Goal: Task Accomplishment & Management: Use online tool/utility

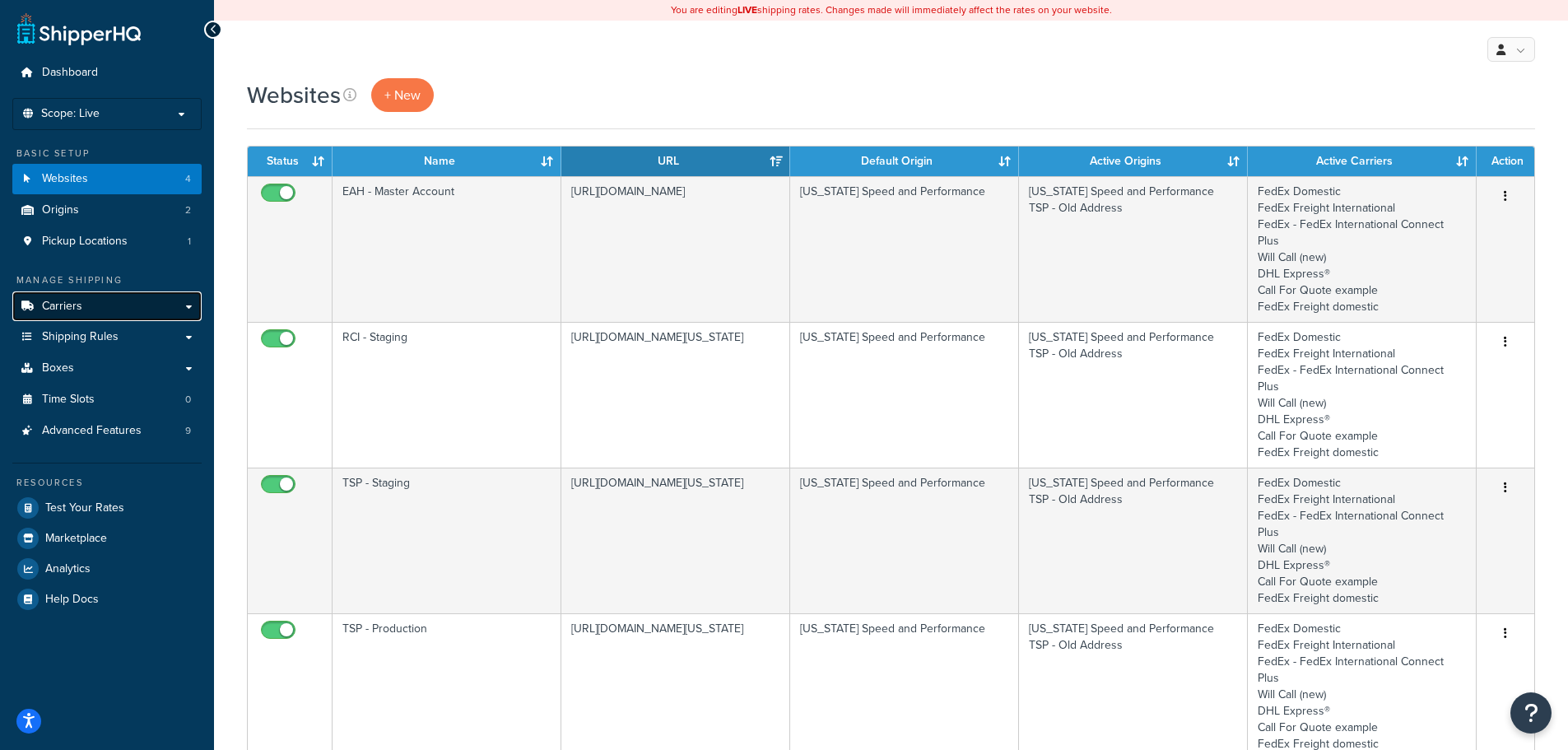
click at [88, 311] on link "Carriers" at bounding box center [107, 307] width 189 height 31
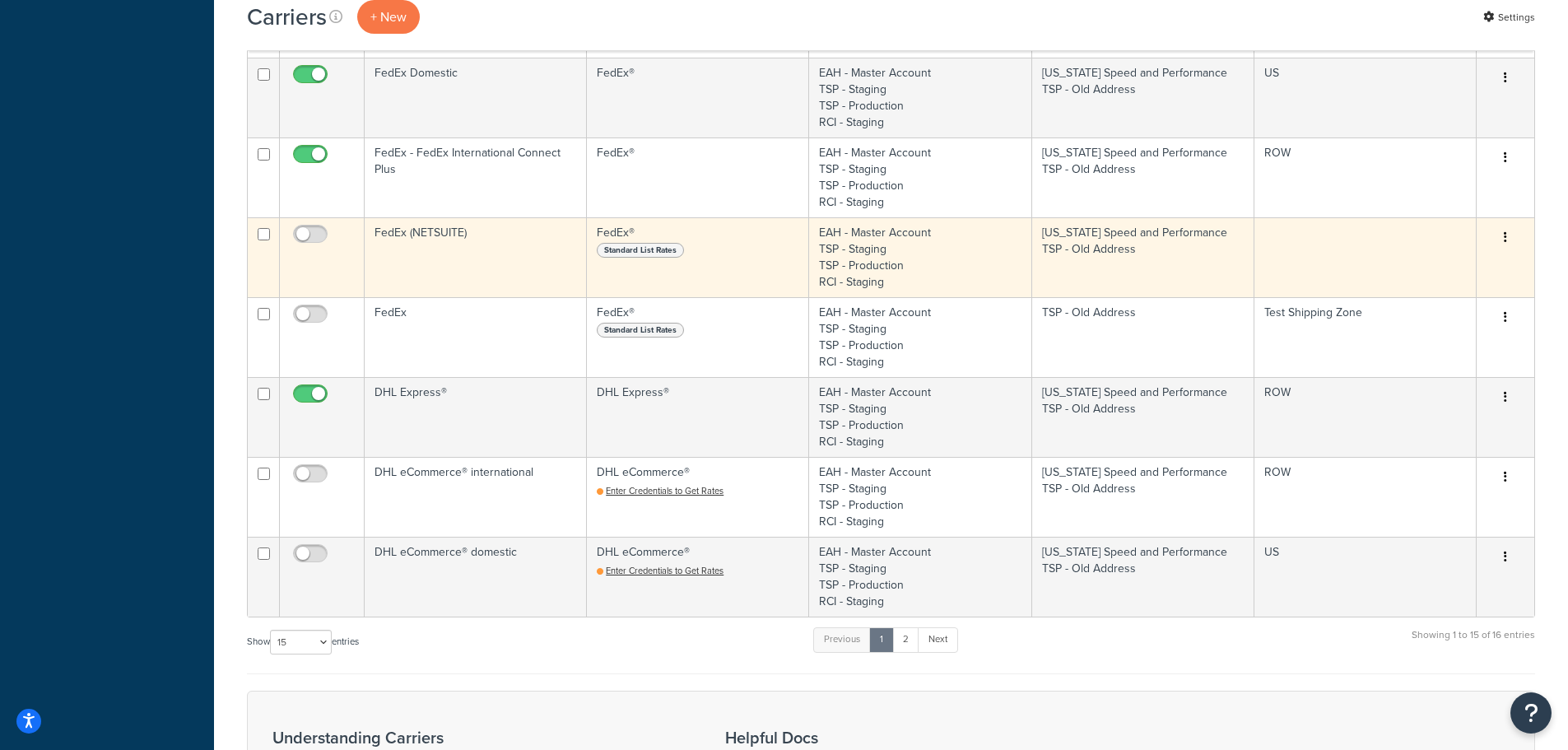
scroll to position [905, 0]
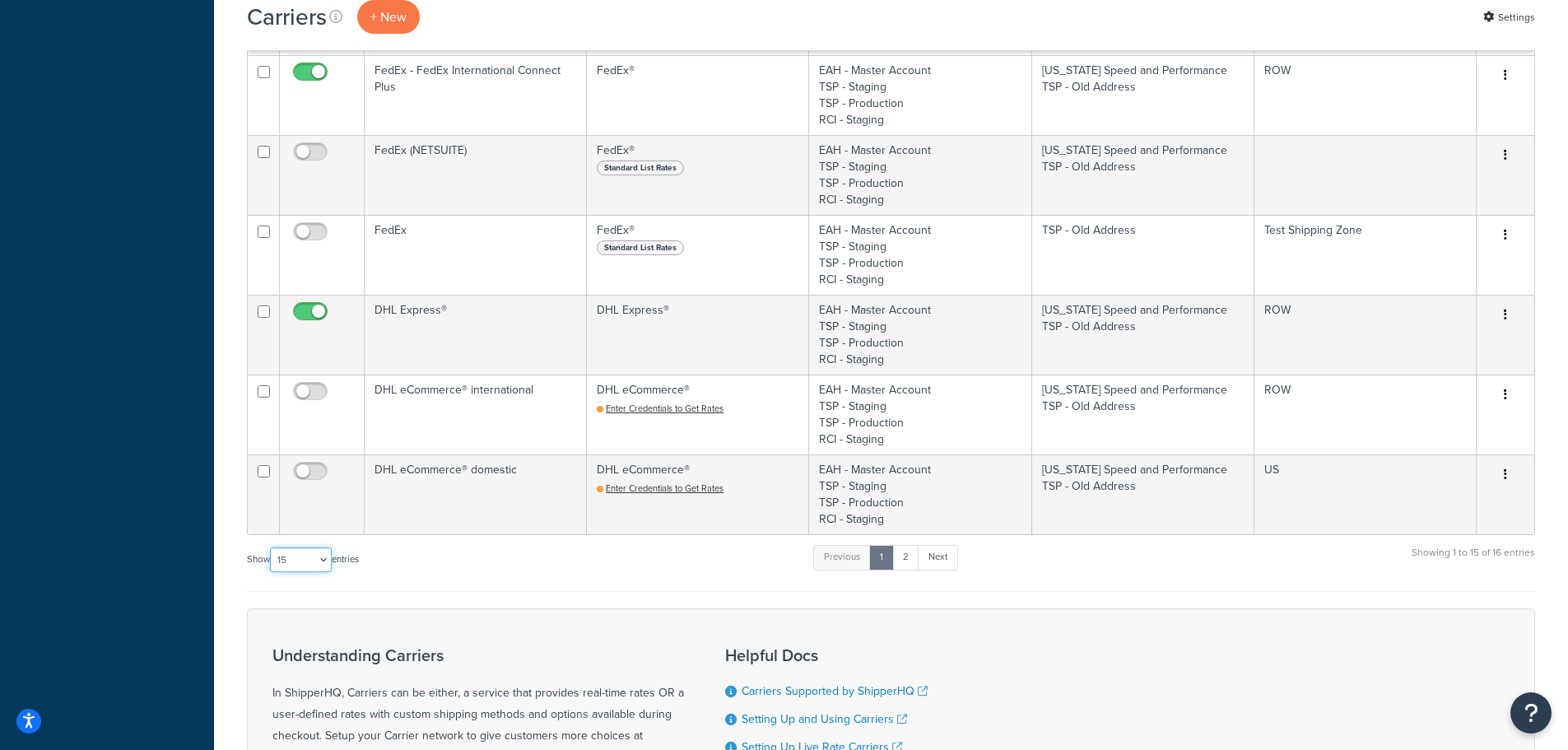
click at [314, 551] on select "10 15 25 50 100" at bounding box center [300, 560] width 61 height 25
select select "100"
click at [272, 572] on select "10 15 25 50 100" at bounding box center [300, 560] width 61 height 25
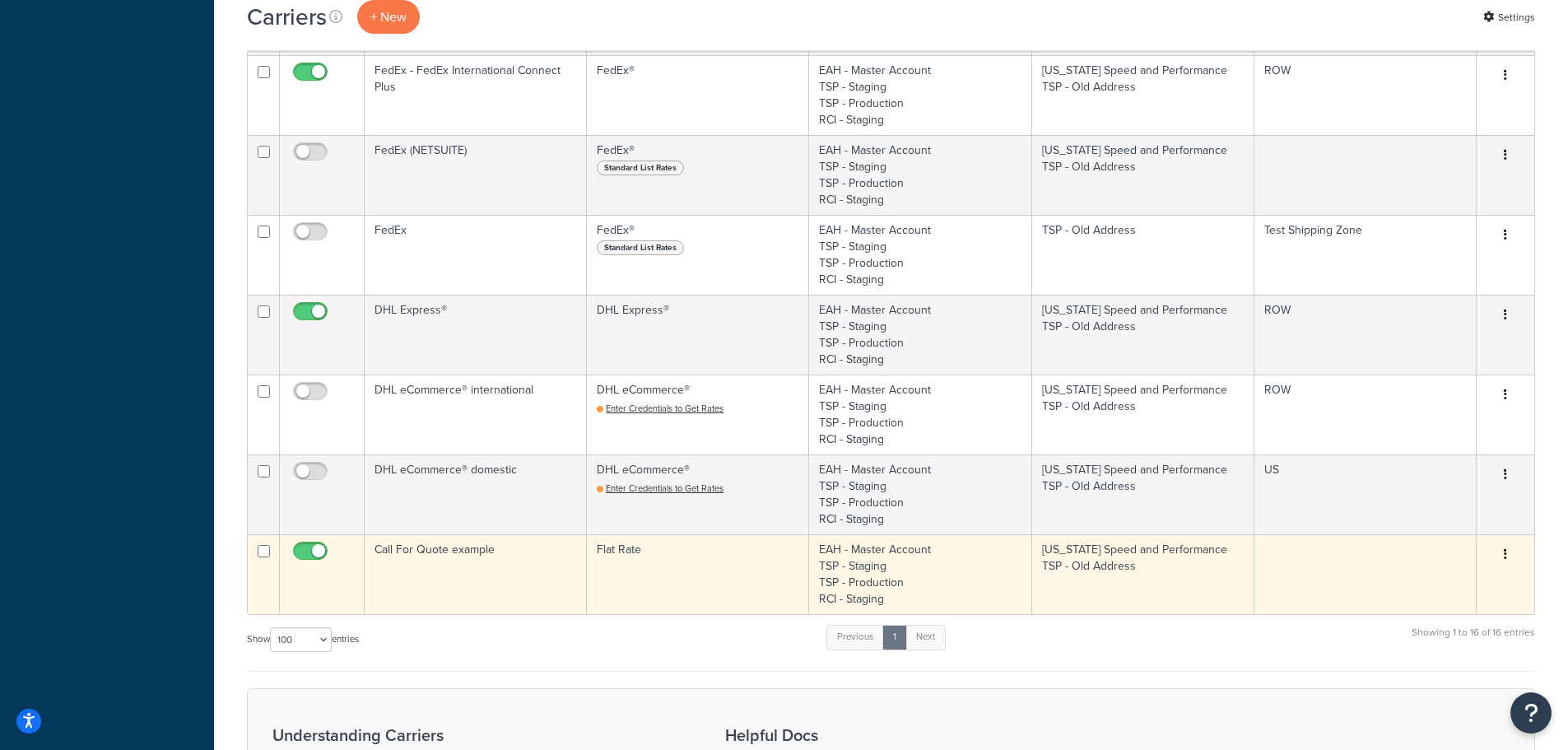
click at [470, 564] on td "Call For Quote example" at bounding box center [476, 574] width 222 height 80
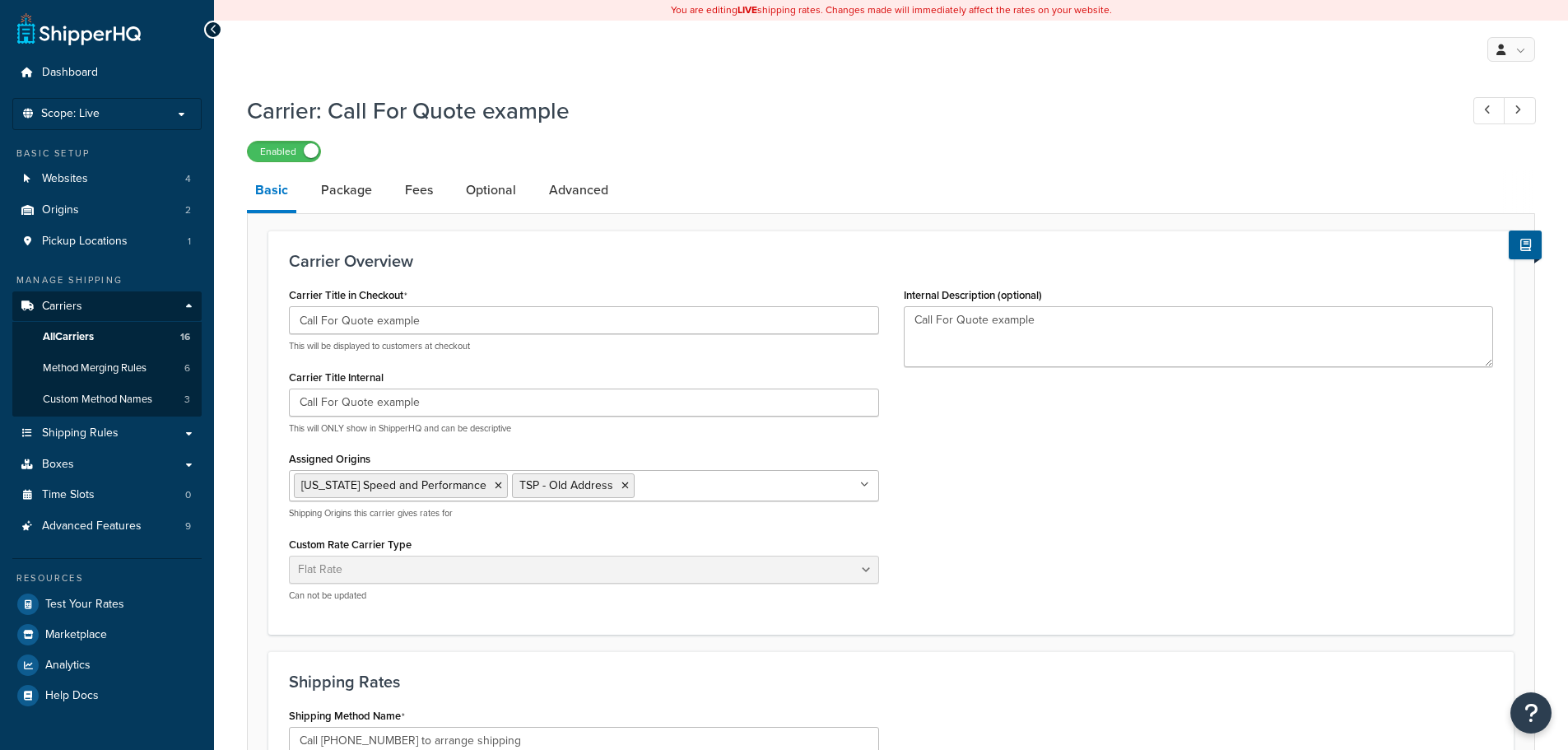
select select "flat"
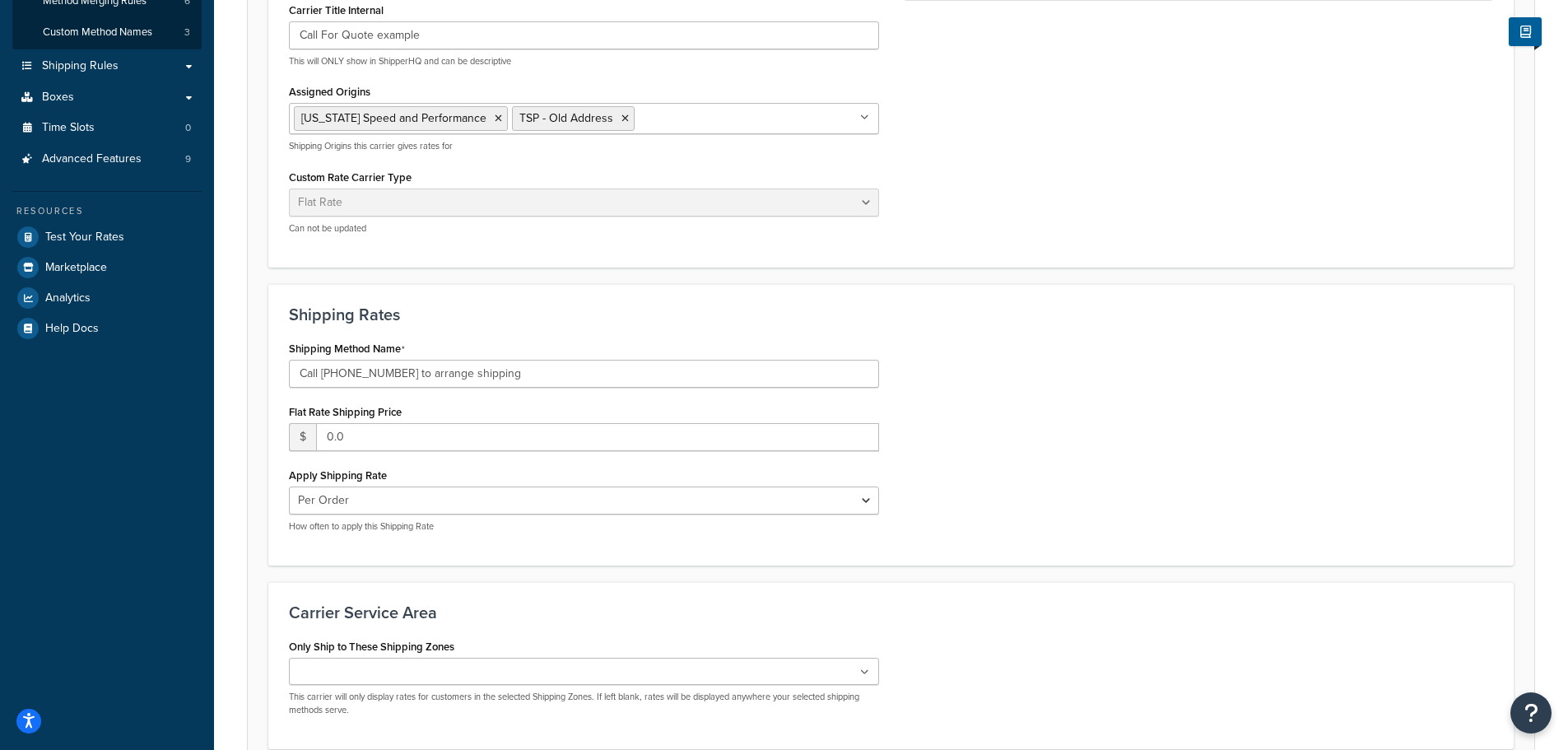
scroll to position [412, 0]
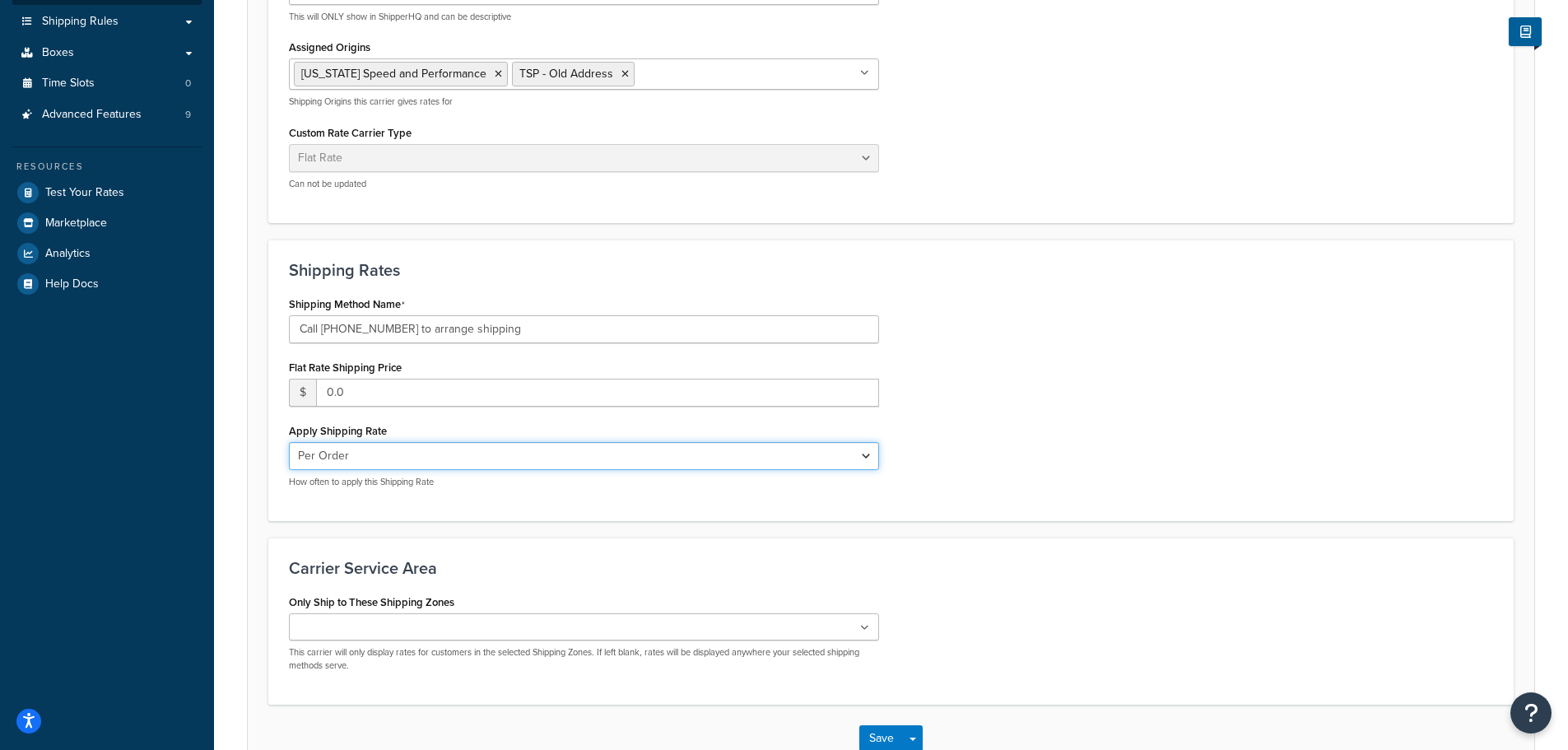
click at [869, 456] on select "Per Order Per Item Per Package" at bounding box center [584, 456] width 590 height 28
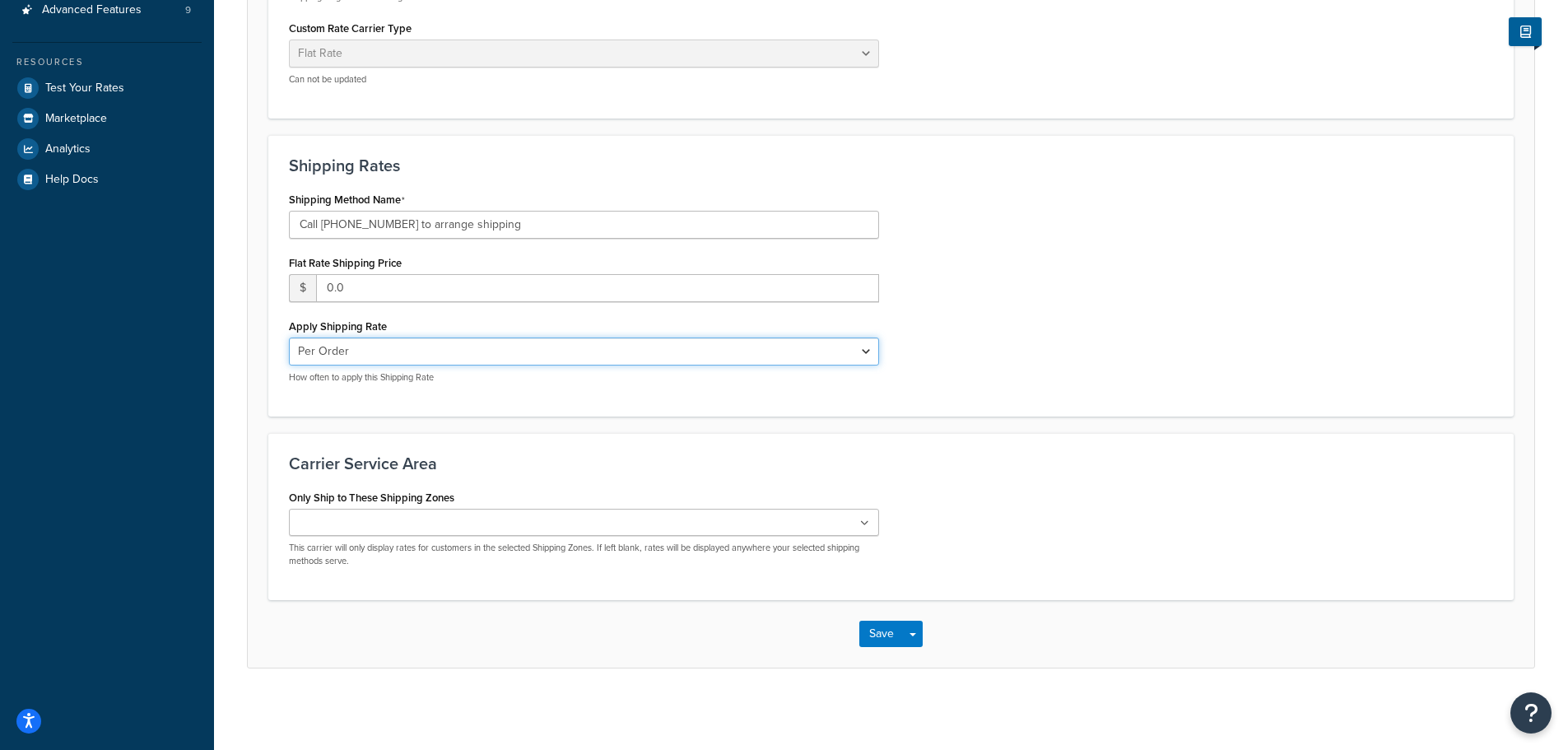
scroll to position [517, 0]
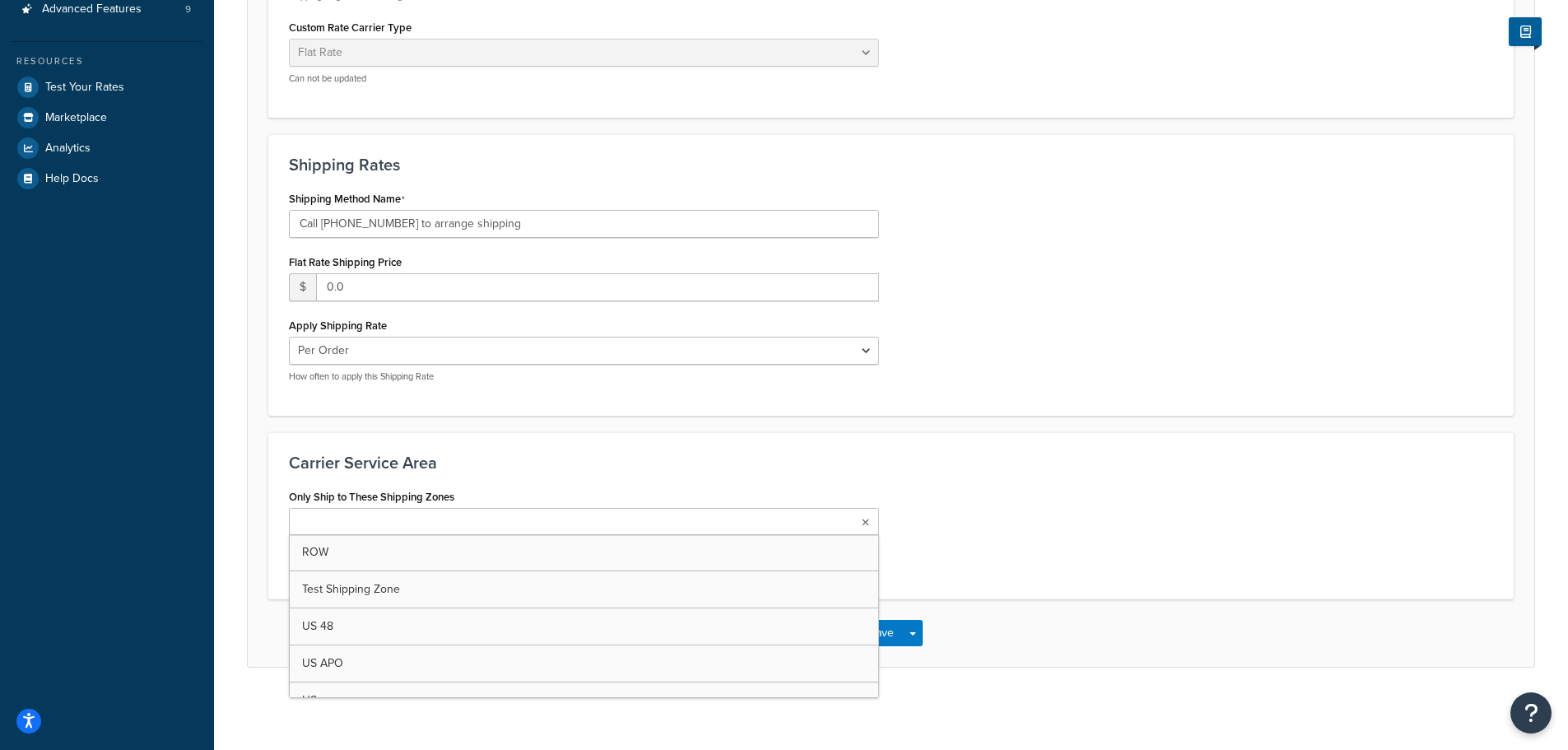
click at [863, 523] on icon at bounding box center [865, 522] width 7 height 10
click at [945, 520] on div "Only Ship to These Shipping Zones ROW Test Shipping Zone US 48 US APO US US POB…" at bounding box center [891, 531] width 1229 height 94
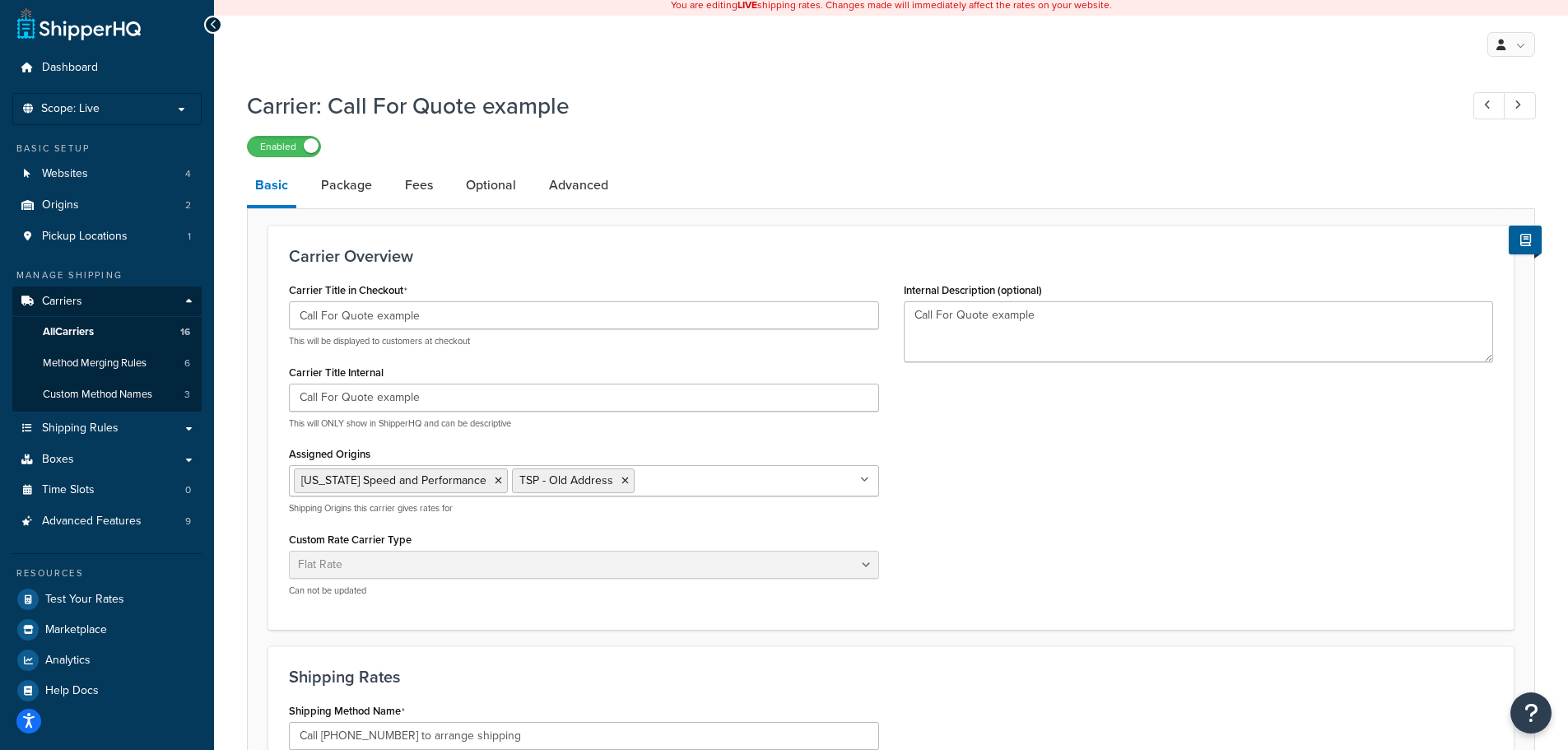
scroll to position [0, 0]
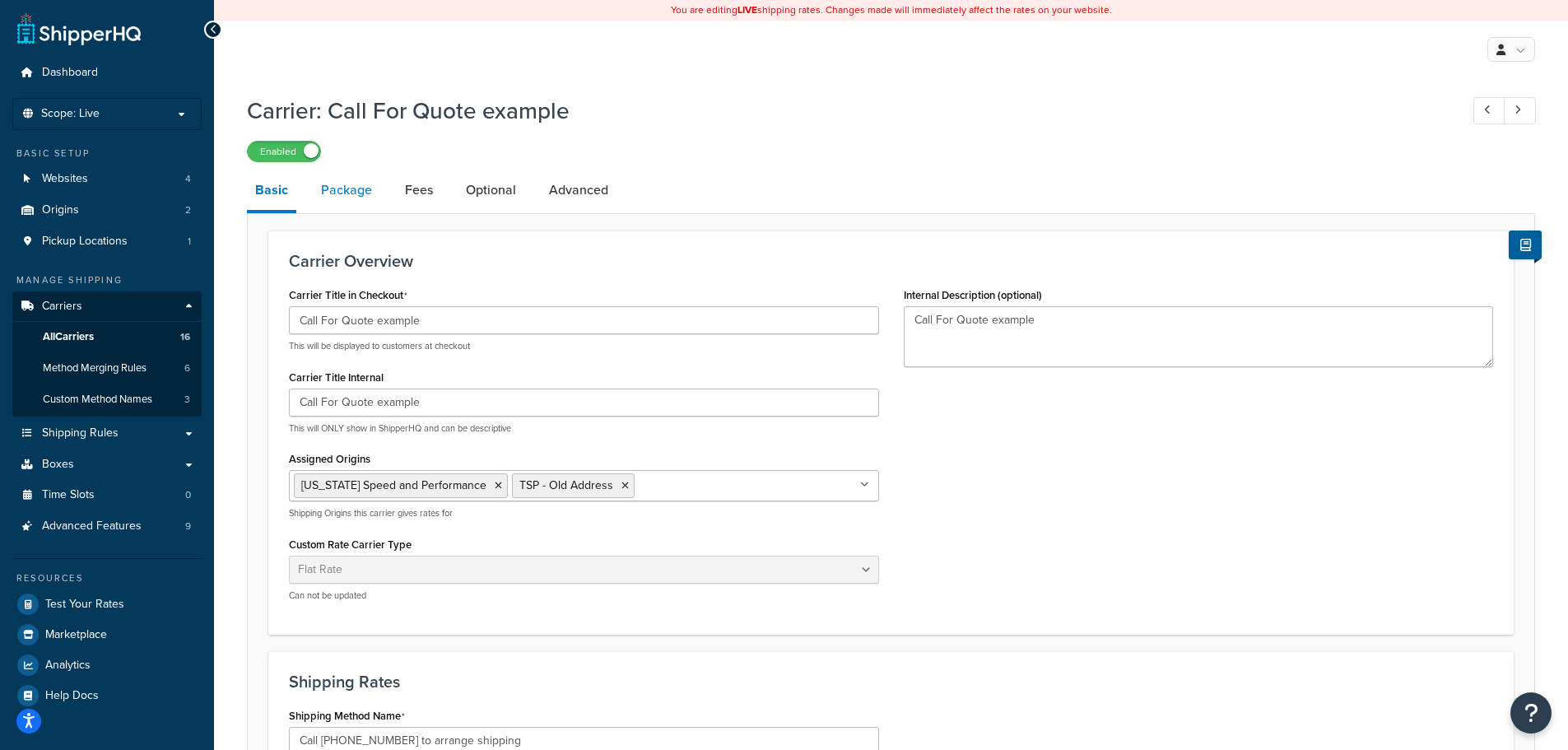
click at [356, 193] on link "Package" at bounding box center [346, 189] width 67 height 39
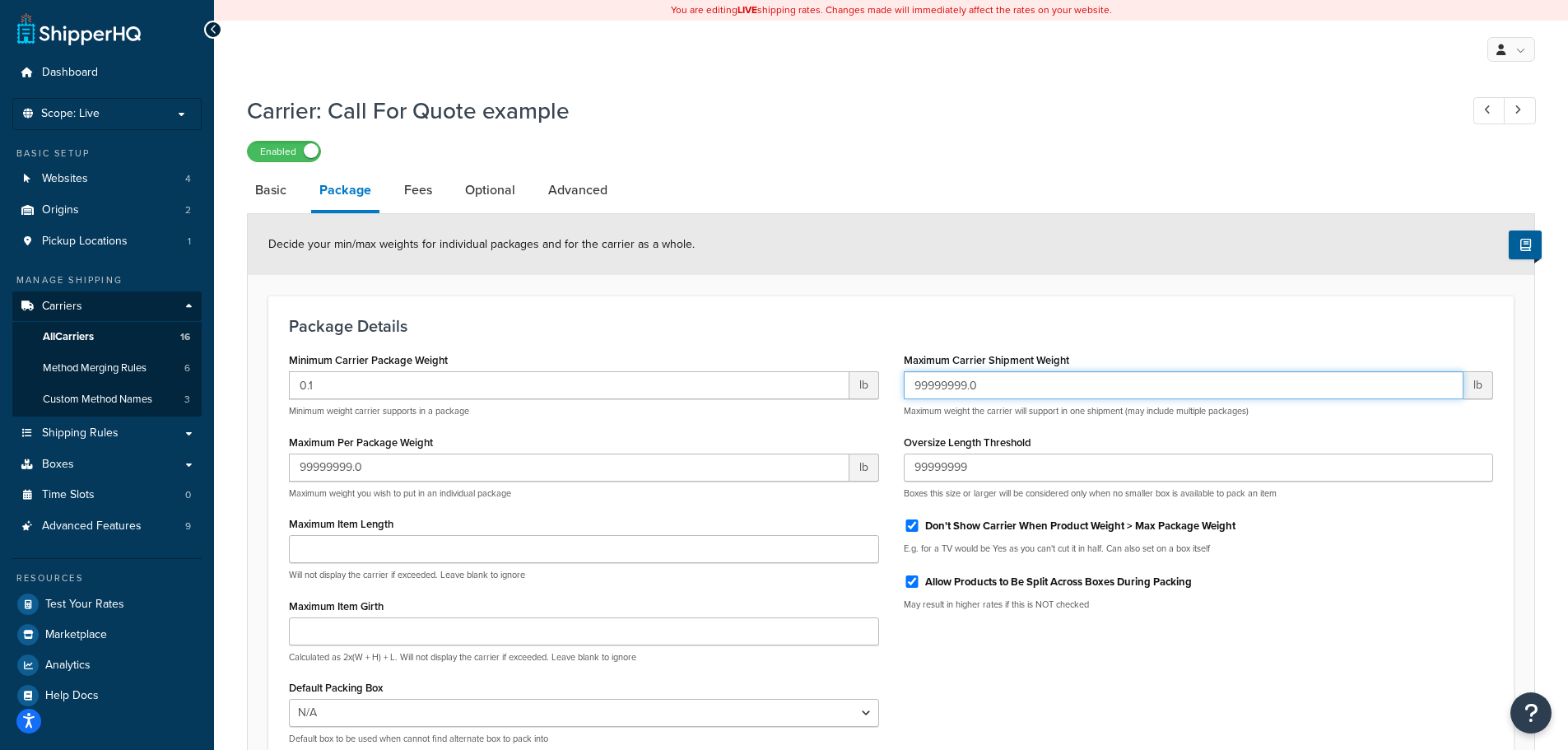
drag, startPoint x: 993, startPoint y: 387, endPoint x: 886, endPoint y: 375, distance: 107.7
click at [886, 375] on div "Minimum Carrier Package Weight 0.1 lb Minimum weight carrier supports in a pack…" at bounding box center [891, 552] width 1229 height 409
drag, startPoint x: 948, startPoint y: 380, endPoint x: 877, endPoint y: 420, distance: 81.5
click at [877, 420] on div "Minimum Carrier Package Weight 0.1 lb Minimum weight carrier supports in a pack…" at bounding box center [584, 552] width 615 height 409
click at [428, 178] on link "Fees" at bounding box center [418, 189] width 45 height 39
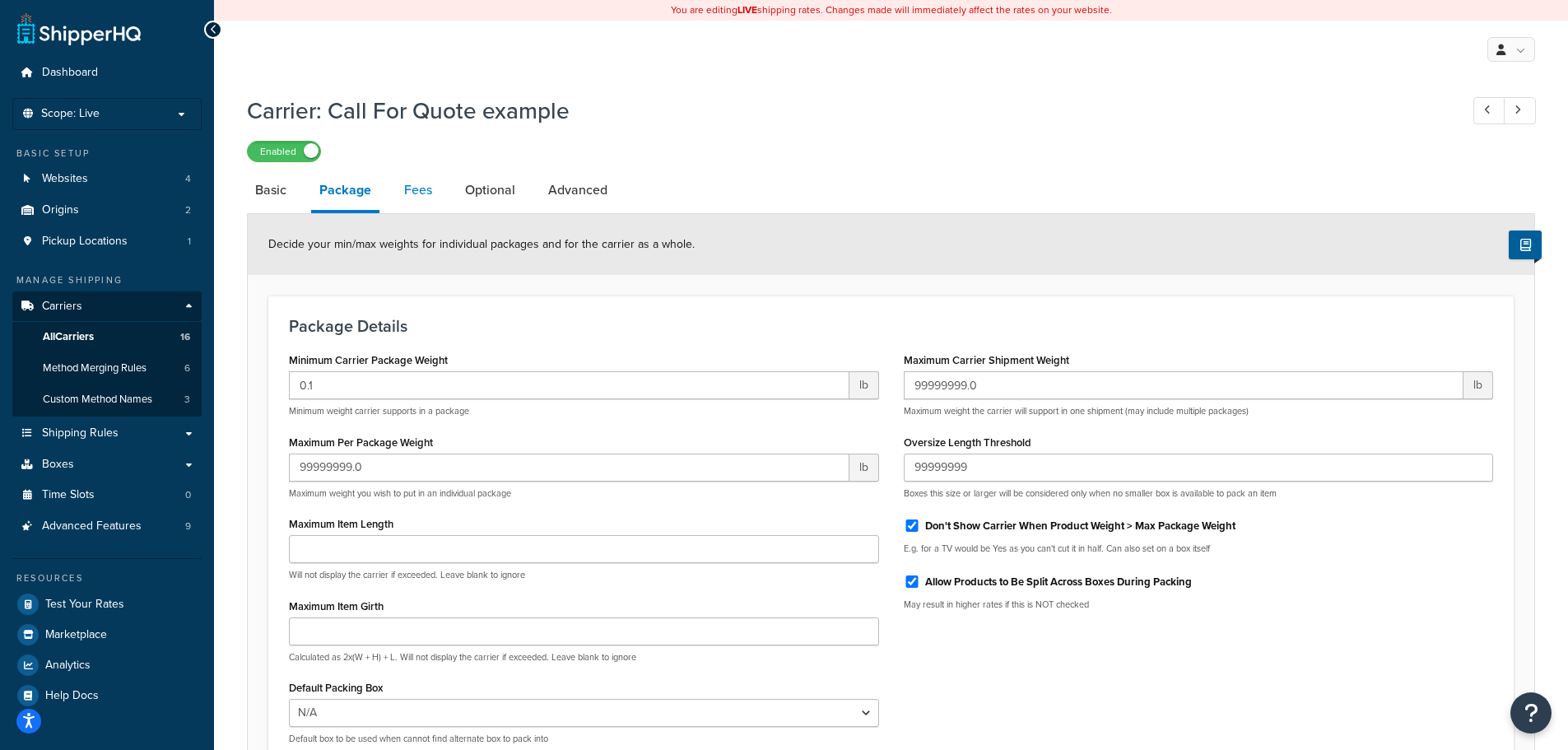
select select "AFTER"
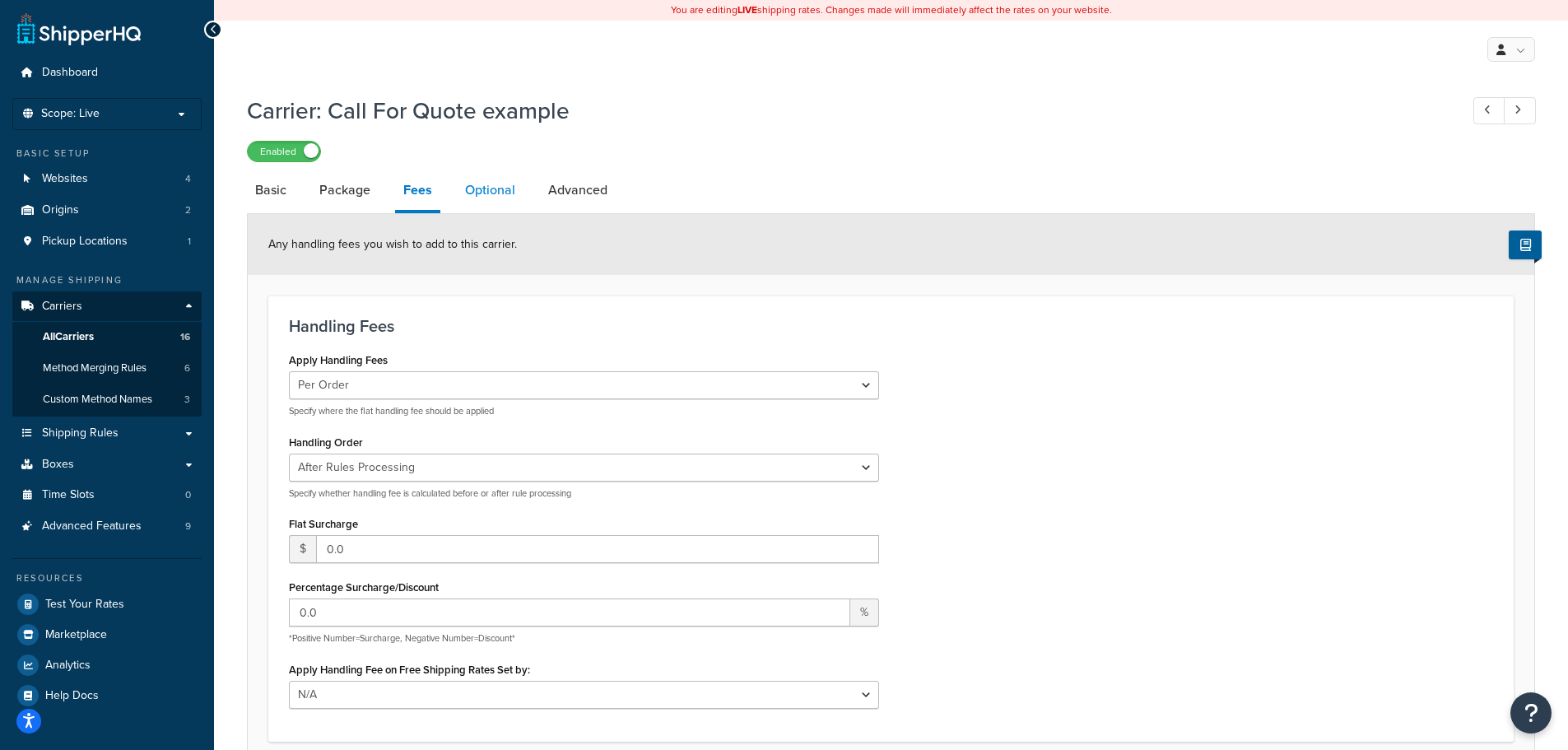
click at [505, 196] on link "Optional" at bounding box center [490, 189] width 67 height 39
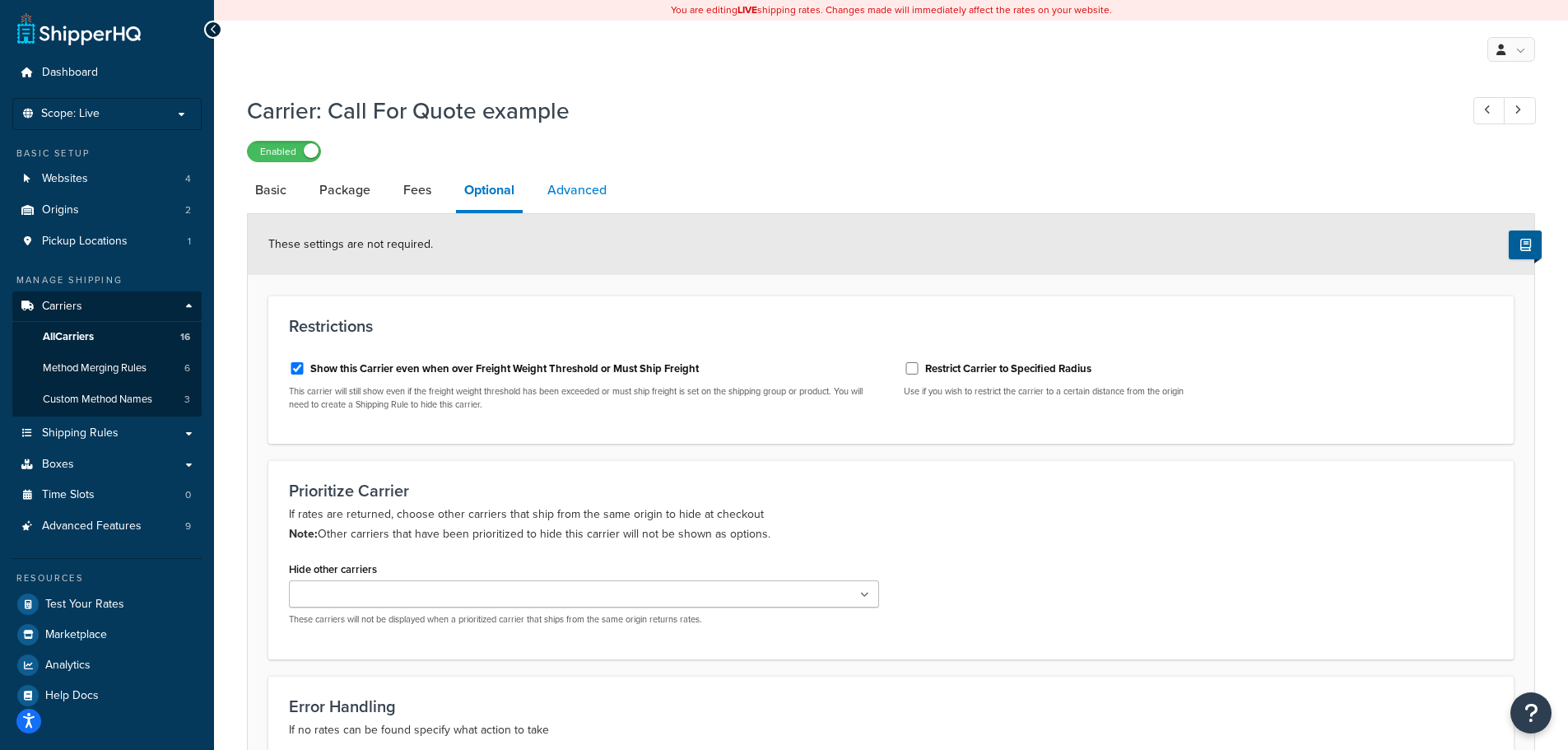
click at [591, 197] on link "Advanced" at bounding box center [576, 189] width 75 height 39
select select "false"
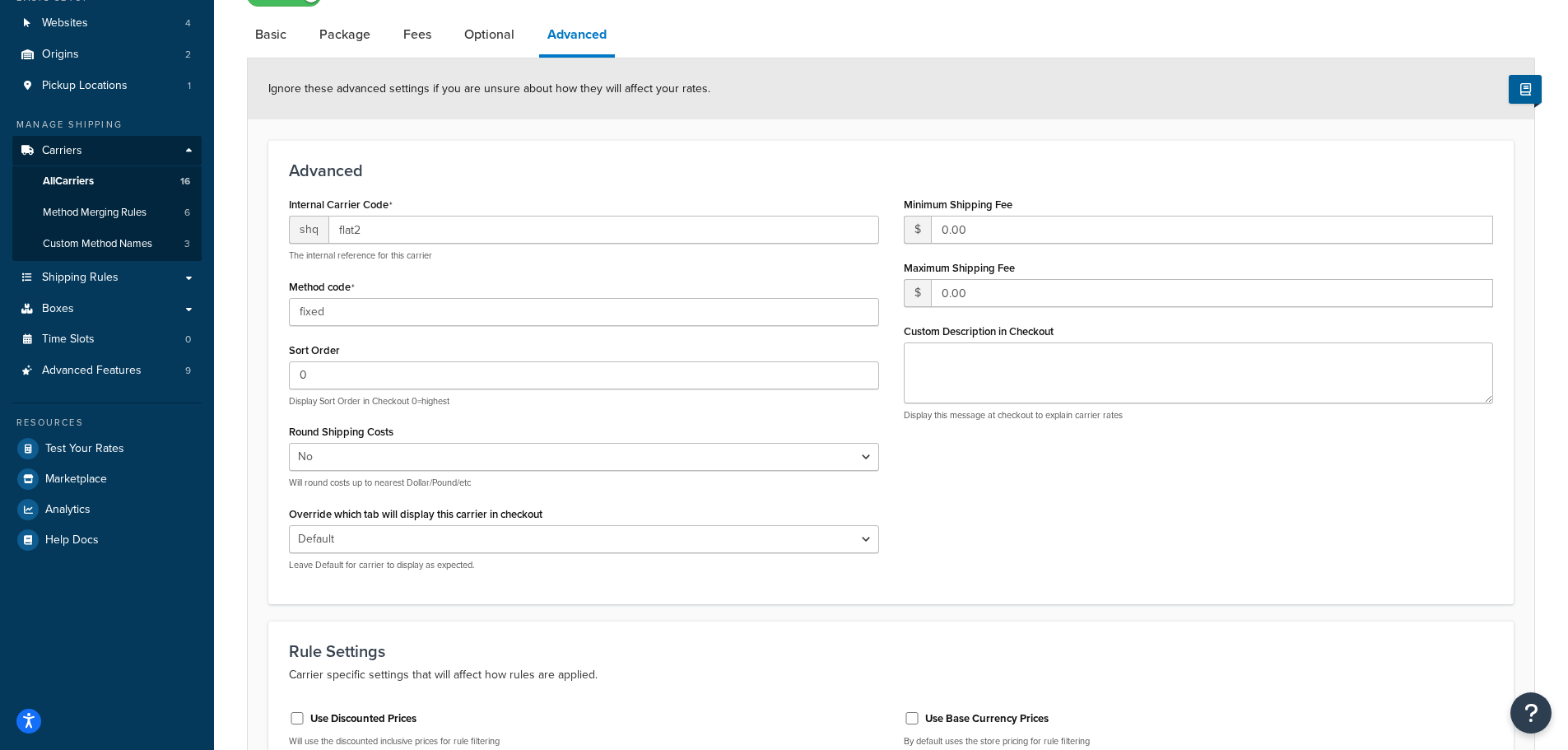
scroll to position [165, 0]
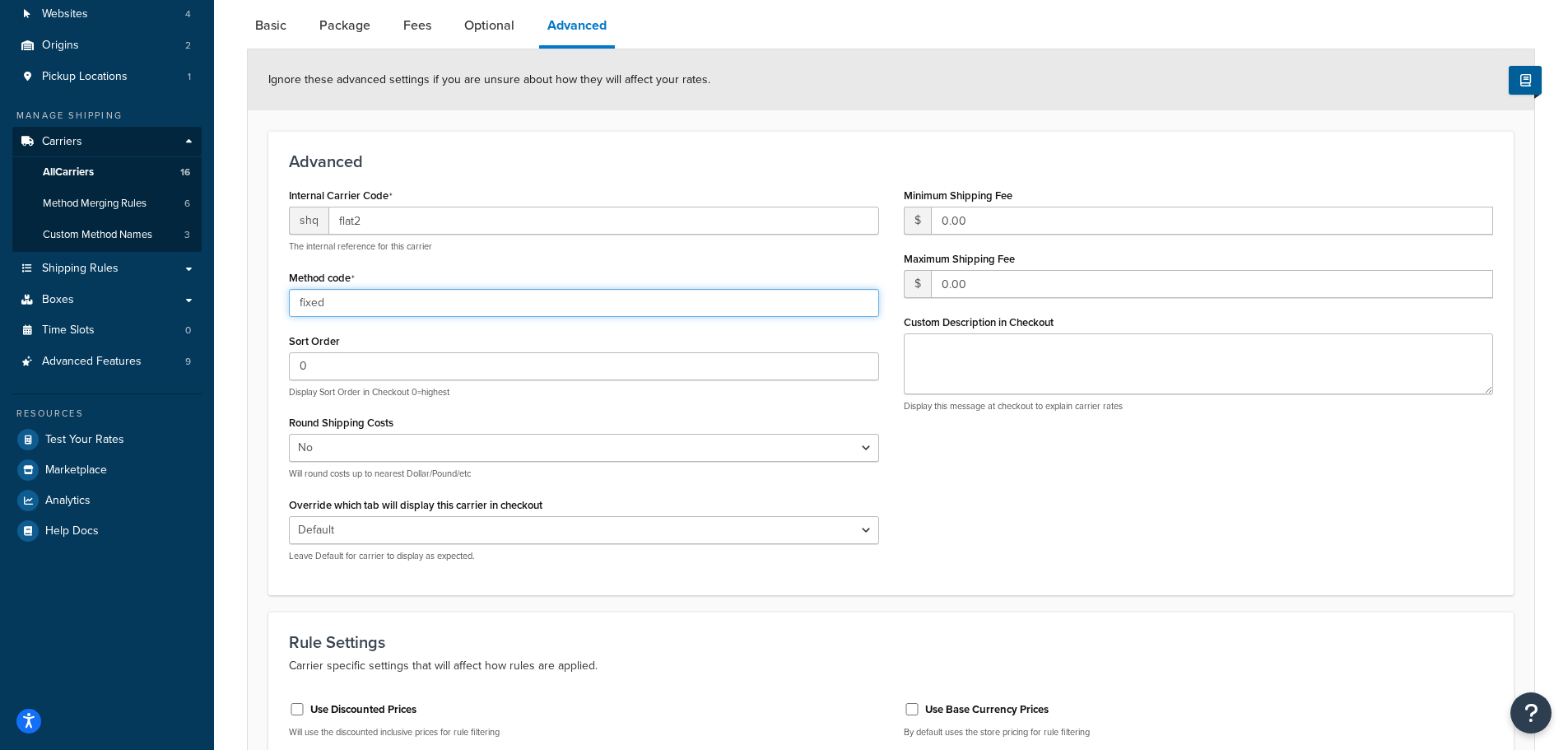
click at [508, 301] on input "fixed" at bounding box center [584, 303] width 590 height 28
click at [583, 327] on div "Internal Carrier Code shq flat2 The internal reference for this carrier Method …" at bounding box center [584, 379] width 615 height 391
click at [551, 308] on input "fixe" at bounding box center [584, 303] width 590 height 28
type input "fixed"
click at [551, 337] on div "Sort Order 0 Display Sort Order in Checkout 0=highest" at bounding box center [584, 364] width 590 height 69
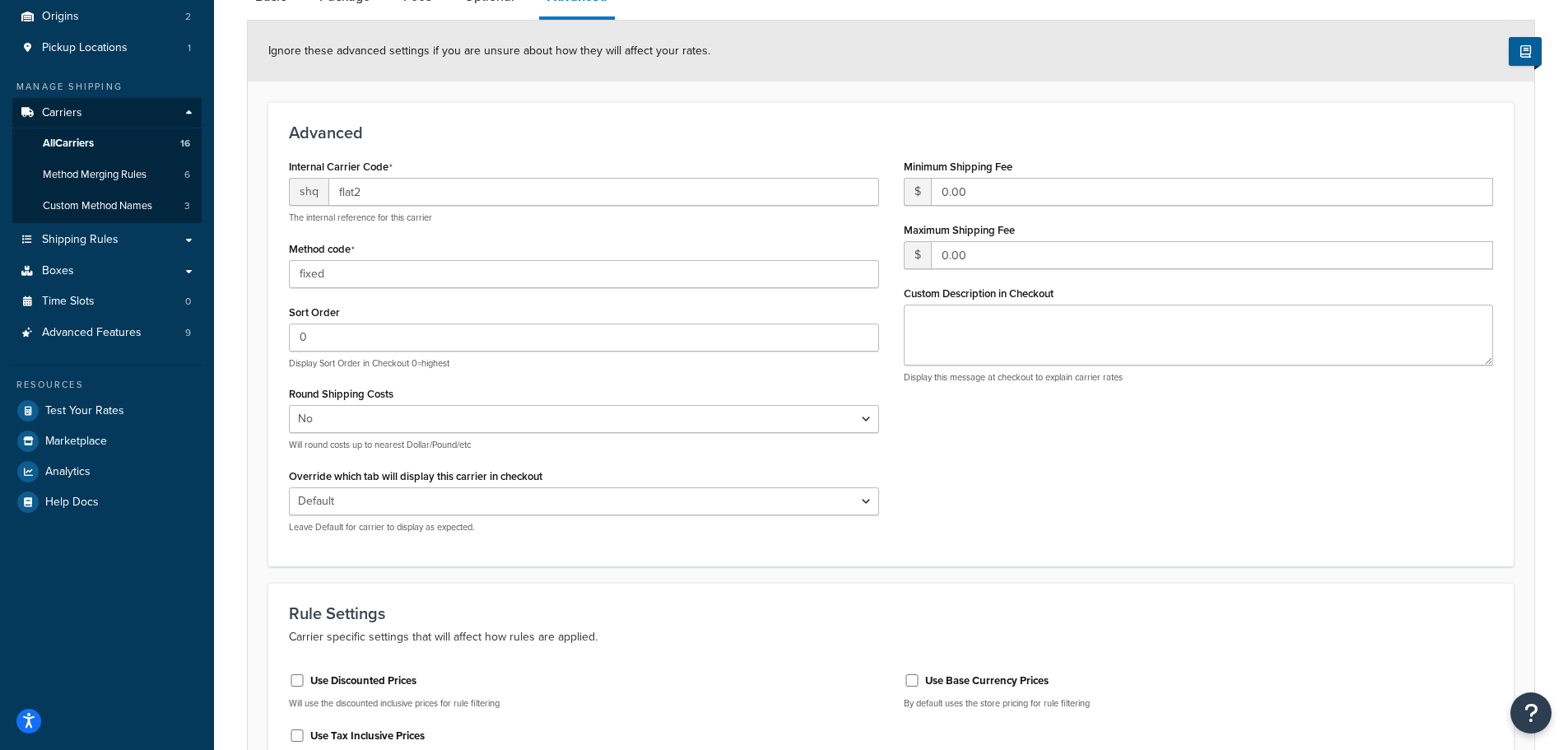
scroll to position [145, 0]
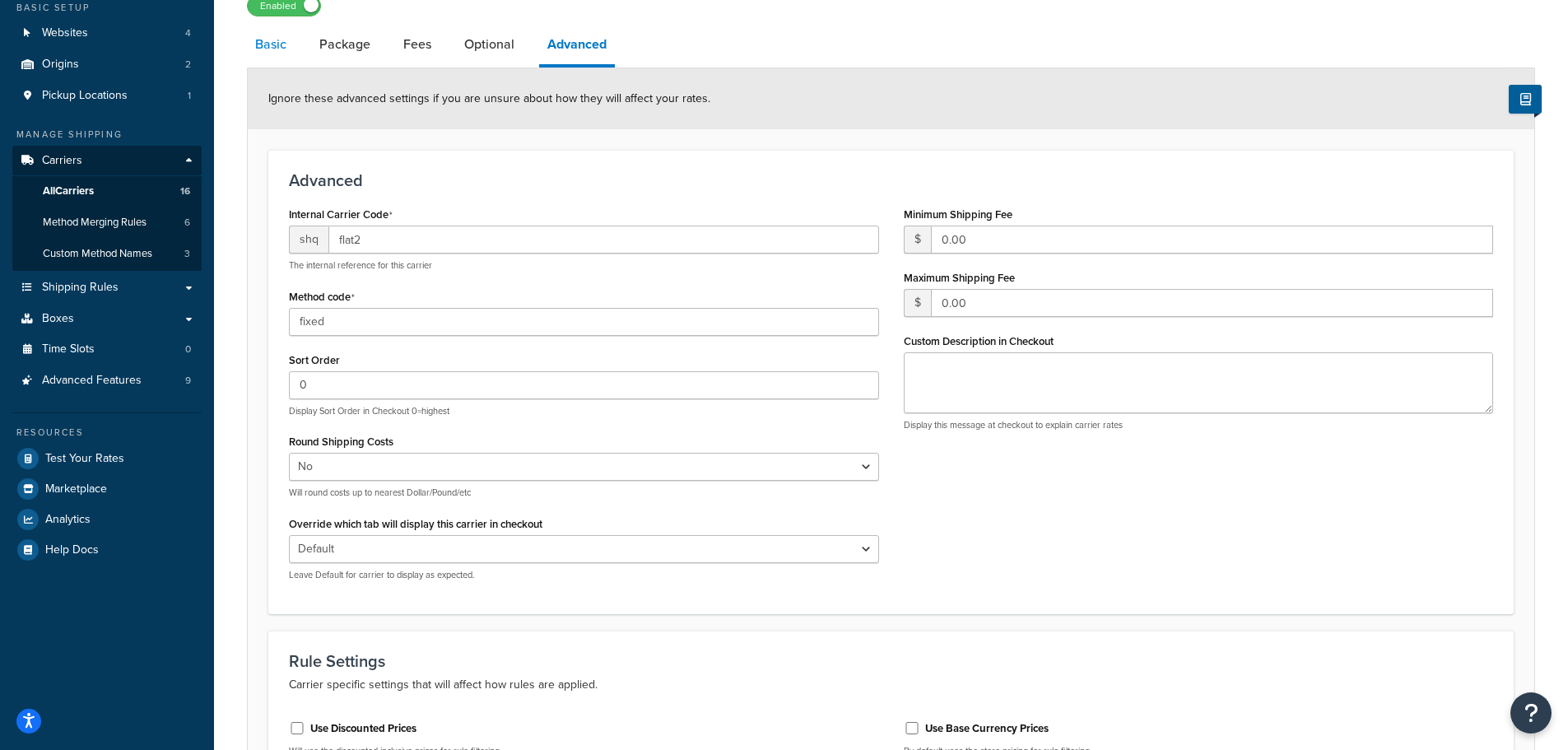
click at [281, 34] on link "Basic" at bounding box center [271, 44] width 47 height 39
select select "flat"
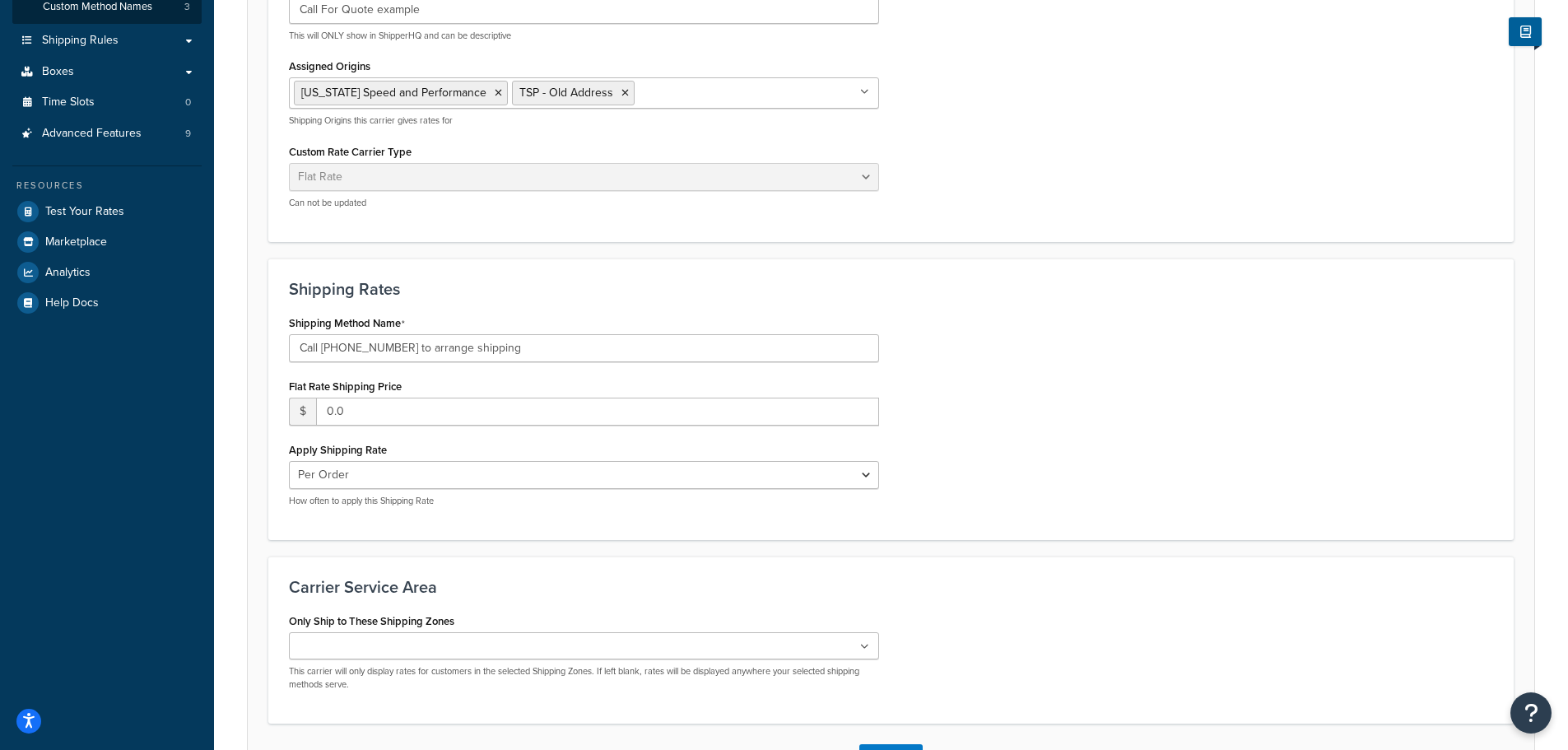
scroll to position [517, 0]
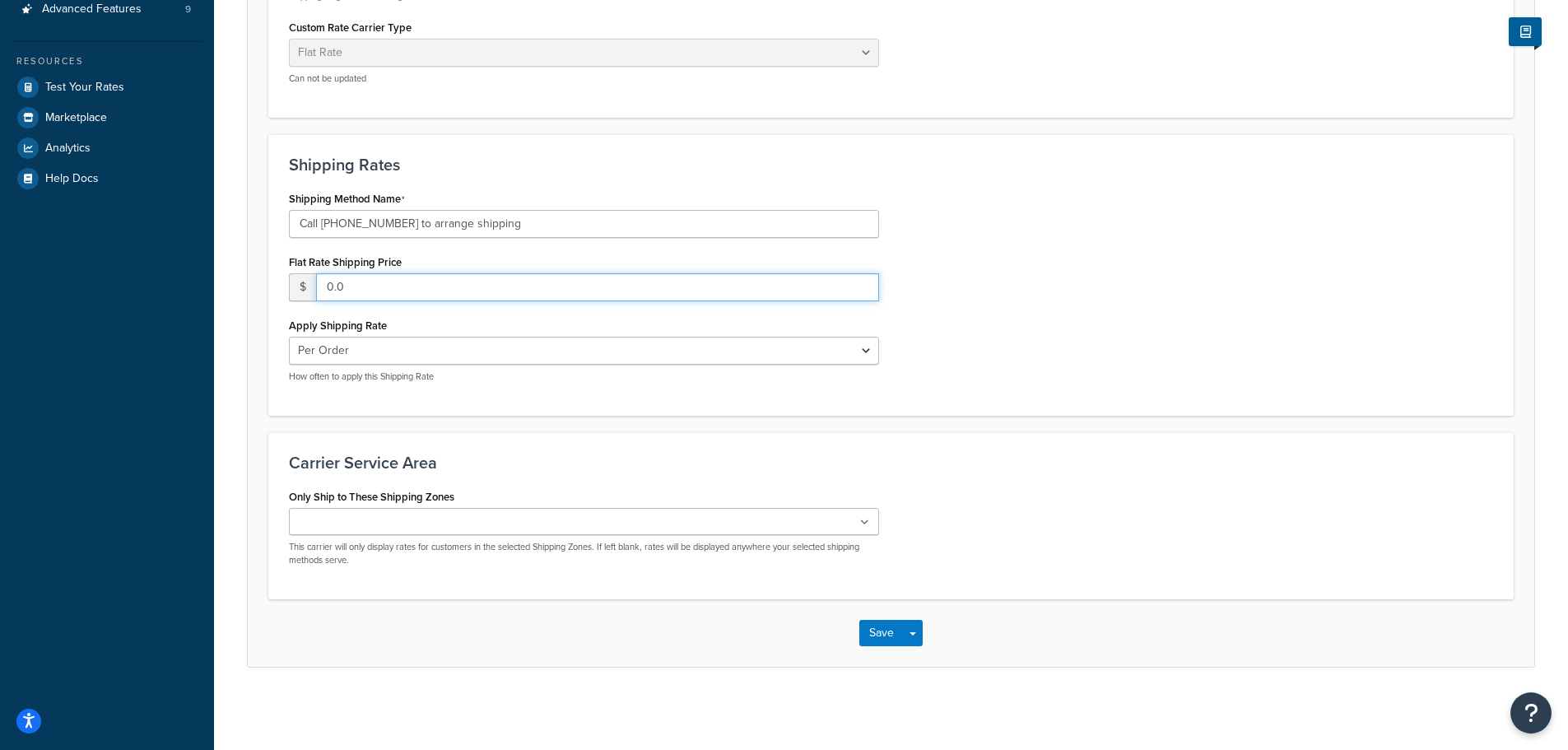
click at [358, 288] on input "0.0" at bounding box center [597, 287] width 563 height 28
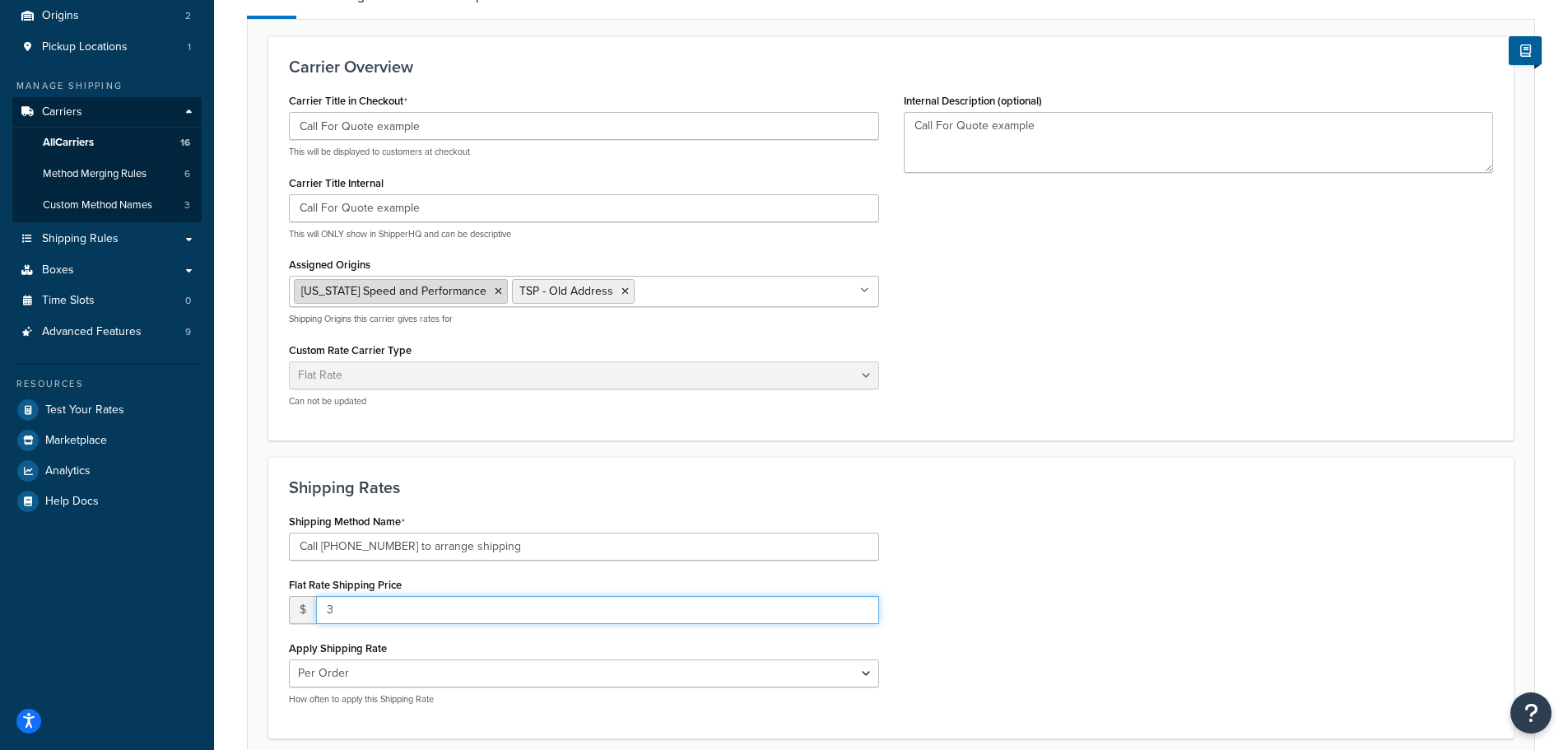
scroll to position [188, 0]
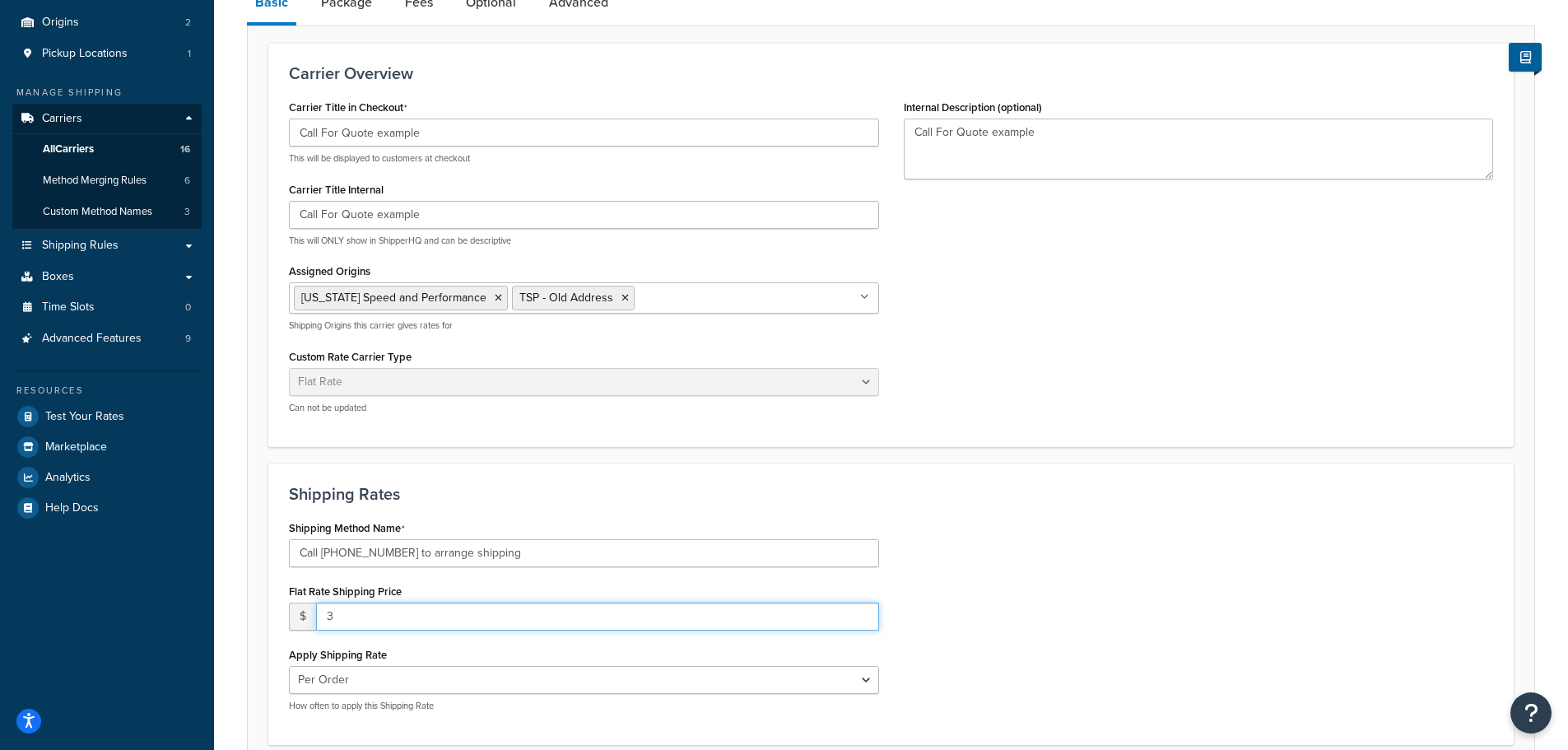
type input "3"
click at [102, 143] on link "All Carriers 16" at bounding box center [107, 149] width 189 height 31
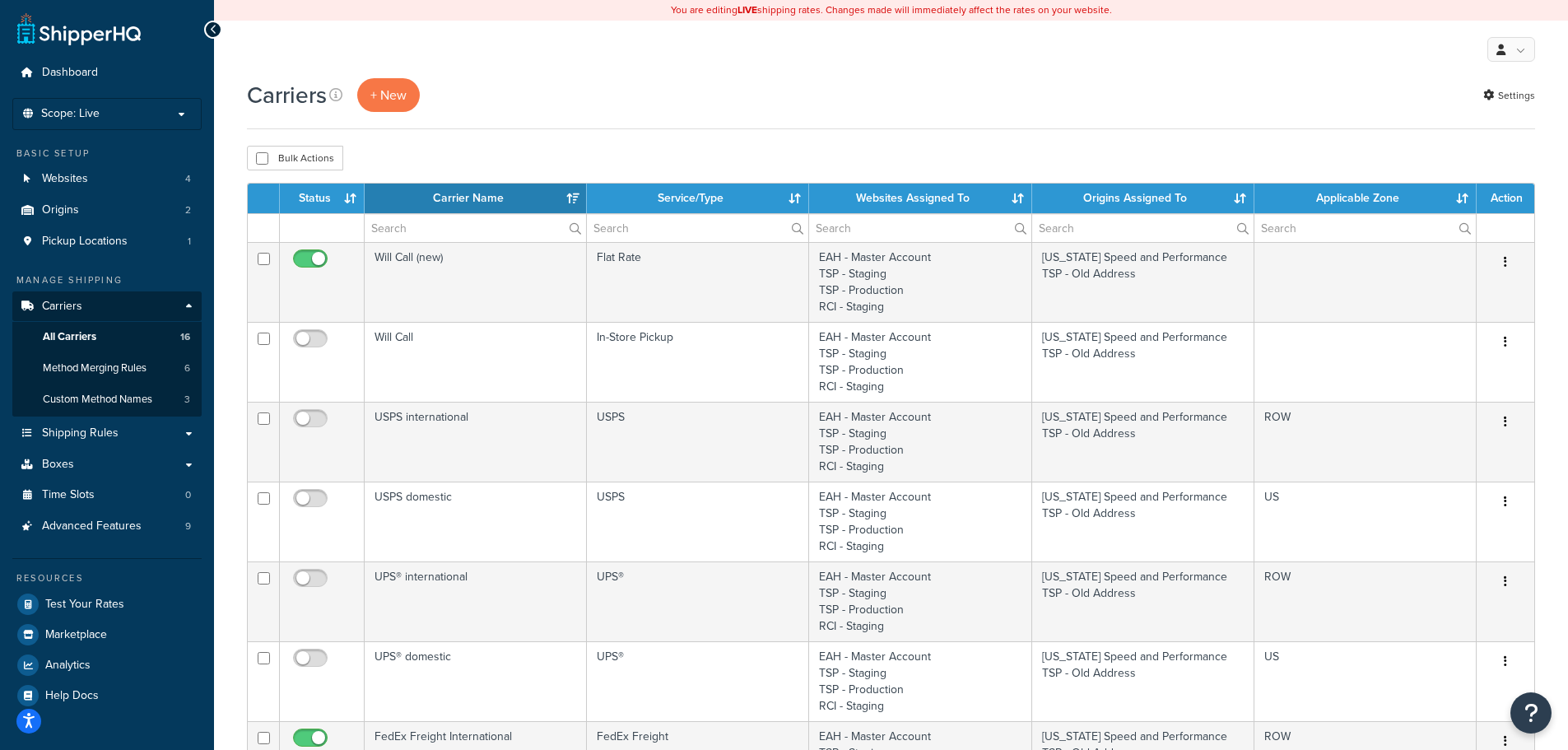
select select "15"
click at [92, 170] on link "Websites 4" at bounding box center [107, 179] width 189 height 31
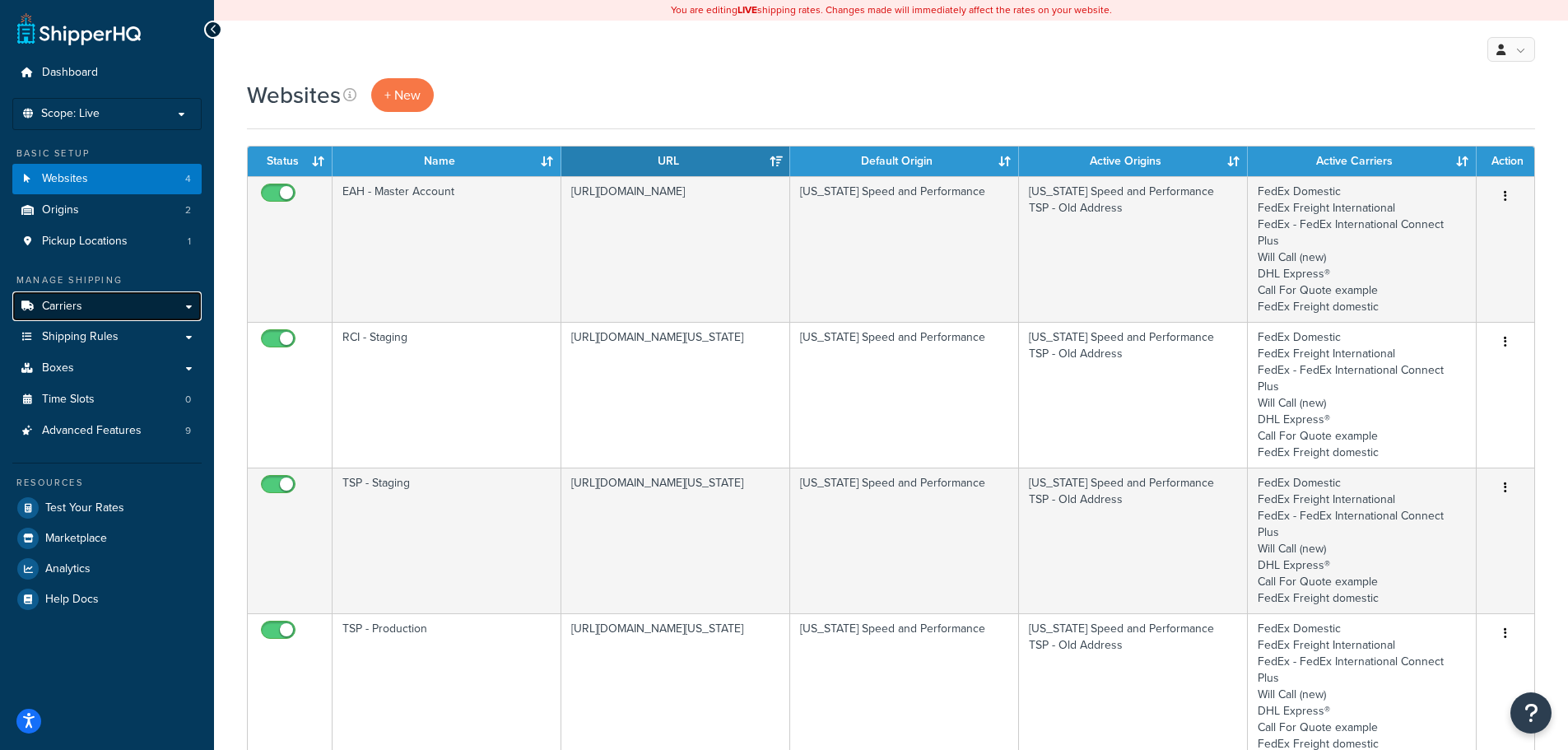
click at [63, 307] on span "Carriers" at bounding box center [62, 307] width 40 height 14
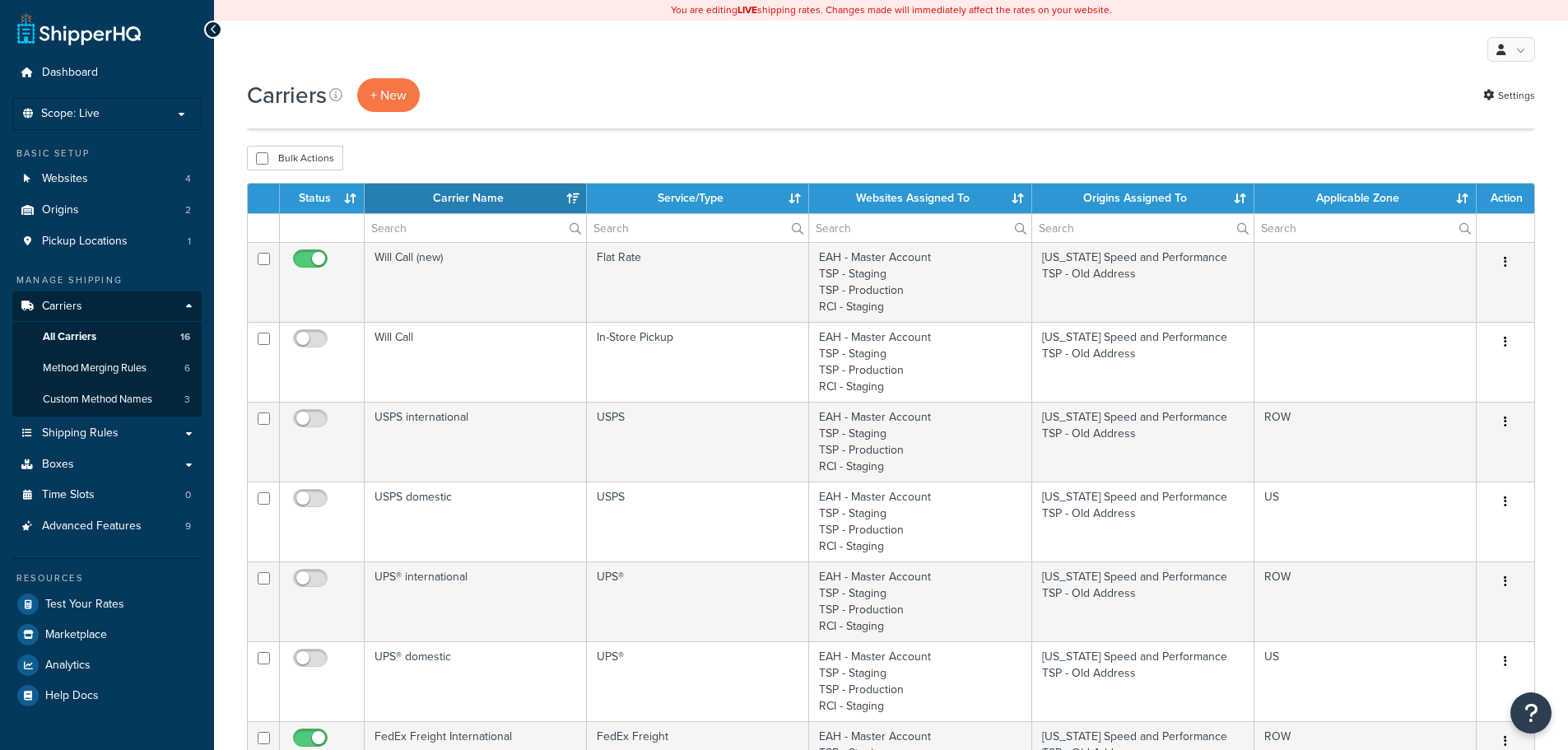
select select "15"
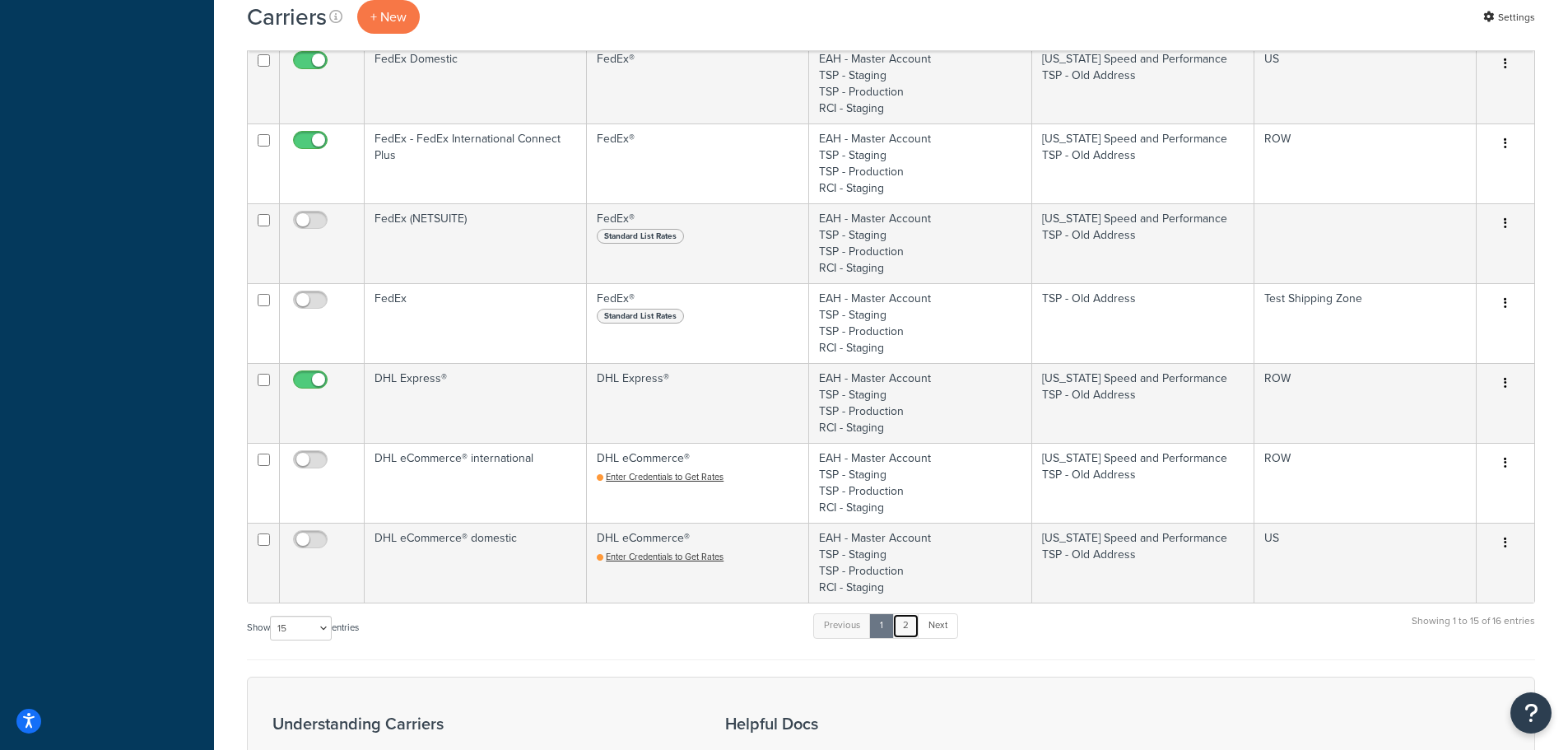
click at [911, 627] on link "2" at bounding box center [905, 626] width 27 height 25
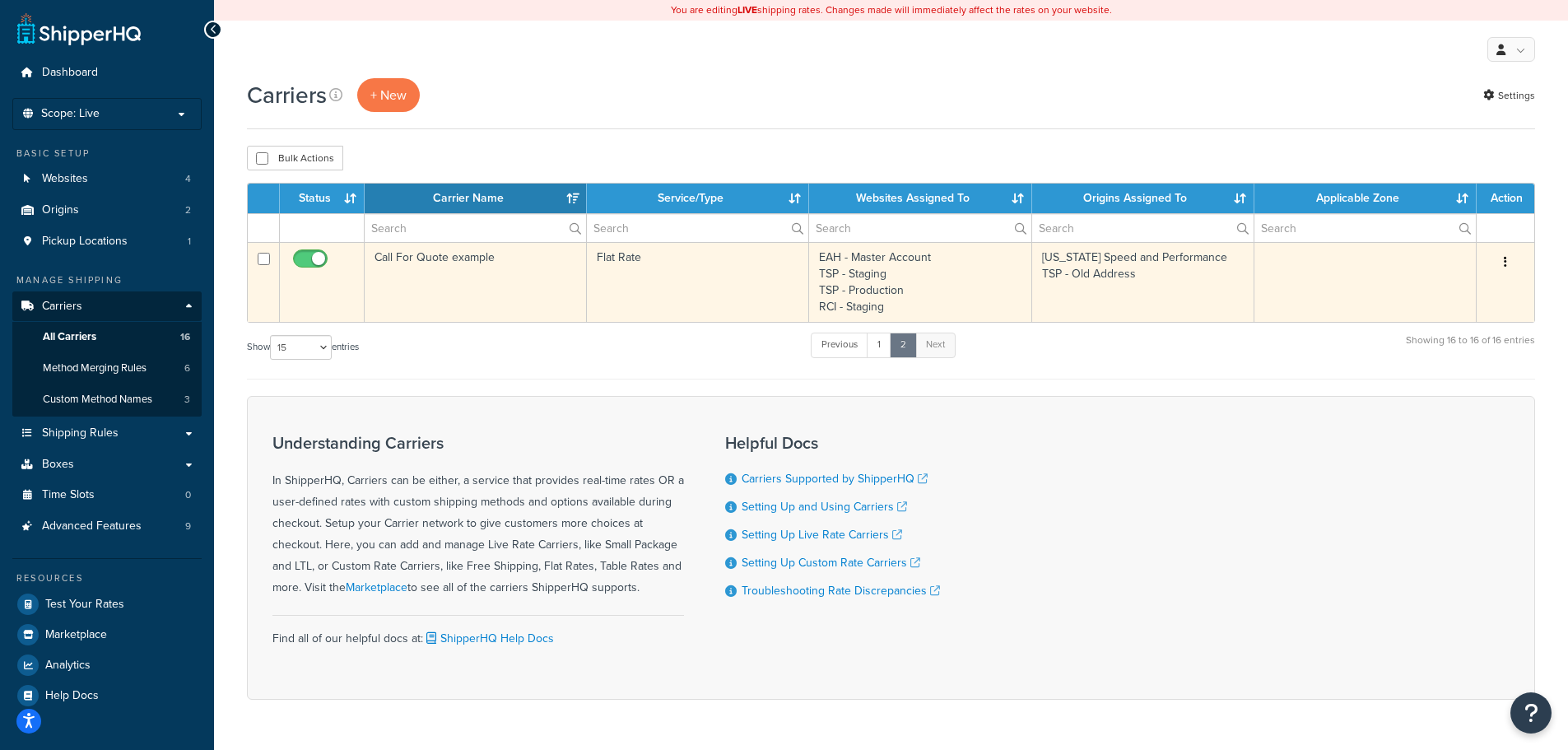
click at [773, 275] on td "Flat Rate" at bounding box center [698, 281] width 222 height 80
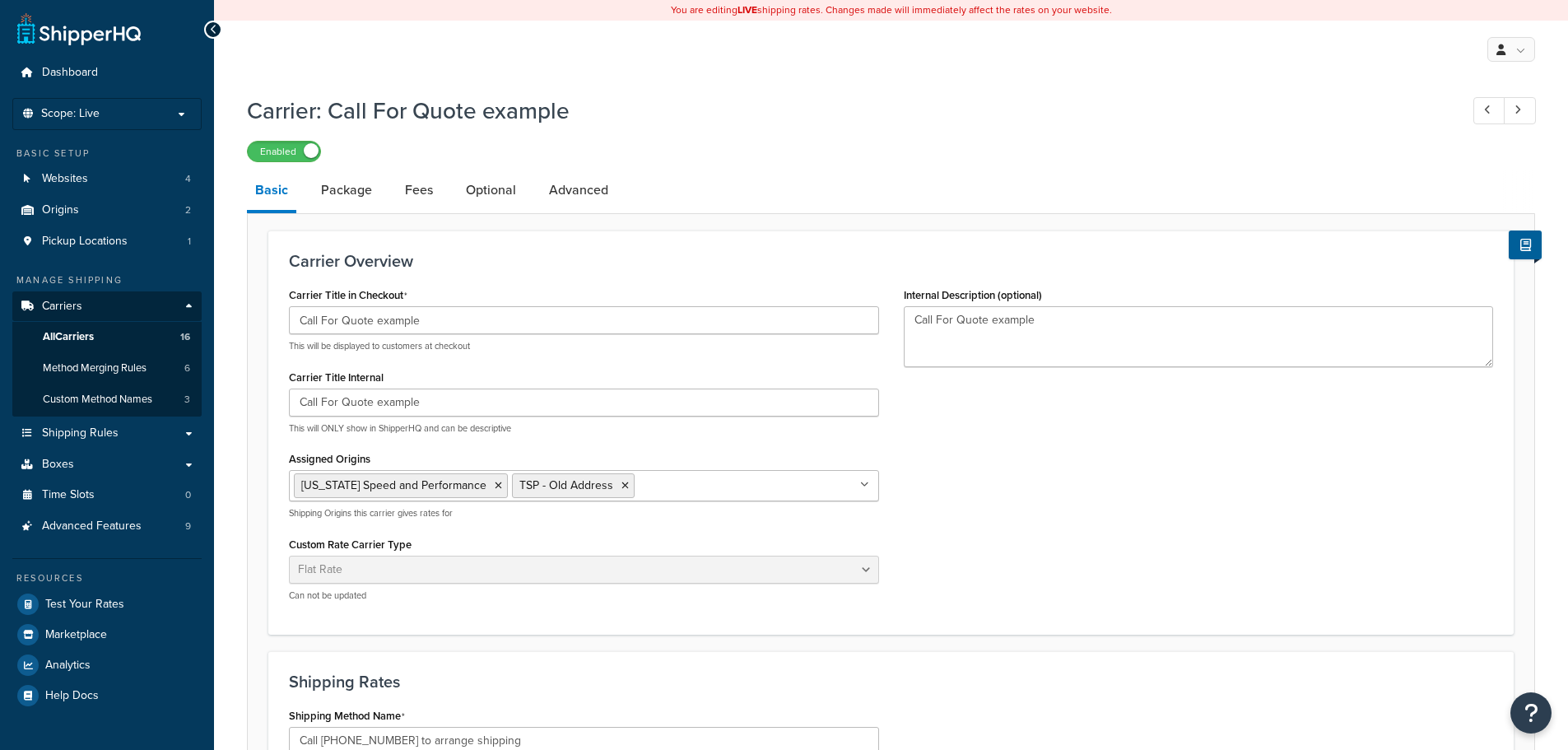
select select "flat"
click at [353, 192] on link "Package" at bounding box center [346, 189] width 67 height 39
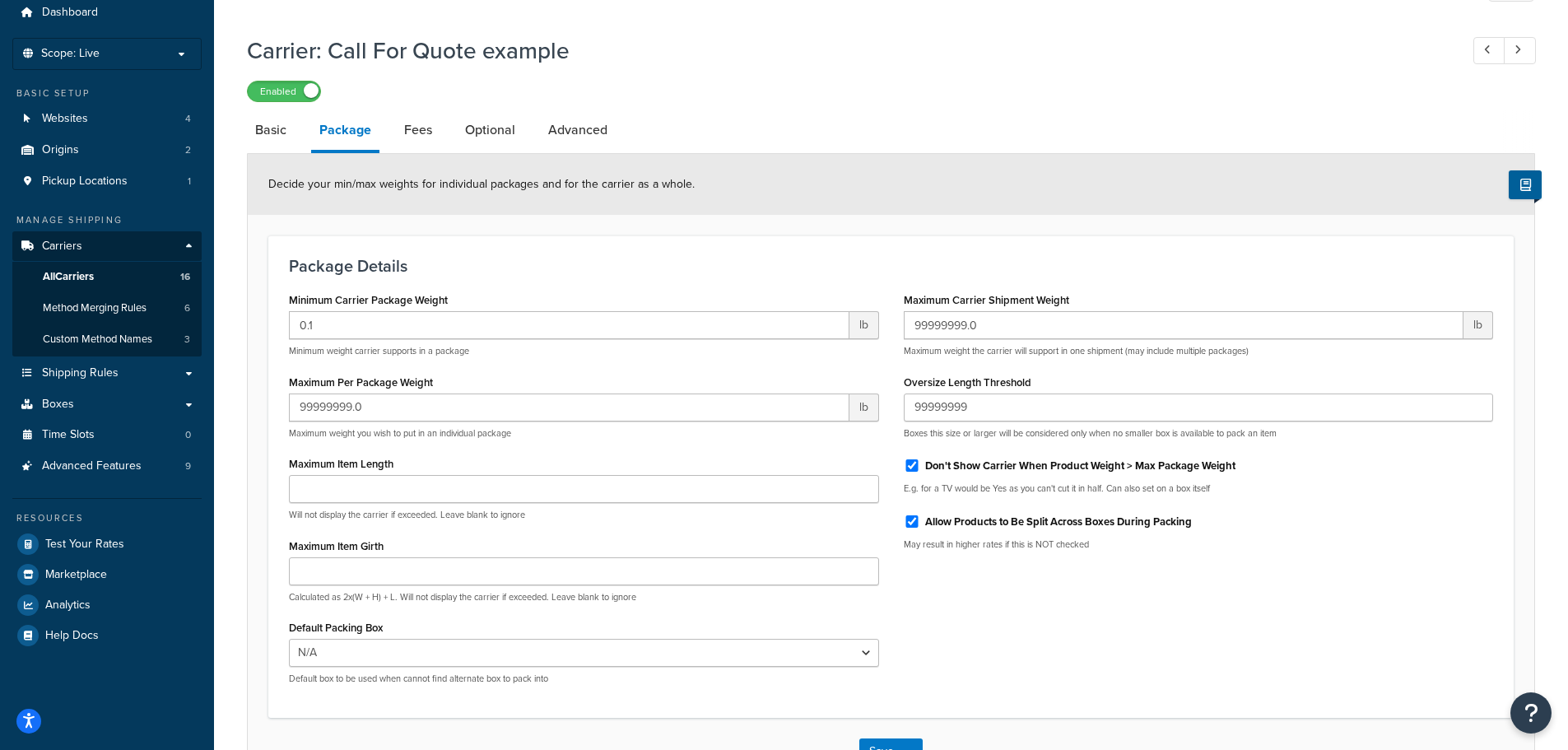
scroll to position [96, 0]
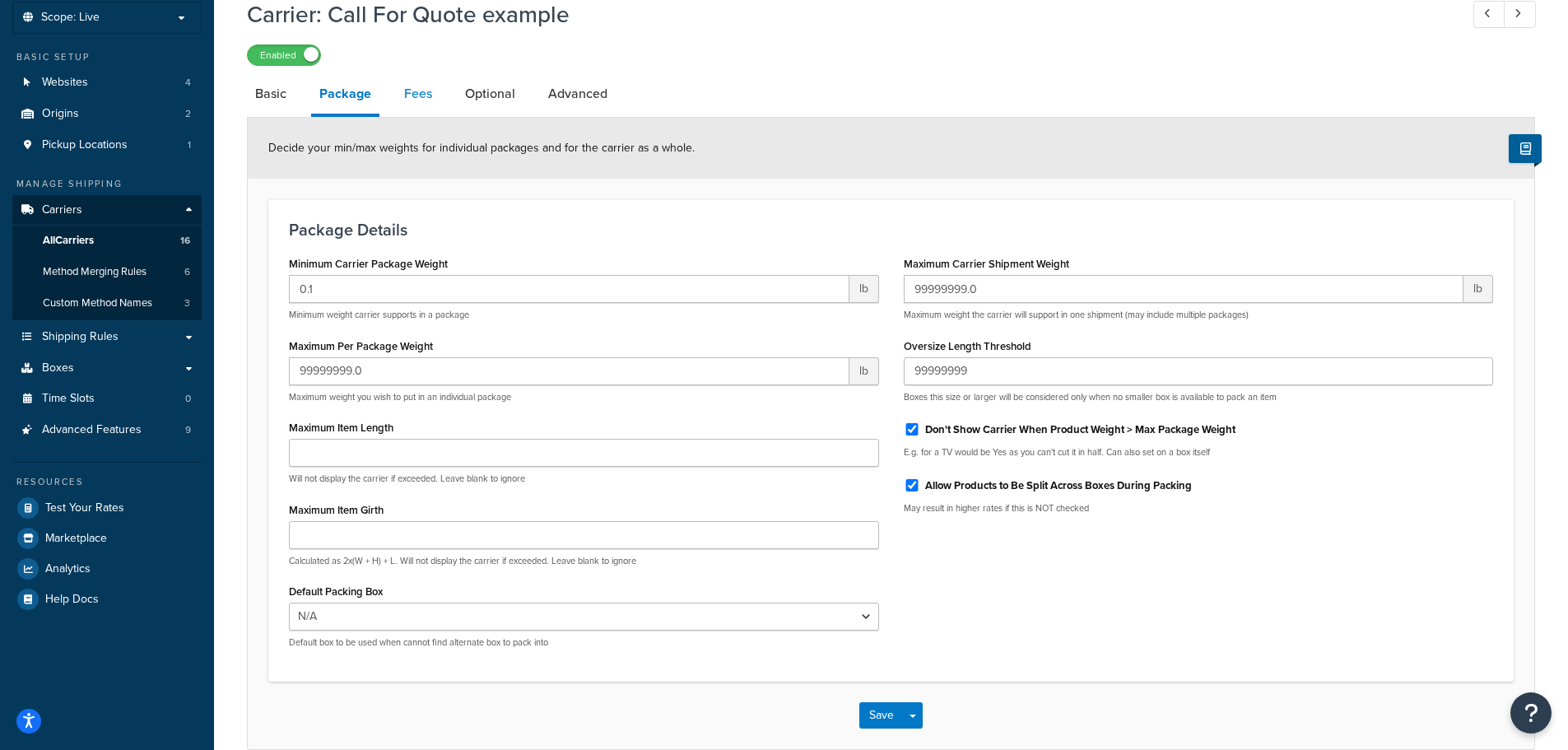
click link "Fees"
select select "AFTER"
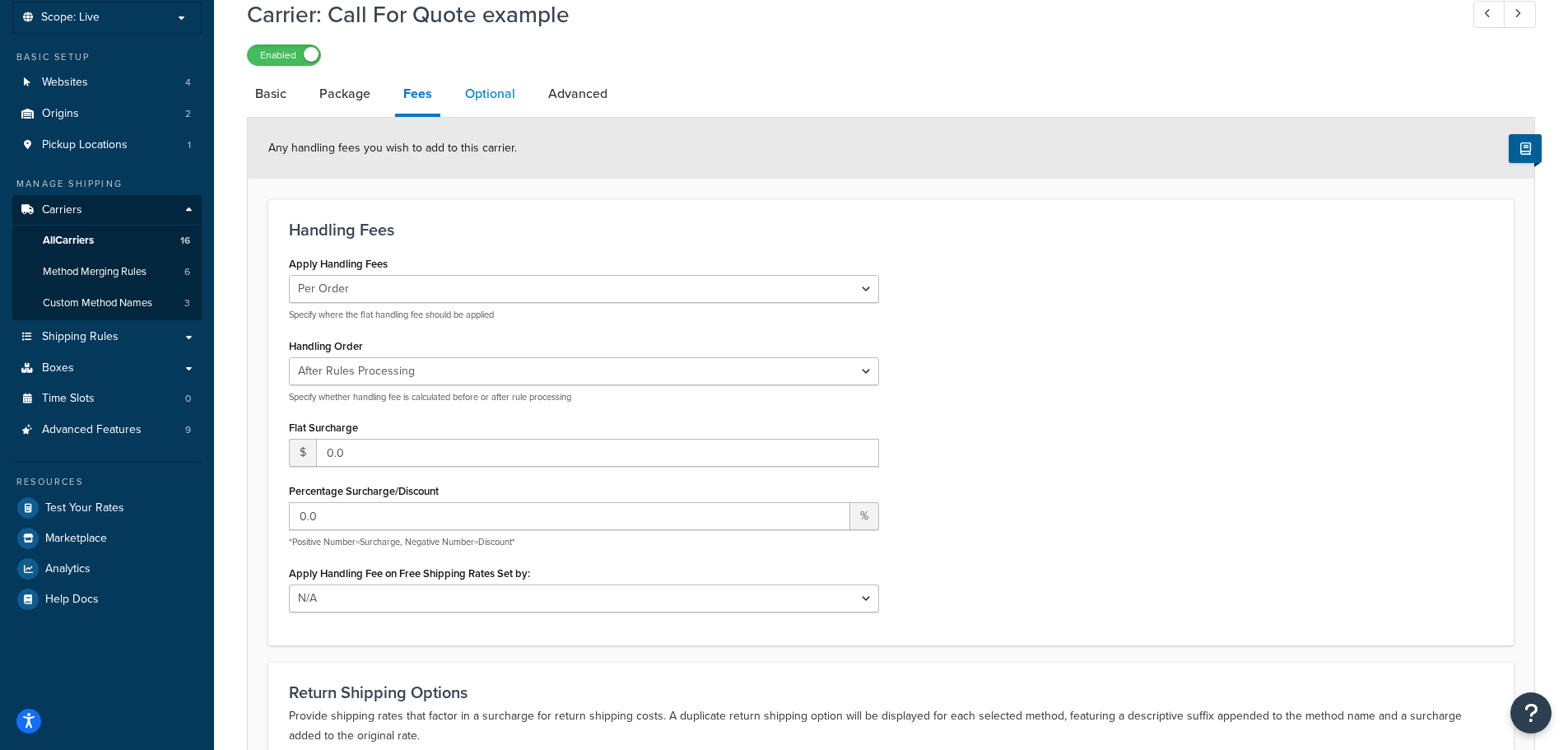
click link "Optional"
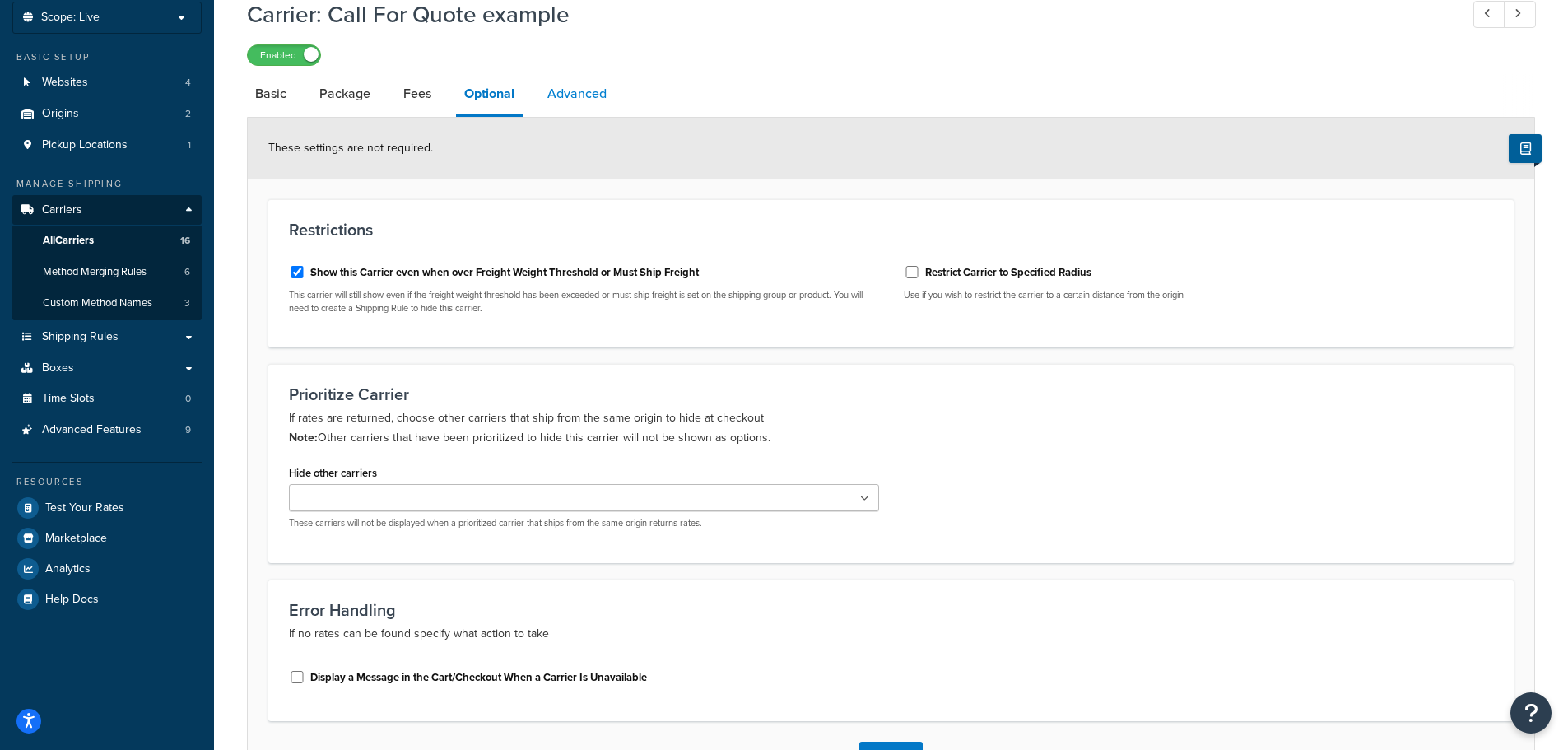
click link "Advanced"
select select "false"
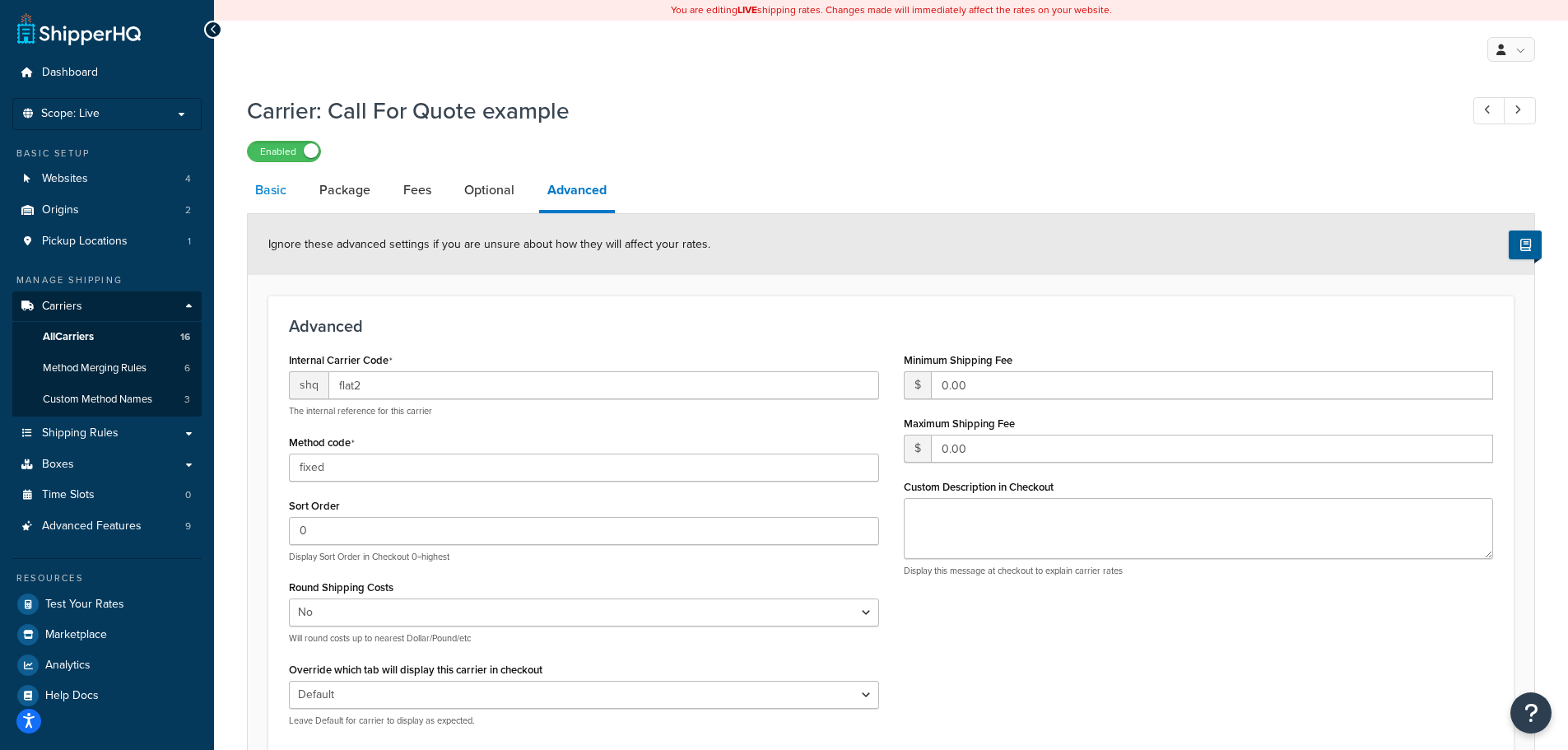
click link "Basic"
select select "flat"
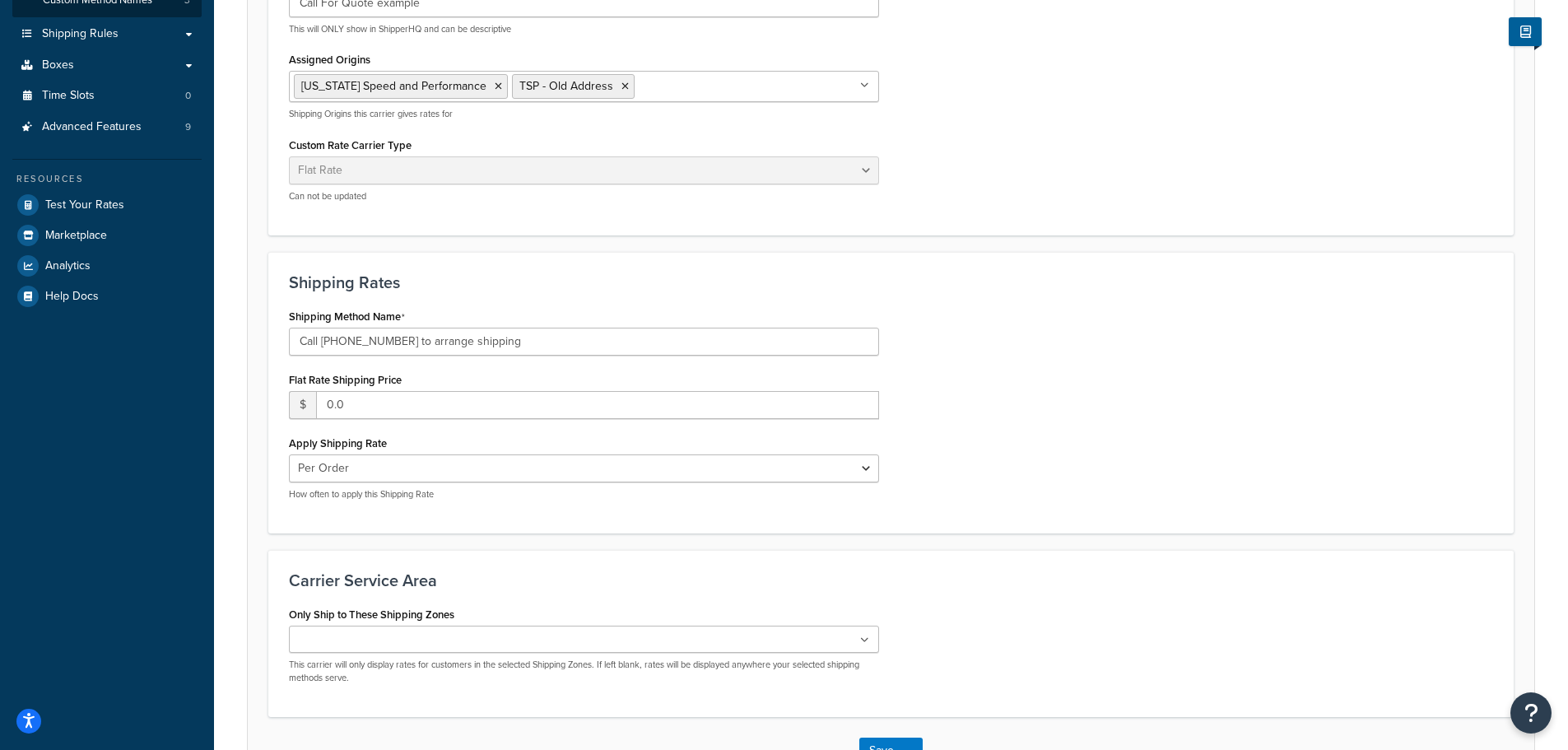
scroll to position [412, 0]
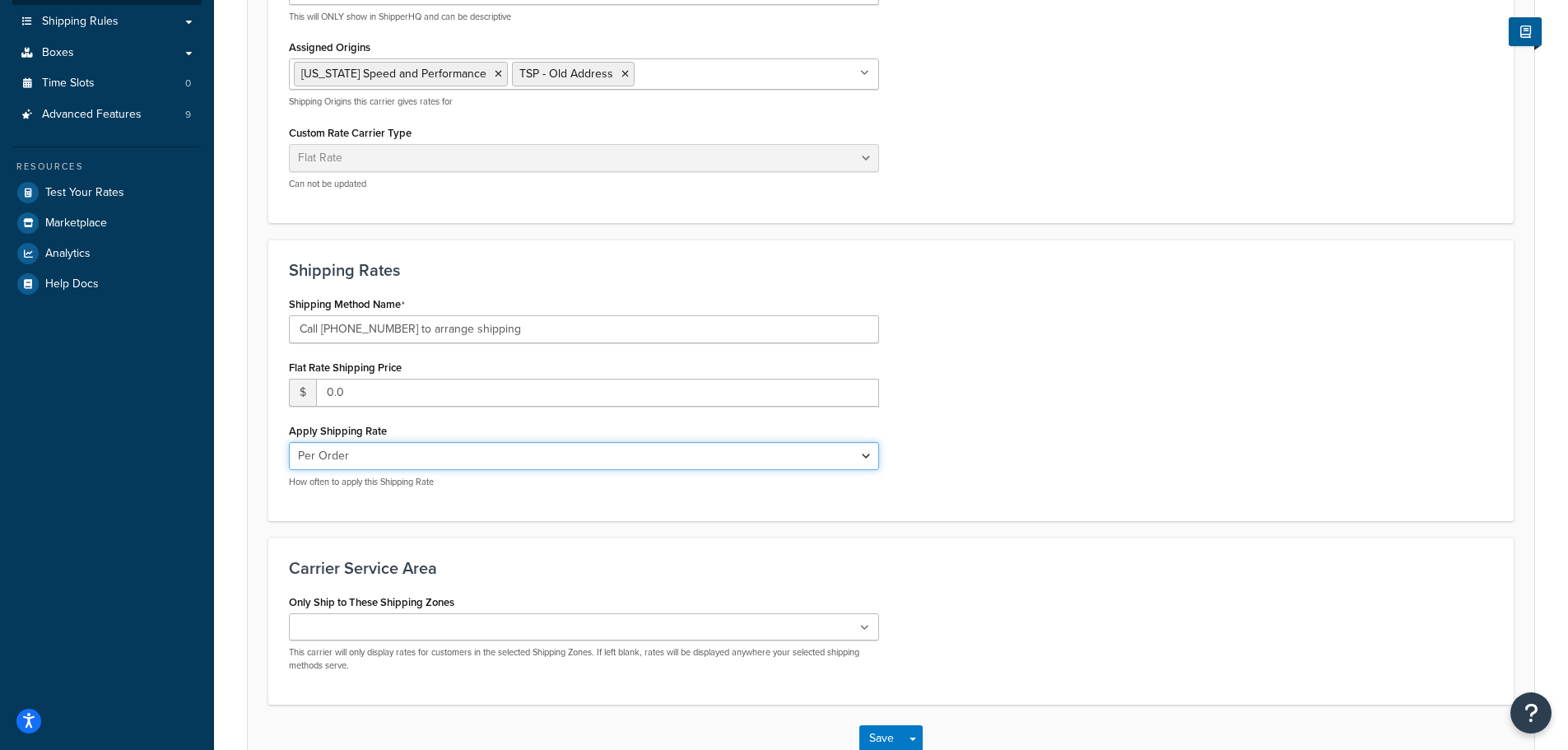
click select "Per Order Per Item Per Package"
click div "Shipping Method Name Call 512-863-0900 to arrange shipping Flat Rate Shipping P…"
click input "0.0"
type input "0"
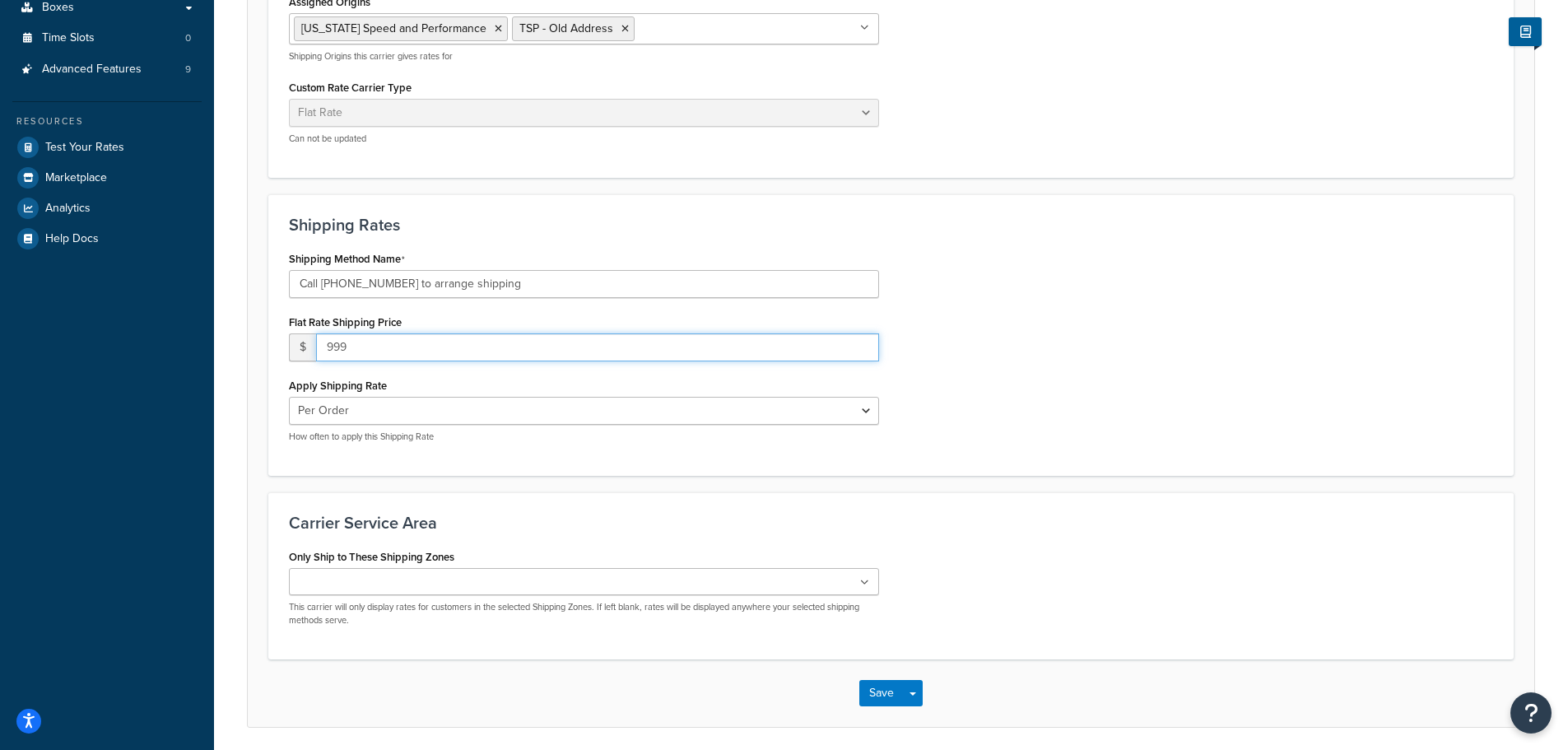
scroll to position [494, 0]
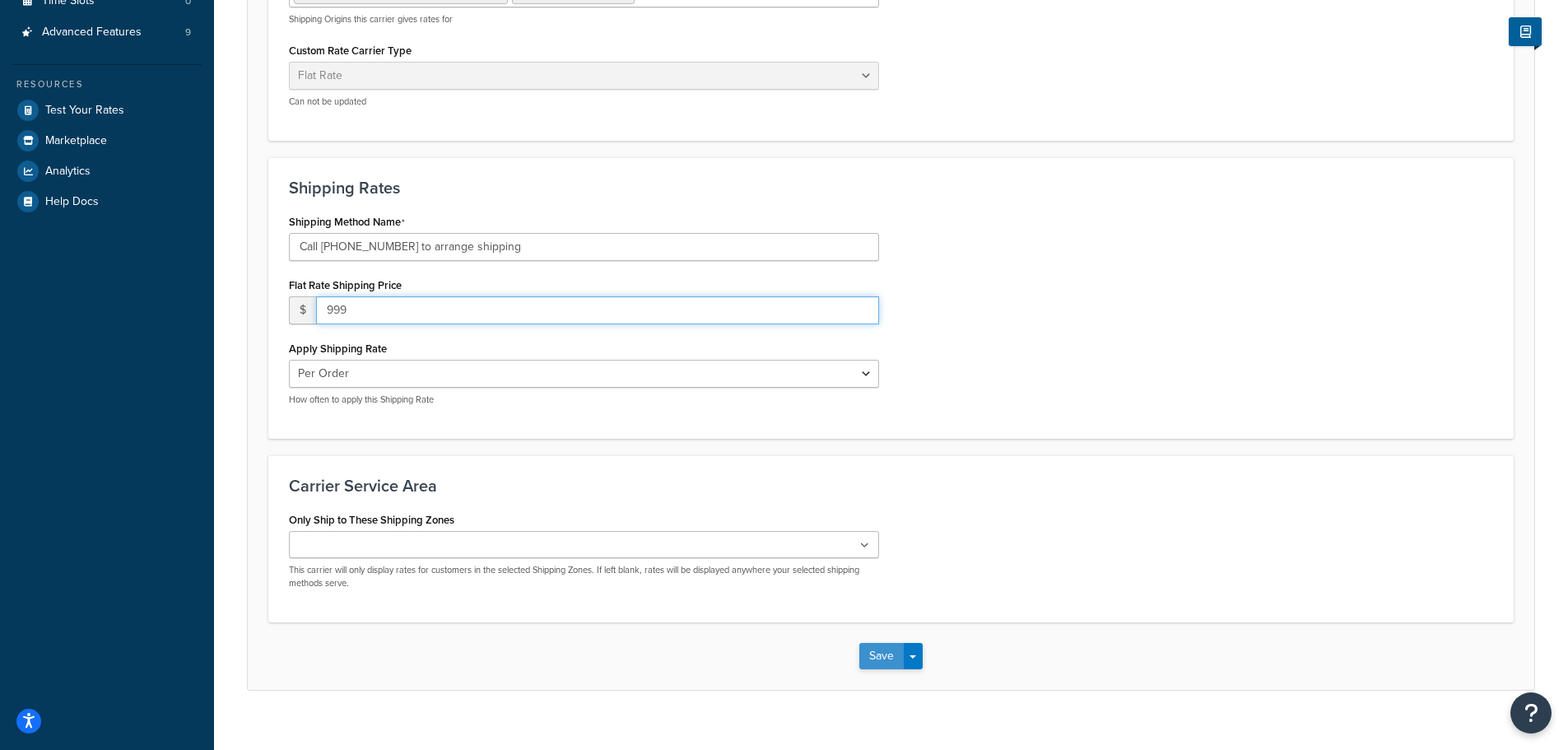
type input "999"
click button "Save"
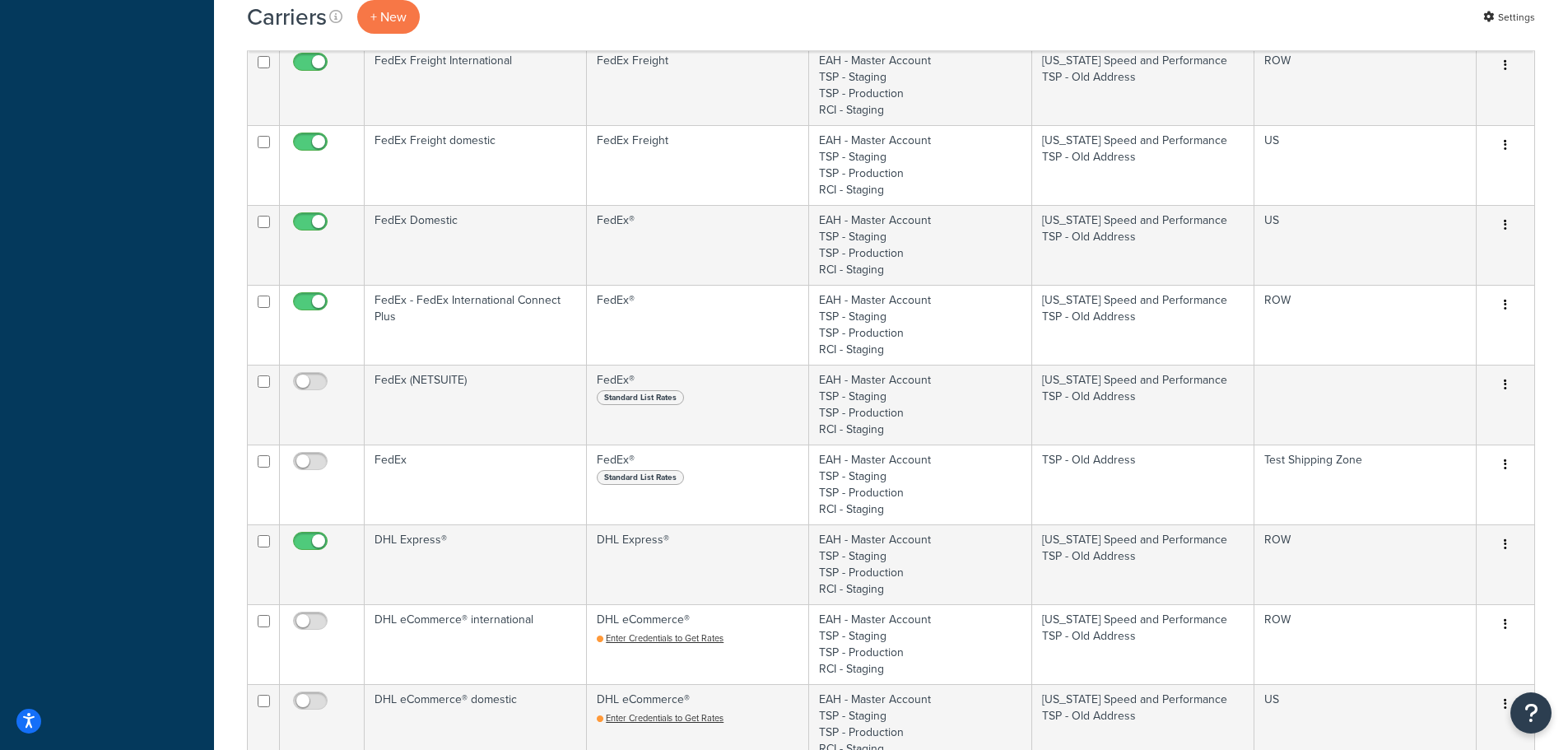
scroll to position [987, 0]
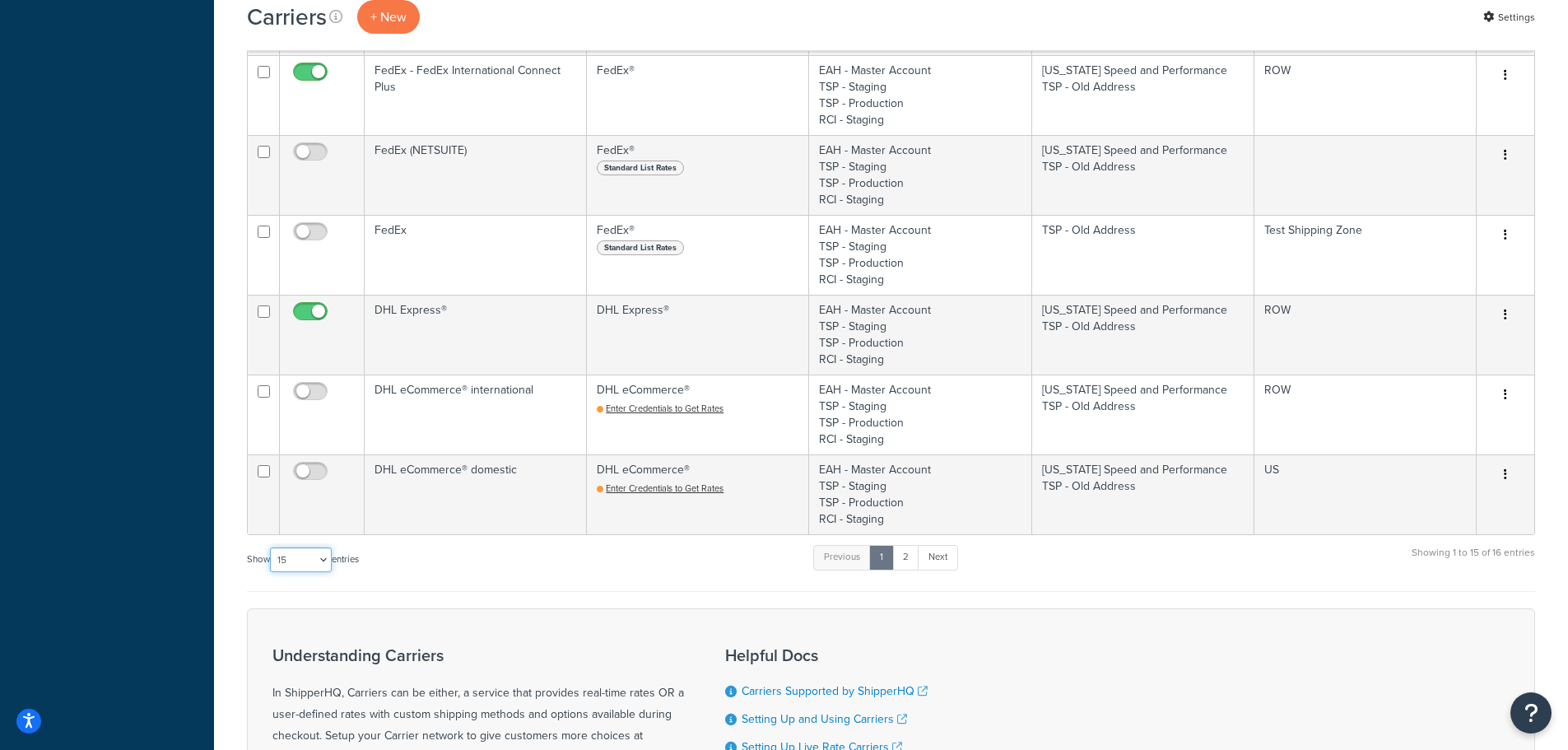
click at [312, 565] on select "10 15 25 50 100" at bounding box center [300, 560] width 61 height 25
select select "100"
click select "10 15 25 50 100"
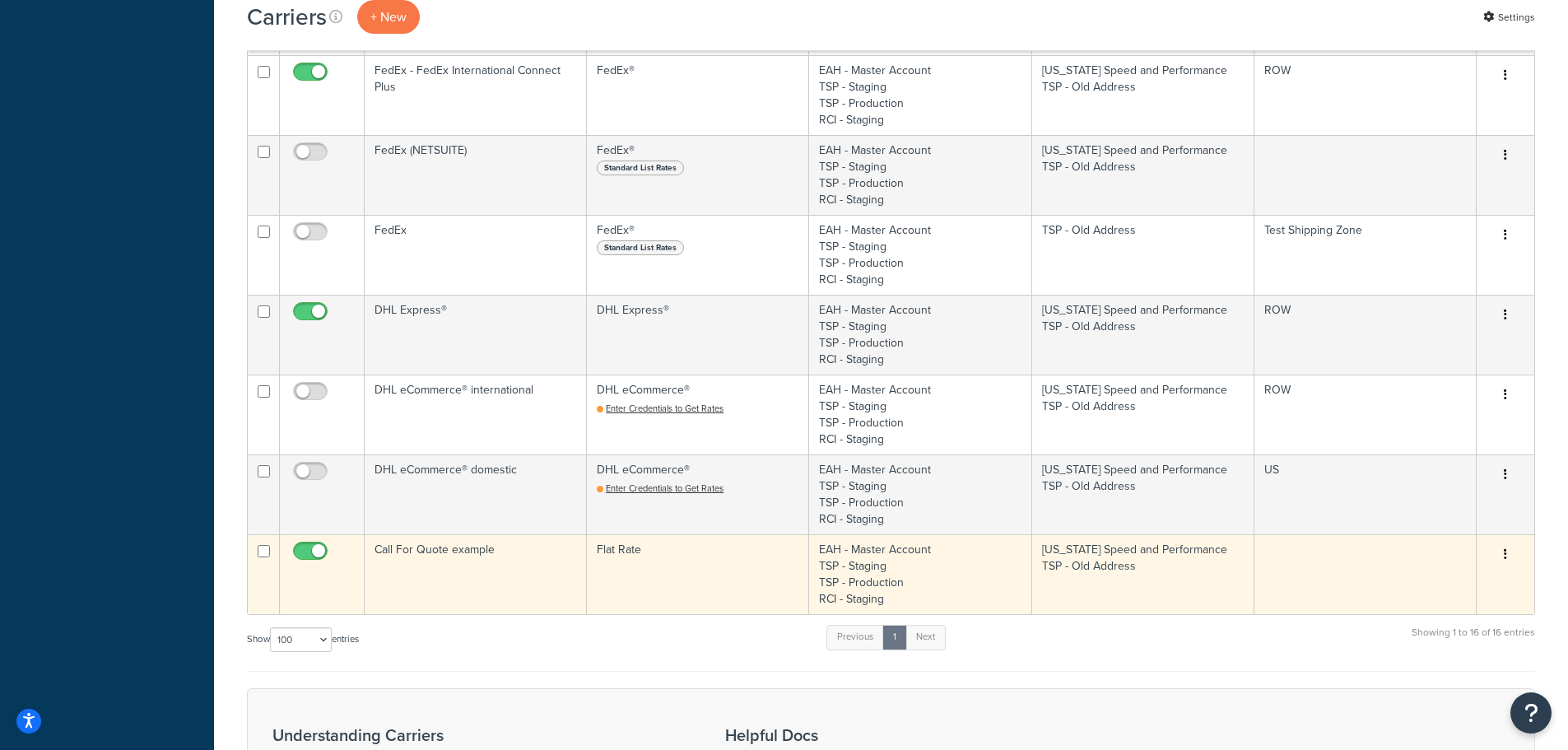
click td "Call For Quote example"
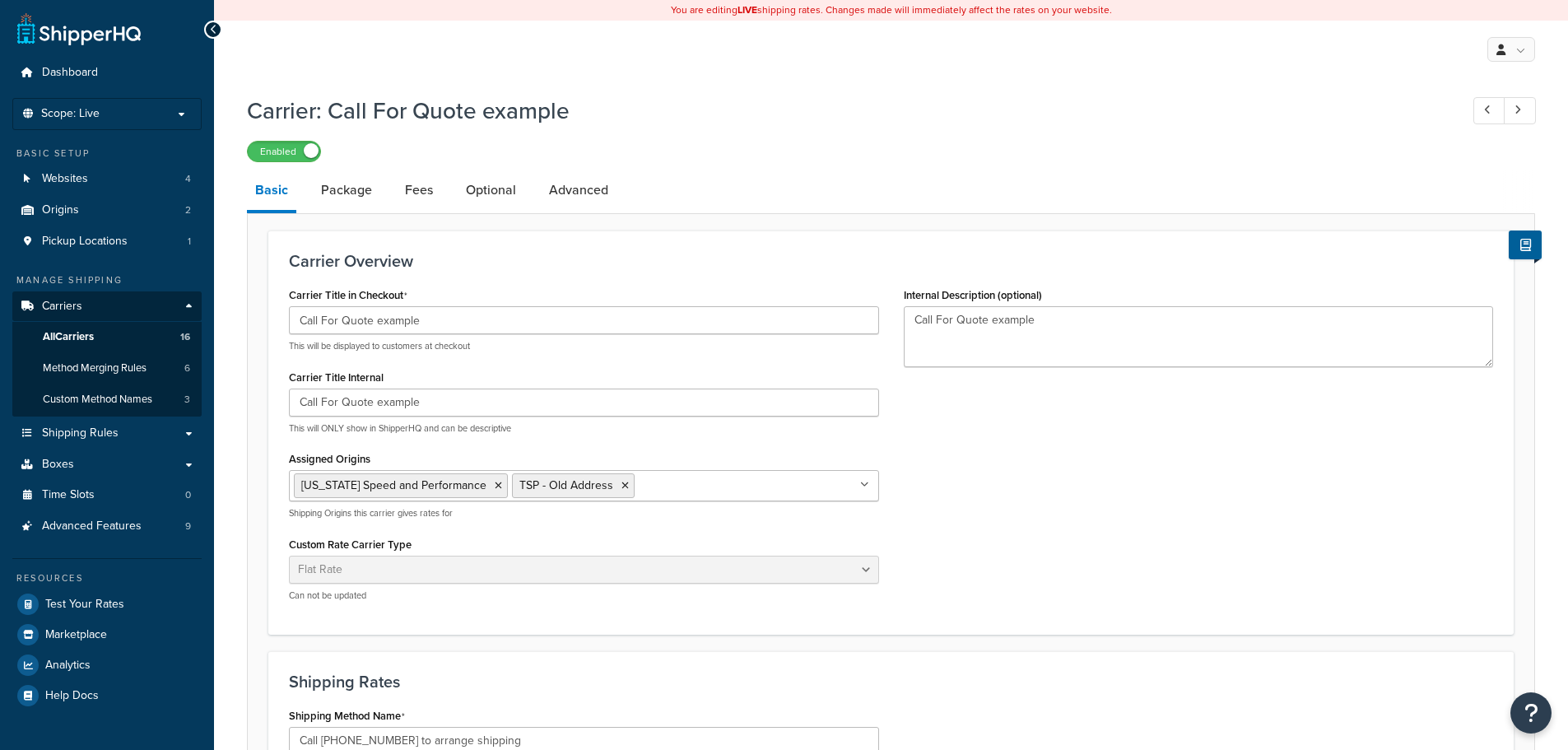
select select "flat"
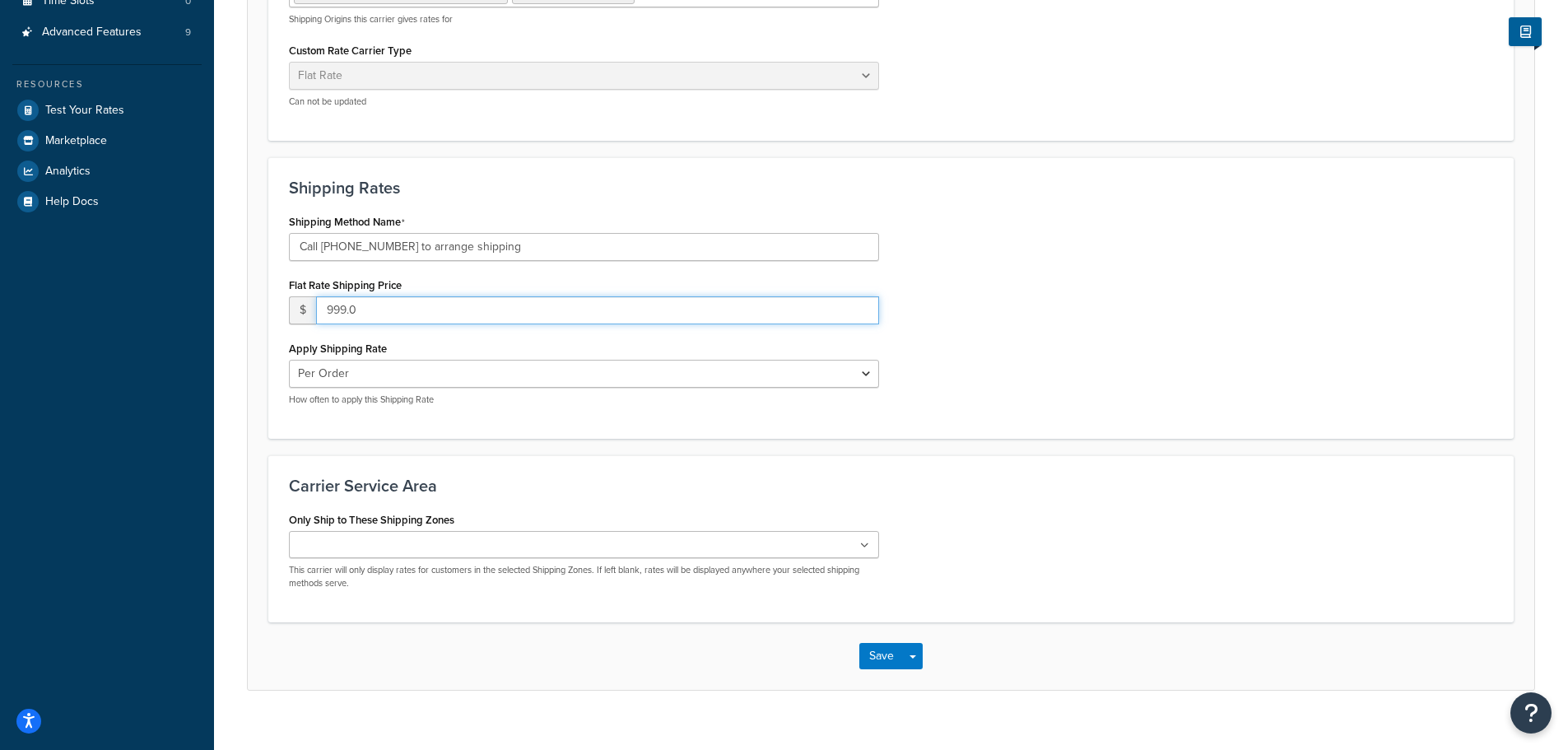
click at [405, 315] on input "999.0" at bounding box center [597, 310] width 563 height 28
type input "9"
type input "0"
click at [877, 653] on button "Save" at bounding box center [881, 656] width 45 height 26
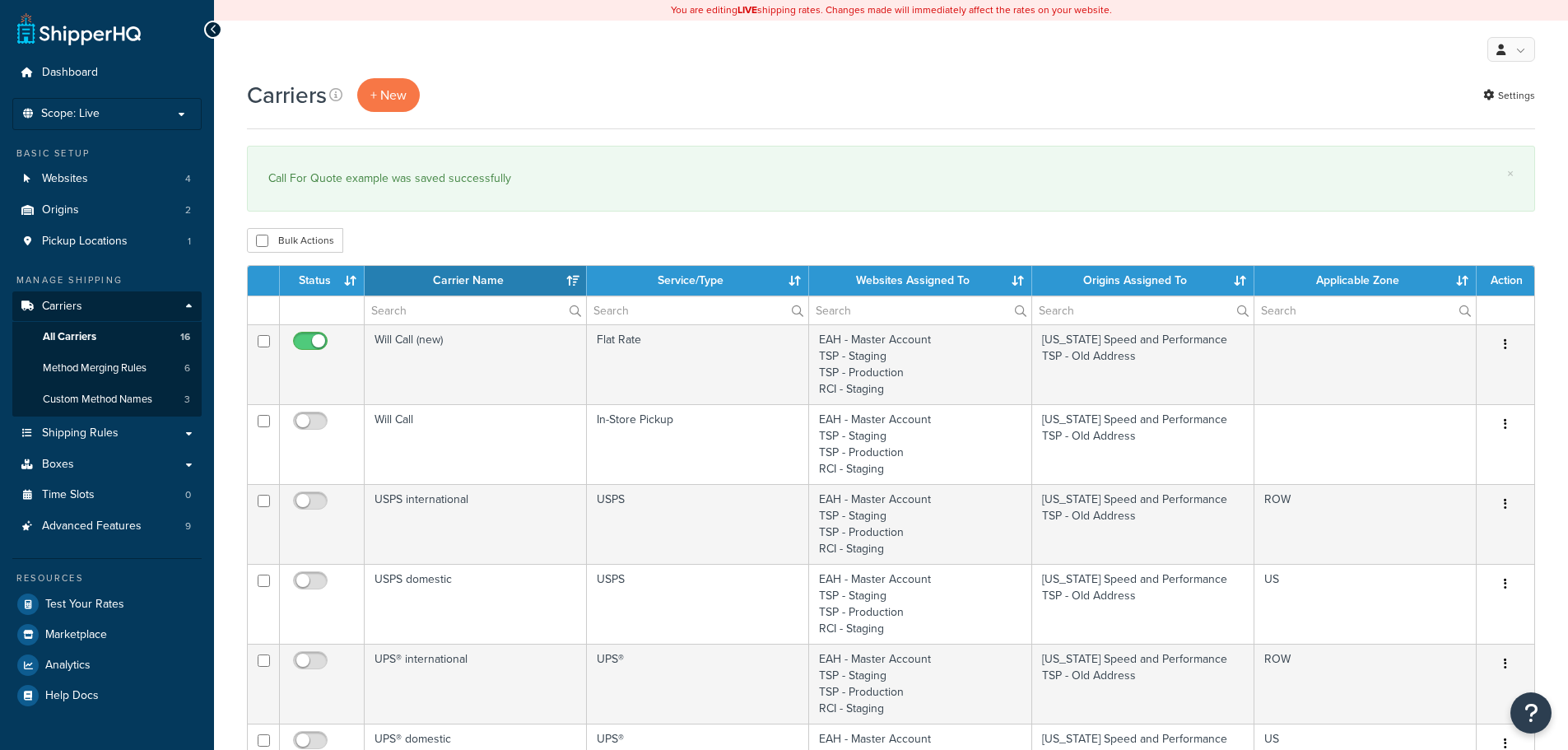
select select "15"
drag, startPoint x: 0, startPoint y: 0, endPoint x: 103, endPoint y: 343, distance: 358.1
click at [103, 343] on link "All Carriers 16" at bounding box center [107, 336] width 189 height 31
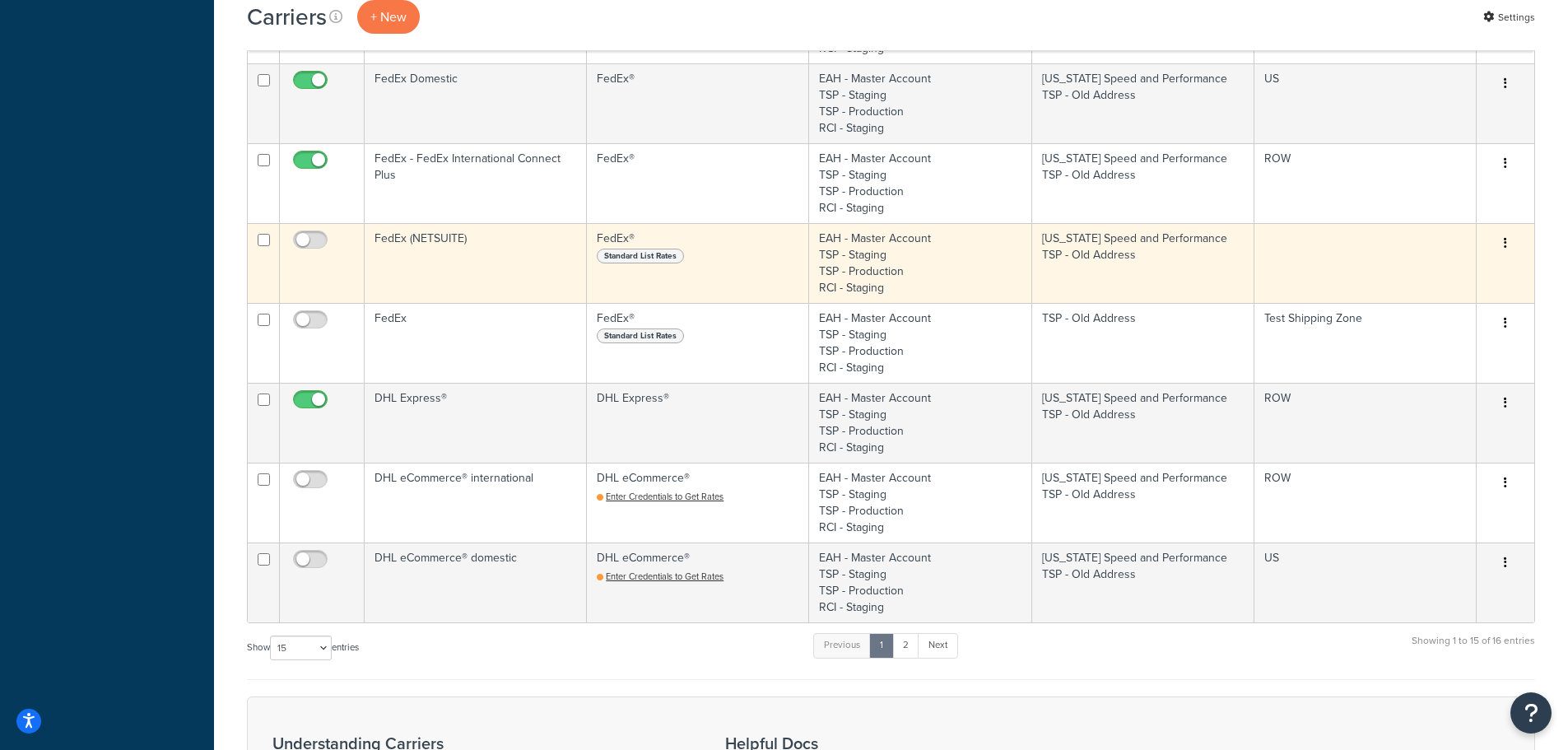
scroll to position [823, 0]
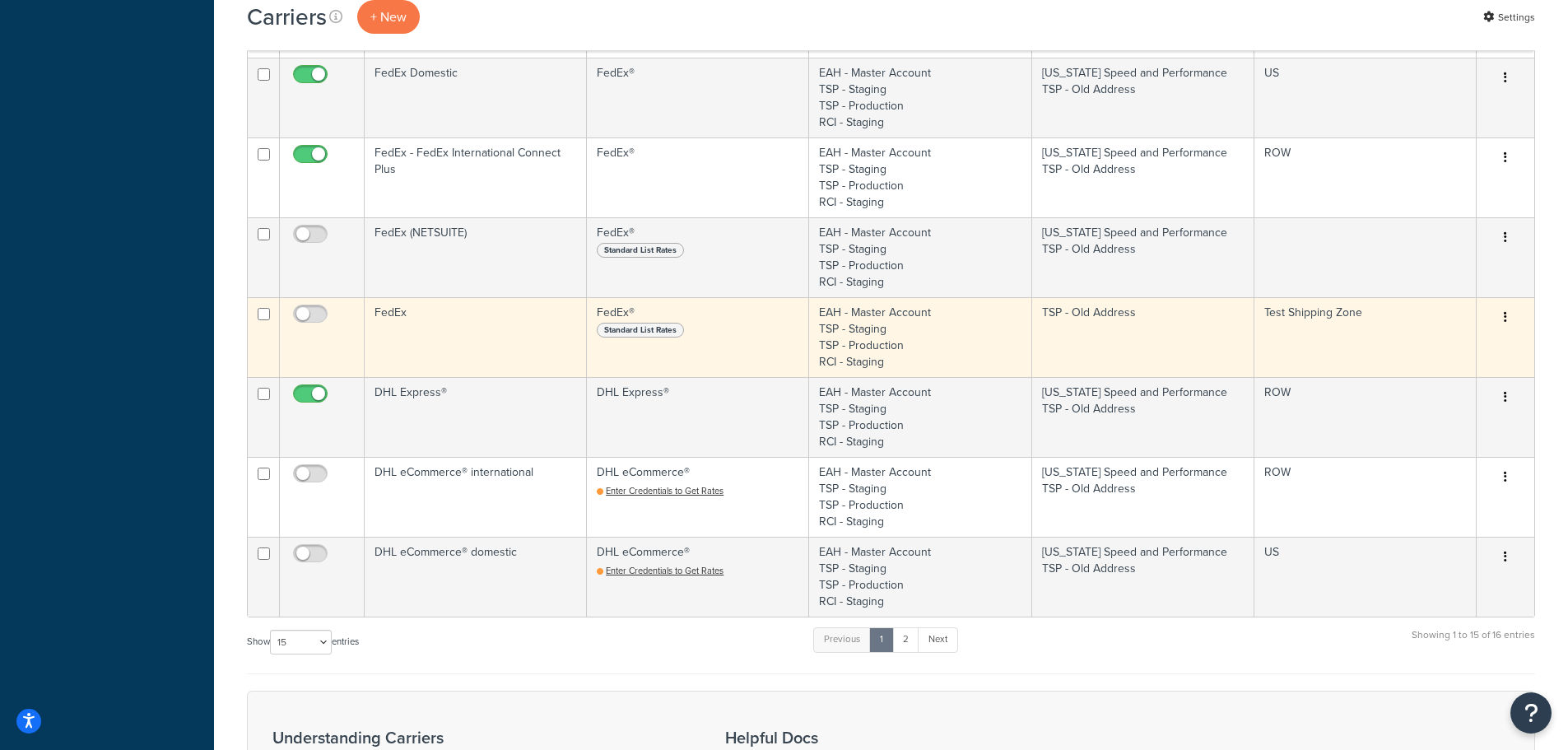
click at [1508, 316] on button "button" at bounding box center [1505, 318] width 23 height 26
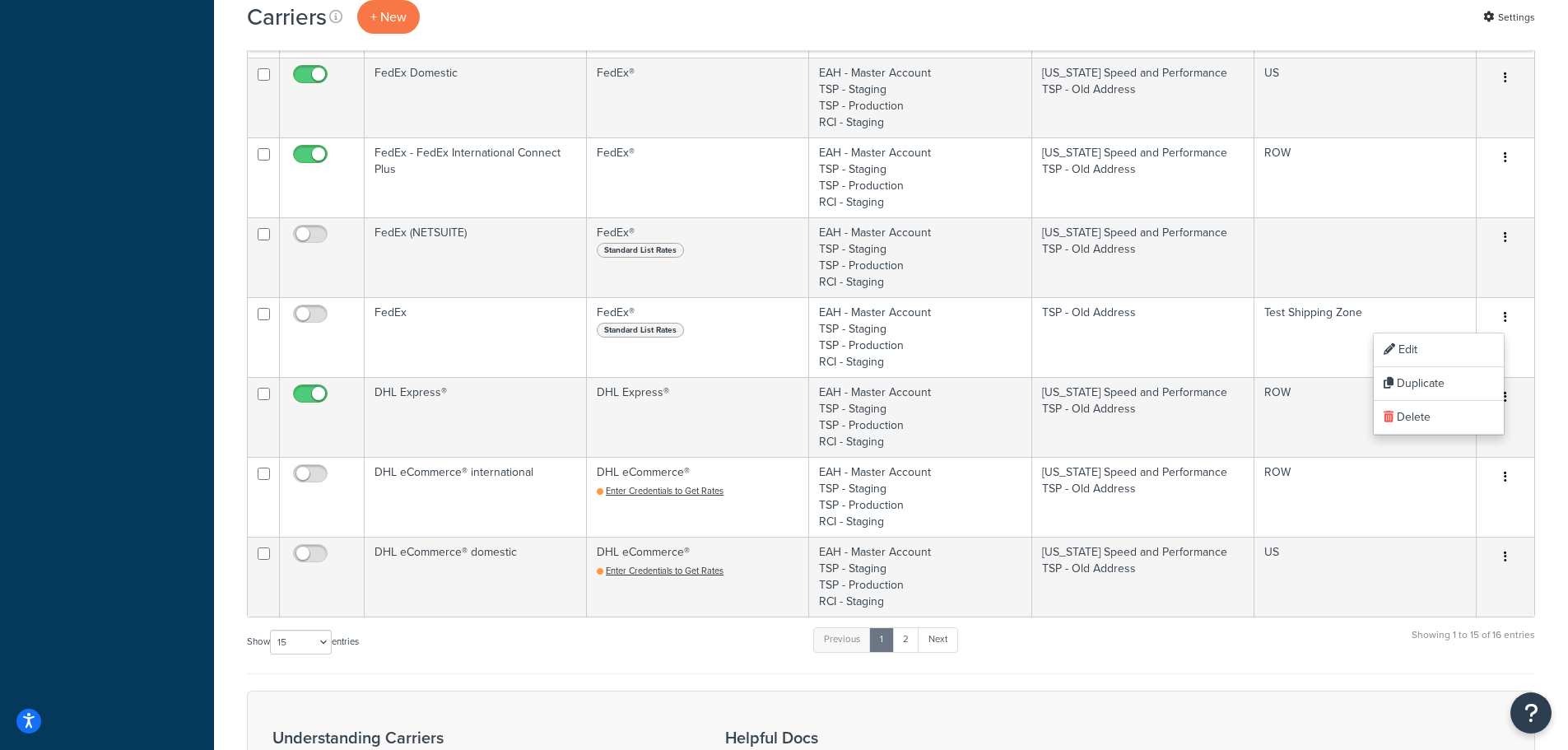
click at [701, 642] on div "Show 10 15 25 50 100 entries Previous 1 2 Next Showing 1 to 15 of 16 entries" at bounding box center [891, 649] width 1288 height 48
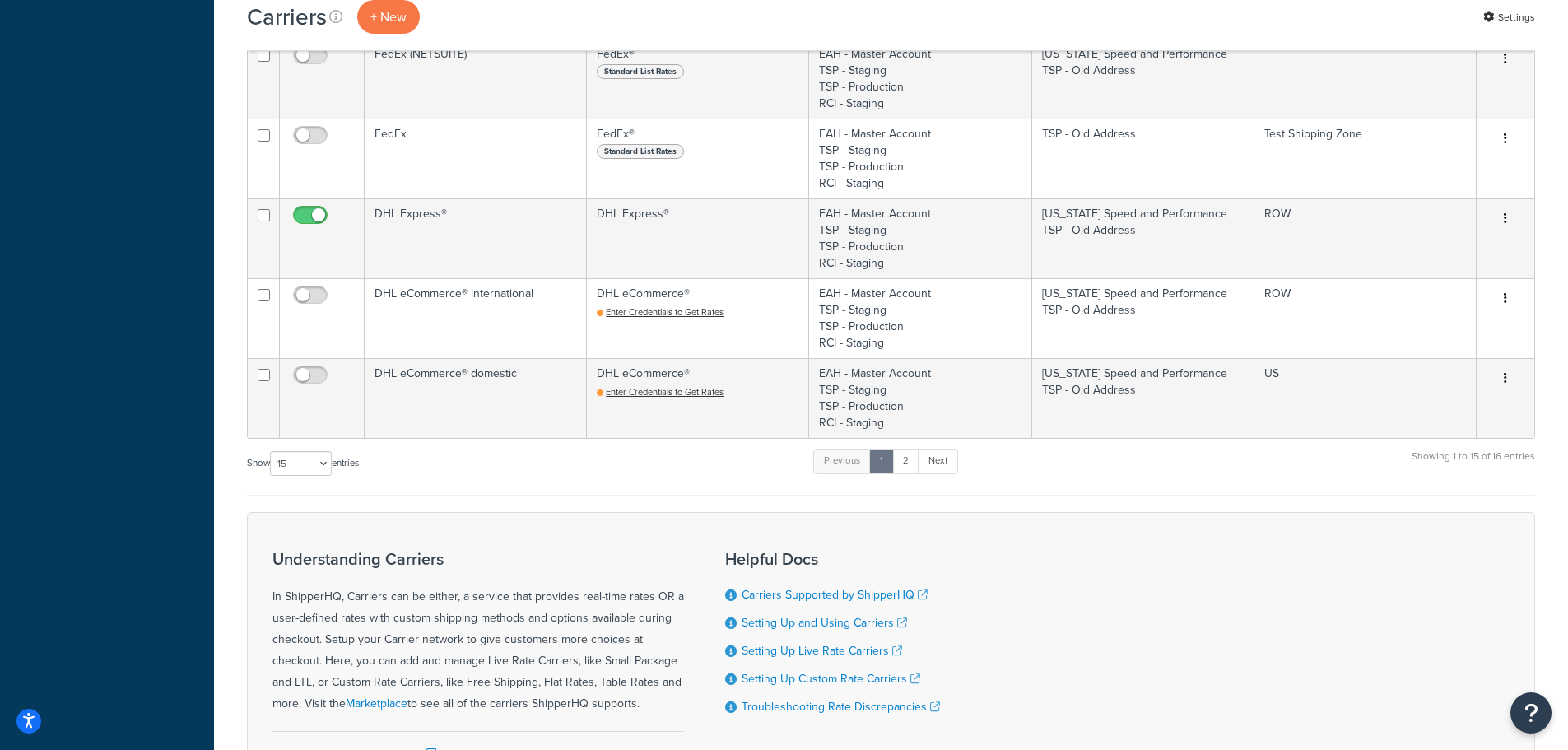
scroll to position [919, 0]
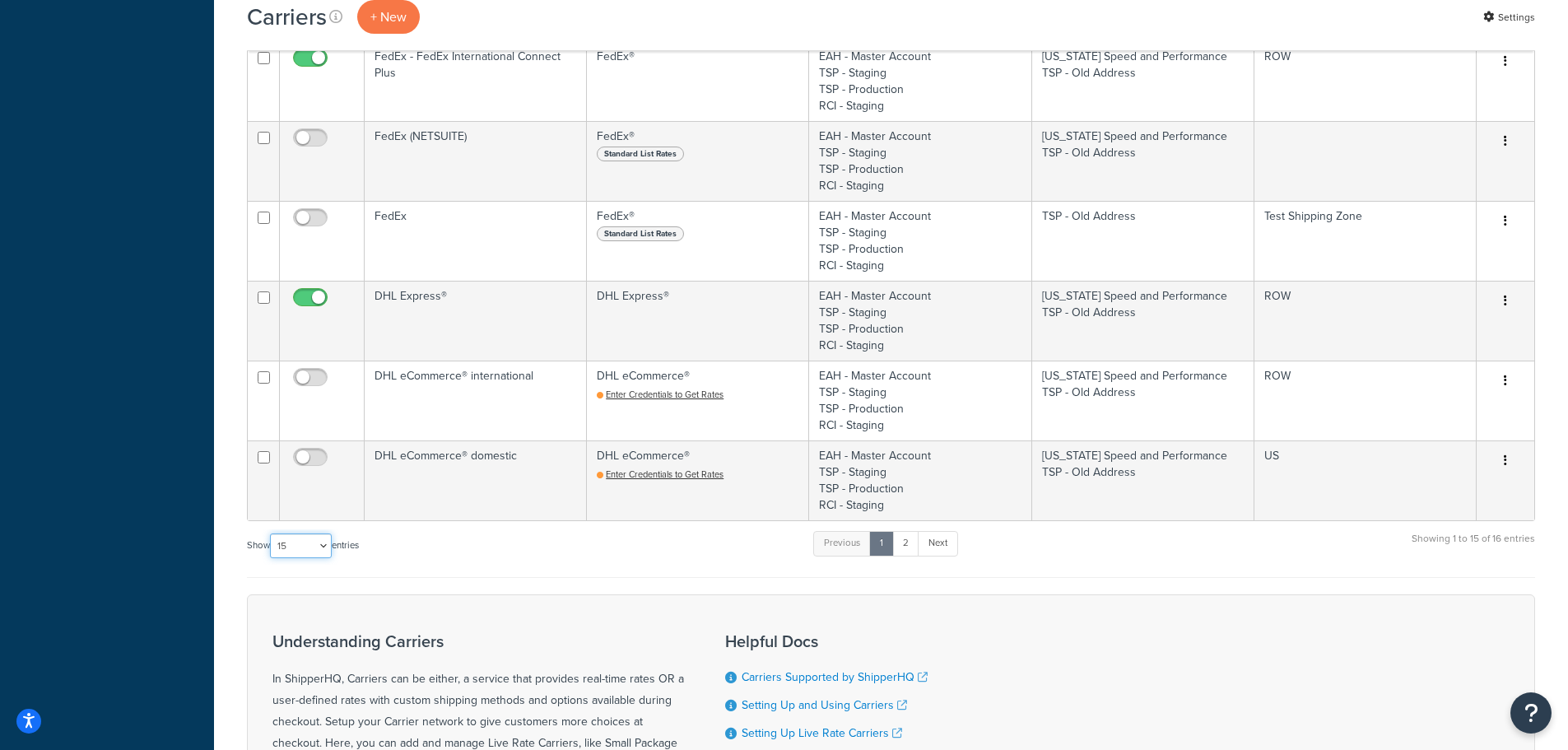
click at [307, 554] on select "10 15 25 50 100" at bounding box center [300, 546] width 61 height 25
select select "100"
click at [272, 558] on select "10 15 25 50 100" at bounding box center [300, 546] width 61 height 25
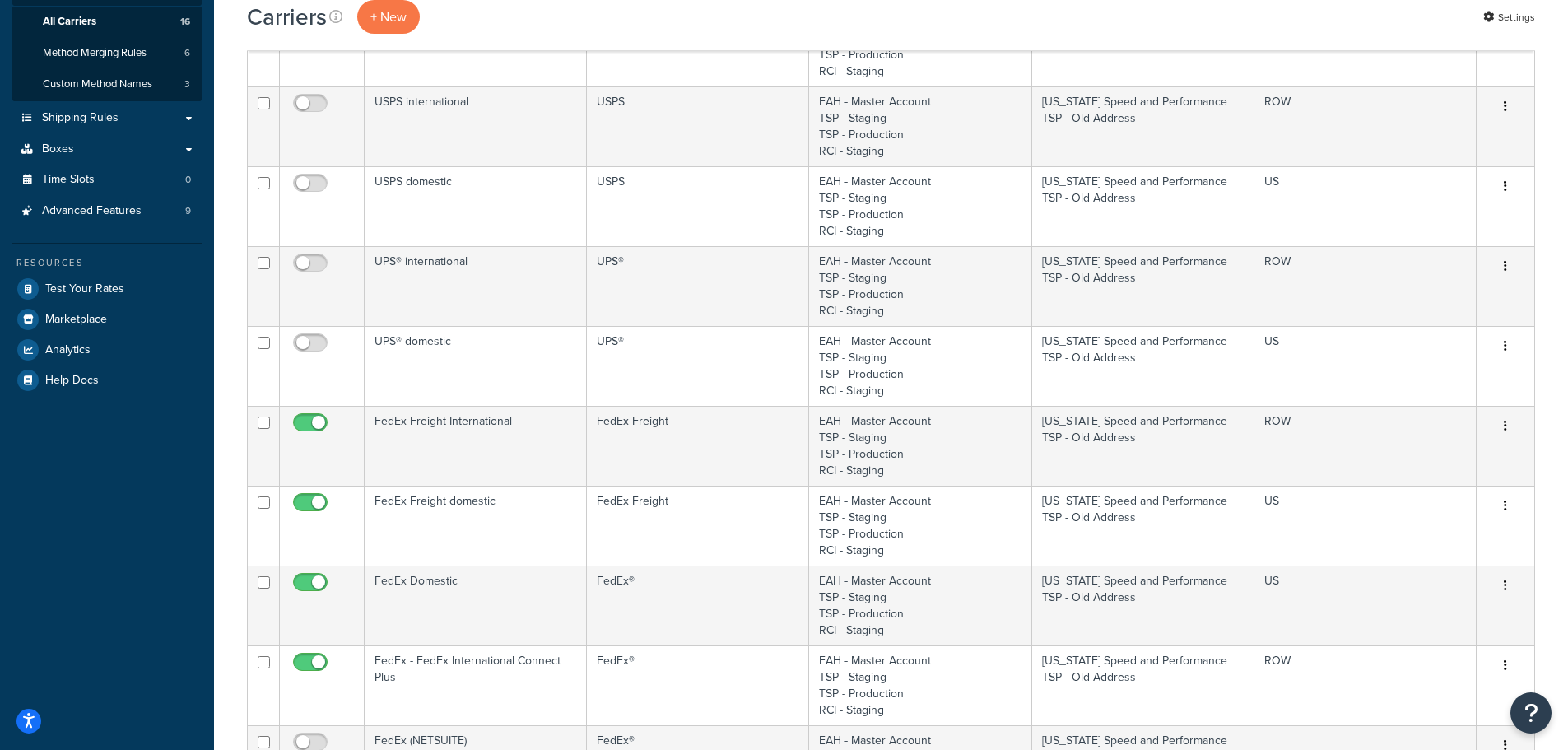
scroll to position [0, 0]
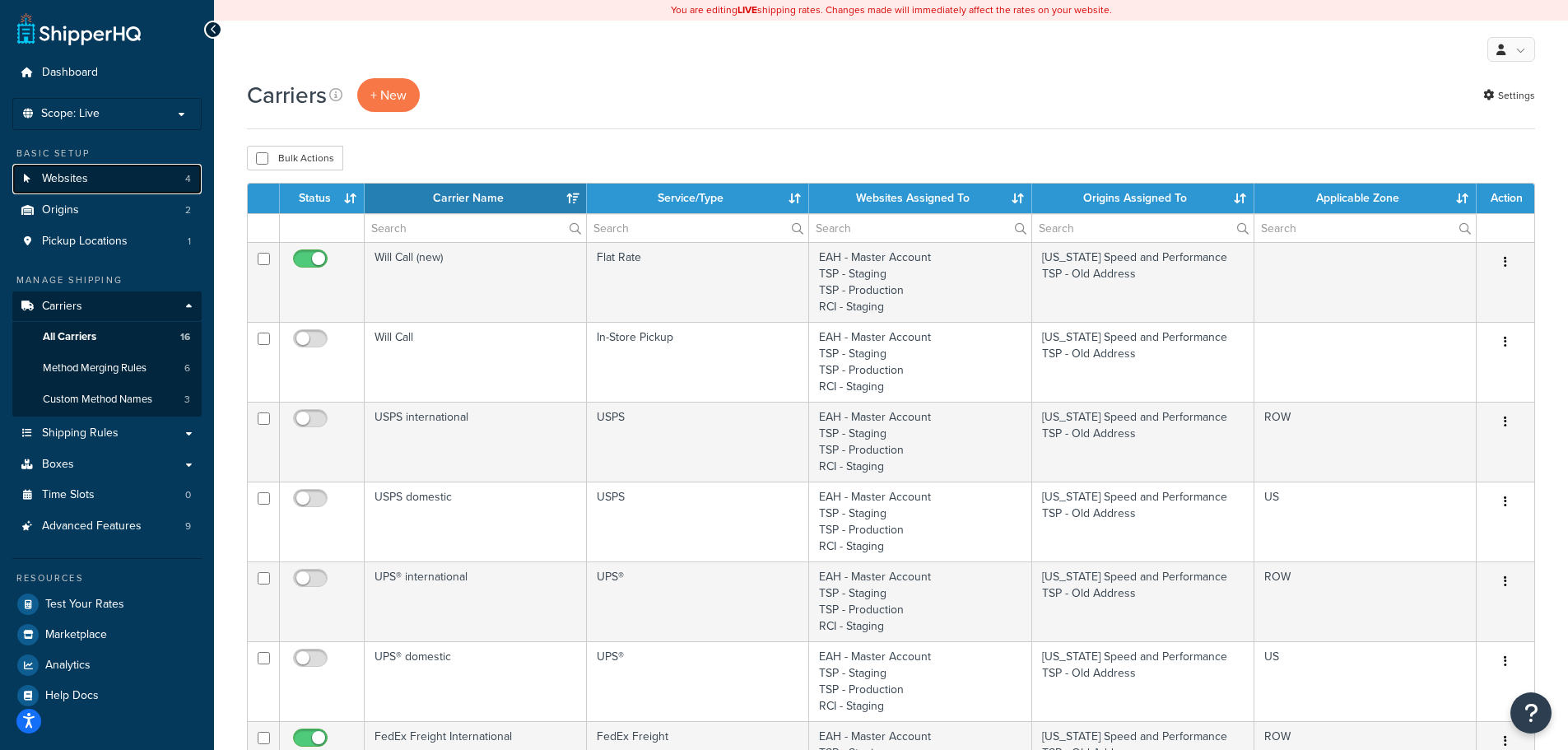
click at [122, 177] on link "Websites 4" at bounding box center [107, 179] width 189 height 31
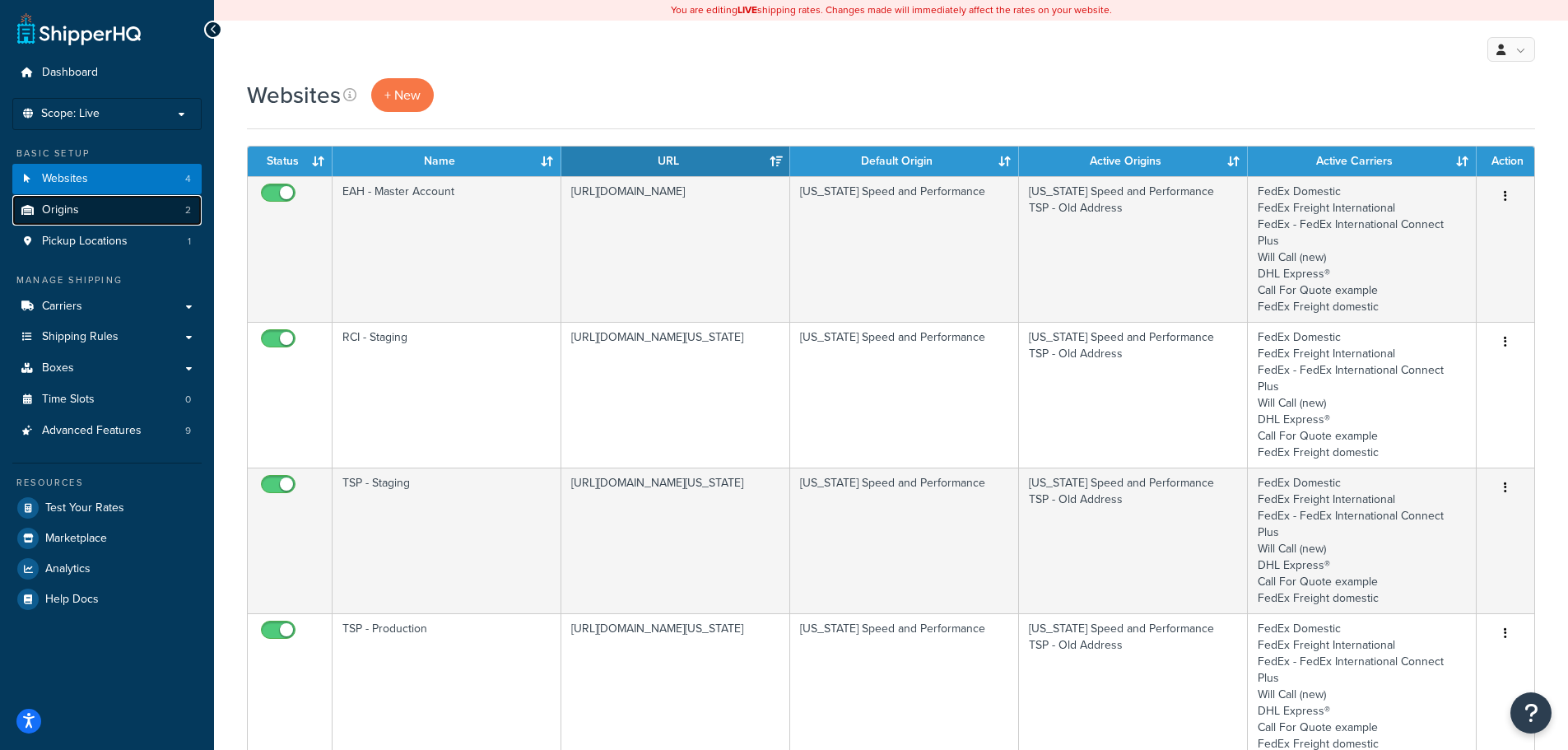
click at [125, 206] on link "Origins 2" at bounding box center [107, 210] width 189 height 31
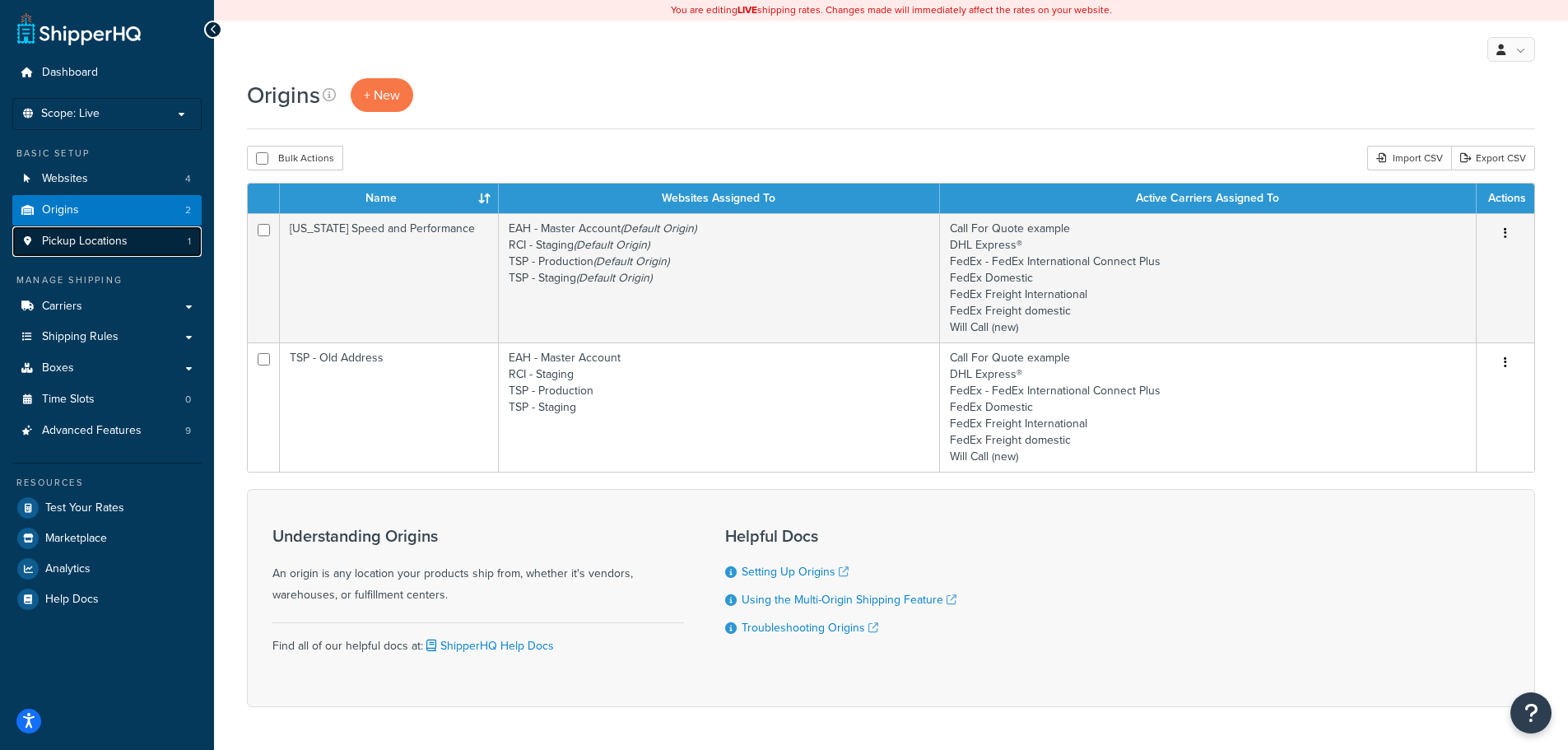
click at [98, 241] on span "Pickup Locations" at bounding box center [85, 242] width 86 height 14
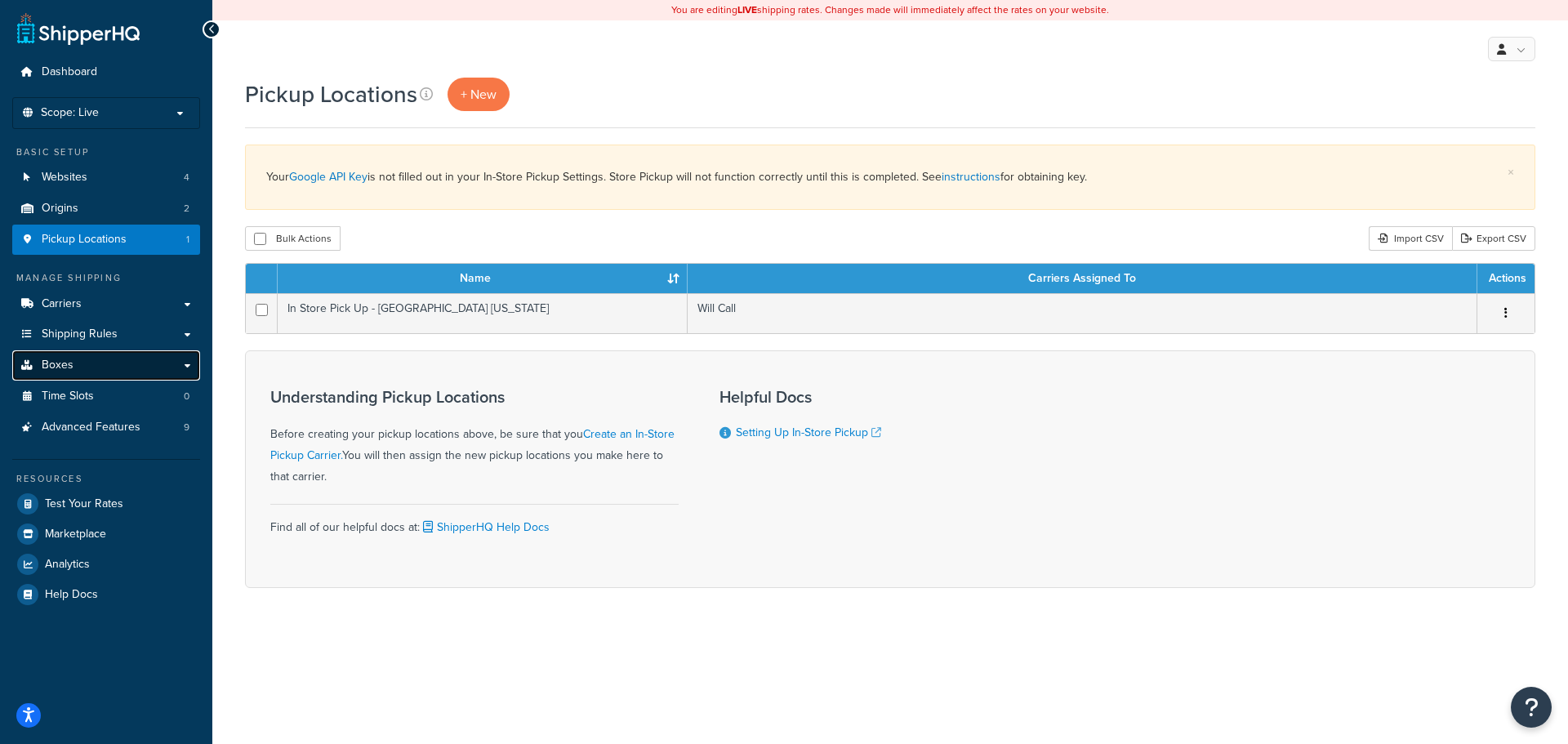
click at [96, 372] on link "Boxes" at bounding box center [106, 365] width 188 height 30
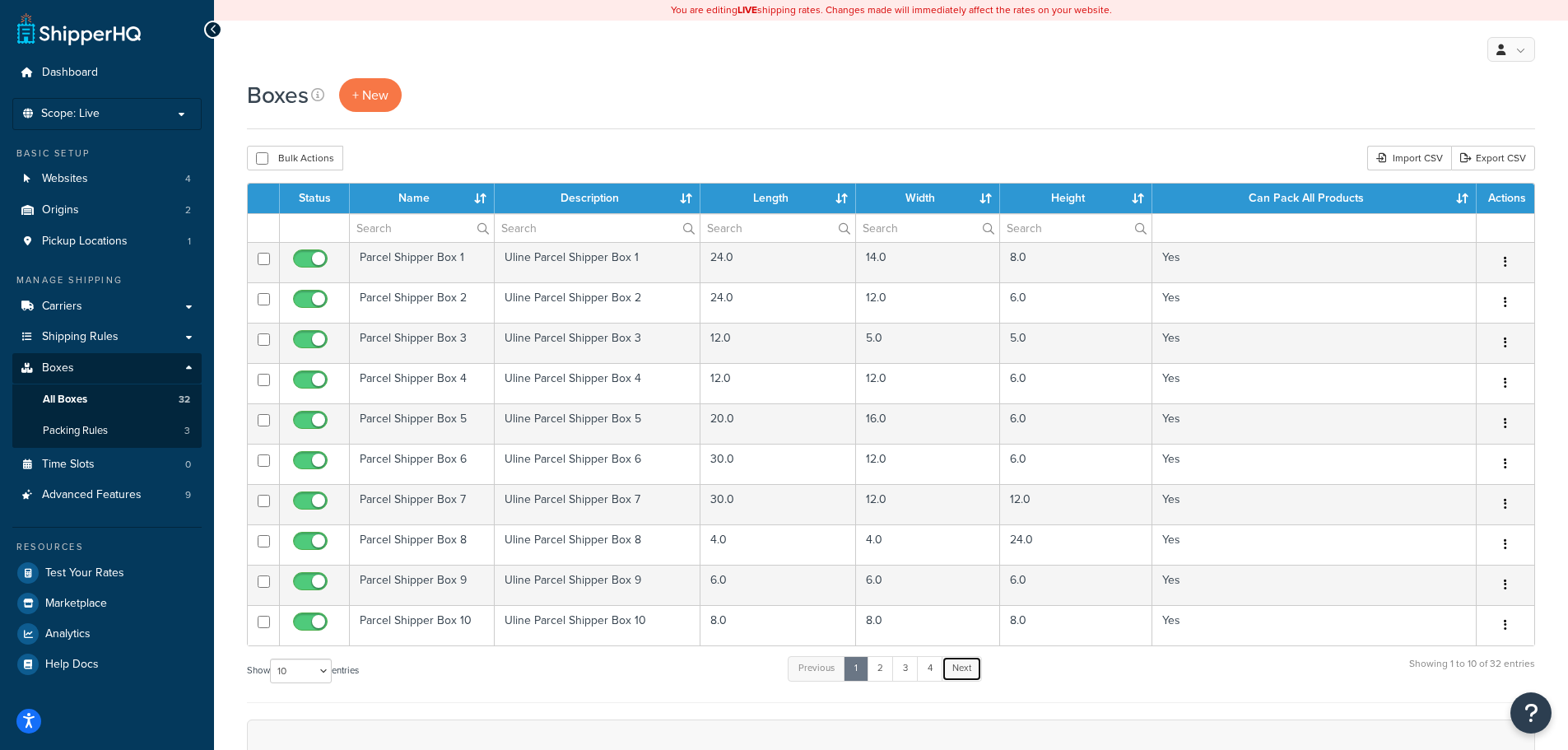
click at [971, 665] on link "Next" at bounding box center [962, 669] width 40 height 25
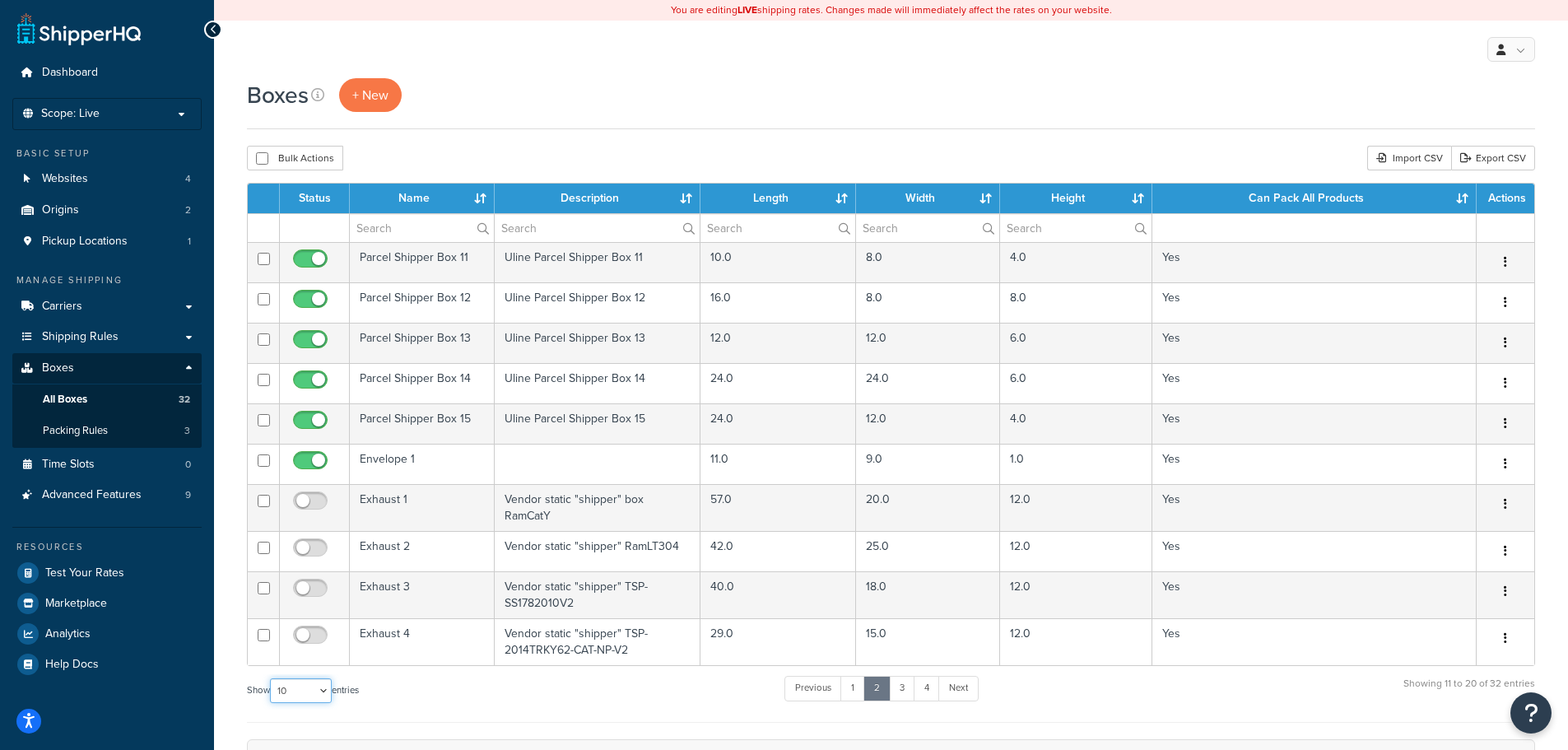
click at [311, 685] on select "10 15 25 50 100 1000" at bounding box center [300, 690] width 61 height 25
select select "1000"
click at [272, 678] on select "10 15 25 50 100 1000" at bounding box center [300, 690] width 61 height 25
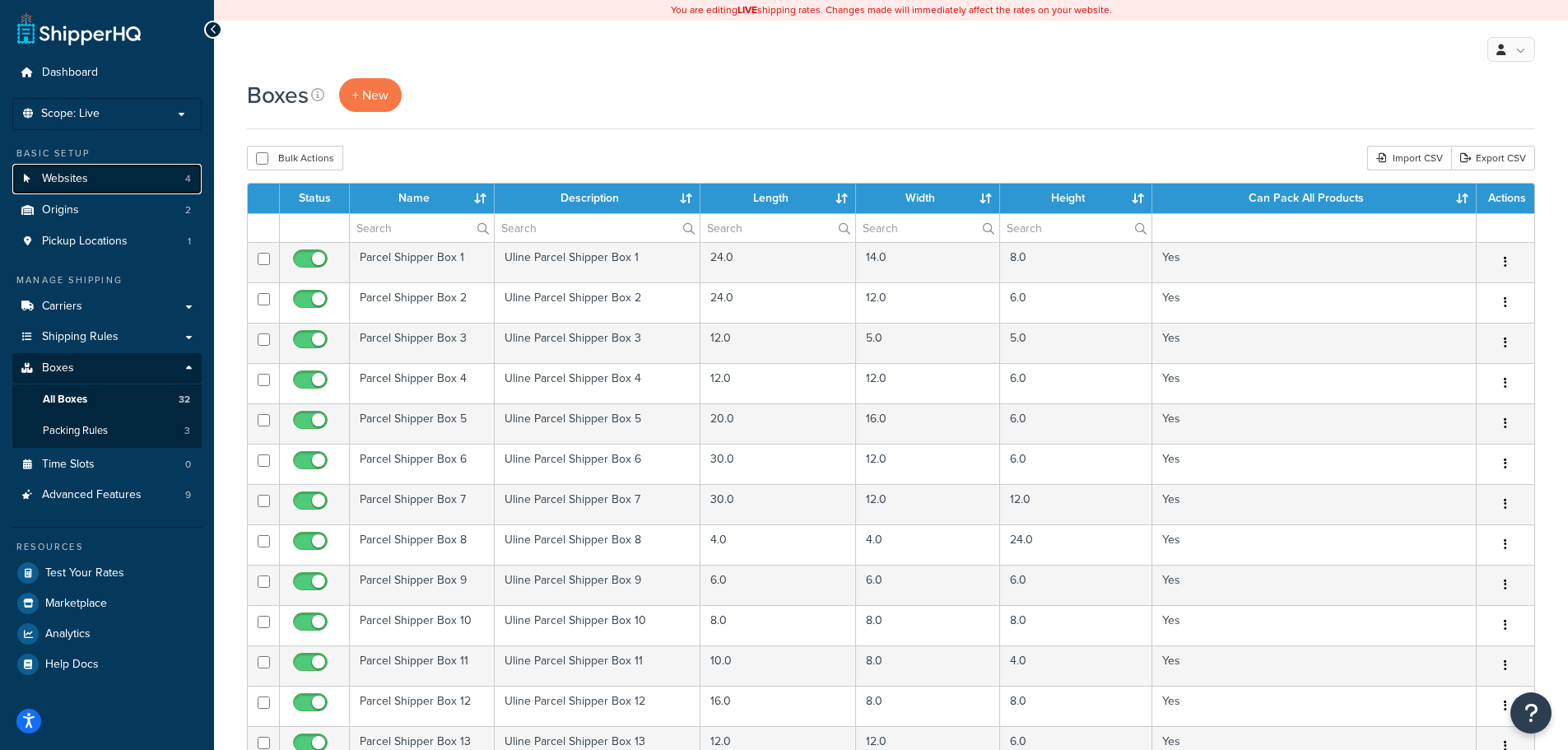
click at [102, 173] on link "Websites 4" at bounding box center [107, 179] width 189 height 31
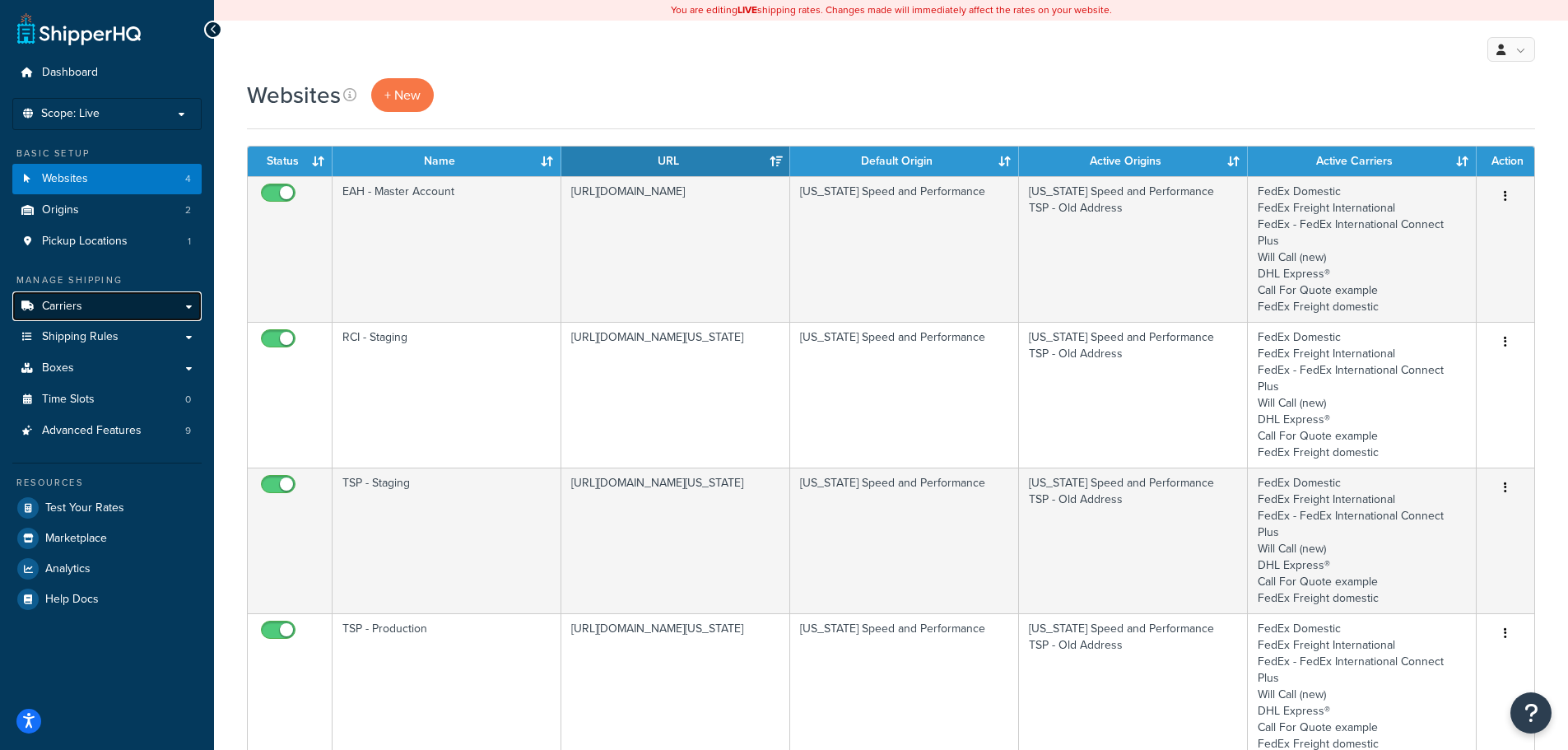
click at [100, 316] on link "Carriers" at bounding box center [107, 307] width 189 height 31
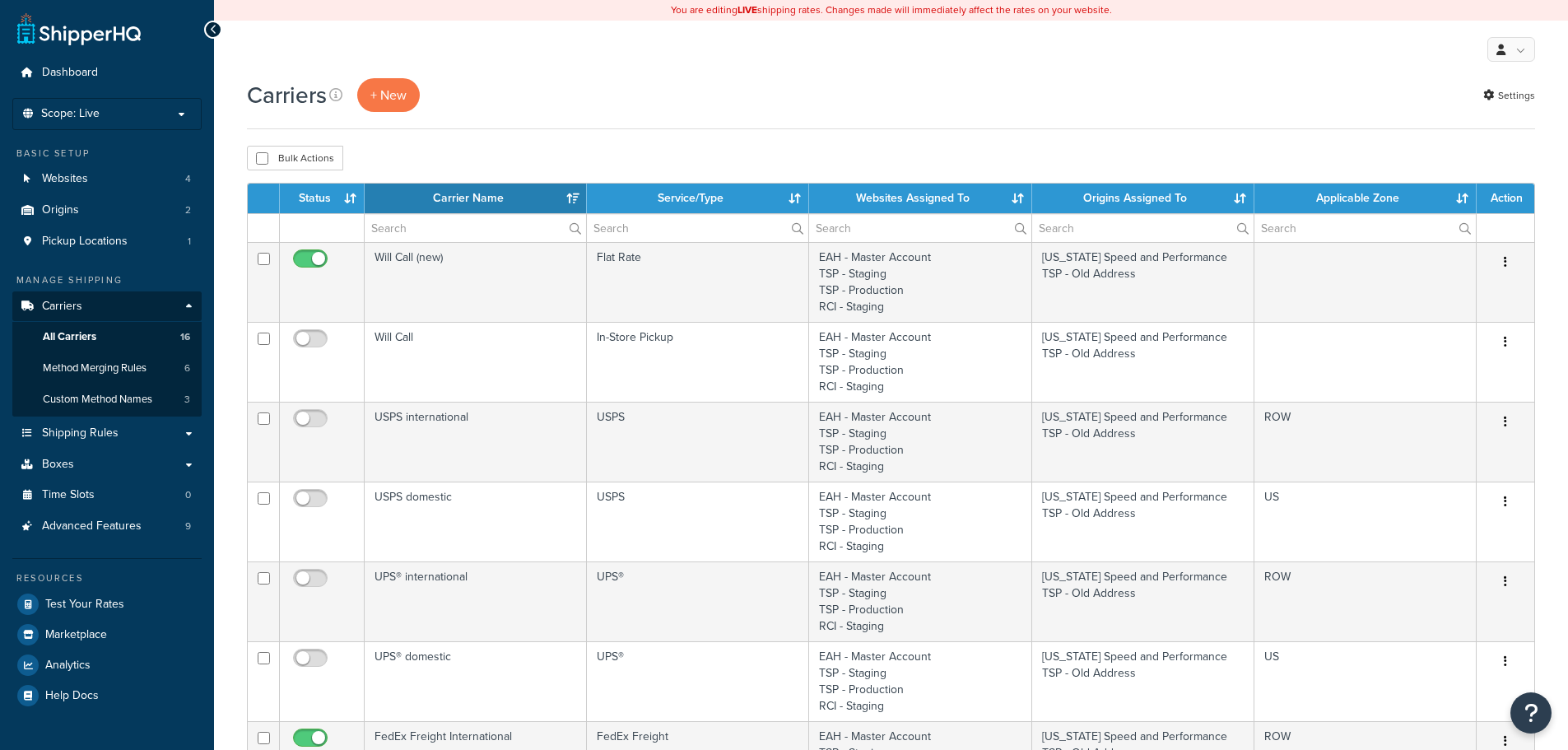
select select "15"
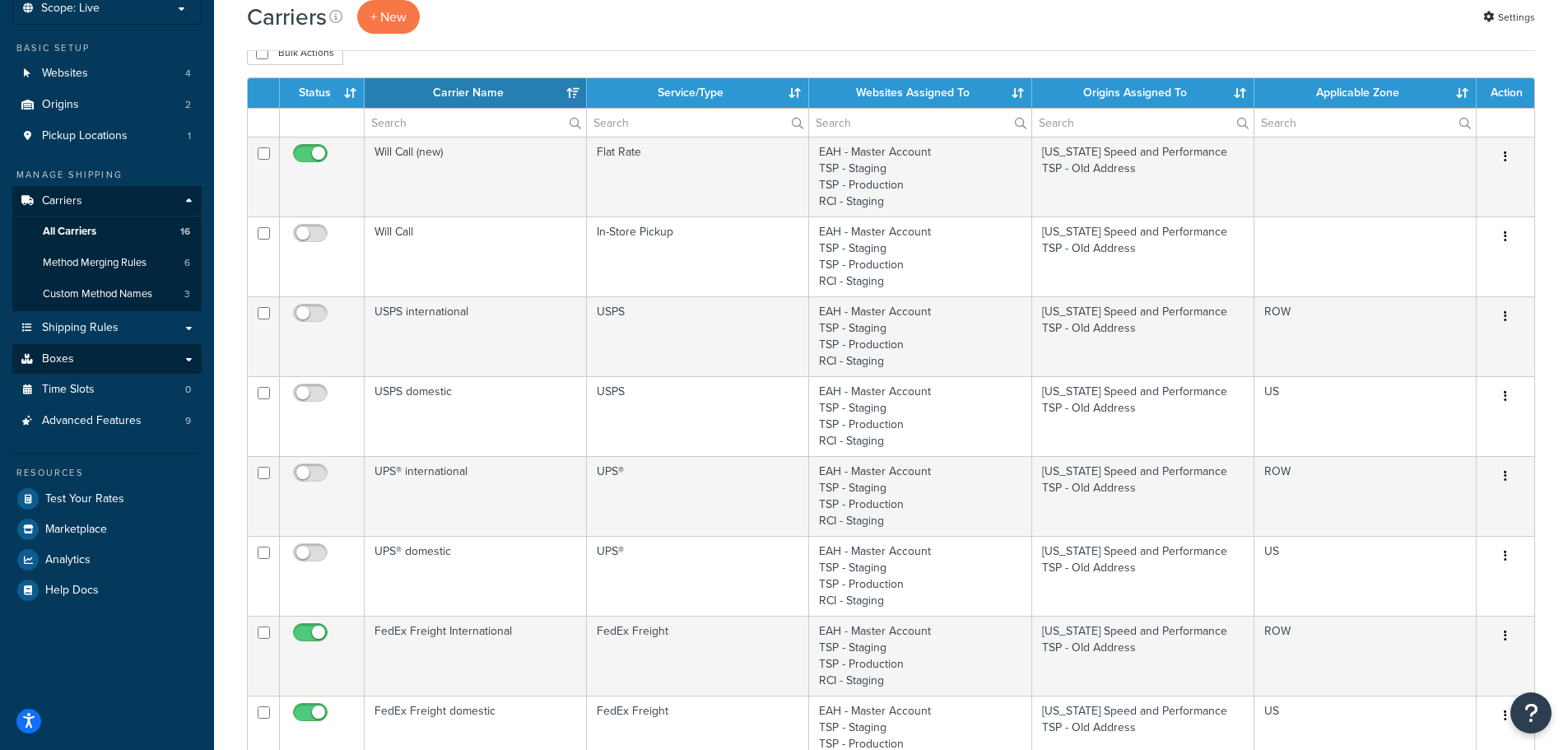
scroll to position [247, 0]
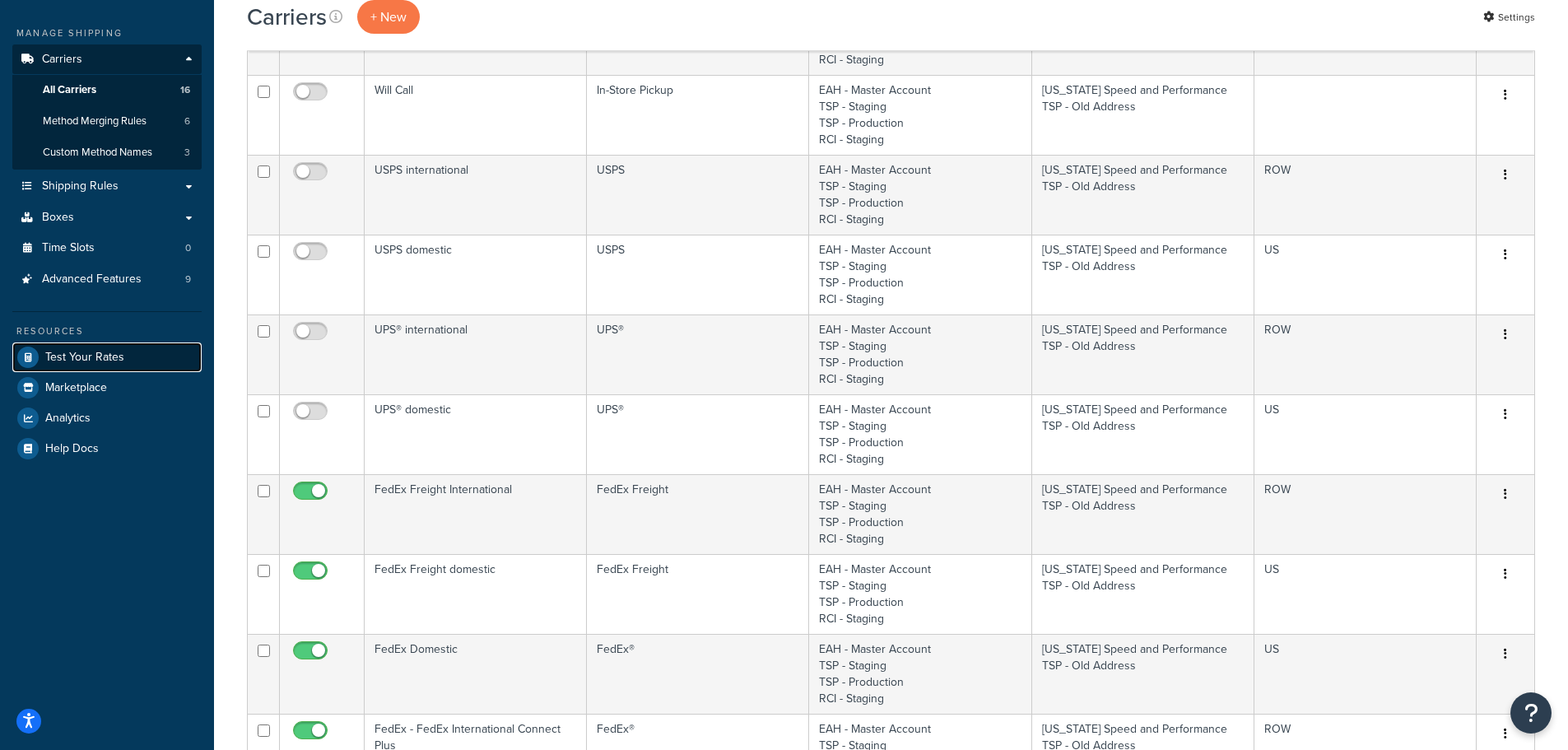
click at [89, 364] on span "Test Your Rates" at bounding box center [85, 357] width 79 height 14
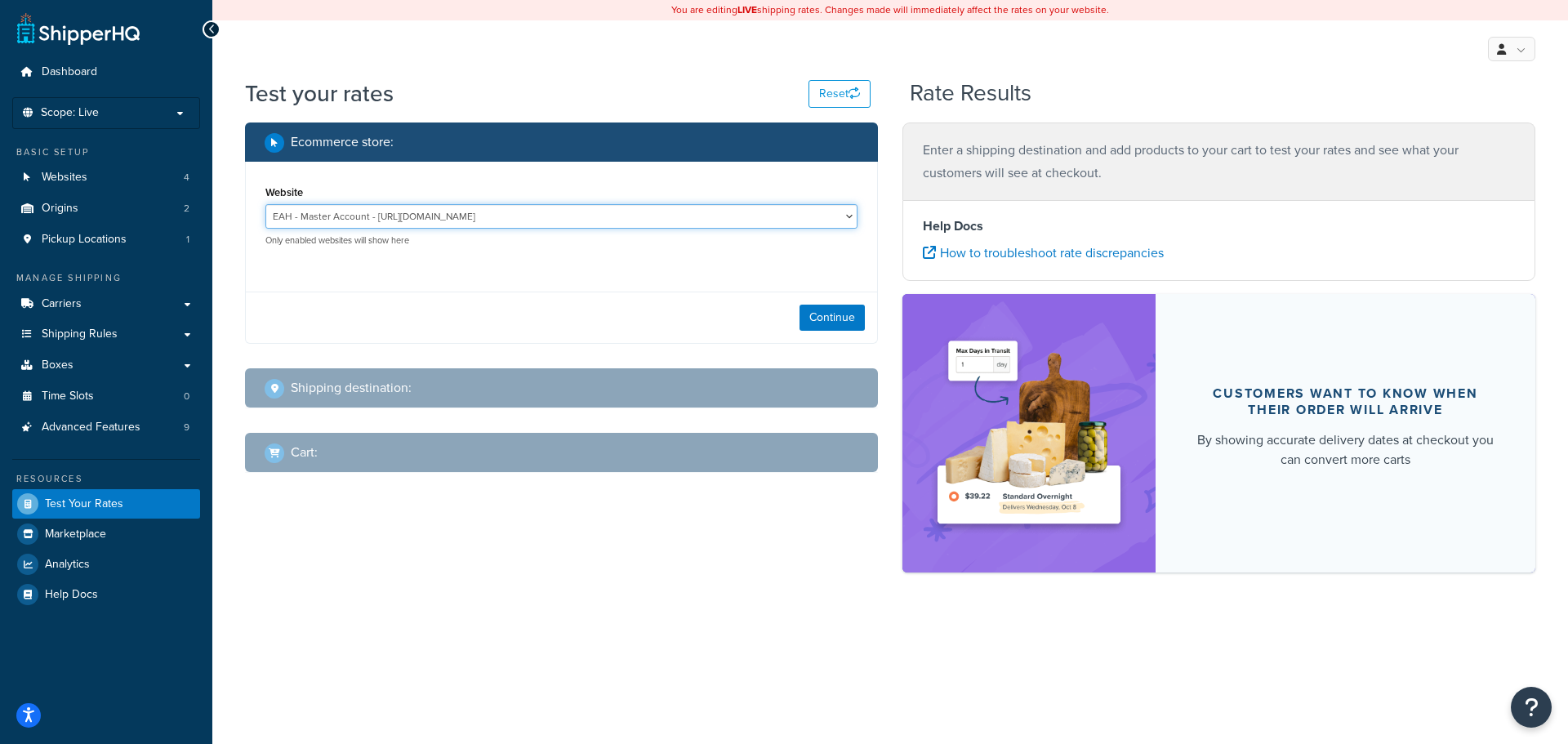
click at [847, 219] on select "EAH - Master Account - https://www.enthusiastautoholdings.com/ RCI - Staging - …" at bounding box center [561, 216] width 592 height 24
select select "bd4750d74578c5f06571c96295b2fae1"
click at [265, 204] on select "EAH - Master Account - https://www.enthusiastautoholdings.com/ RCI - Staging - …" at bounding box center [561, 216] width 592 height 24
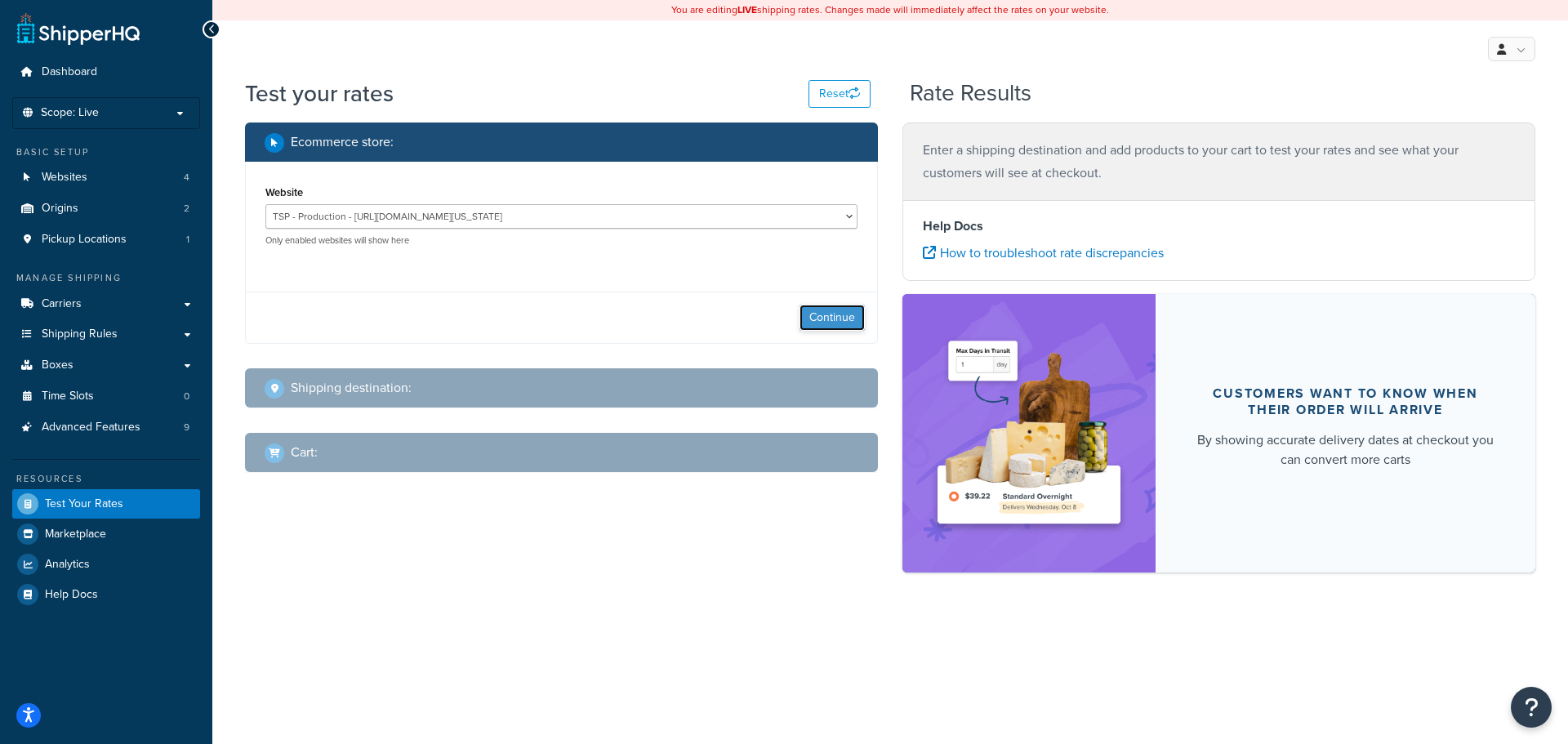
click at [860, 322] on button "Continue" at bounding box center [832, 317] width 65 height 26
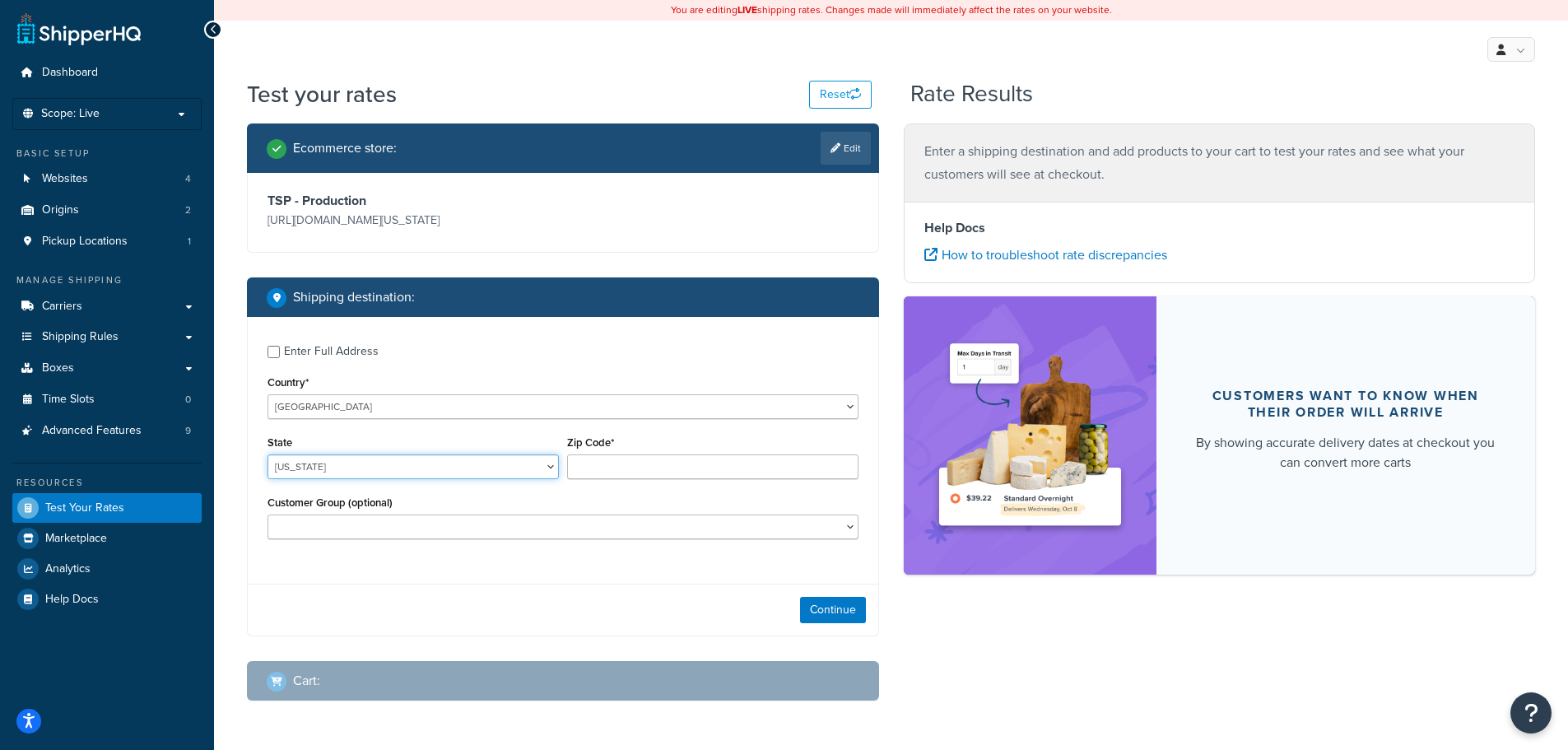
click at [537, 465] on select "Alabama Alaska American Samoa Arizona Arkansas Armed Forces Americas Armed Forc…" at bounding box center [413, 467] width 292 height 25
select select "AK"
click at [267, 455] on select "Alabama Alaska American Samoa Arizona Arkansas Armed Forces Americas Armed Forc…" at bounding box center [413, 467] width 292 height 25
click at [618, 454] on div "Zip Code*" at bounding box center [712, 455] width 292 height 47
click at [627, 468] on input "Zip Code*" at bounding box center [712, 467] width 292 height 25
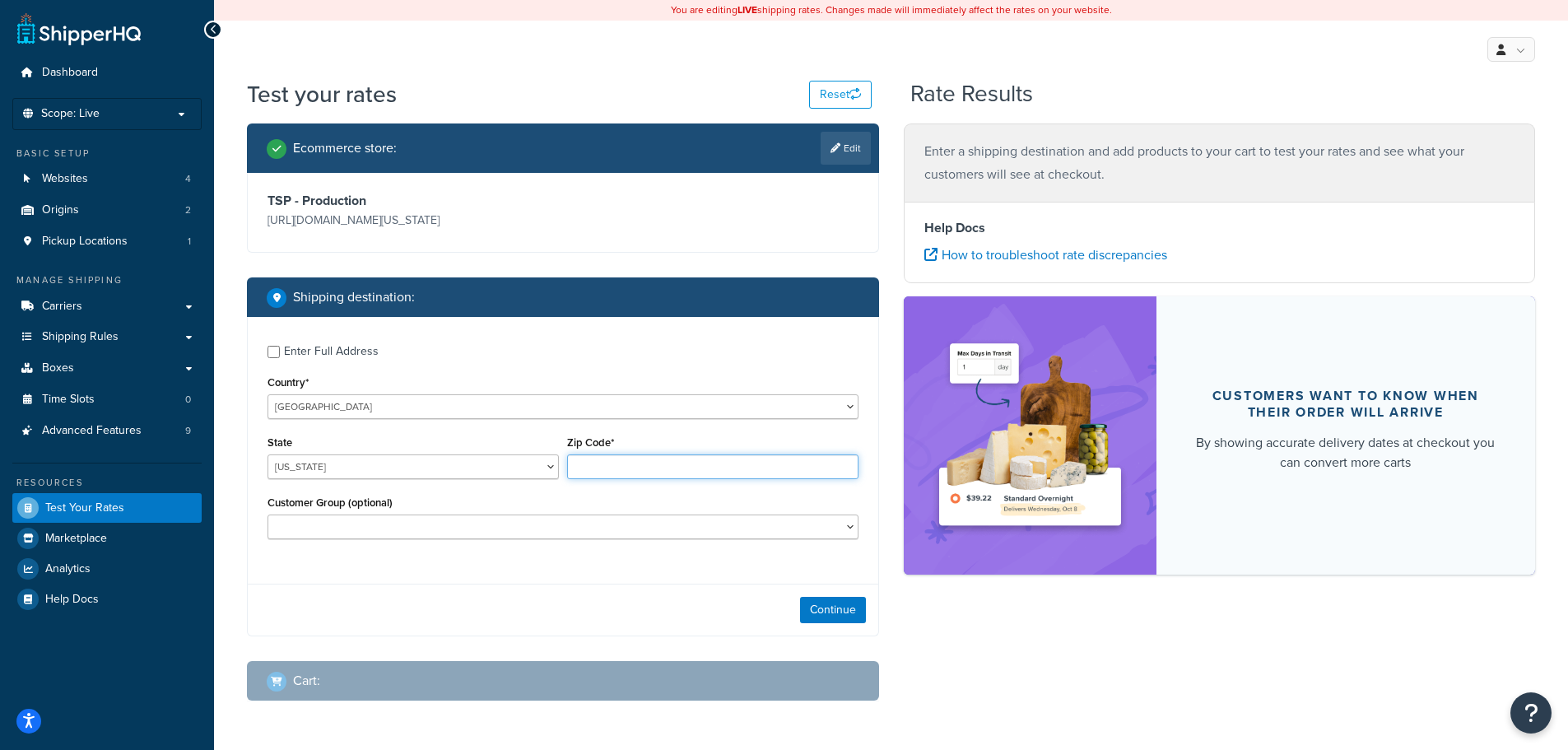
paste input "99654"
type input "99654"
click at [450, 530] on select "Logged In Not Logged in Retail Wholesale" at bounding box center [562, 527] width 591 height 25
click at [837, 617] on button "Continue" at bounding box center [832, 610] width 66 height 26
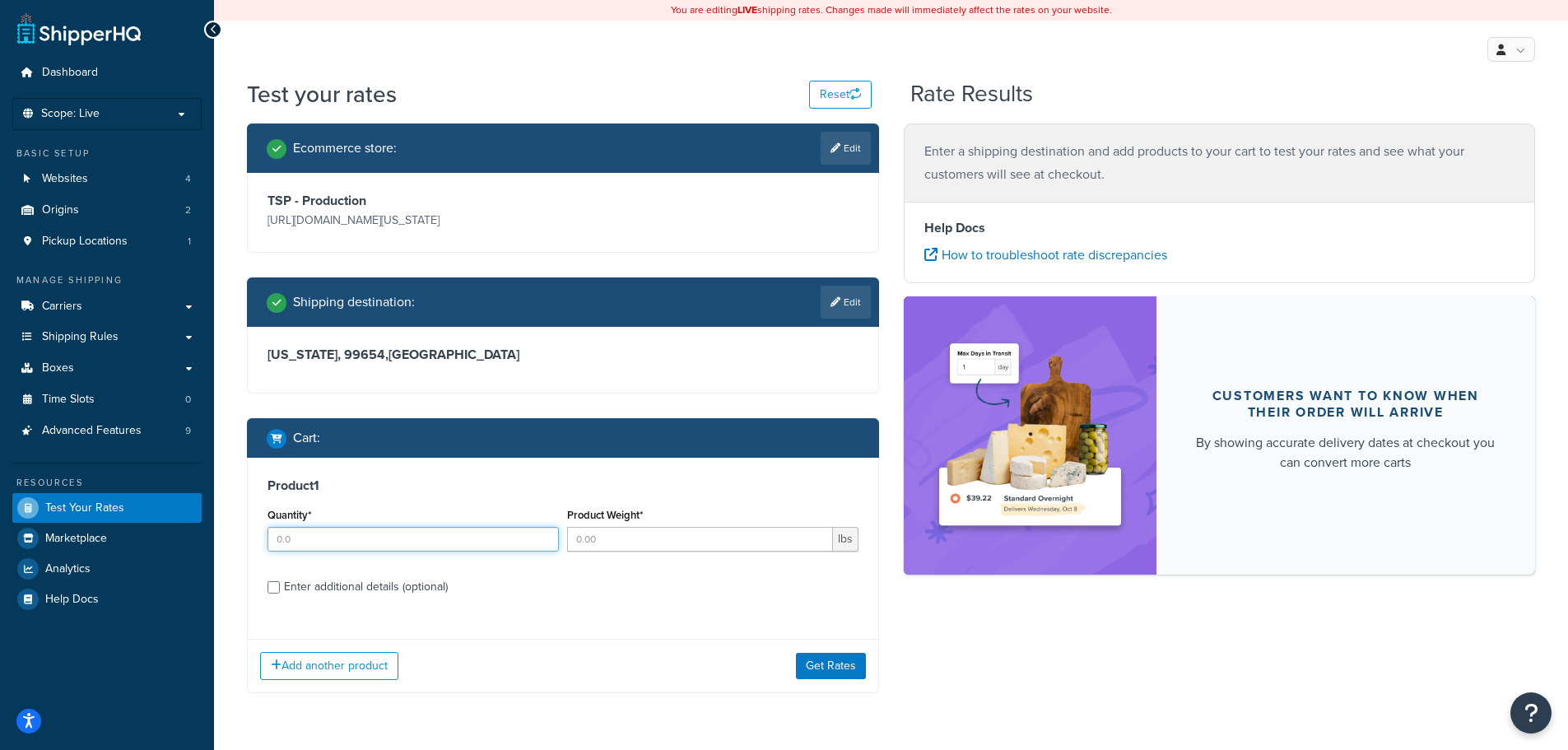
click at [445, 546] on input "Quantity*" at bounding box center [413, 539] width 292 height 25
type input "1"
click at [623, 534] on input "Product Weight*" at bounding box center [699, 539] width 265 height 25
type input "500"
click at [625, 597] on label "Enter additional details (optional)" at bounding box center [571, 585] width 575 height 26
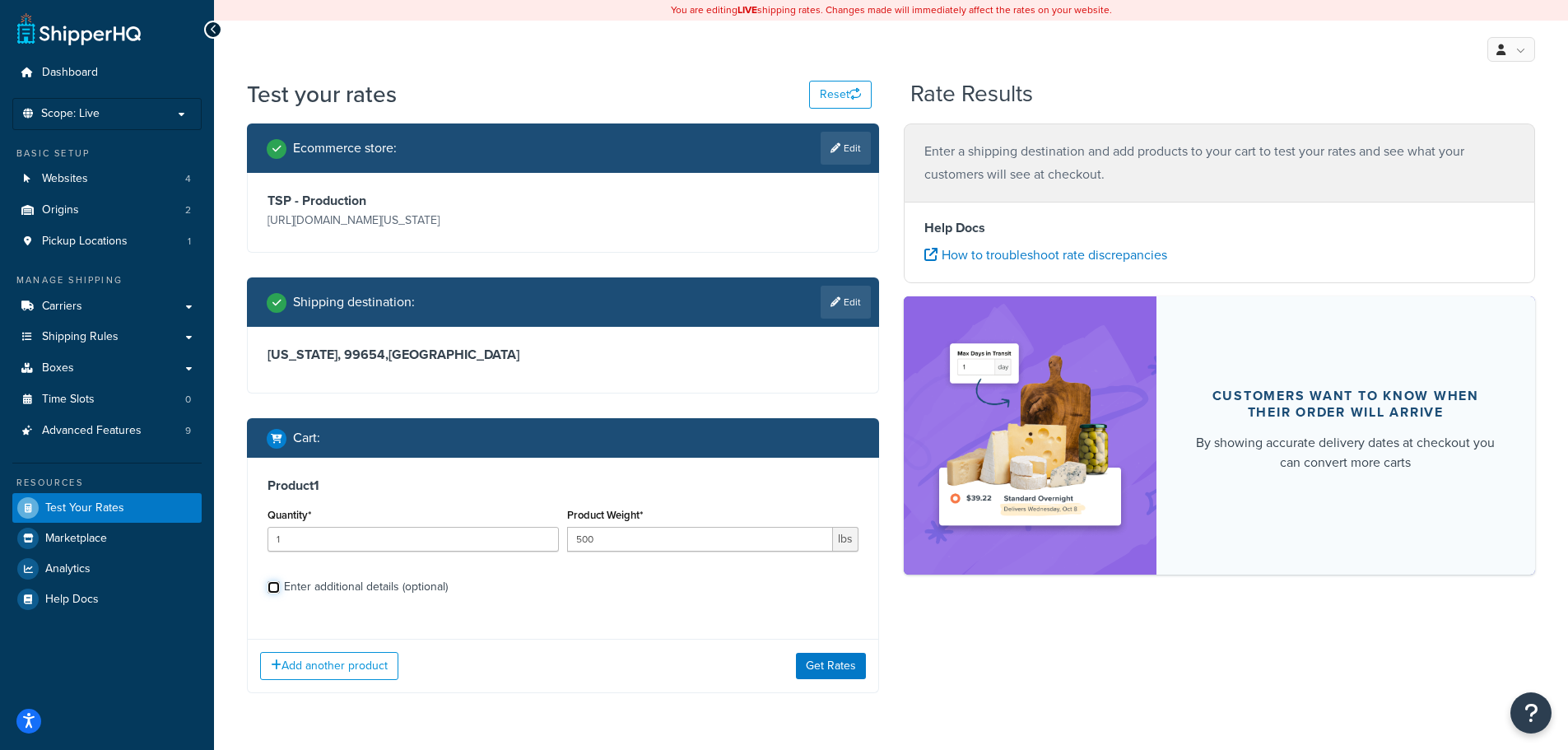
click at [279, 593] on input "Enter additional details (optional)" at bounding box center [273, 587] width 12 height 12
click at [271, 584] on input "Enter additional details (optional)" at bounding box center [273, 587] width 12 height 12
checkbox input "false"
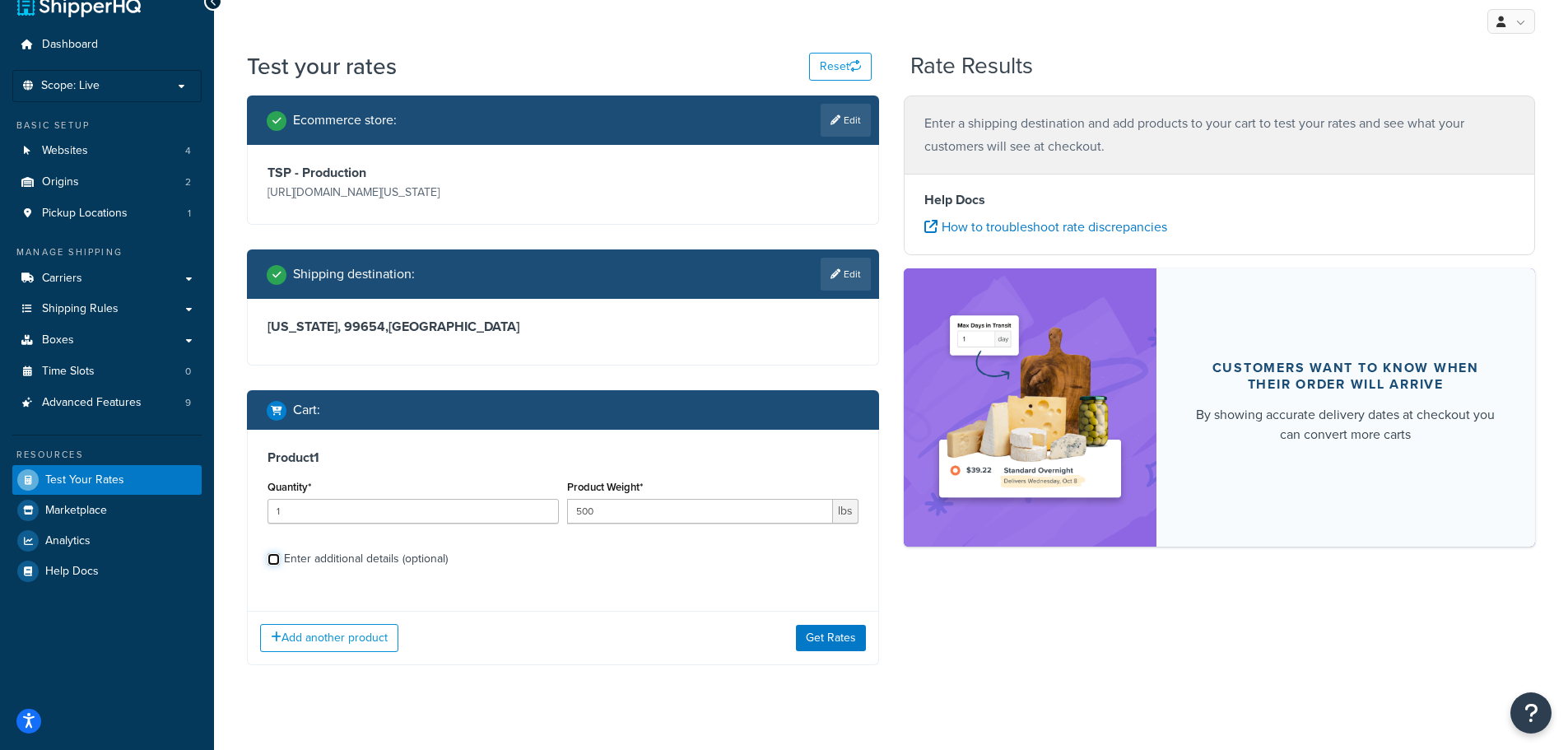
scroll to position [50, 0]
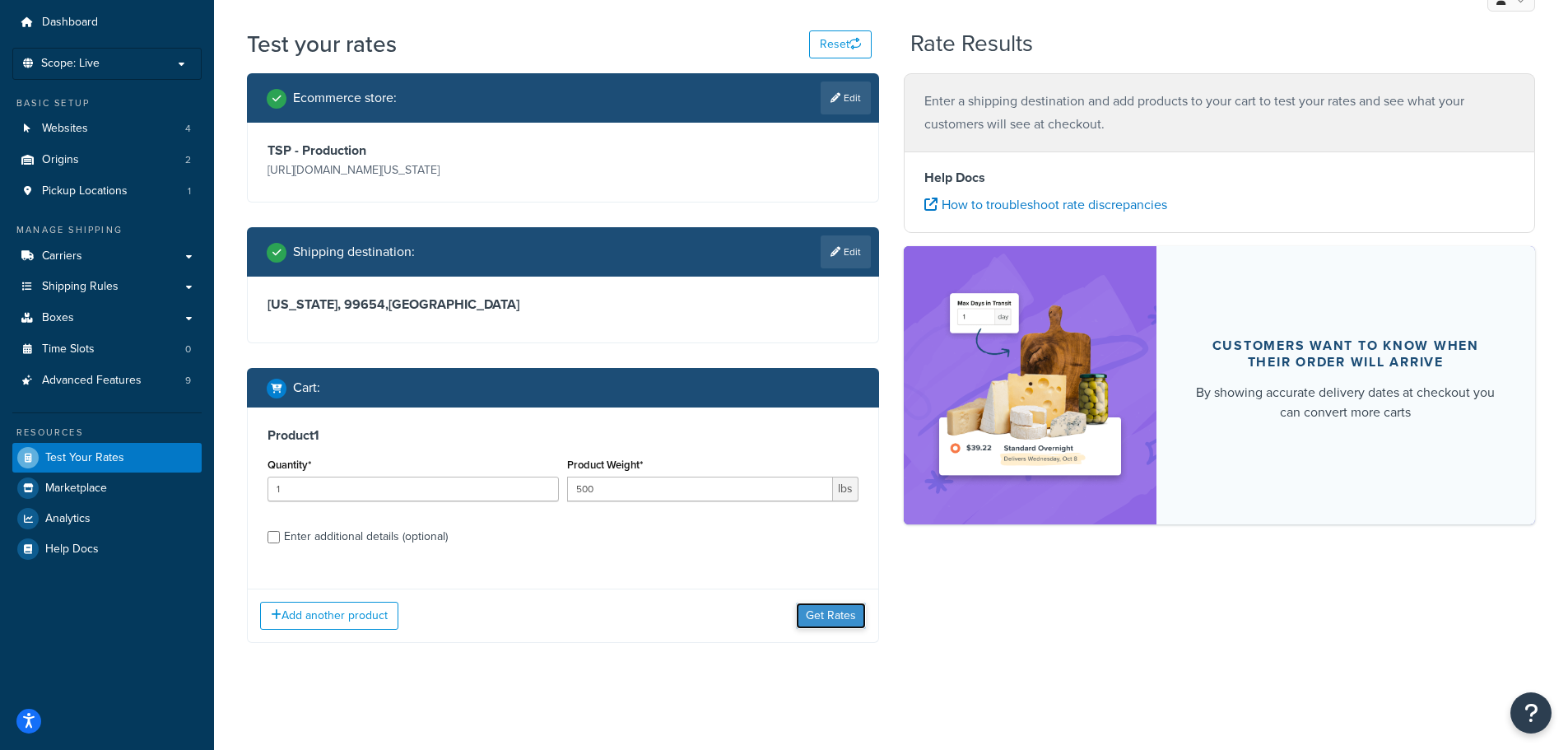
click at [860, 616] on button "Get Rates" at bounding box center [830, 616] width 70 height 26
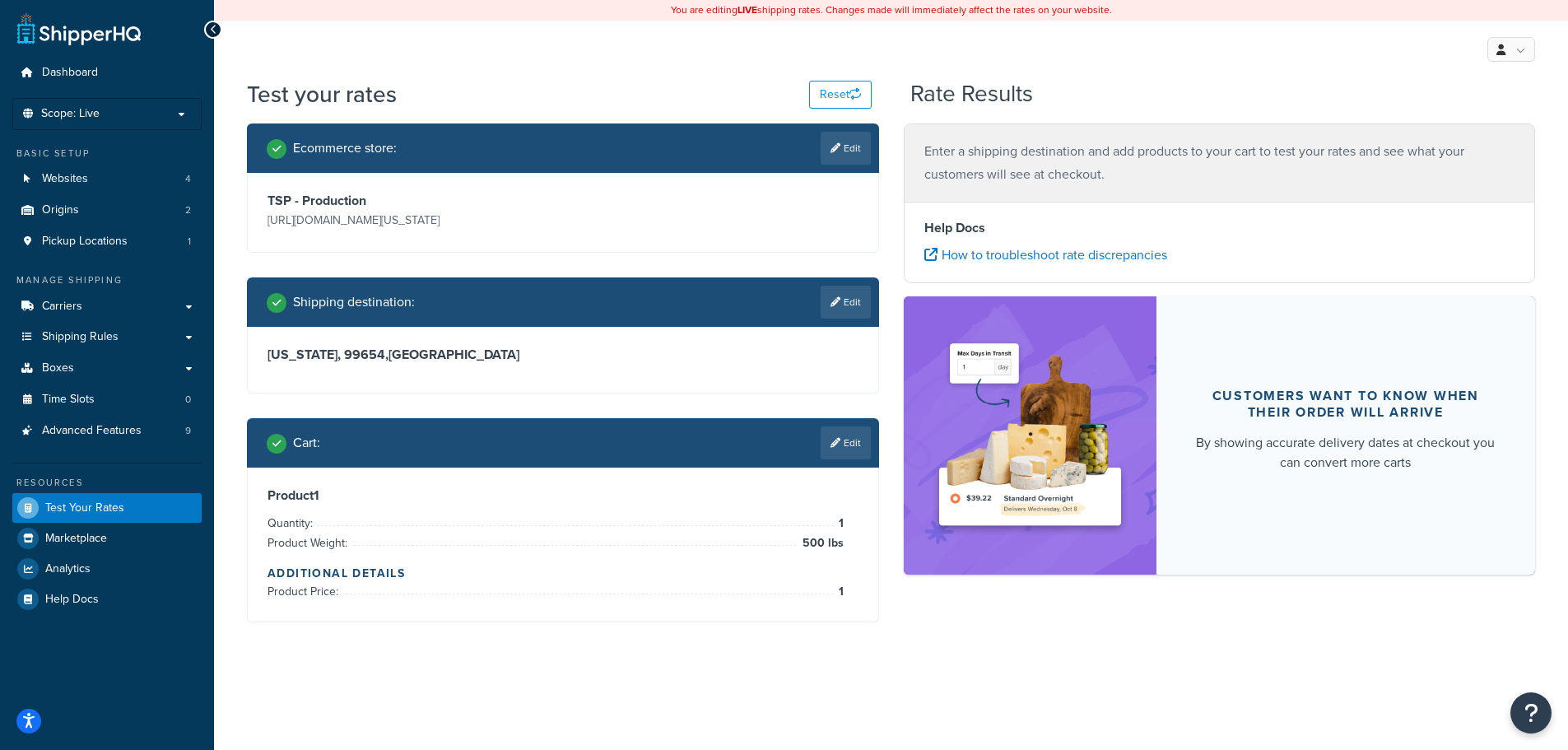
scroll to position [0, 0]
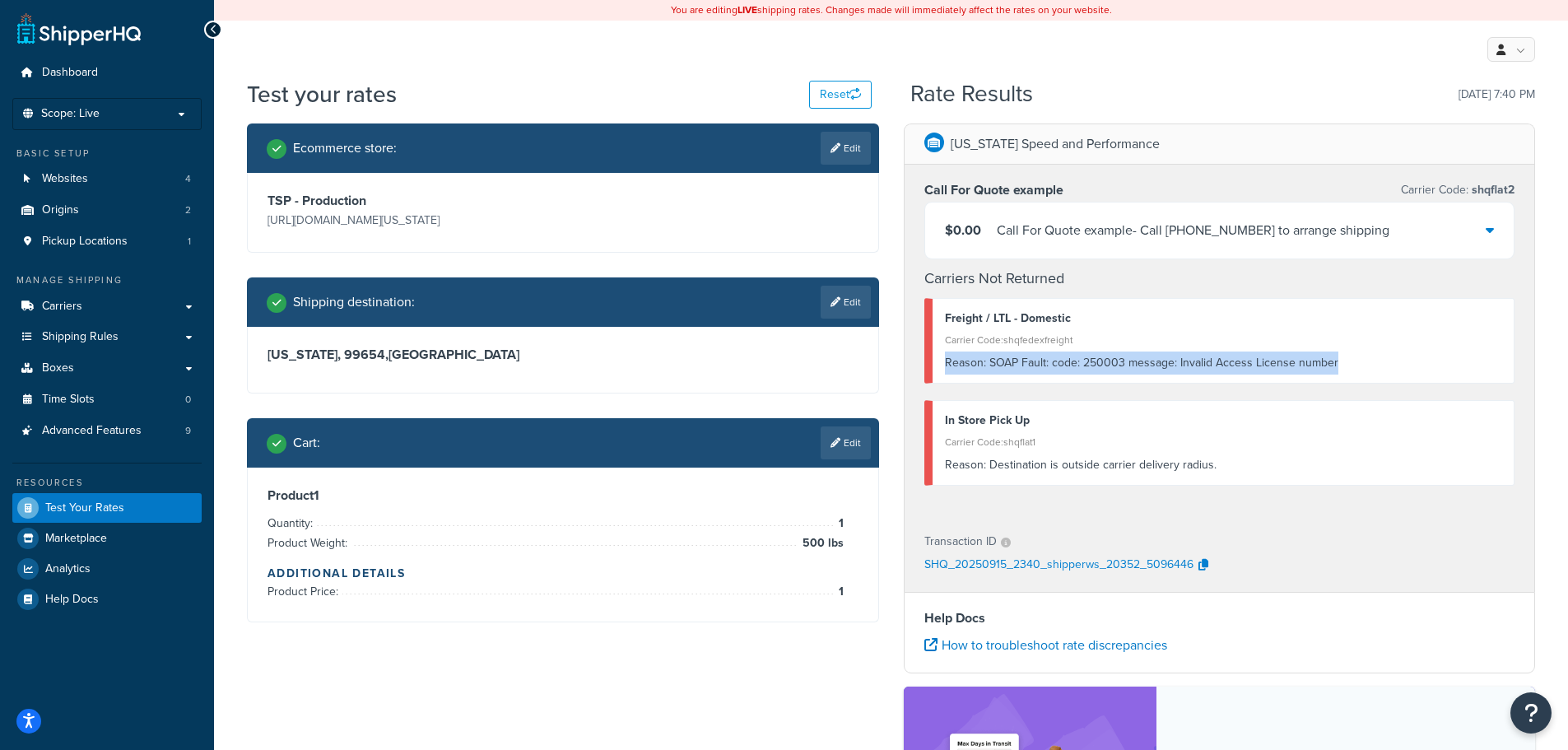
drag, startPoint x: 1343, startPoint y: 363, endPoint x: 944, endPoint y: 375, distance: 399.2
click at [944, 375] on div "Freight / LTL - Domestic Carrier Code: shqfedexfreight Reason: SOAP Fault: code…" at bounding box center [1219, 341] width 591 height 86
click at [849, 301] on link "Edit" at bounding box center [845, 302] width 50 height 33
select select "AK"
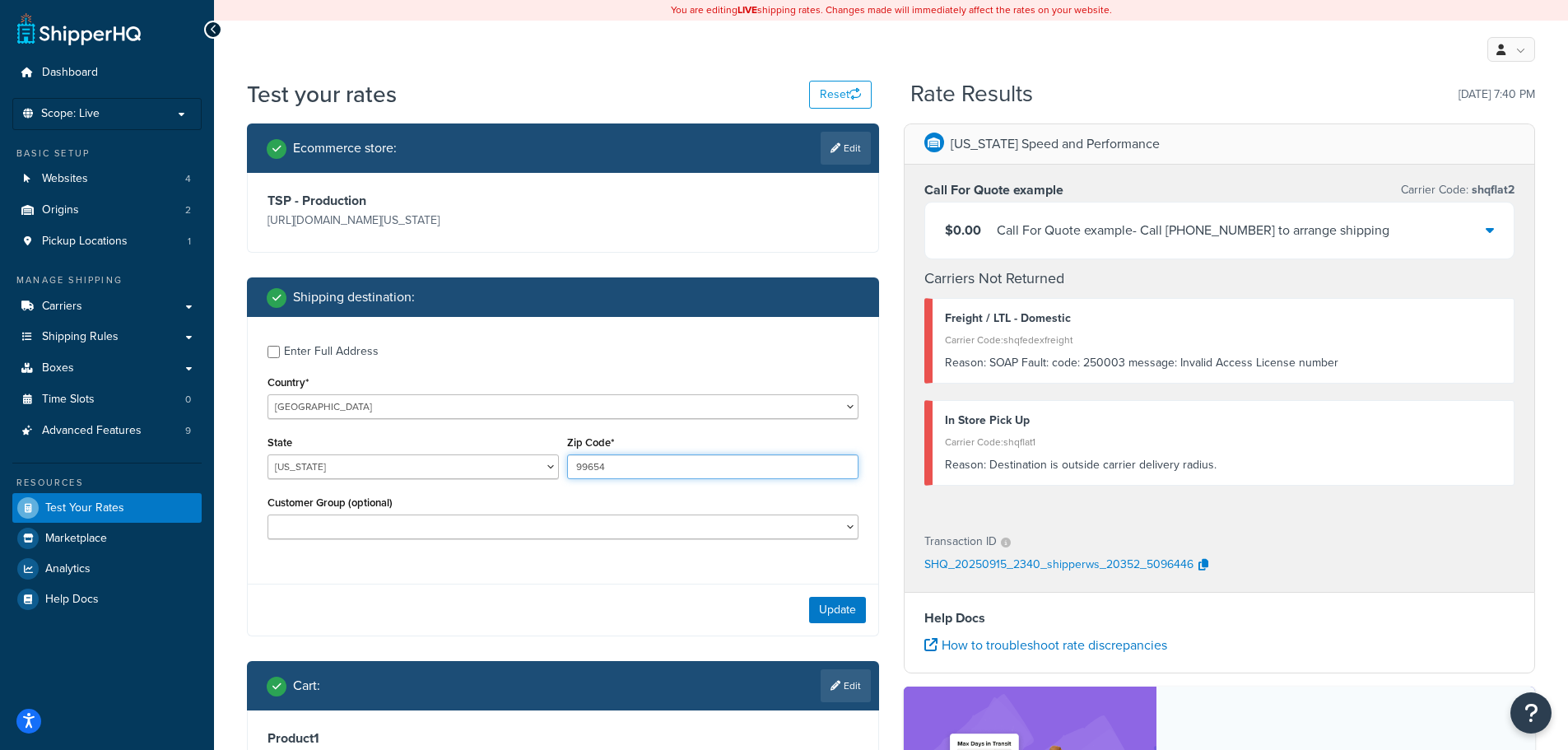
drag, startPoint x: 625, startPoint y: 468, endPoint x: 533, endPoint y: 454, distance: 93.1
click at [533, 454] on div "State Alabama Alaska American Samoa Arizona Arkansas Armed Forces Americas Arme…" at bounding box center [563, 461] width 599 height 60
type input "44256"
click at [475, 456] on select "Alabama Alaska American Samoa Arizona Arkansas Armed Forces Americas Armed Forc…" at bounding box center [413, 467] width 292 height 25
select select "OH"
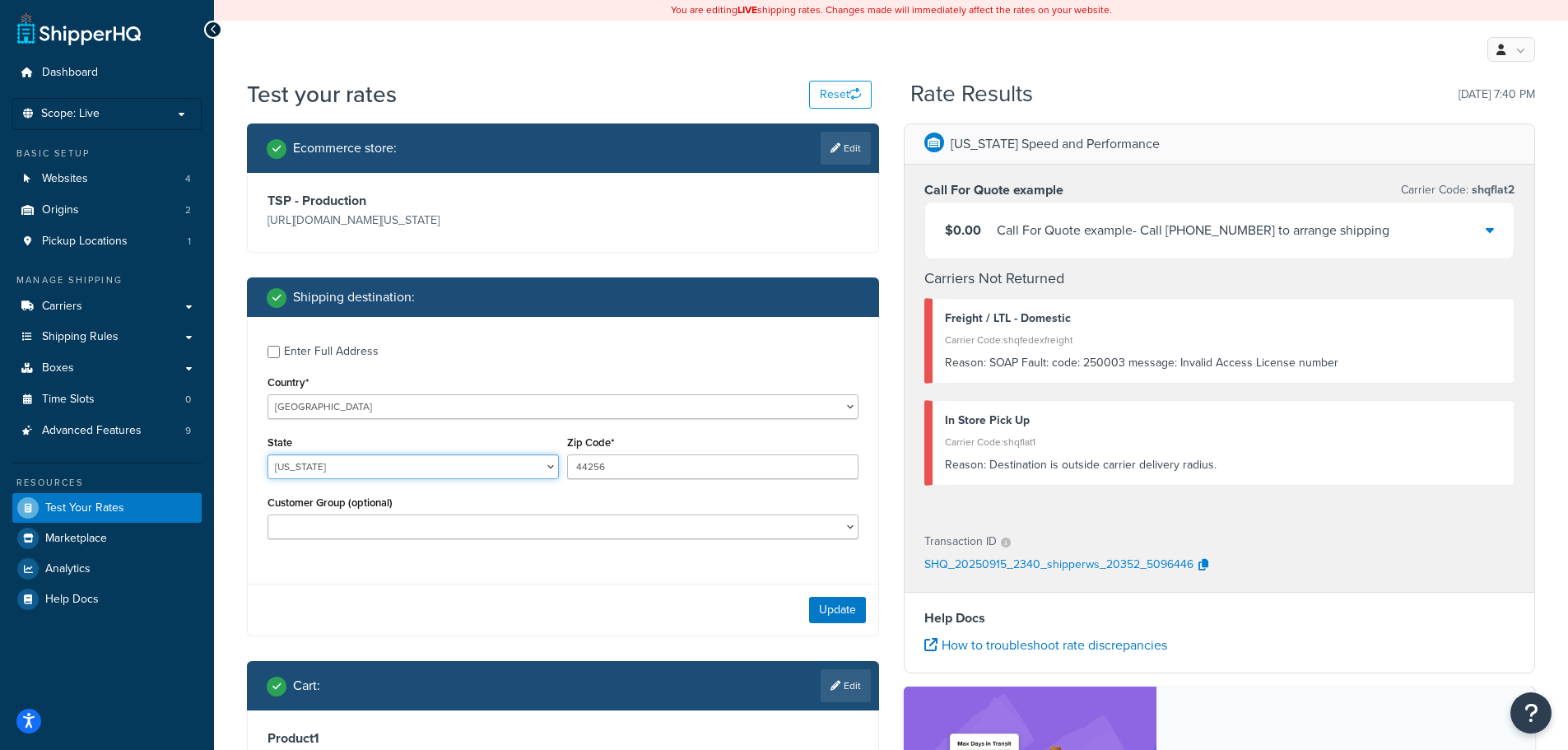
click at [267, 455] on select "Alabama Alaska American Samoa Arizona Arkansas Armed Forces Americas Armed Forc…" at bounding box center [413, 467] width 292 height 25
click at [832, 605] on button "Update" at bounding box center [837, 610] width 57 height 26
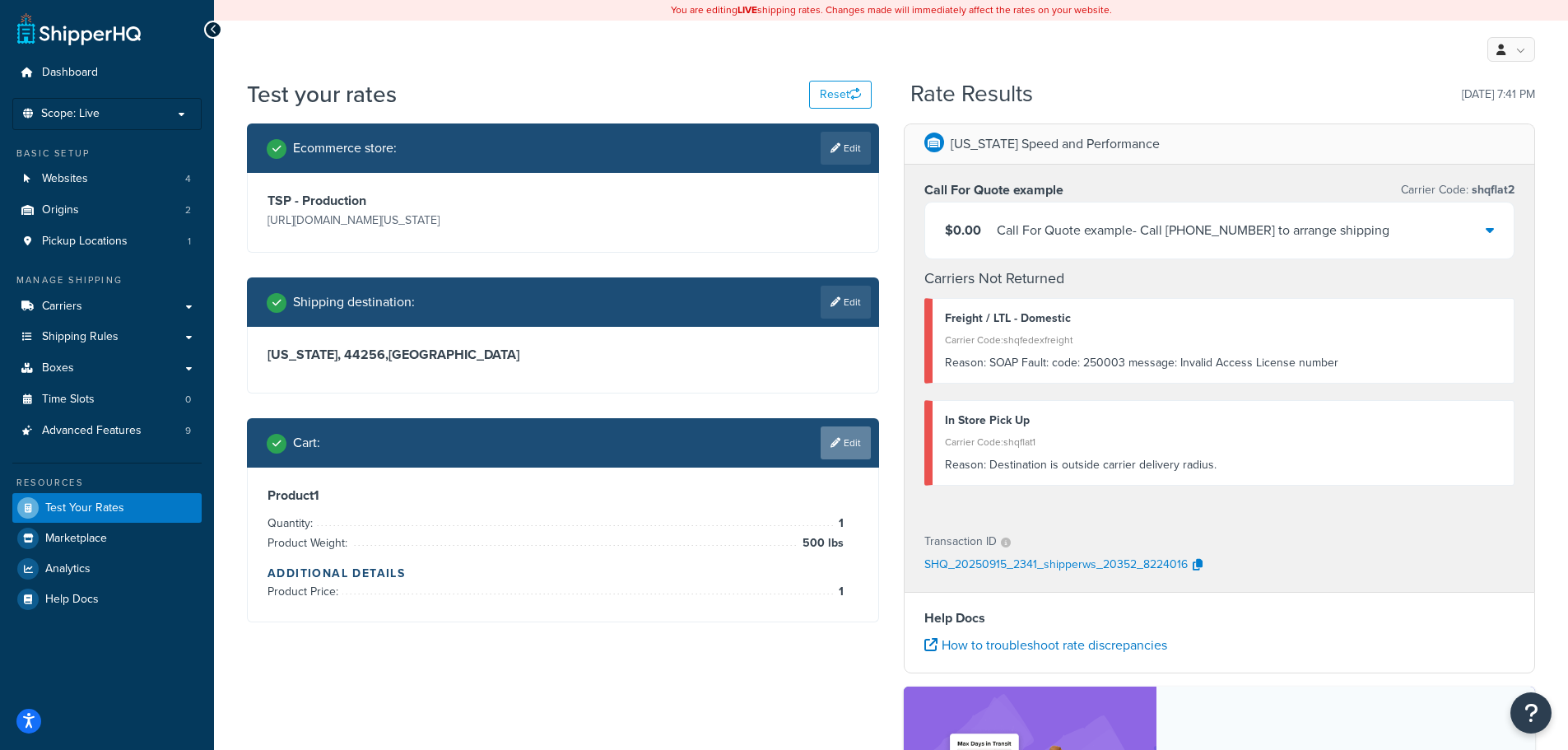
click at [849, 449] on link "Edit" at bounding box center [845, 443] width 50 height 33
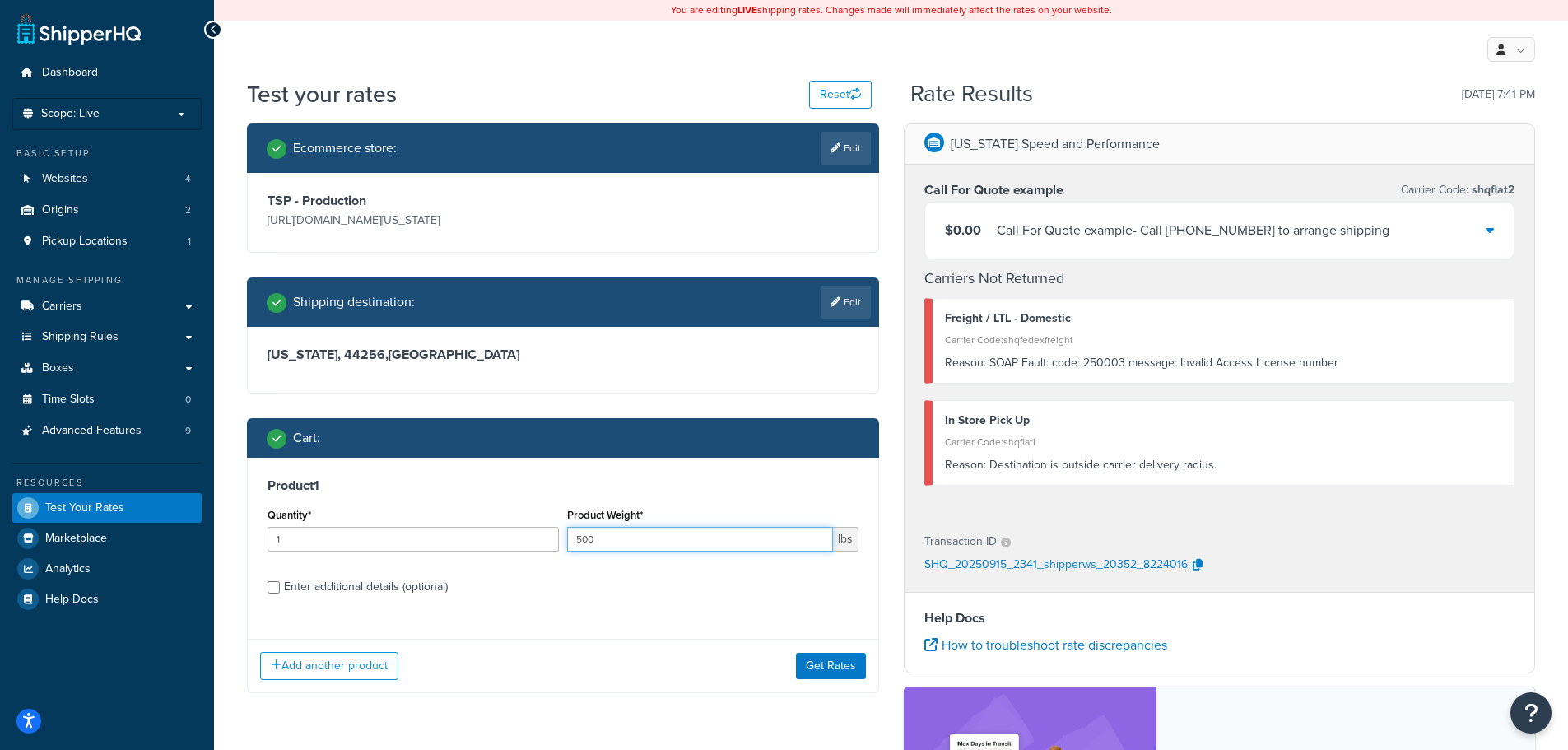
click at [681, 548] on input "500" at bounding box center [699, 539] width 265 height 25
type input "50"
click at [851, 657] on button "Get Rates" at bounding box center [830, 666] width 70 height 26
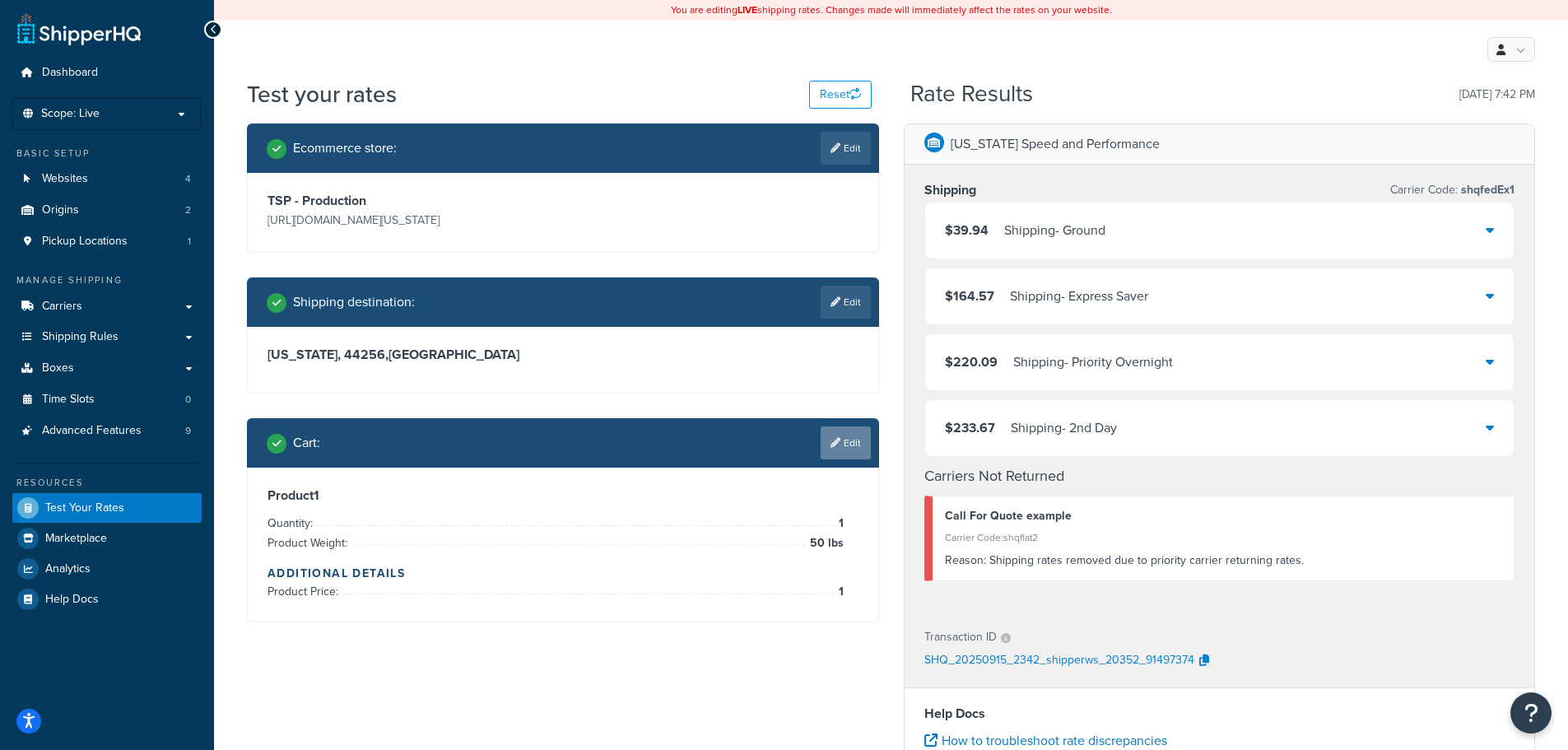
click at [850, 444] on link "Edit" at bounding box center [845, 443] width 50 height 33
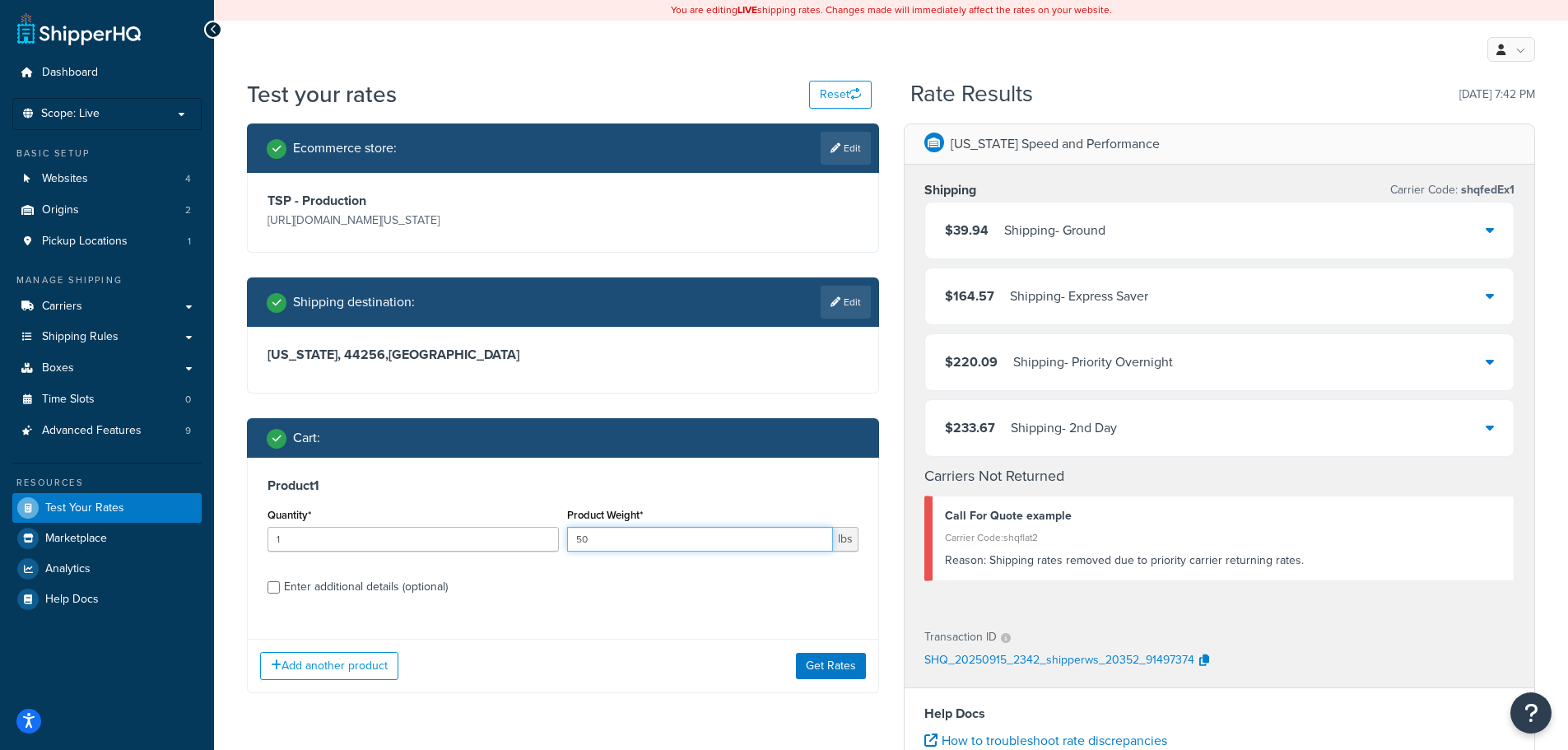
click at [712, 529] on input "50" at bounding box center [699, 539] width 265 height 25
type input "500"
click at [837, 660] on button "Get Rates" at bounding box center [830, 666] width 70 height 26
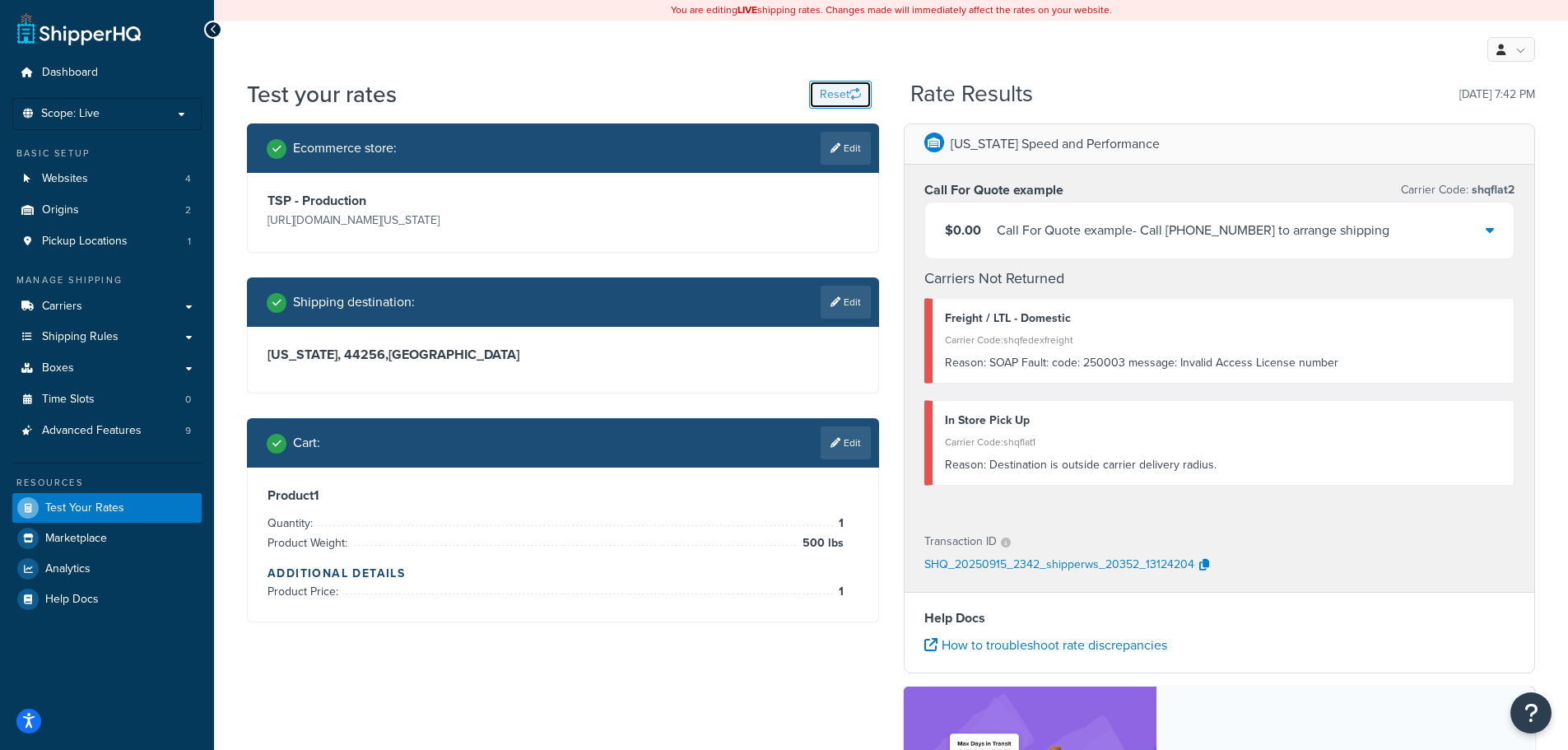
drag, startPoint x: 850, startPoint y: 96, endPoint x: 764, endPoint y: 519, distance: 431.7
click at [764, 519] on div "Test your rates Reset Rate Results 09/15/2025, 7:42 PM Ecommerce store : Edit T…" at bounding box center [891, 529] width 1288 height 903
click at [859, 430] on link "Edit" at bounding box center [845, 443] width 50 height 33
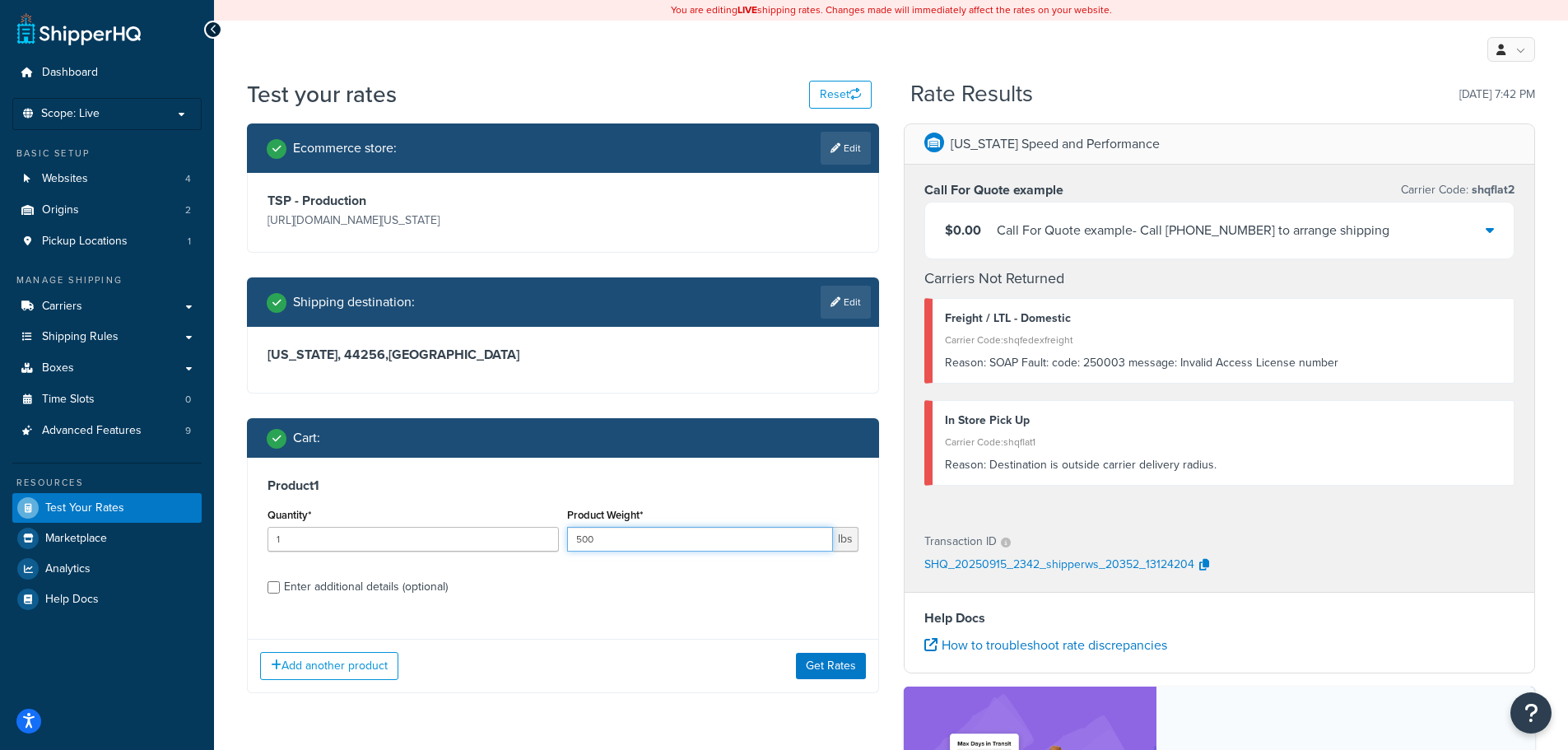
click at [690, 537] on input "500" at bounding box center [699, 539] width 265 height 25
type input "50"
click at [839, 663] on button "Get Rates" at bounding box center [830, 666] width 70 height 26
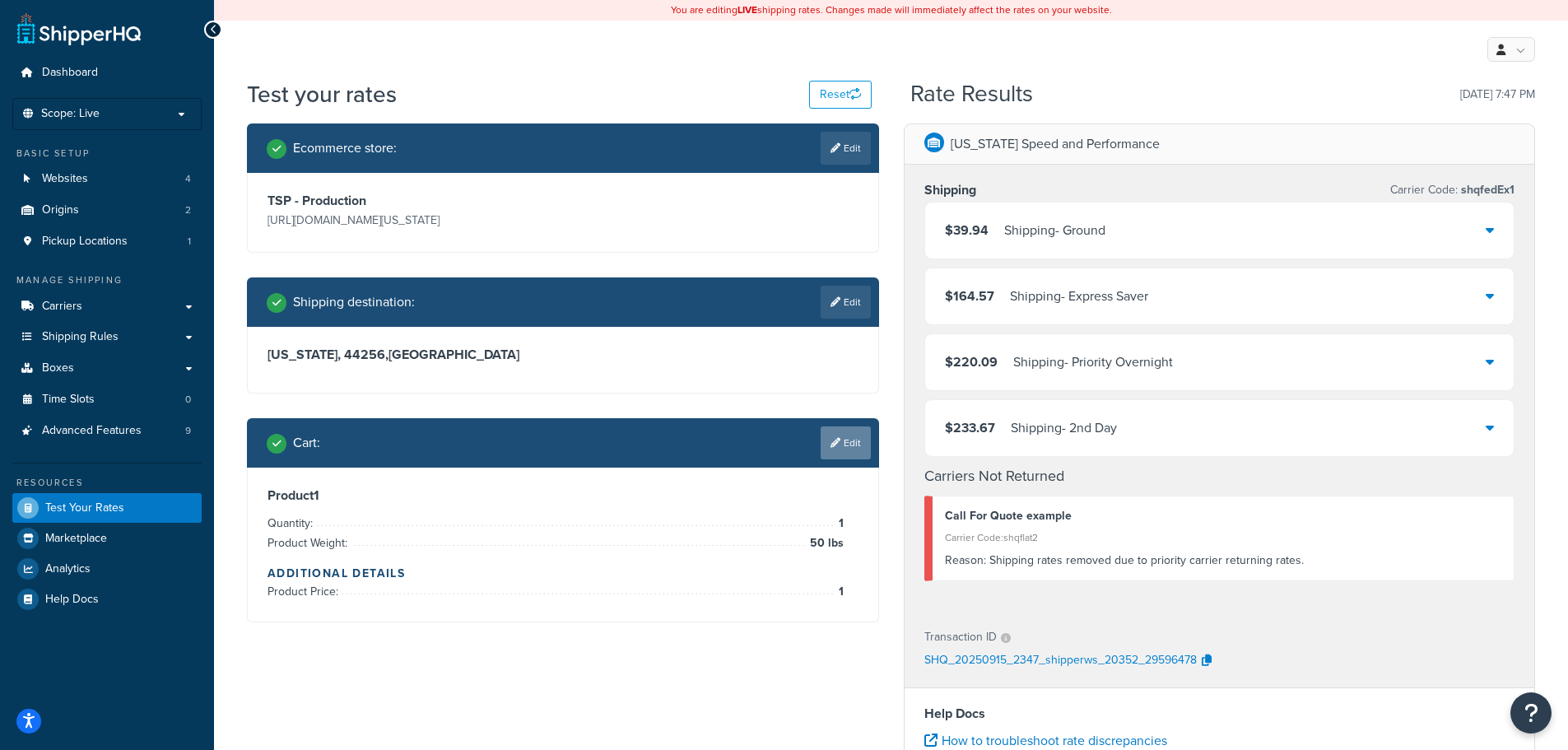
click at [851, 442] on link "Edit" at bounding box center [845, 443] width 50 height 33
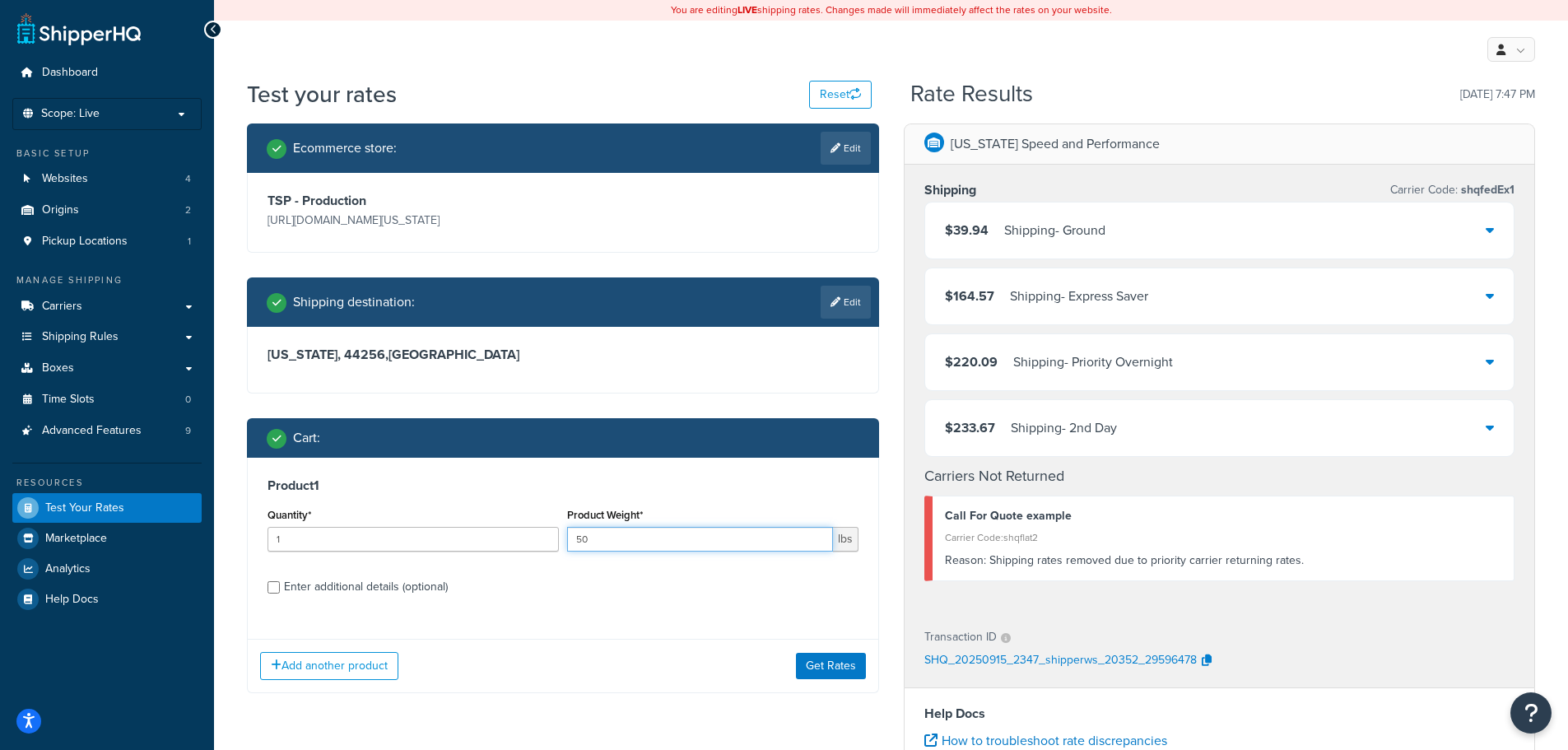
drag, startPoint x: 681, startPoint y: 537, endPoint x: 559, endPoint y: 538, distance: 122.0
click at [559, 538] on div "Quantity* 1 Product Weight* 50 lbs" at bounding box center [563, 534] width 599 height 60
type input "250"
click at [858, 663] on button "Get Rates" at bounding box center [830, 666] width 70 height 26
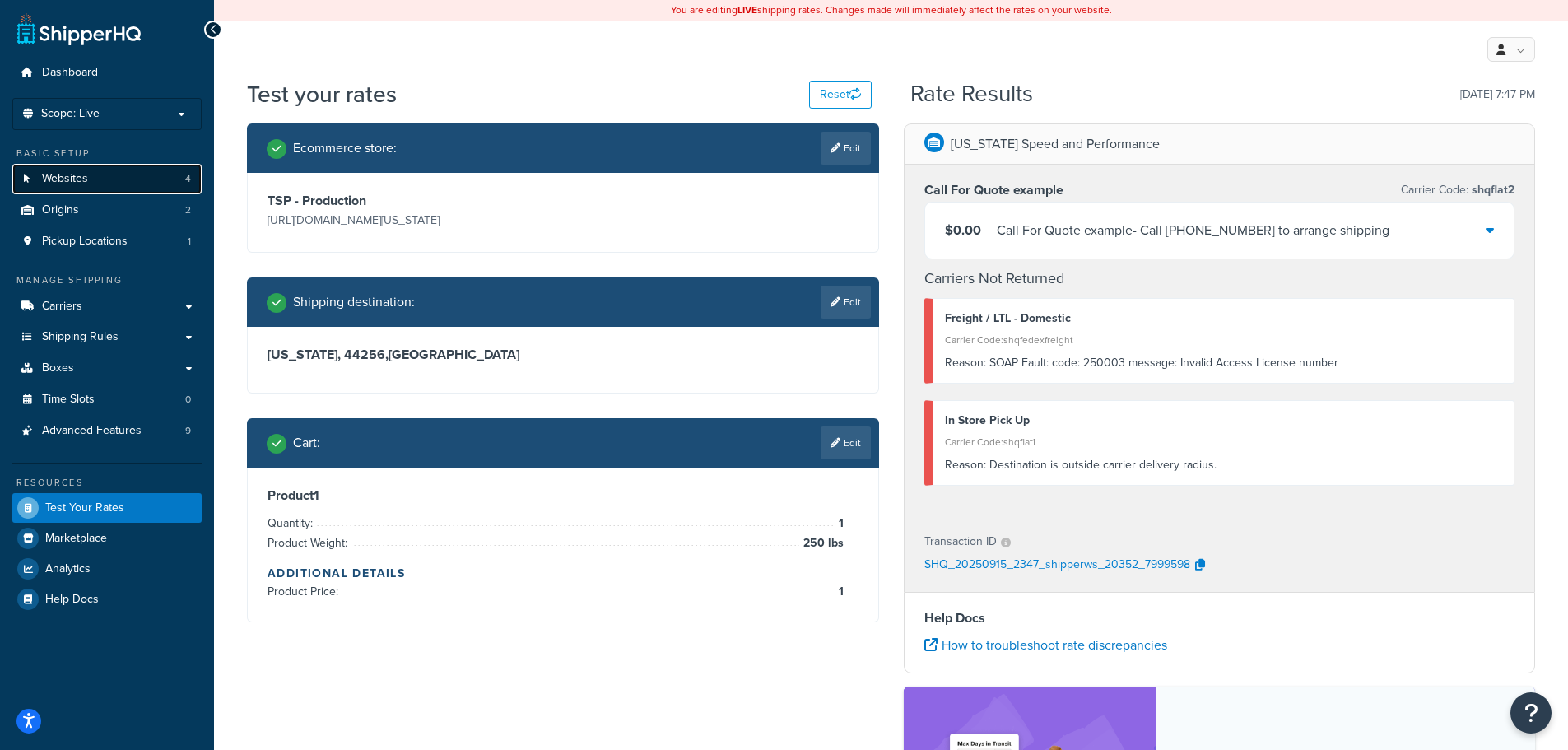
click at [81, 182] on span "Websites" at bounding box center [65, 179] width 46 height 14
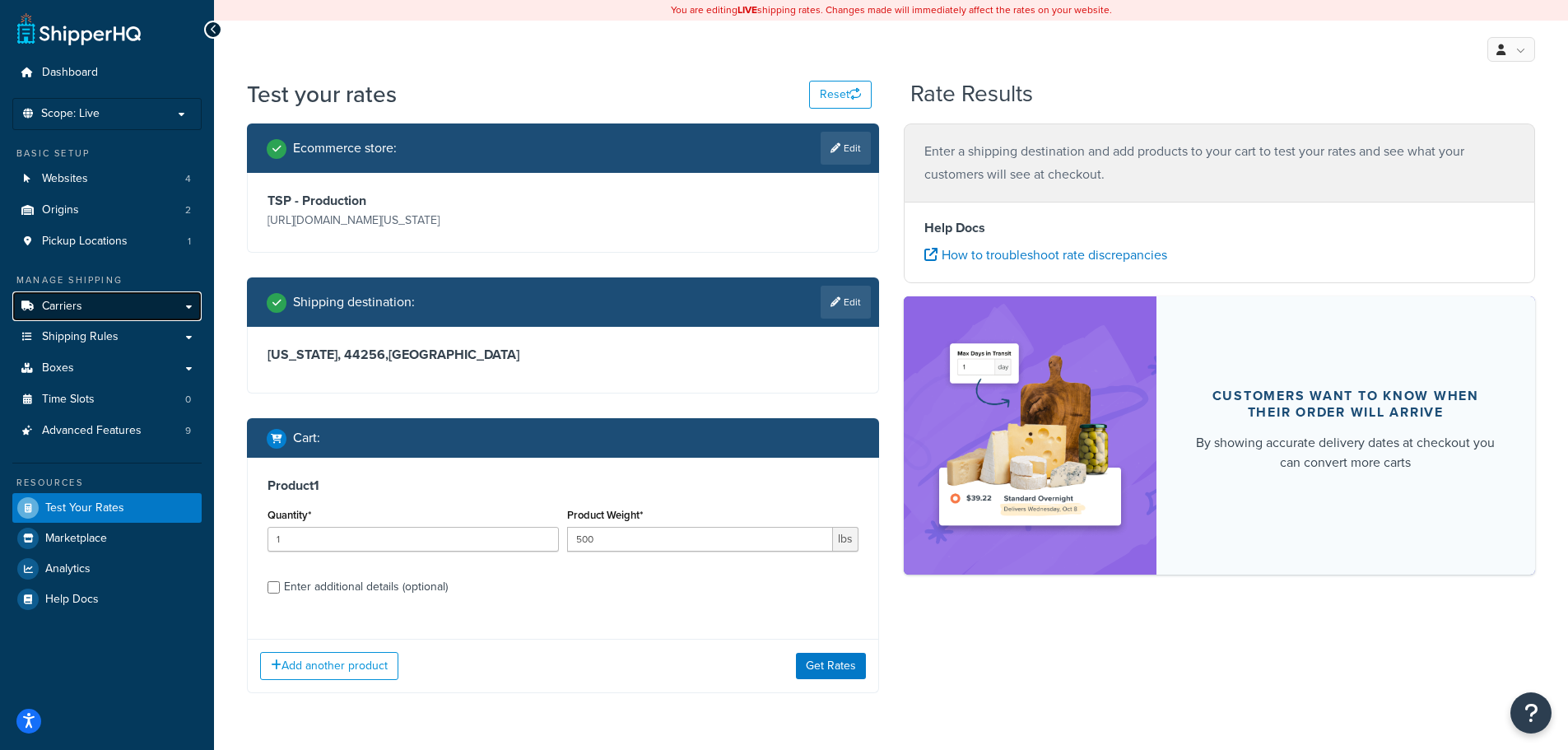
click at [99, 309] on link "Carriers" at bounding box center [107, 307] width 189 height 31
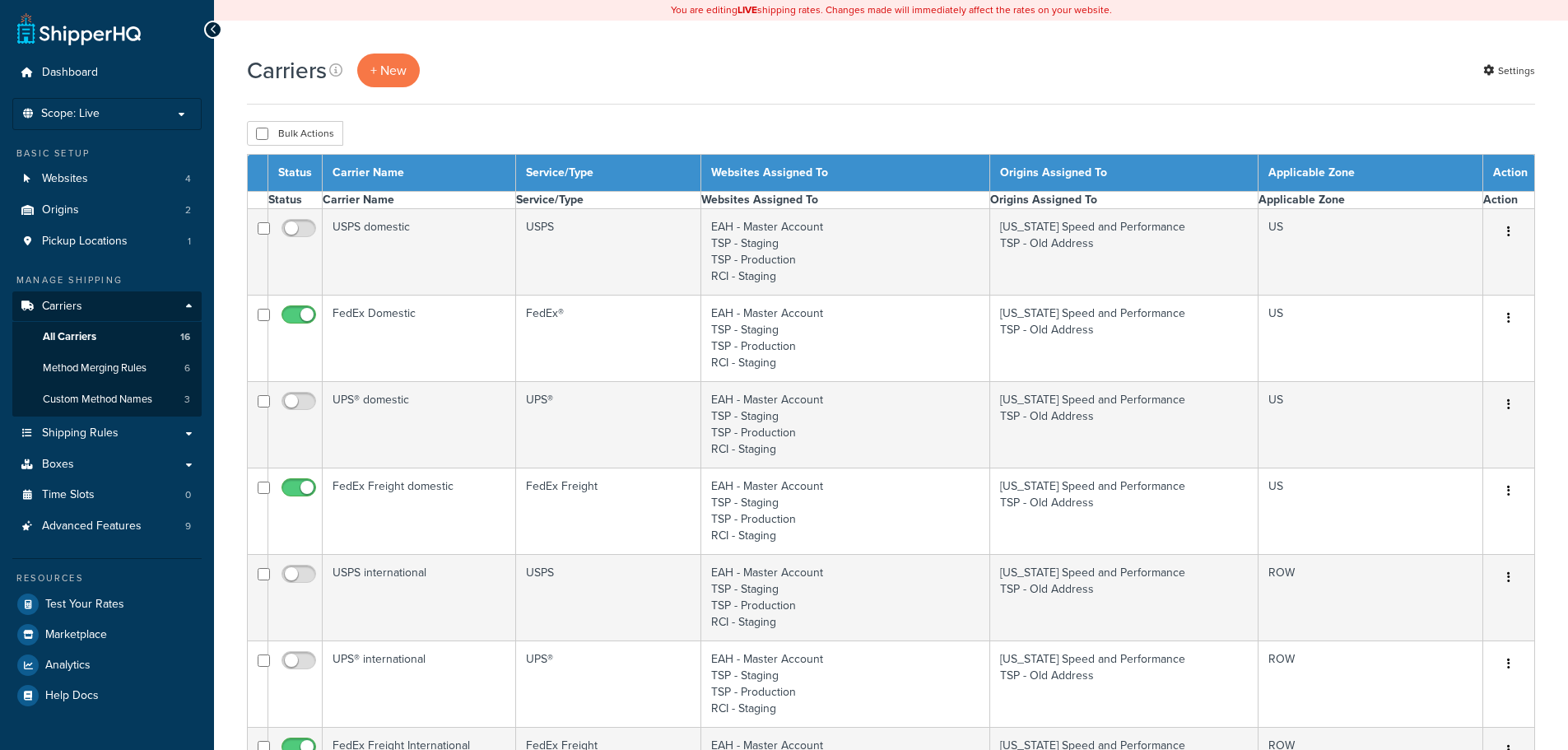
select select "15"
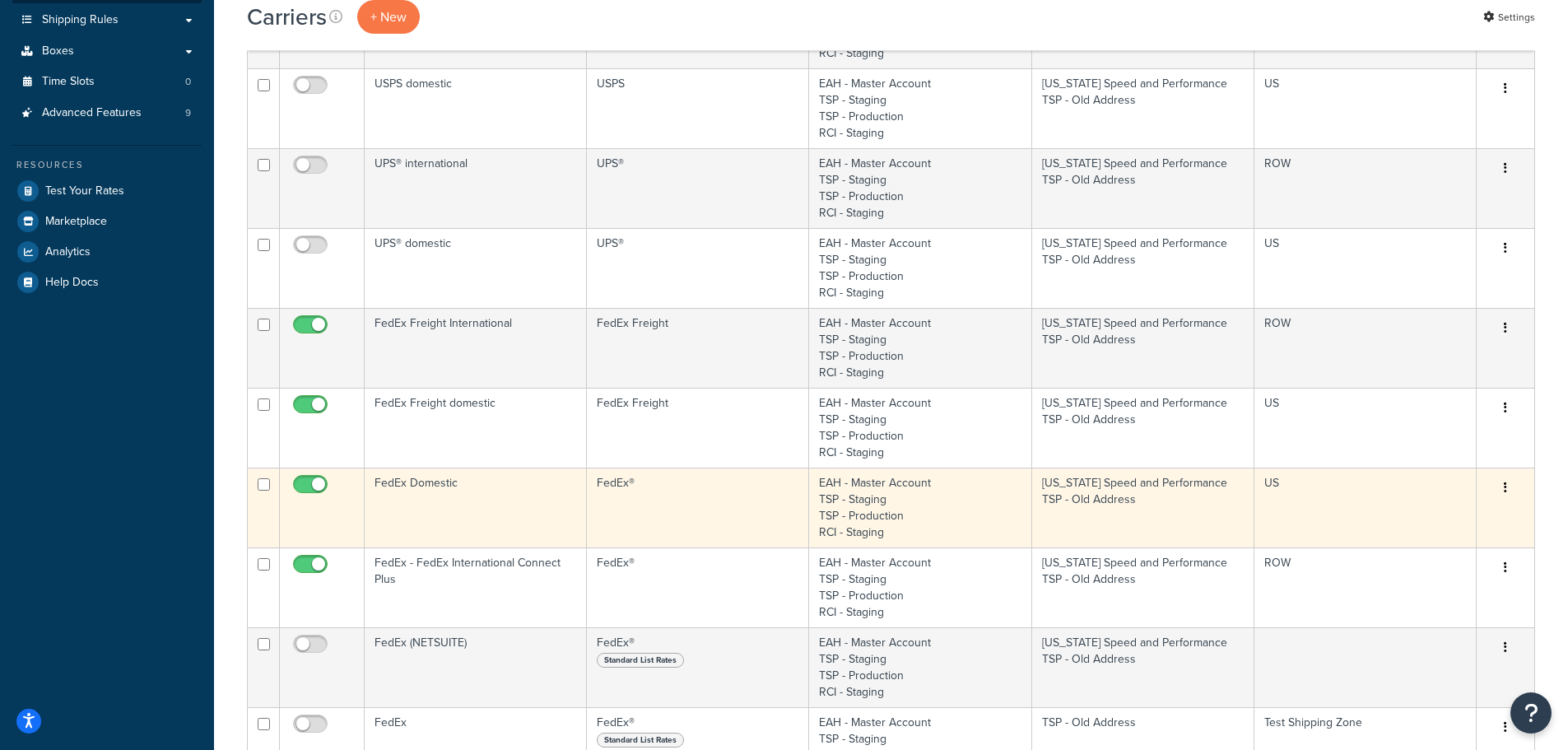
scroll to position [412, 0]
click at [502, 497] on td "FedEx Domestic" at bounding box center [476, 509] width 222 height 80
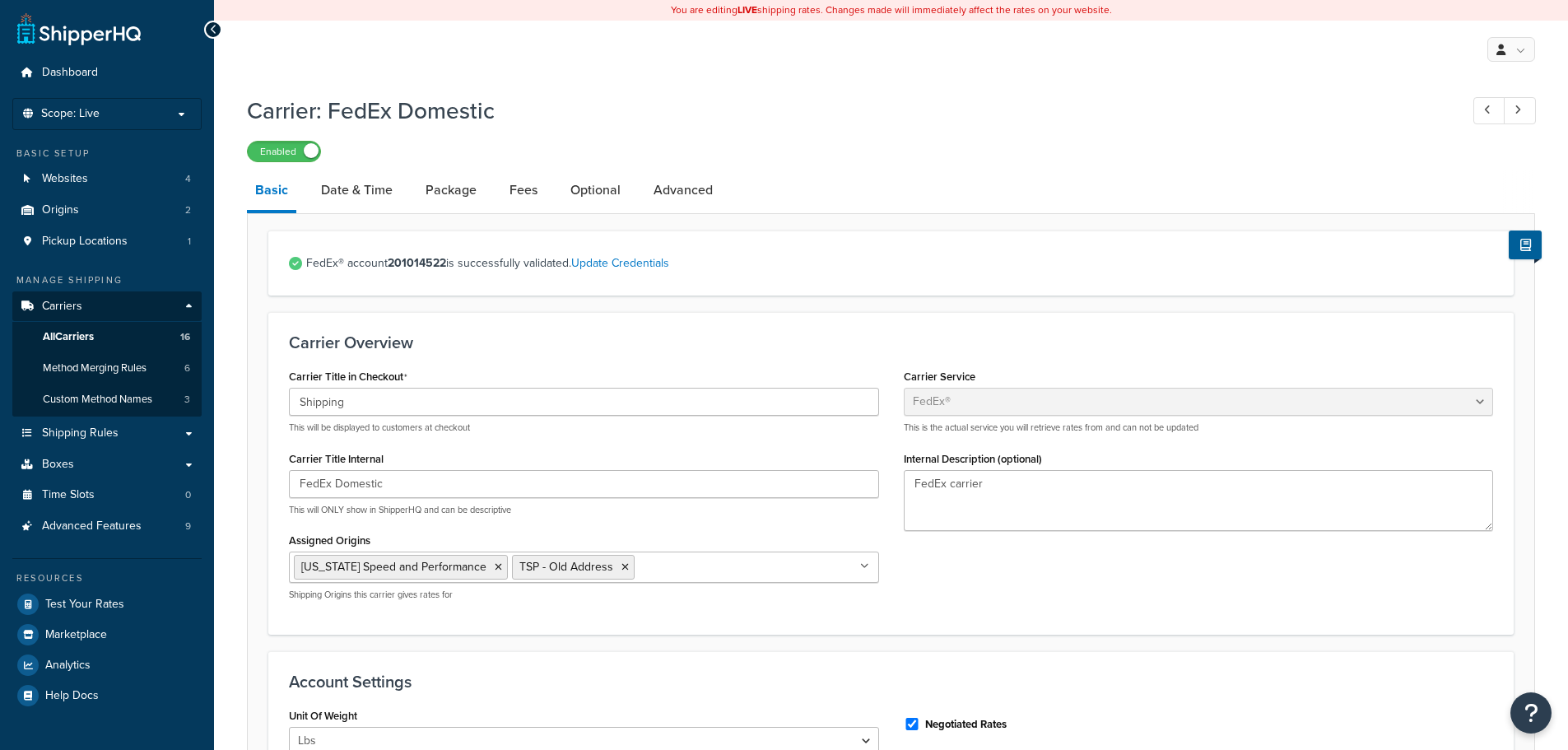
select select "fedEx"
select select "REGULAR_PICKUP"
select select "YOUR_PACKAGING"
click at [363, 188] on link "Date & Time" at bounding box center [357, 189] width 88 height 39
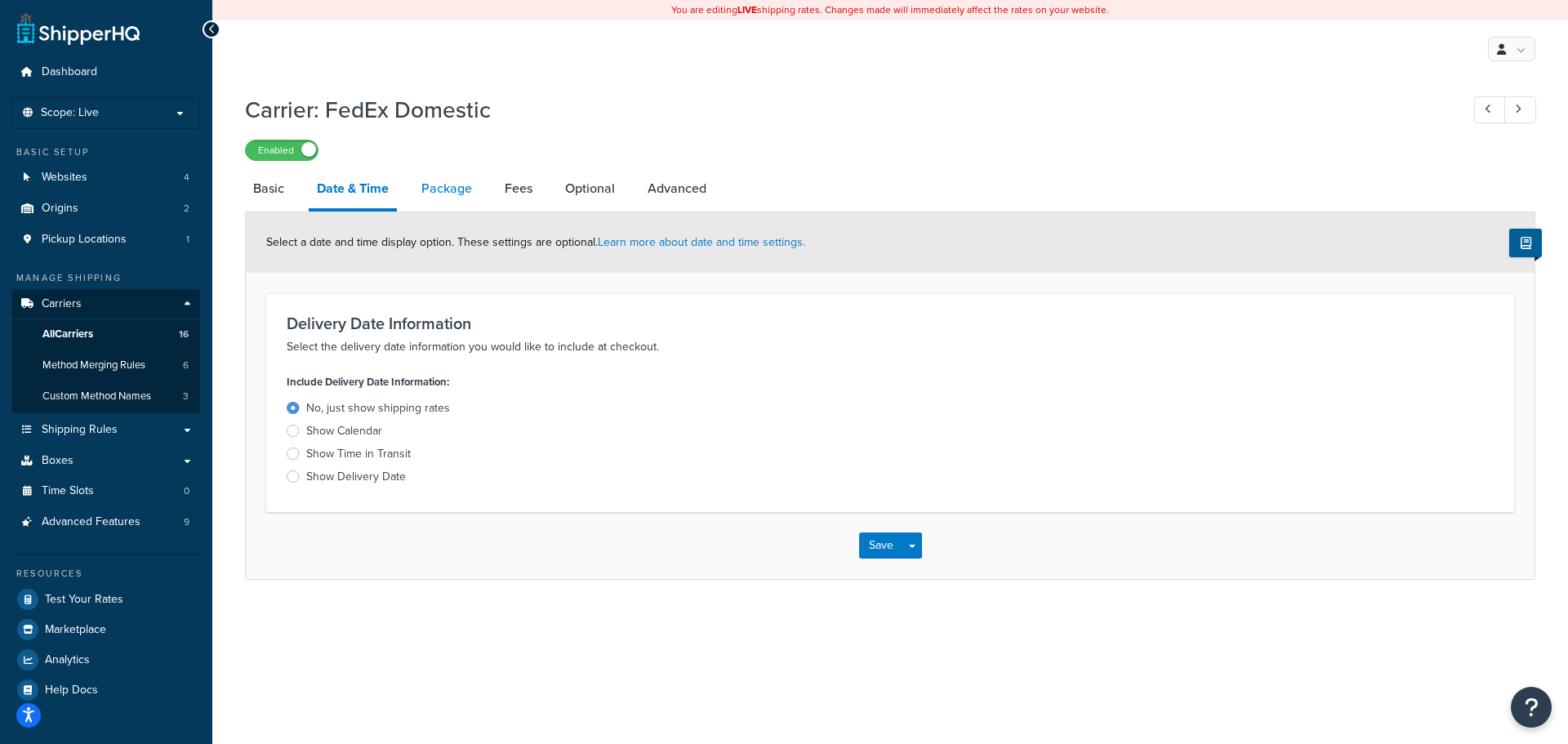
click at [441, 189] on link "Package" at bounding box center [446, 188] width 67 height 39
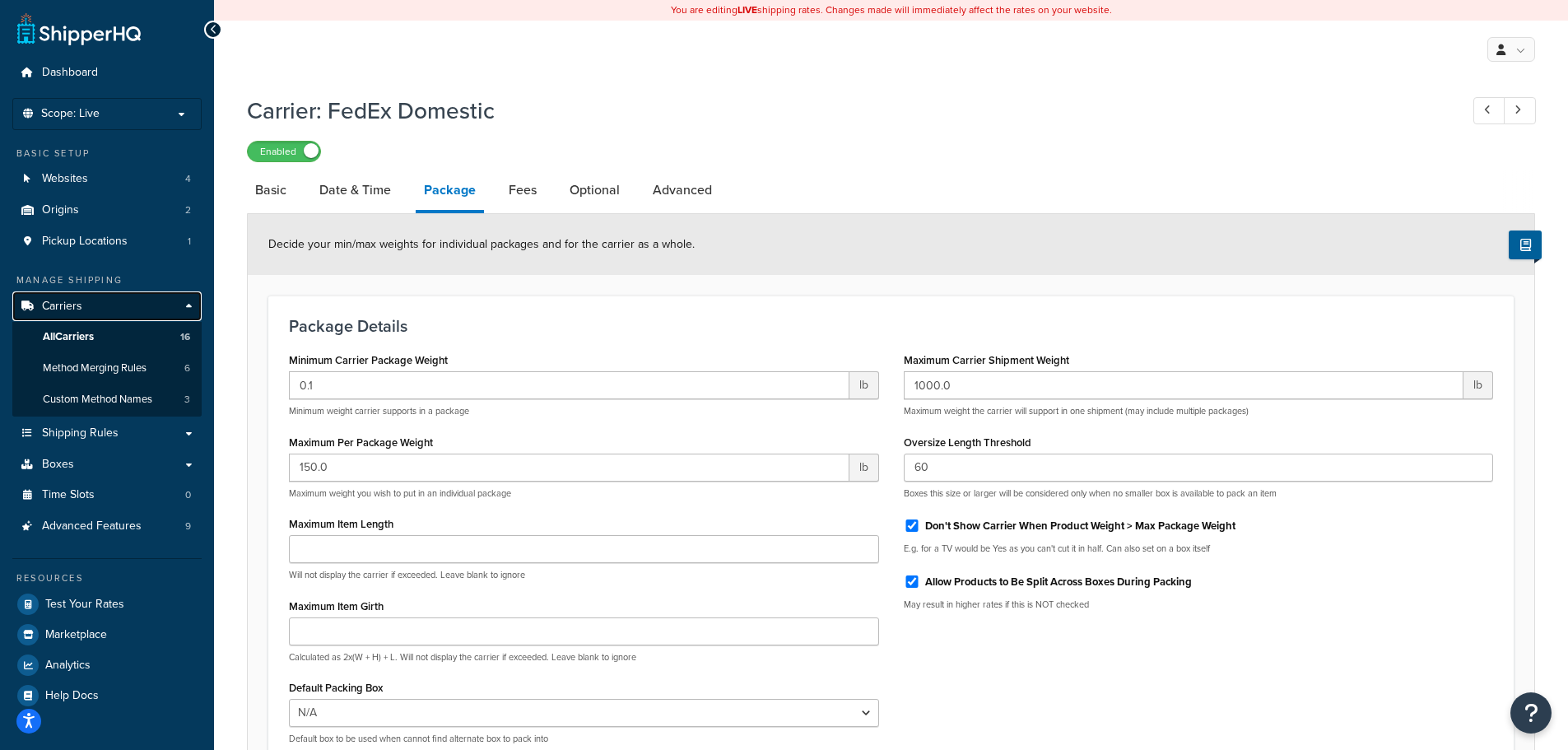
click at [102, 308] on link "Carriers" at bounding box center [107, 307] width 189 height 31
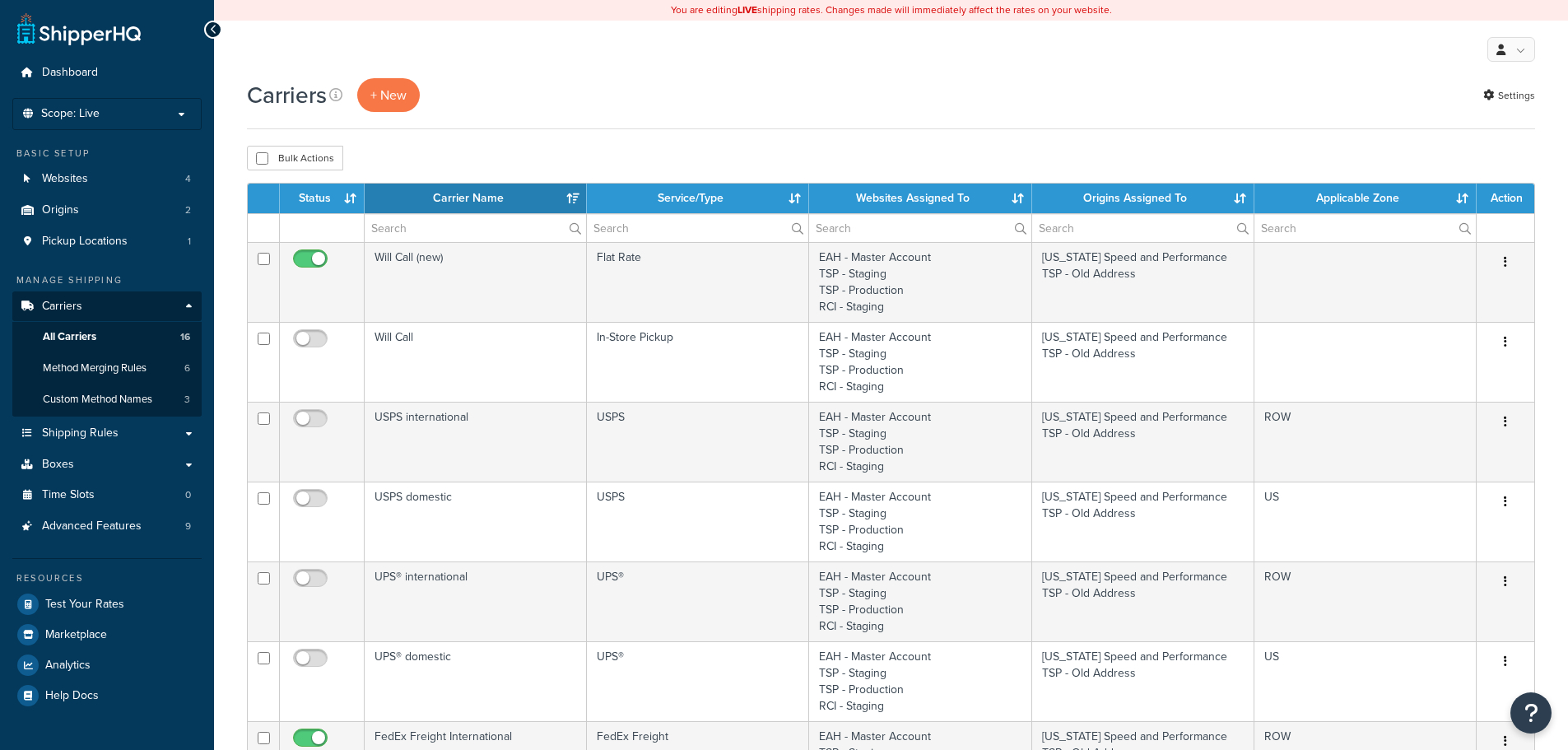
select select "15"
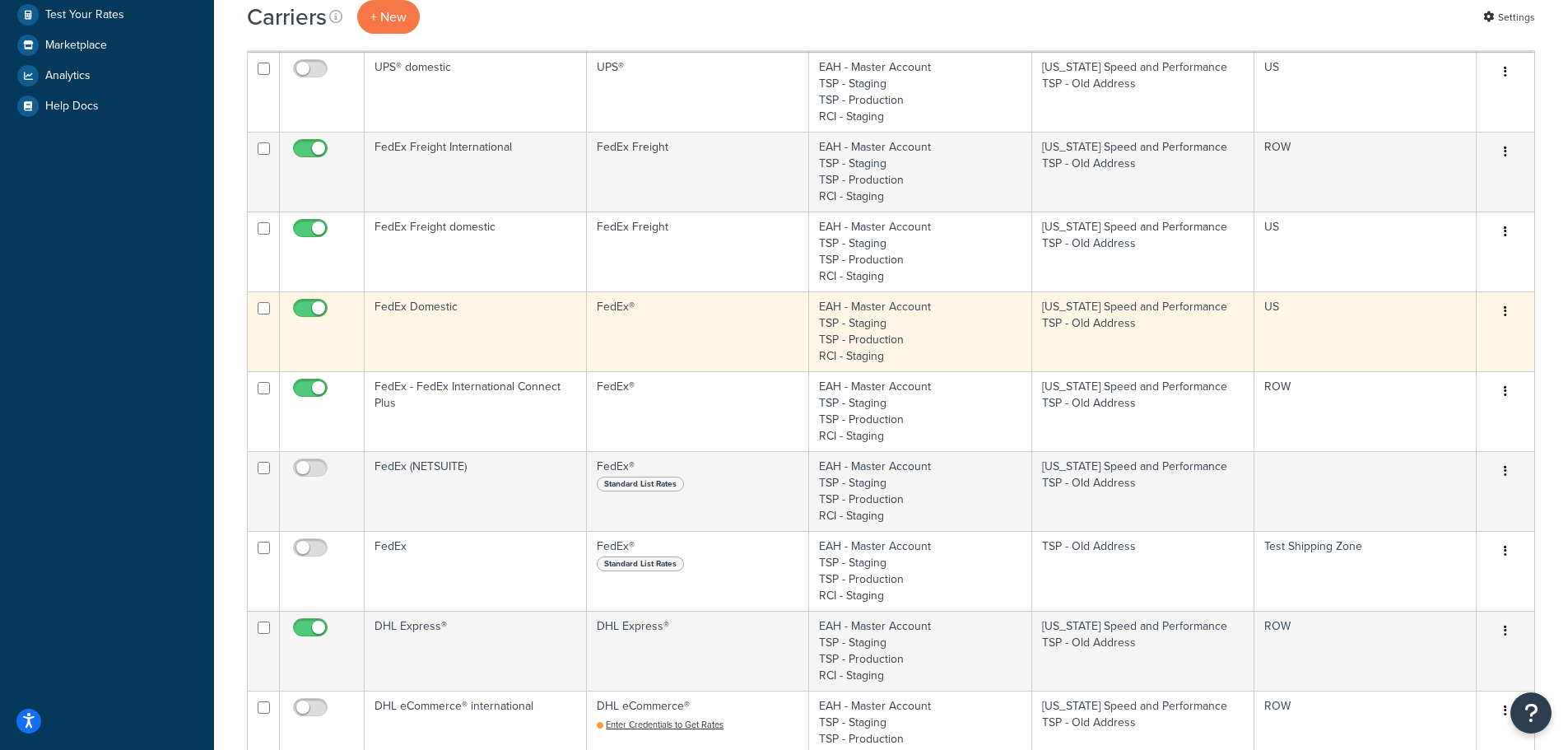
scroll to position [494, 0]
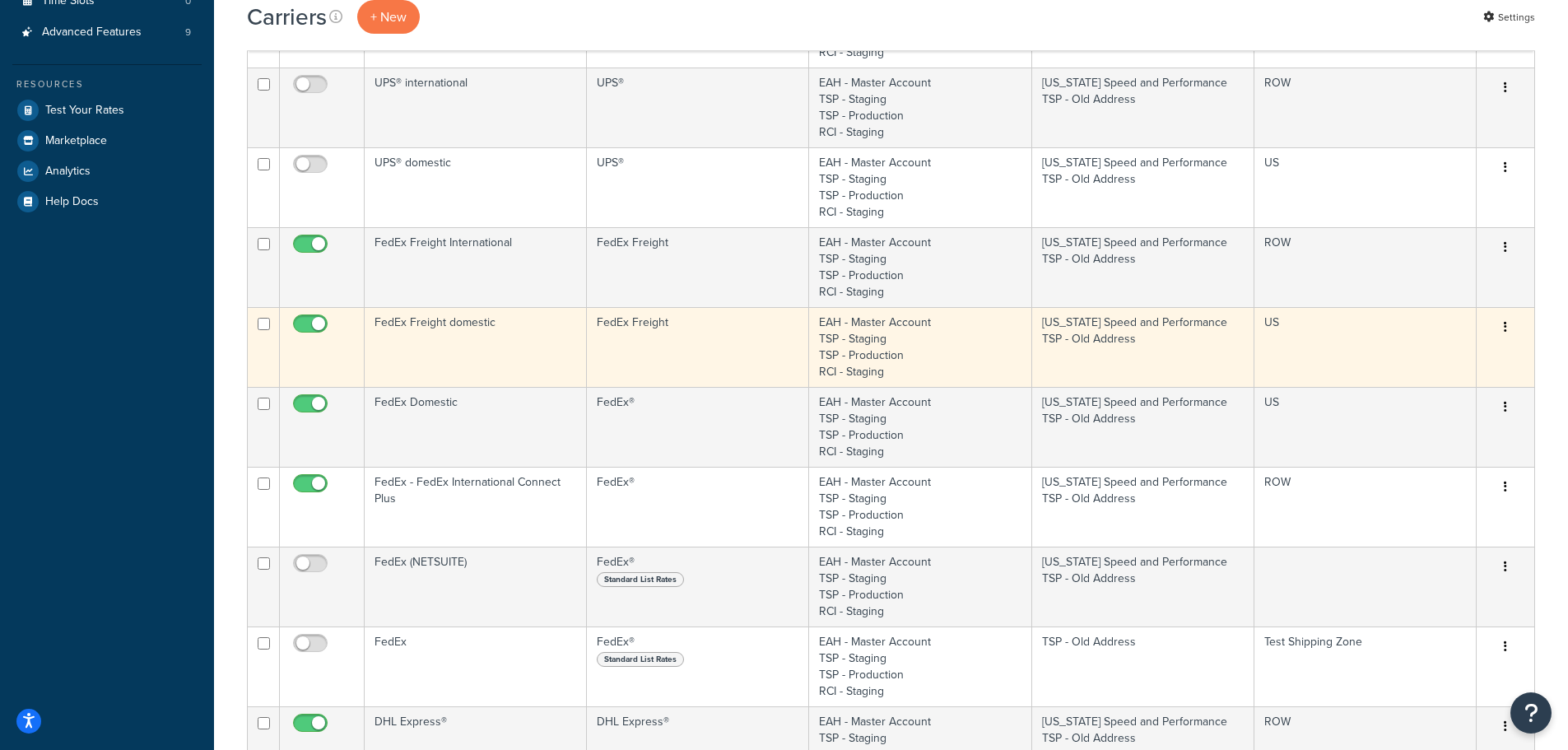
click at [513, 340] on td "FedEx Freight domestic" at bounding box center [476, 346] width 222 height 80
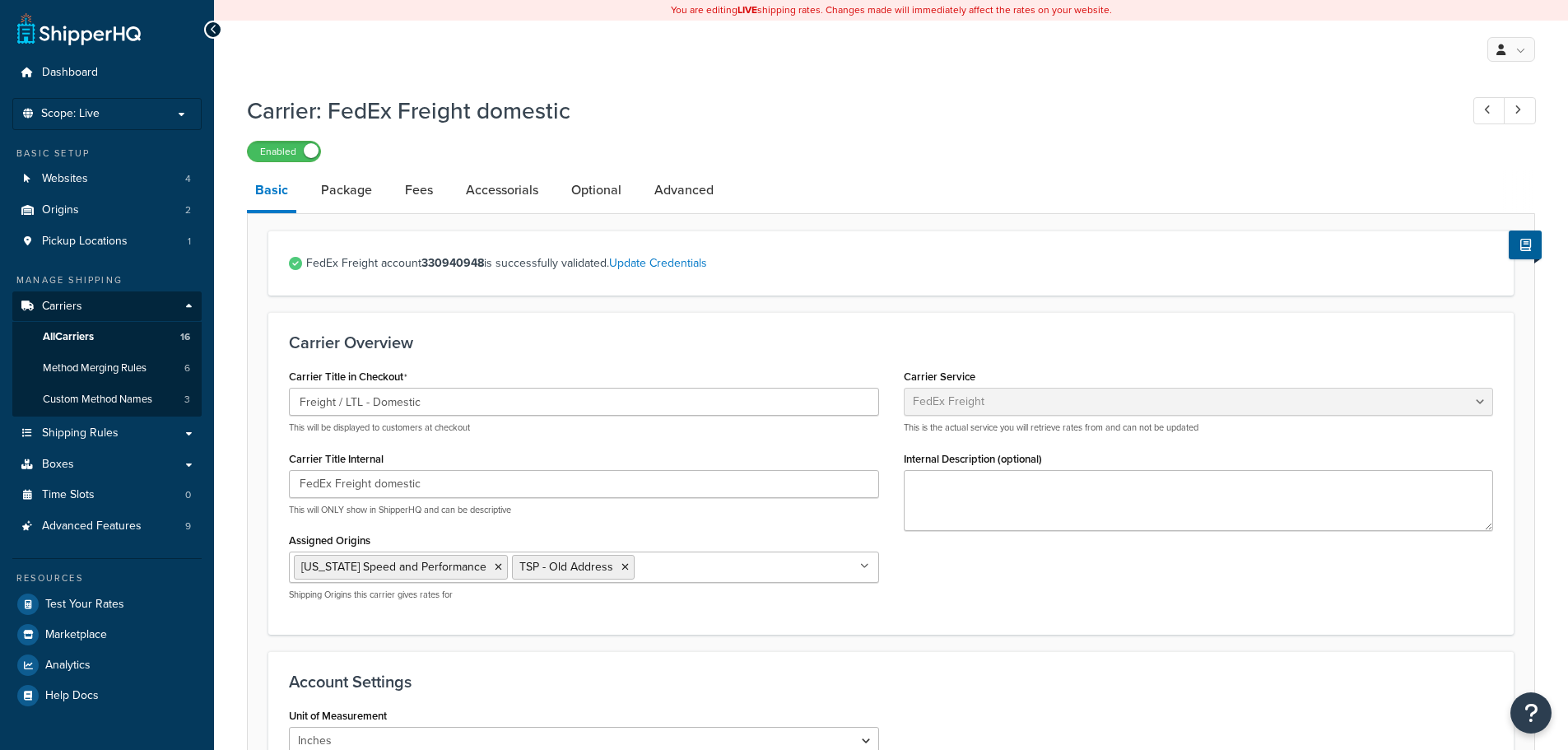
select select "fedExFreight"
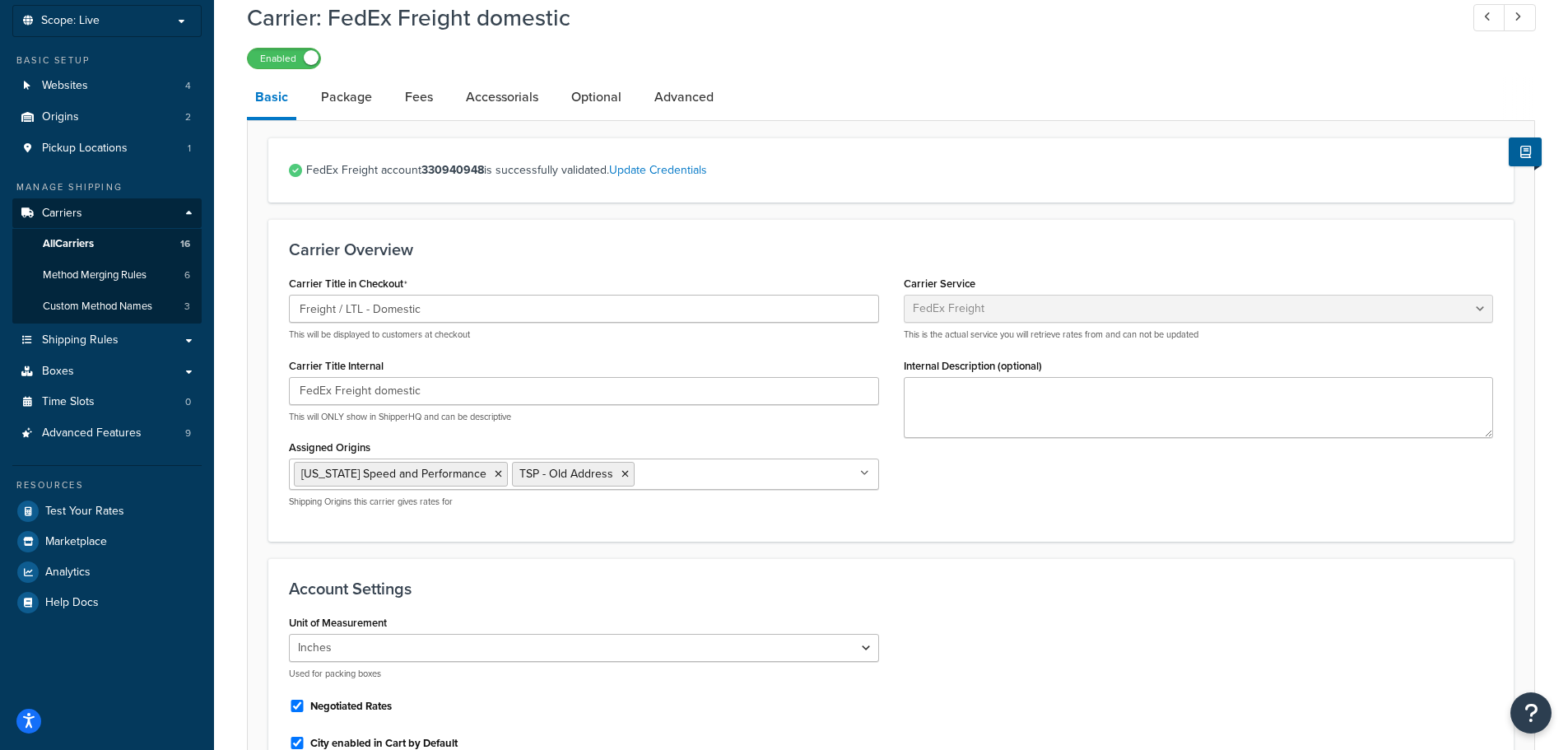
scroll to position [82, 0]
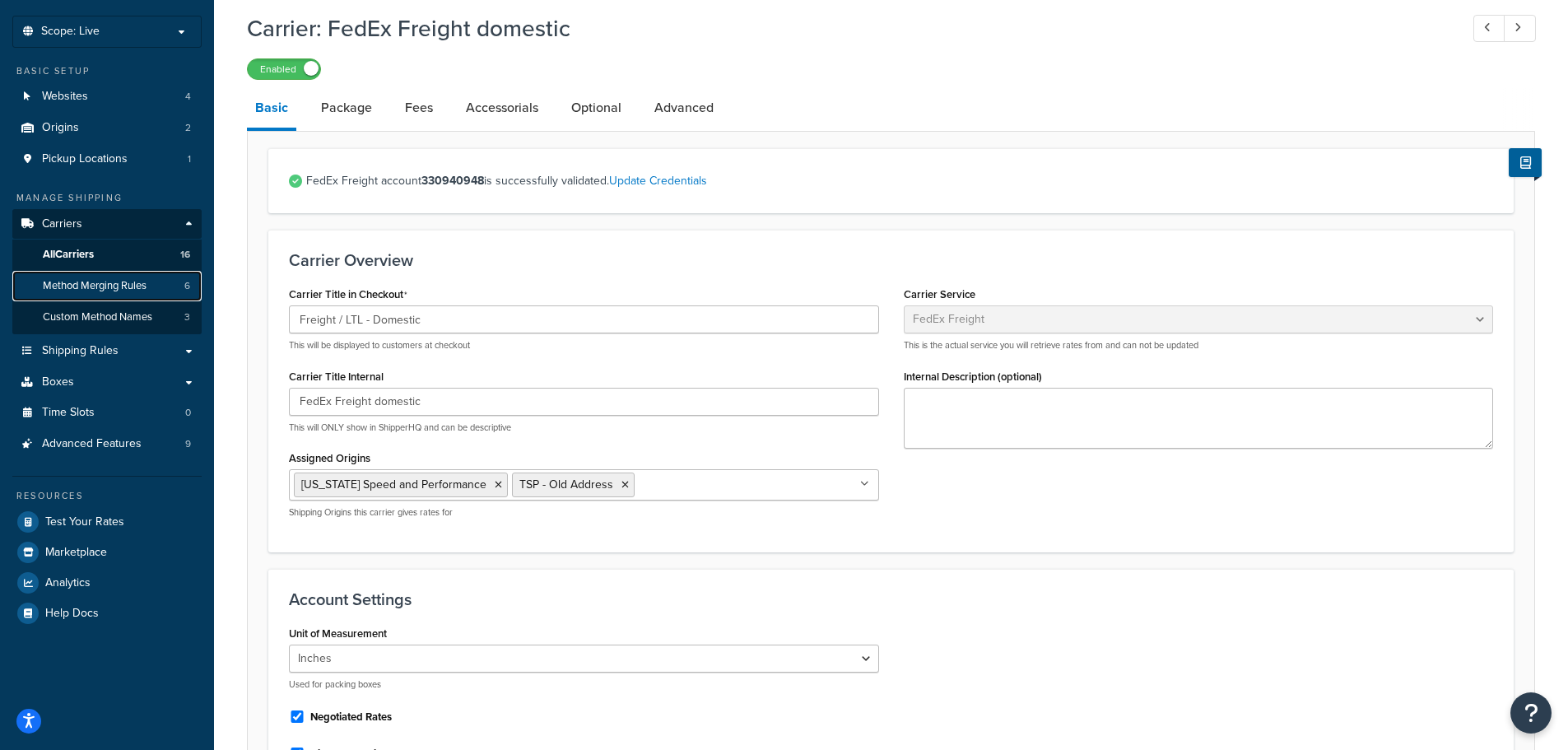
click at [109, 286] on span "Method Merging Rules" at bounding box center [95, 286] width 103 height 14
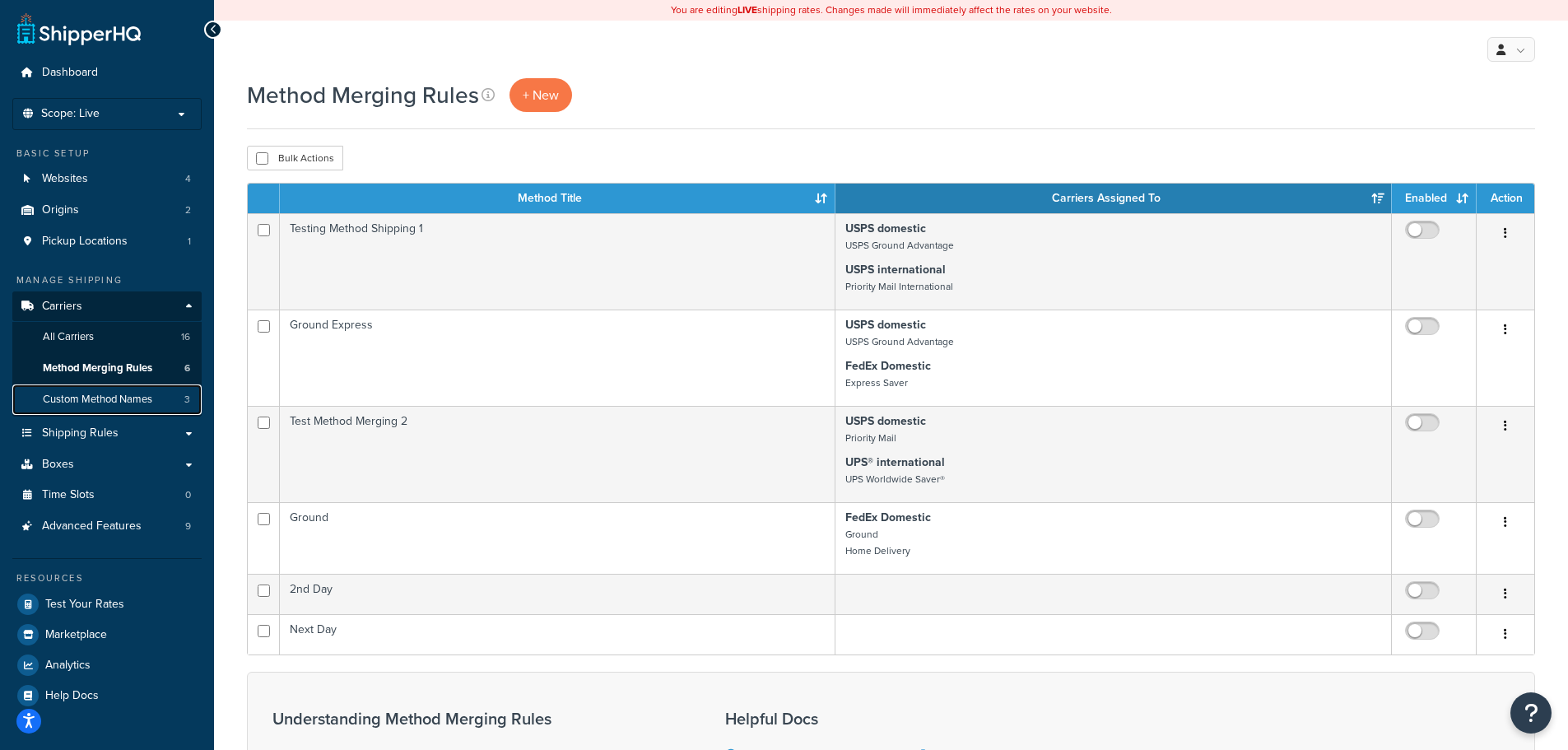
click at [133, 401] on span "Custom Method Names" at bounding box center [97, 400] width 109 height 14
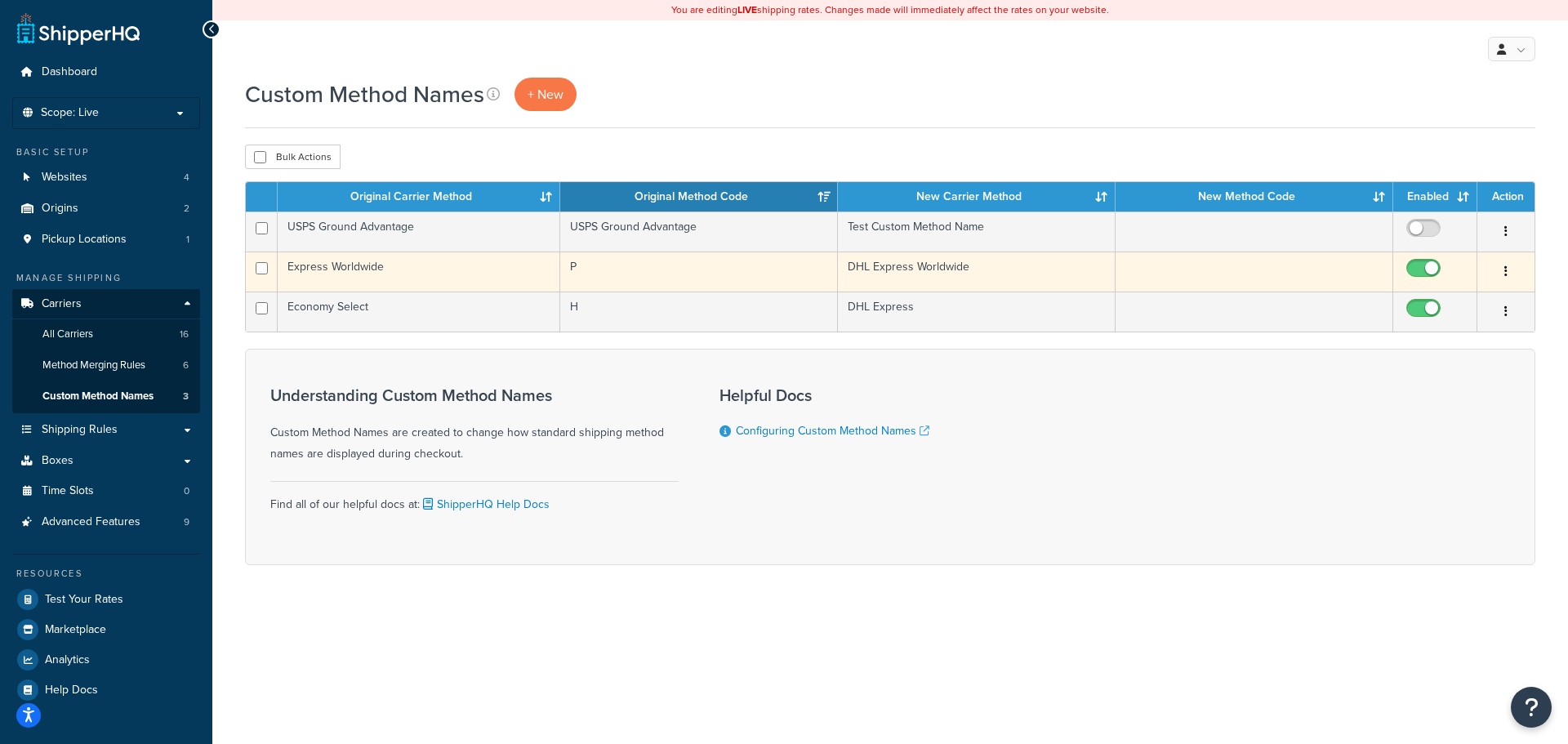
click at [914, 273] on td "DHL Express Worldwide" at bounding box center [976, 271] width 277 height 40
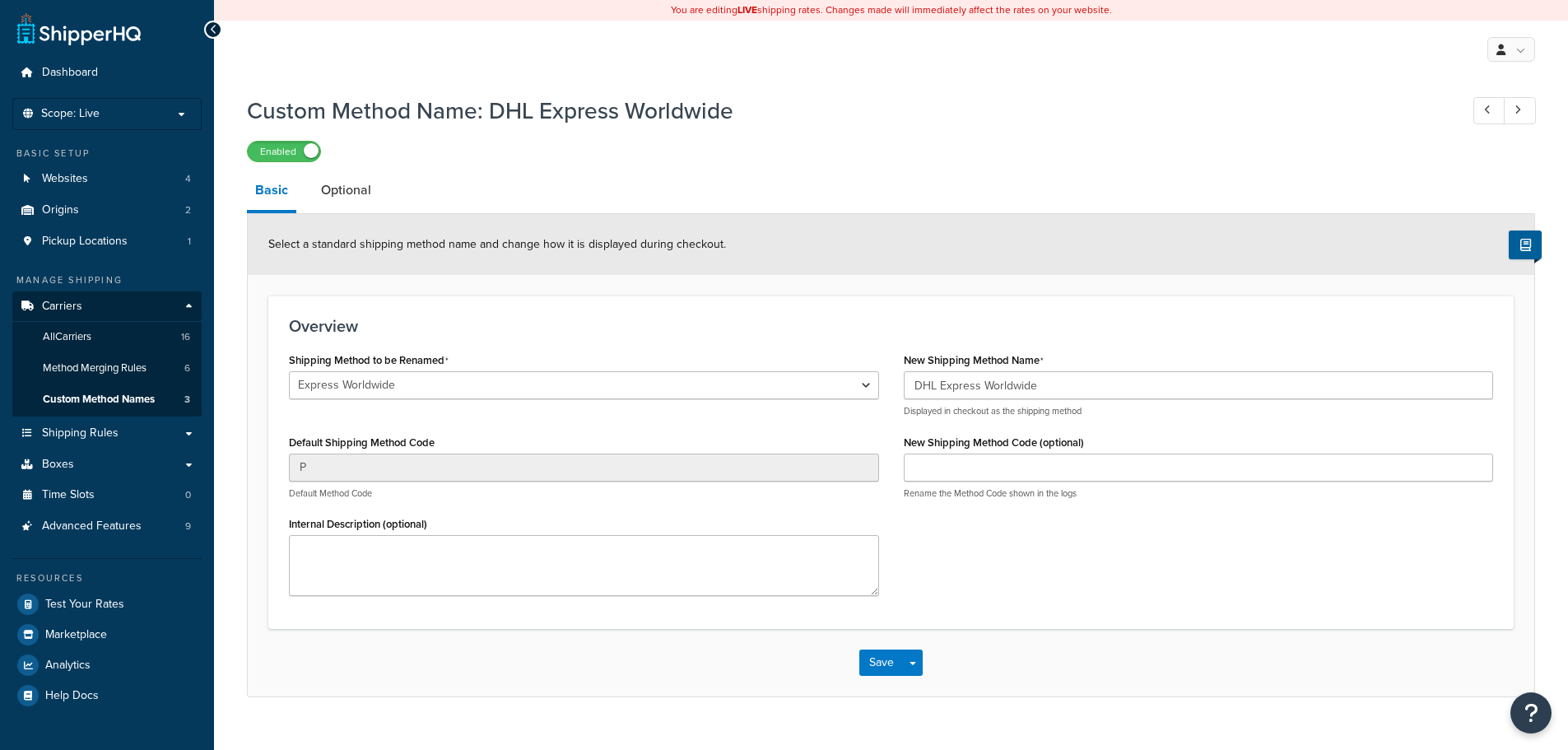
select select "692894"
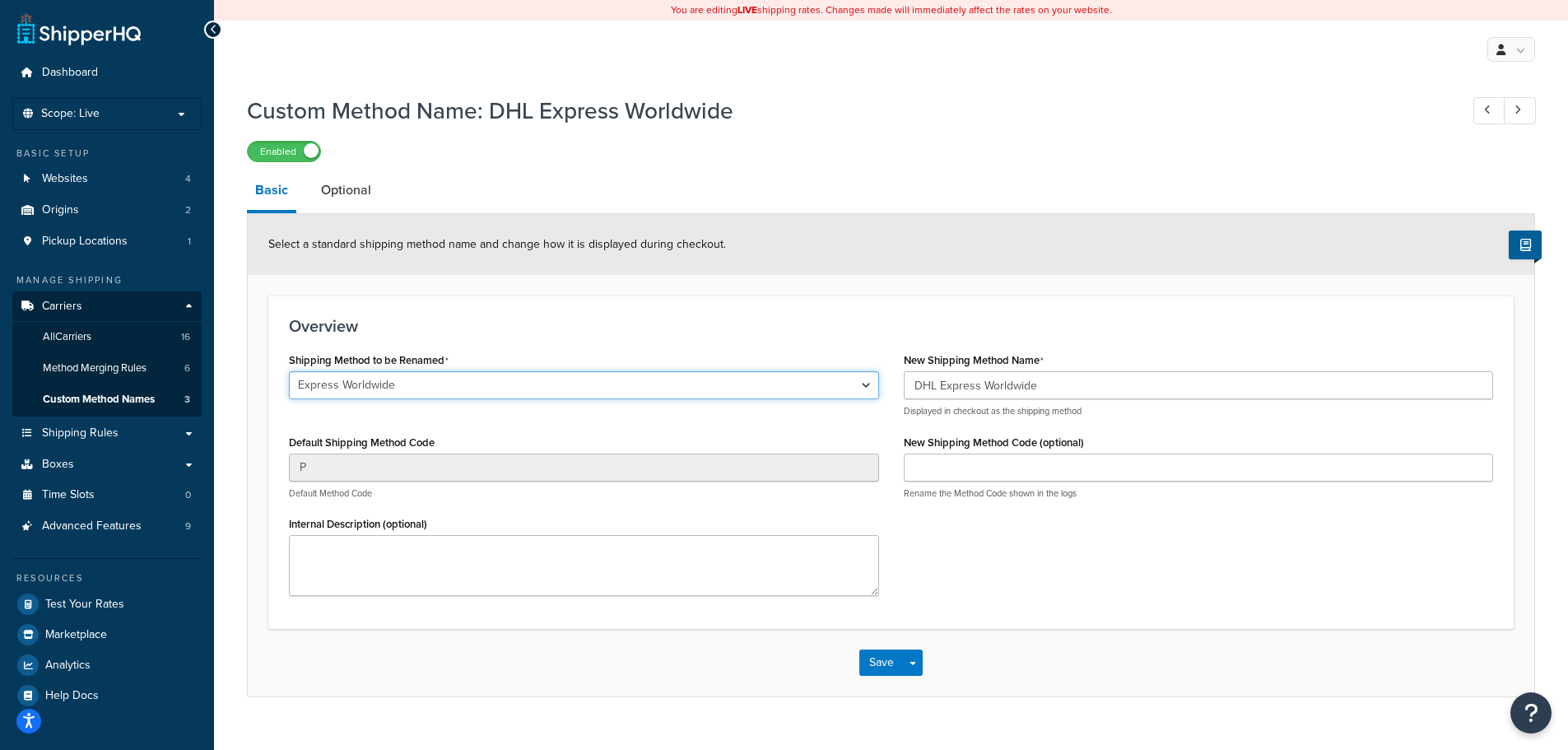
click at [865, 387] on select "DHL Smart Mail Parcel Plus Expedited DHL Smart Mail Parcel Expedited Max DHL Sm…" at bounding box center [584, 386] width 590 height 28
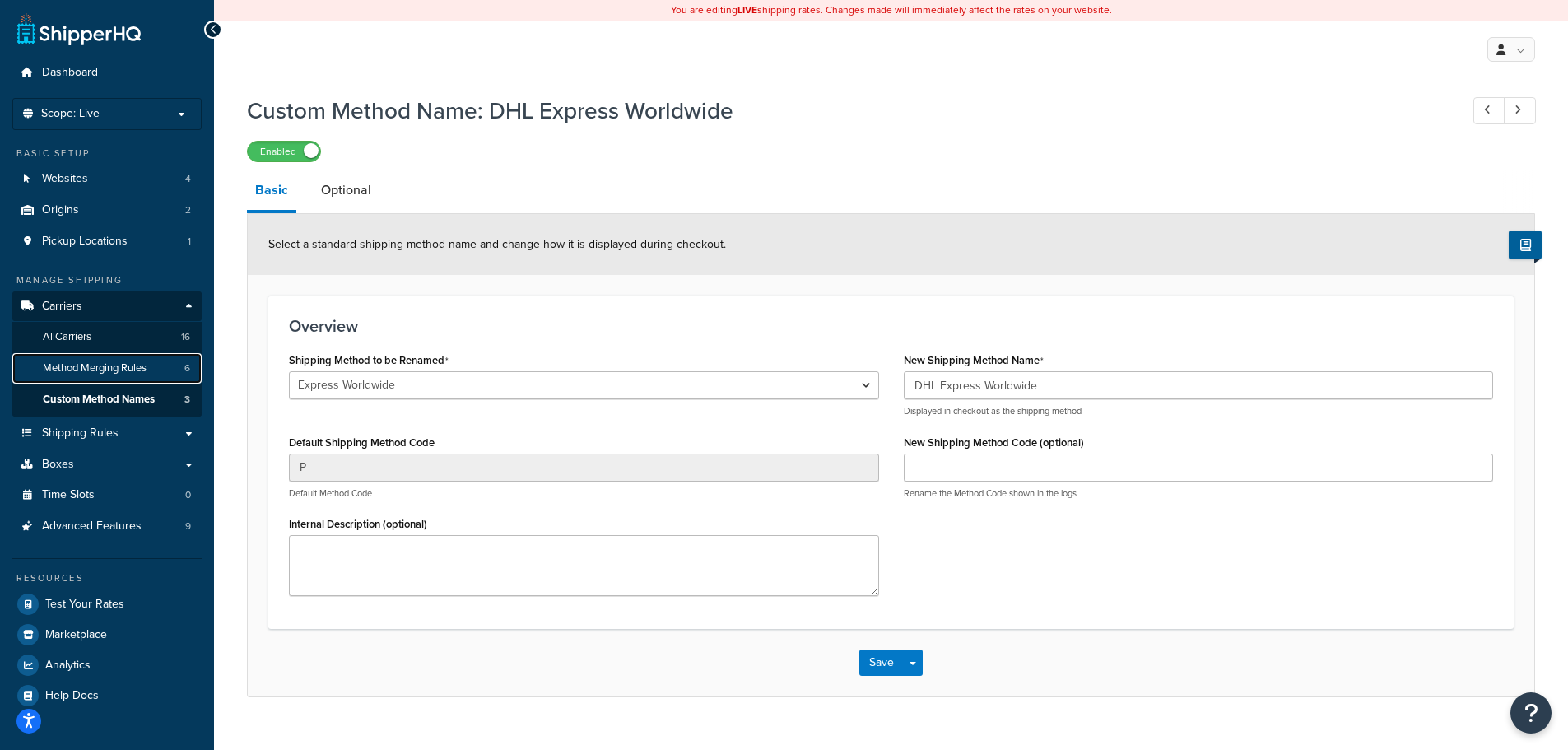
click at [88, 371] on span "Method Merging Rules" at bounding box center [95, 368] width 103 height 14
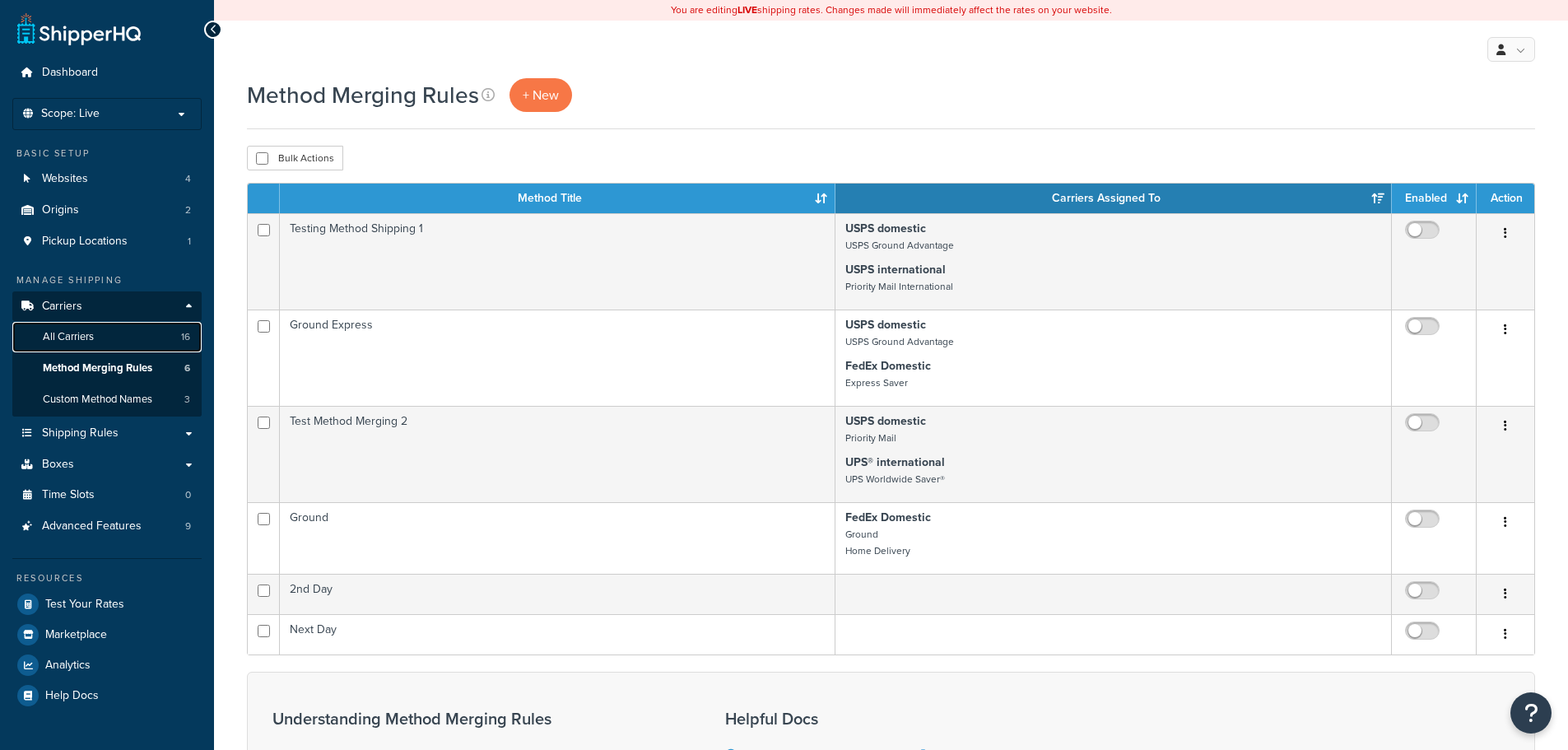
click at [86, 335] on span "All Carriers" at bounding box center [68, 337] width 51 height 14
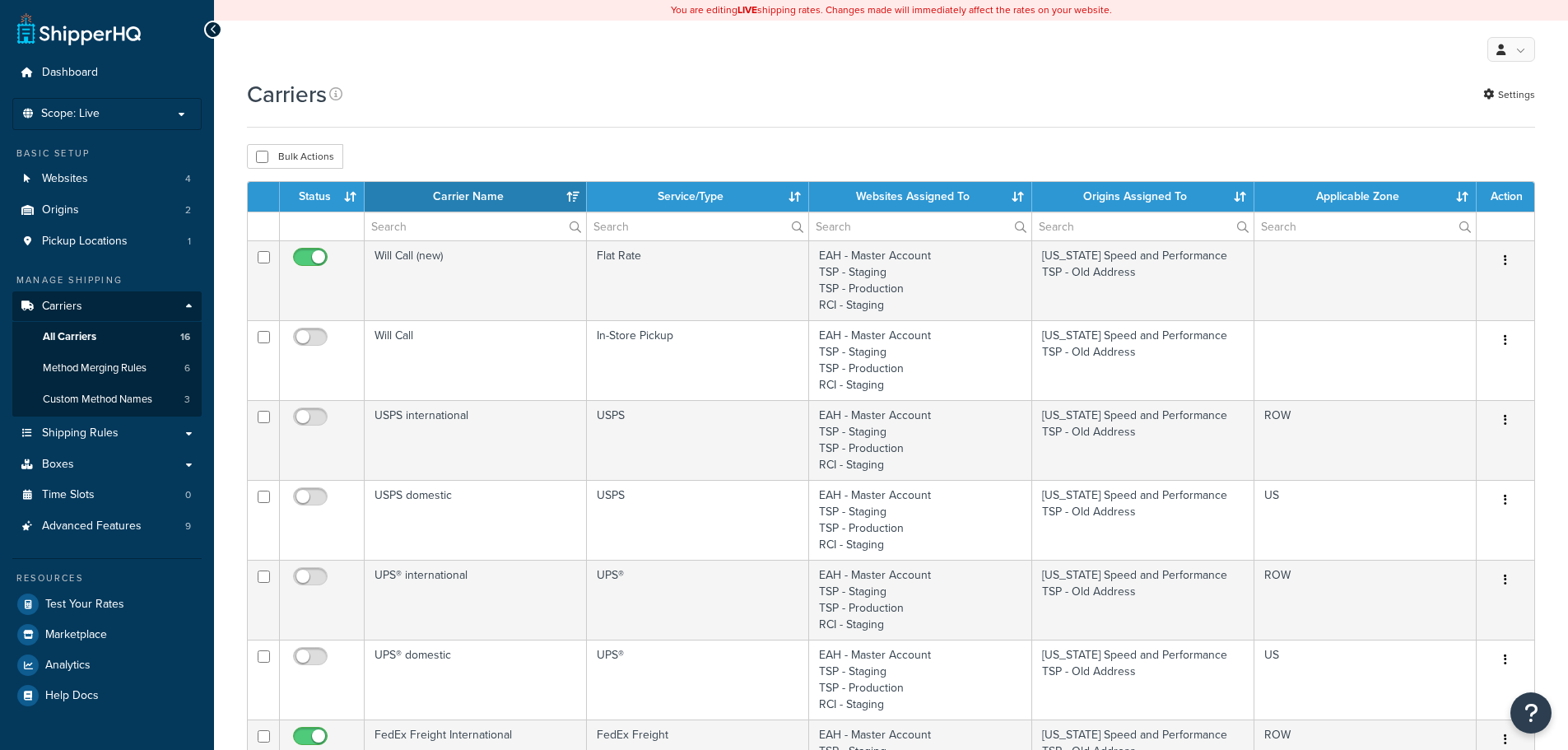
select select "15"
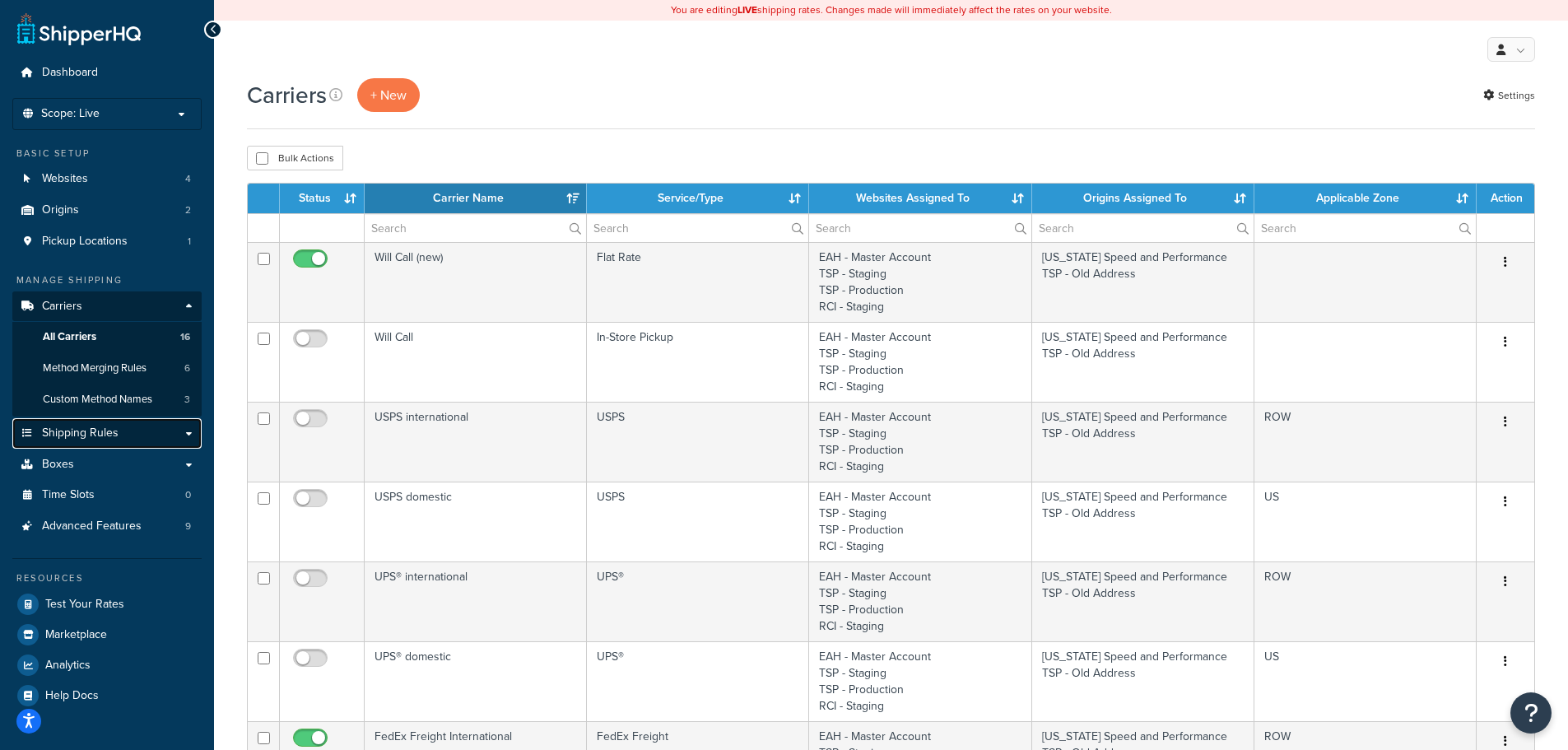
click at [88, 435] on span "Shipping Rules" at bounding box center [80, 434] width 76 height 14
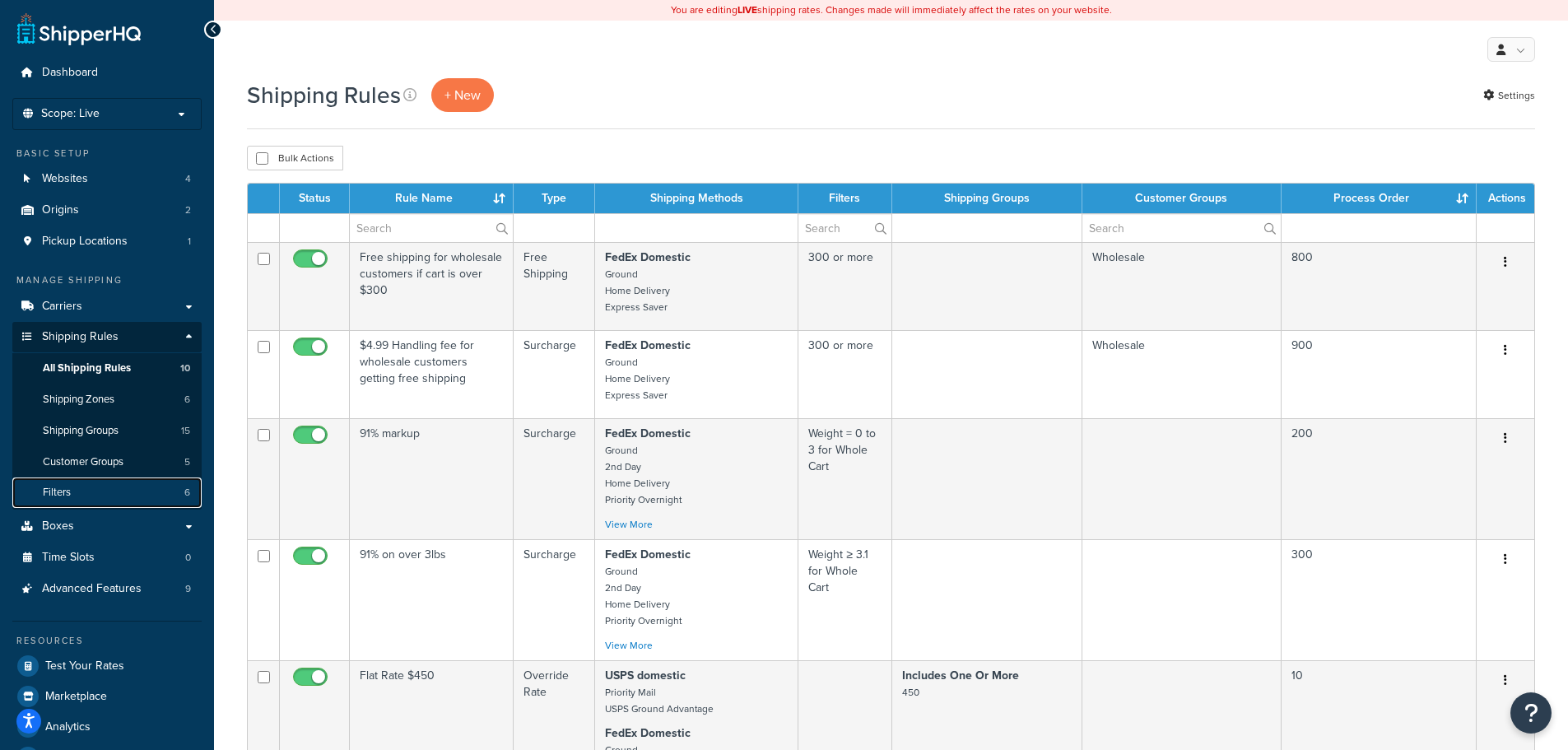
click at [115, 495] on link "Filters 6" at bounding box center [107, 492] width 189 height 31
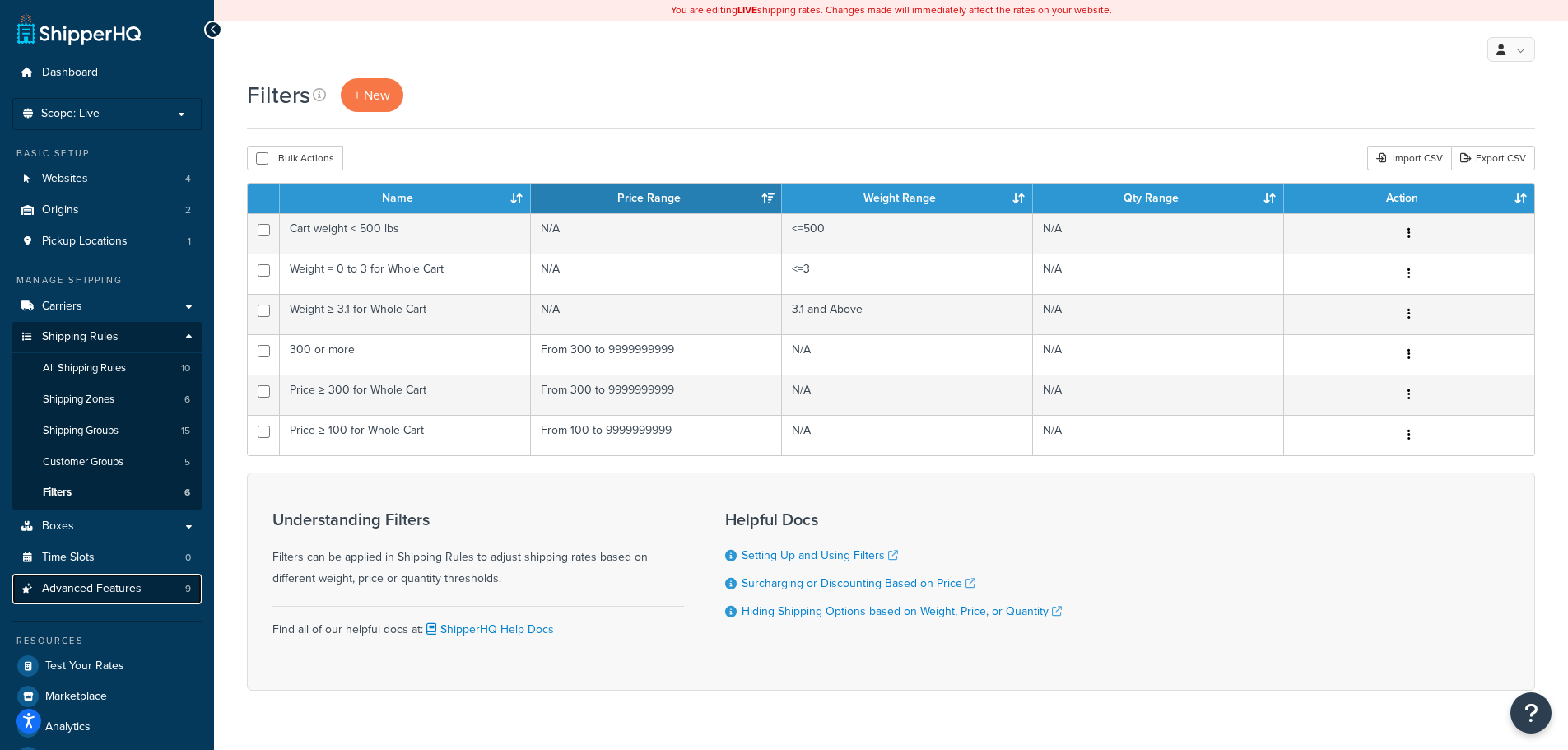
click at [104, 583] on span "Advanced Features" at bounding box center [92, 589] width 100 height 14
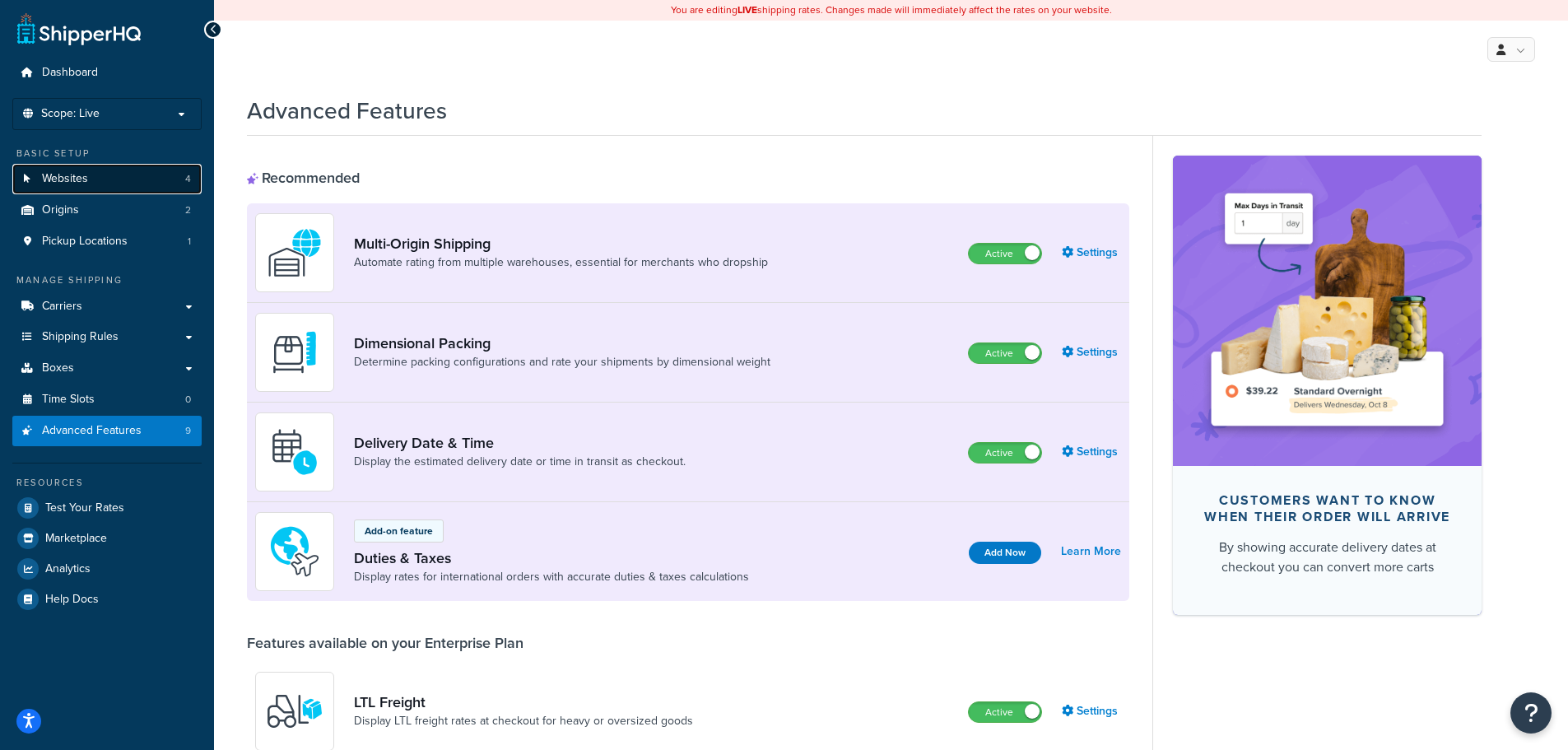
click at [112, 174] on link "Websites 4" at bounding box center [107, 179] width 189 height 31
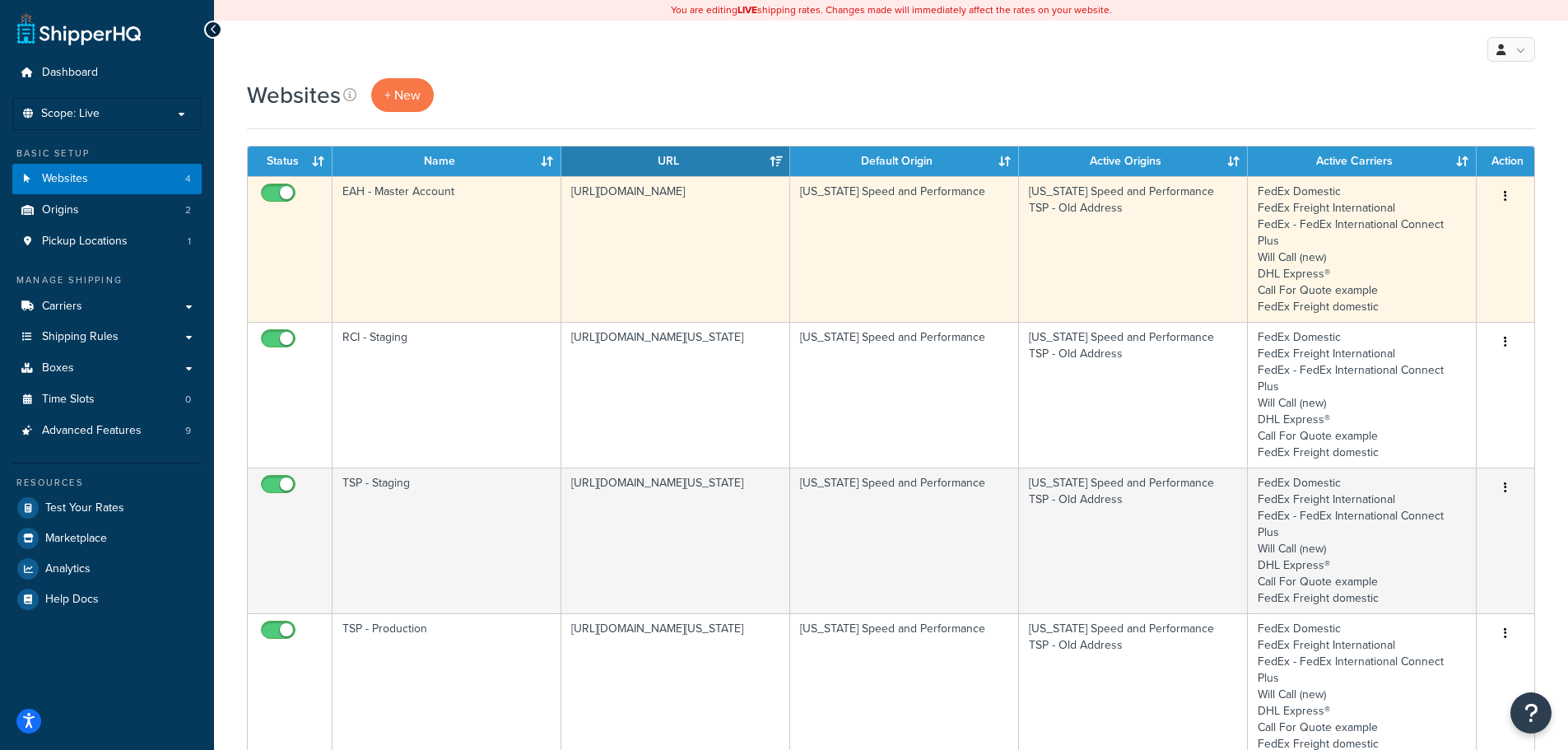
click at [482, 223] on td "EAH - Master Account" at bounding box center [447, 249] width 229 height 145
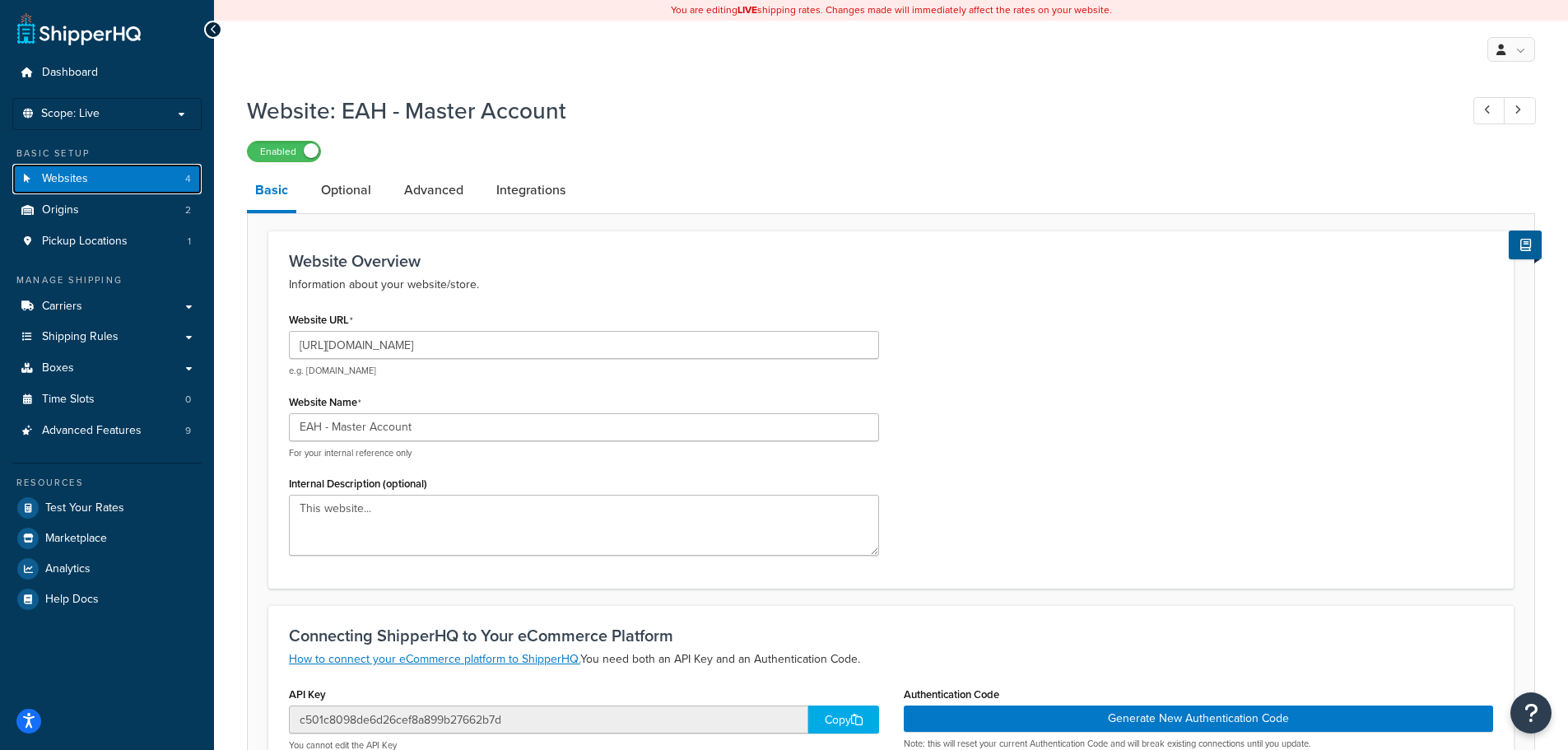
click at [97, 184] on link "Websites 4" at bounding box center [107, 179] width 189 height 31
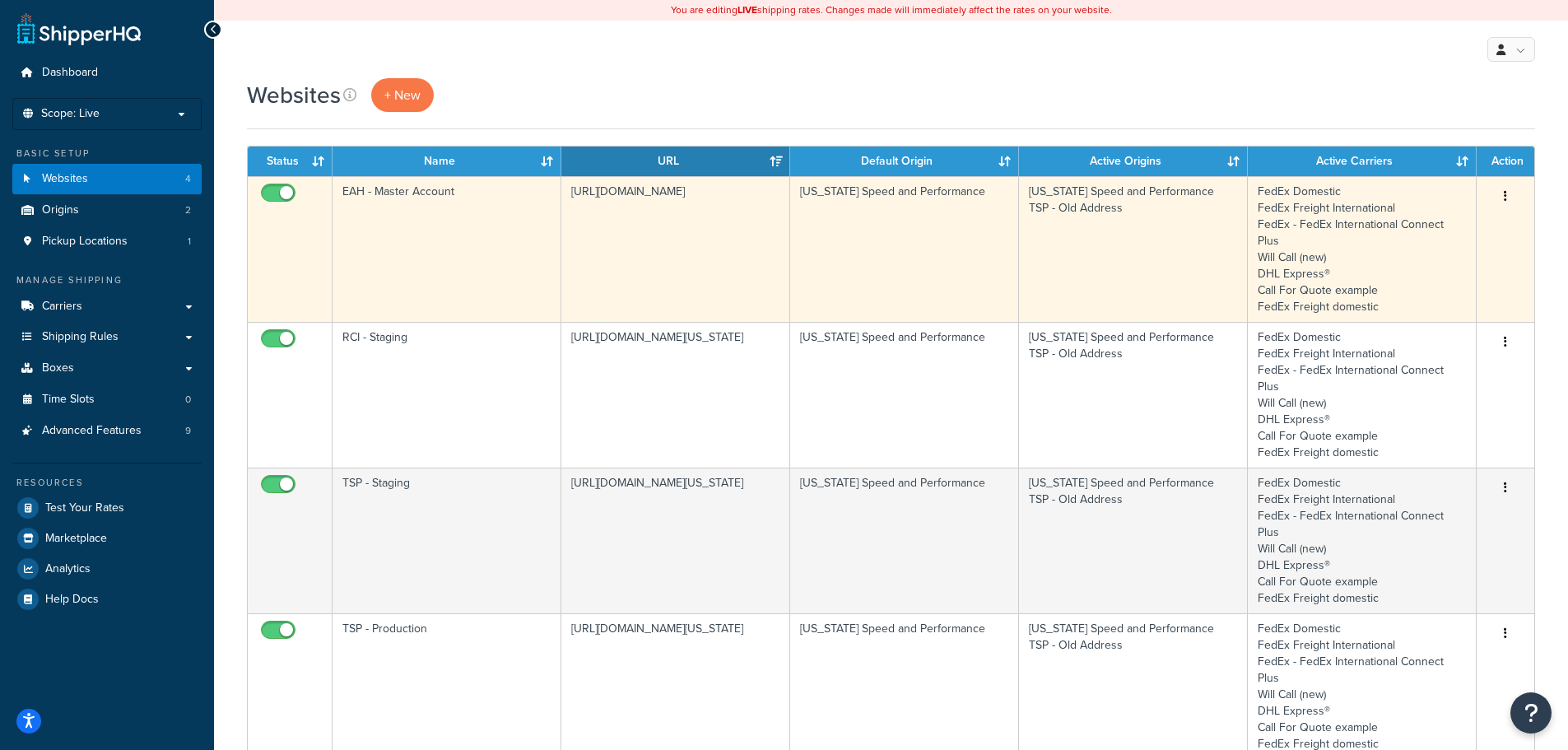
click at [466, 237] on td "EAH - Master Account" at bounding box center [447, 249] width 229 height 145
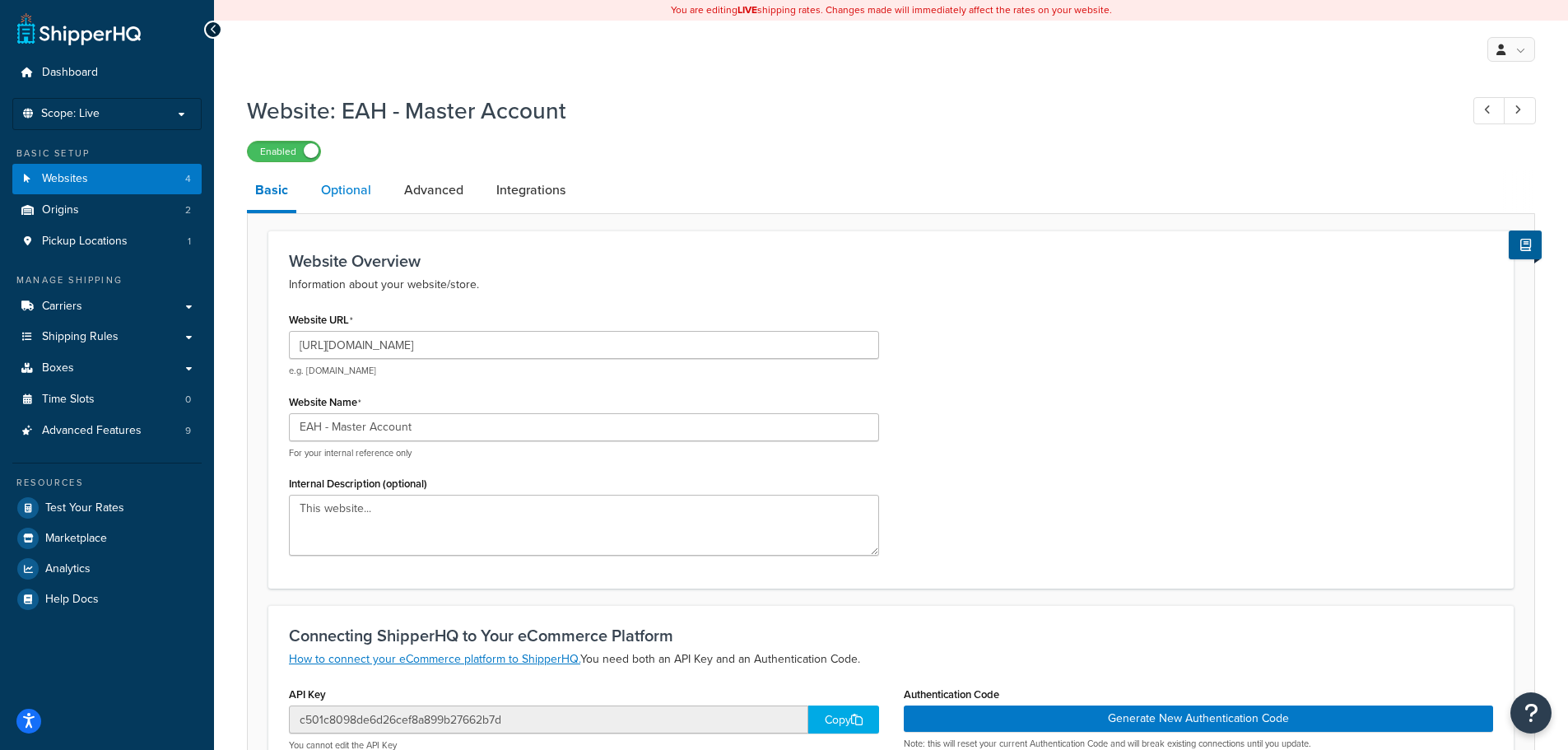
click at [350, 197] on link "Optional" at bounding box center [346, 189] width 67 height 39
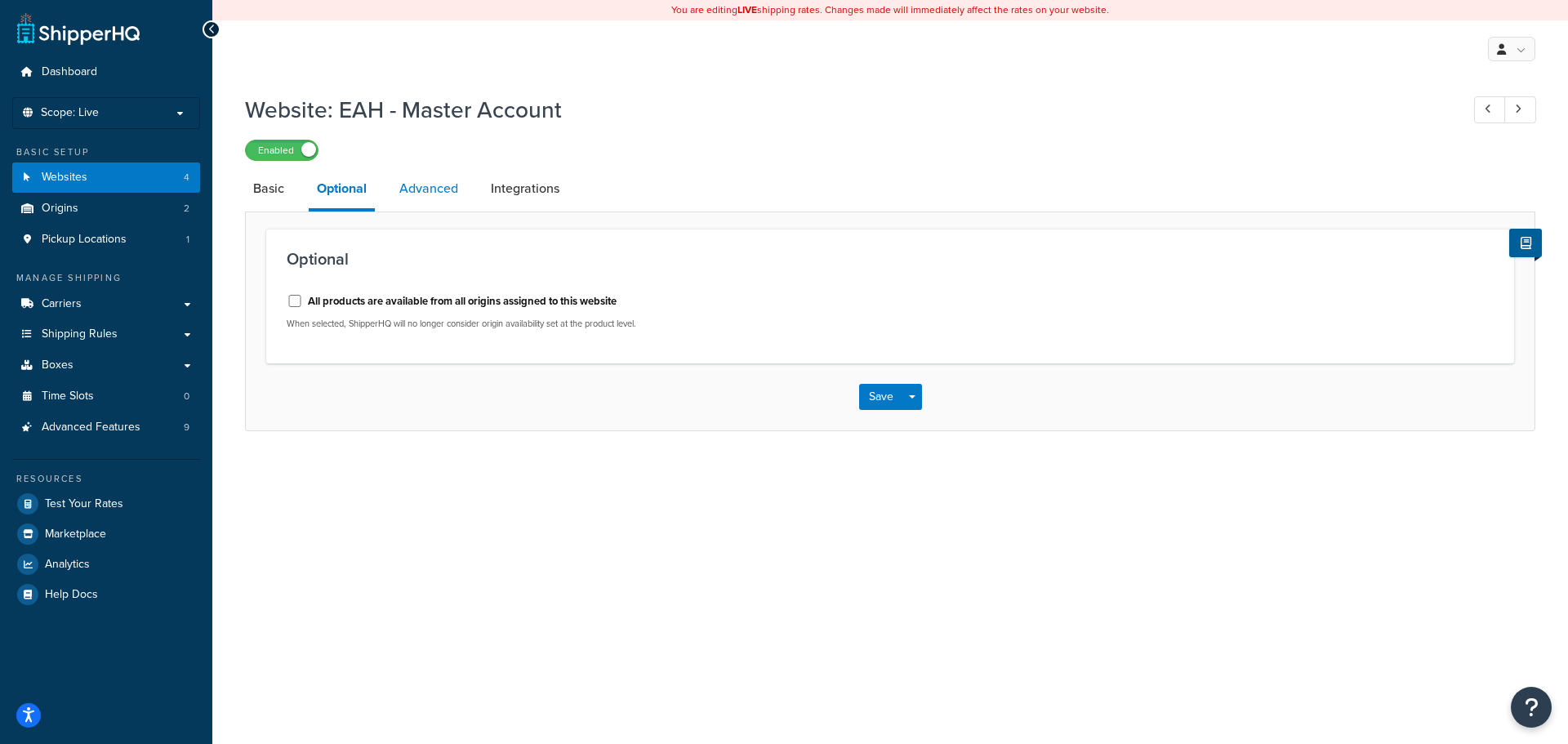
click at [438, 195] on link "Advanced" at bounding box center [429, 188] width 75 height 39
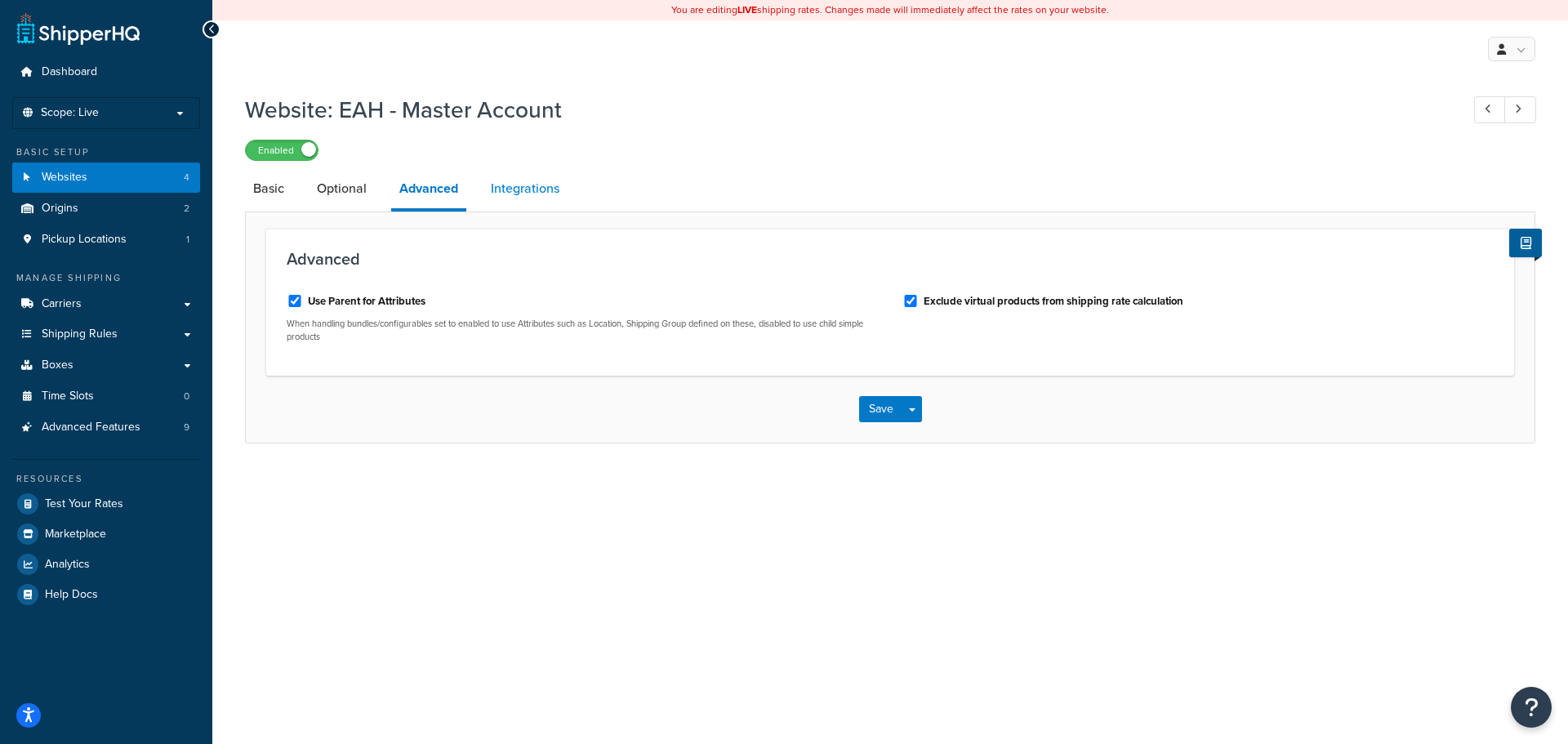
click at [532, 187] on link "Integrations" at bounding box center [525, 188] width 85 height 39
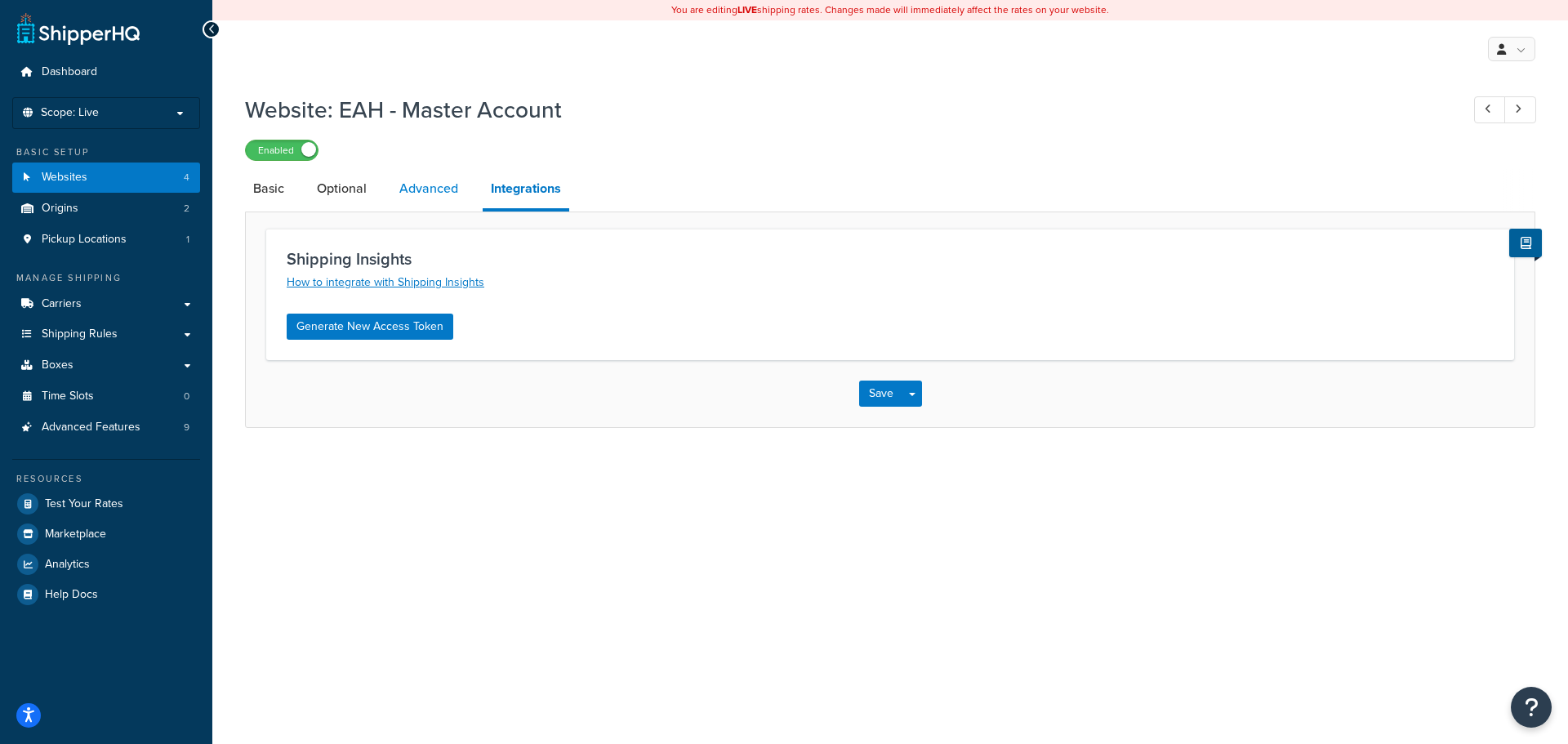
click at [442, 188] on link "Advanced" at bounding box center [429, 188] width 75 height 39
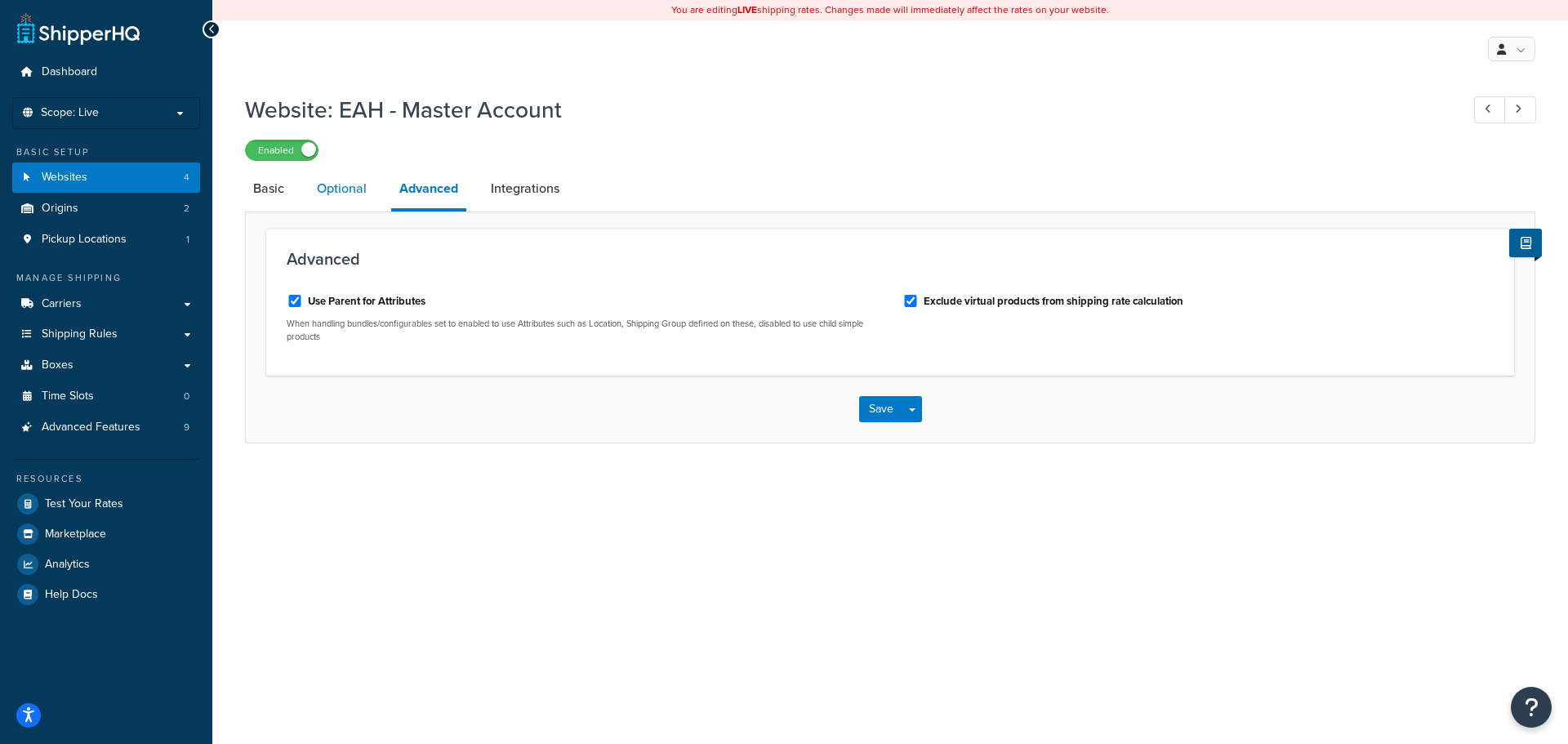
click at [347, 191] on link "Optional" at bounding box center [342, 188] width 66 height 39
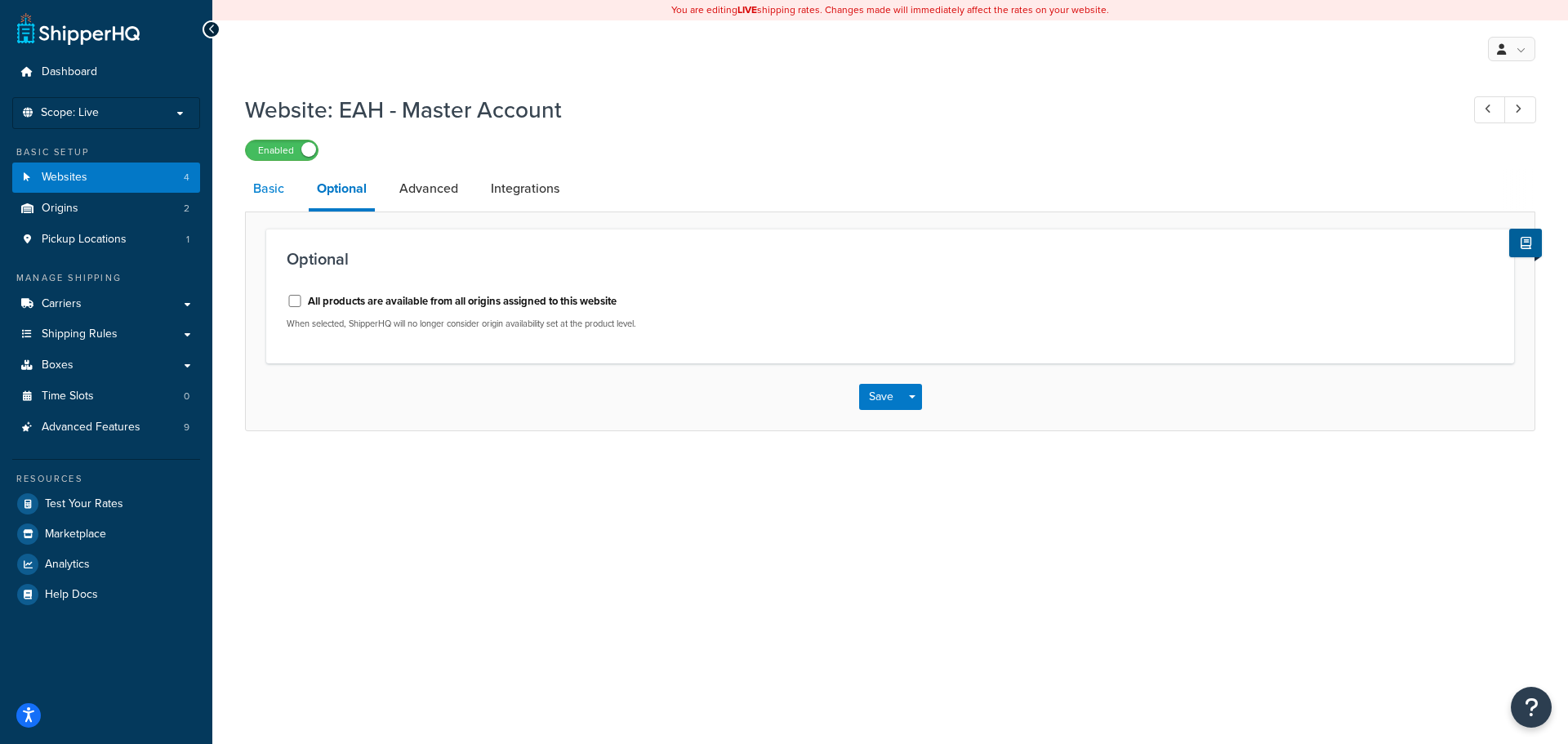
click at [257, 192] on link "Basic" at bounding box center [269, 188] width 47 height 39
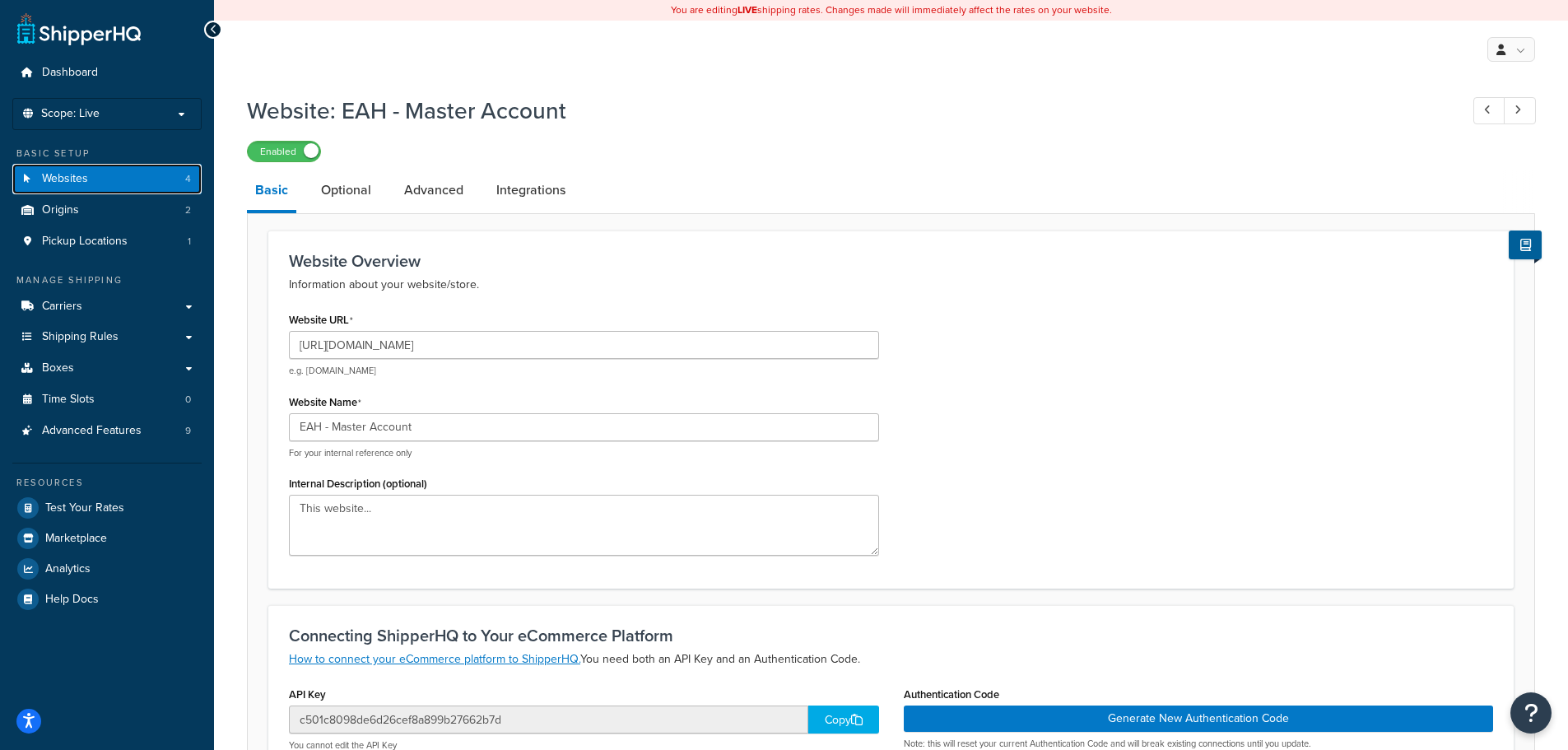
click at [135, 180] on link "Websites 4" at bounding box center [107, 179] width 189 height 31
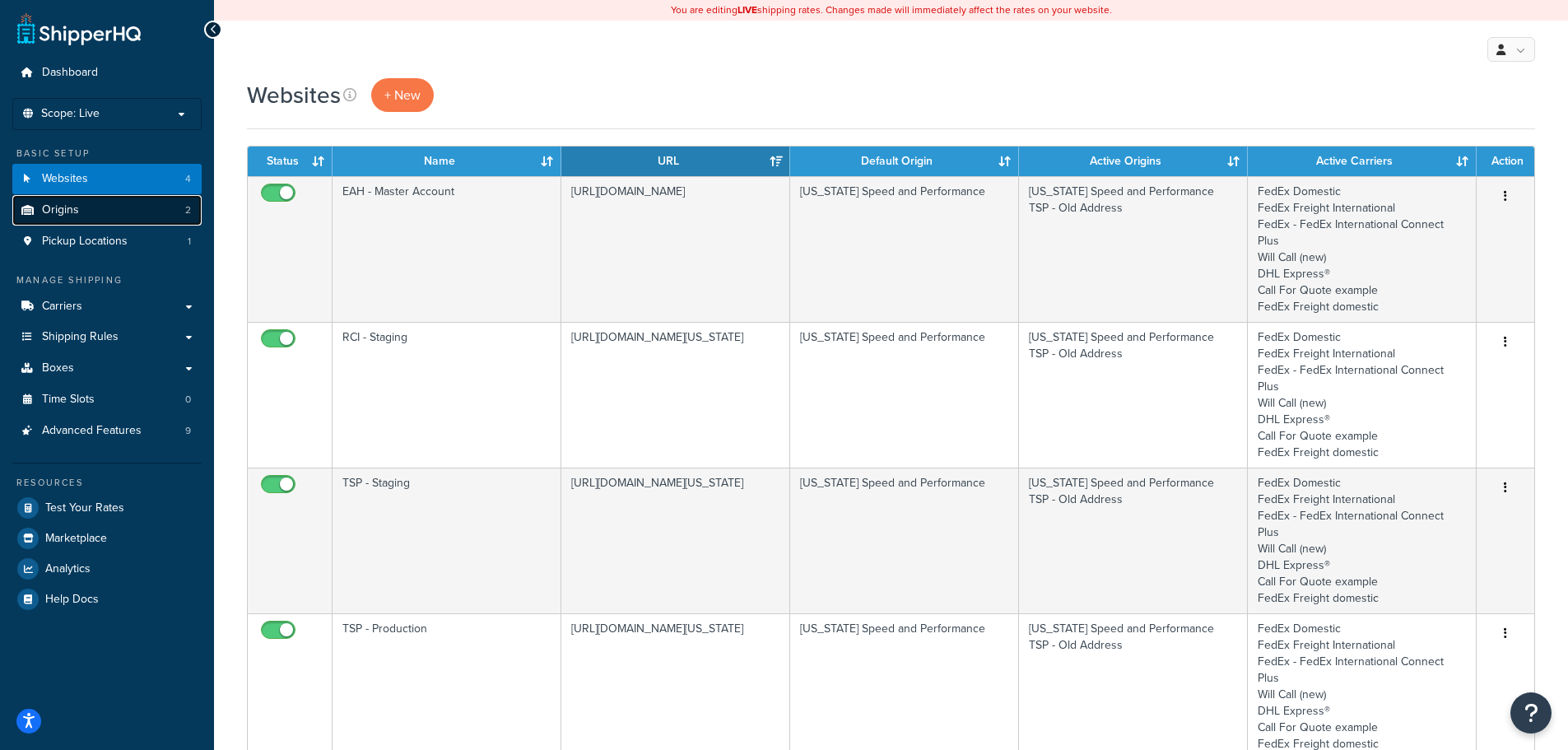
click at [121, 213] on link "Origins 2" at bounding box center [107, 210] width 189 height 31
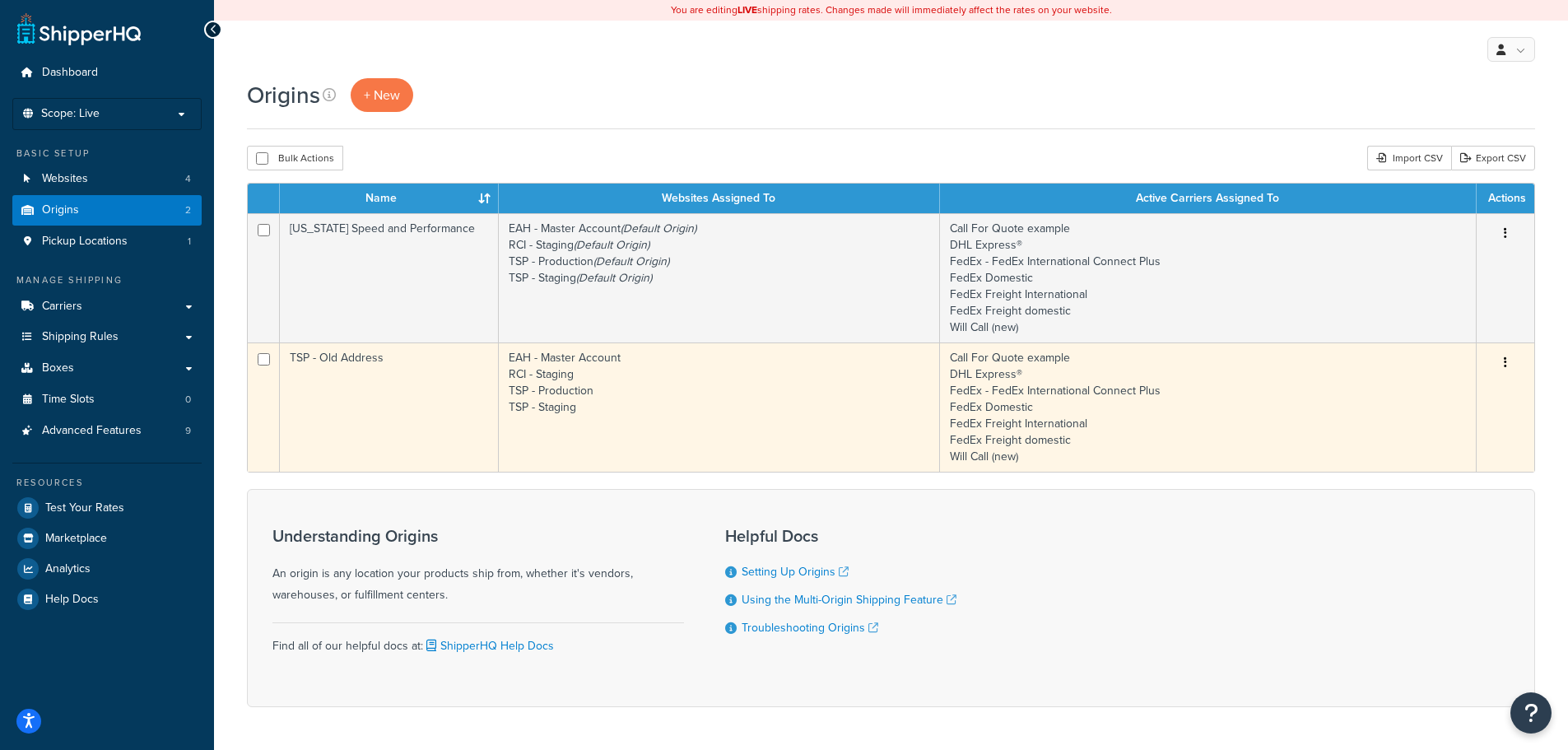
click at [415, 383] on td "TSP - Old Address" at bounding box center [389, 407] width 219 height 129
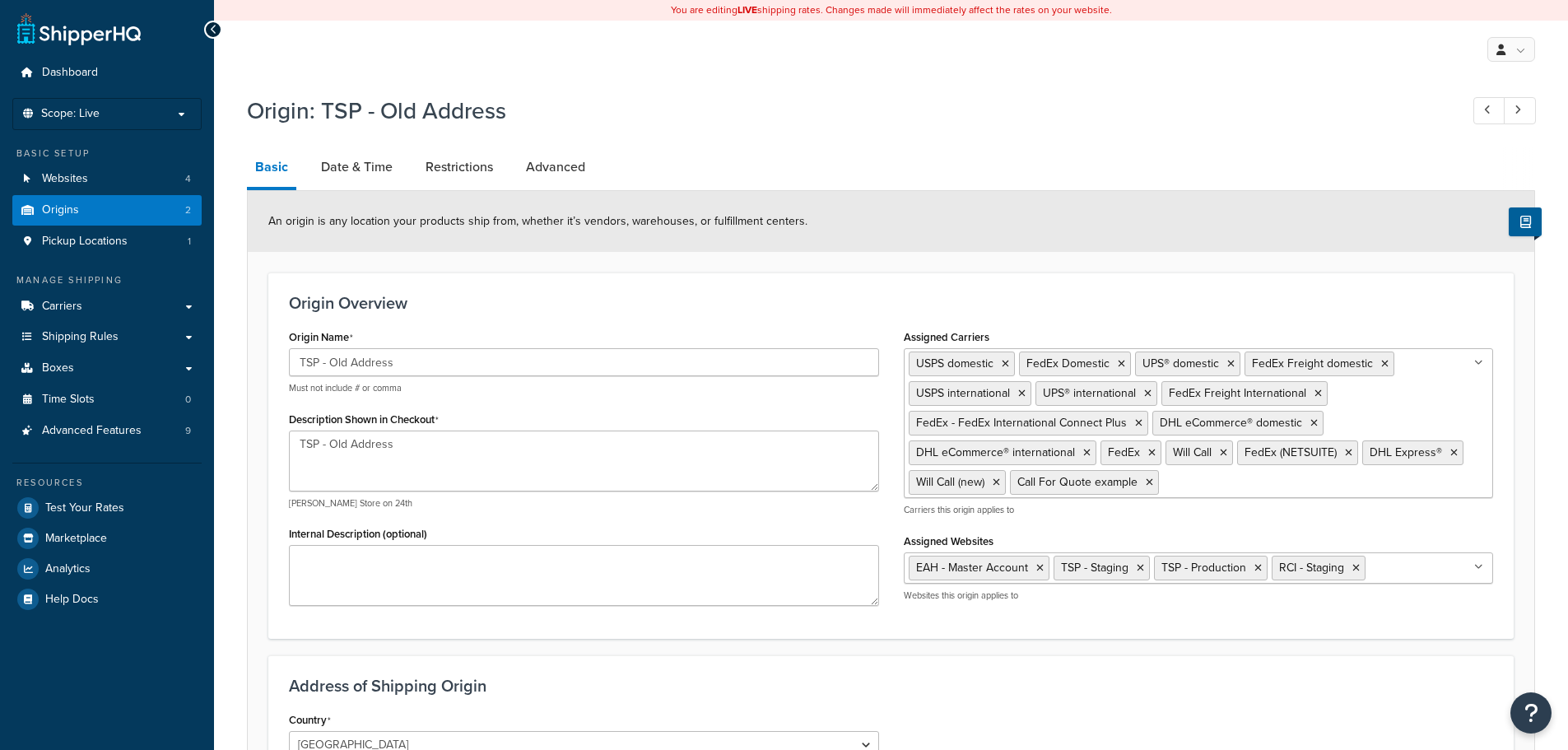
select select "43"
click at [344, 164] on link "Date & Time" at bounding box center [357, 166] width 88 height 39
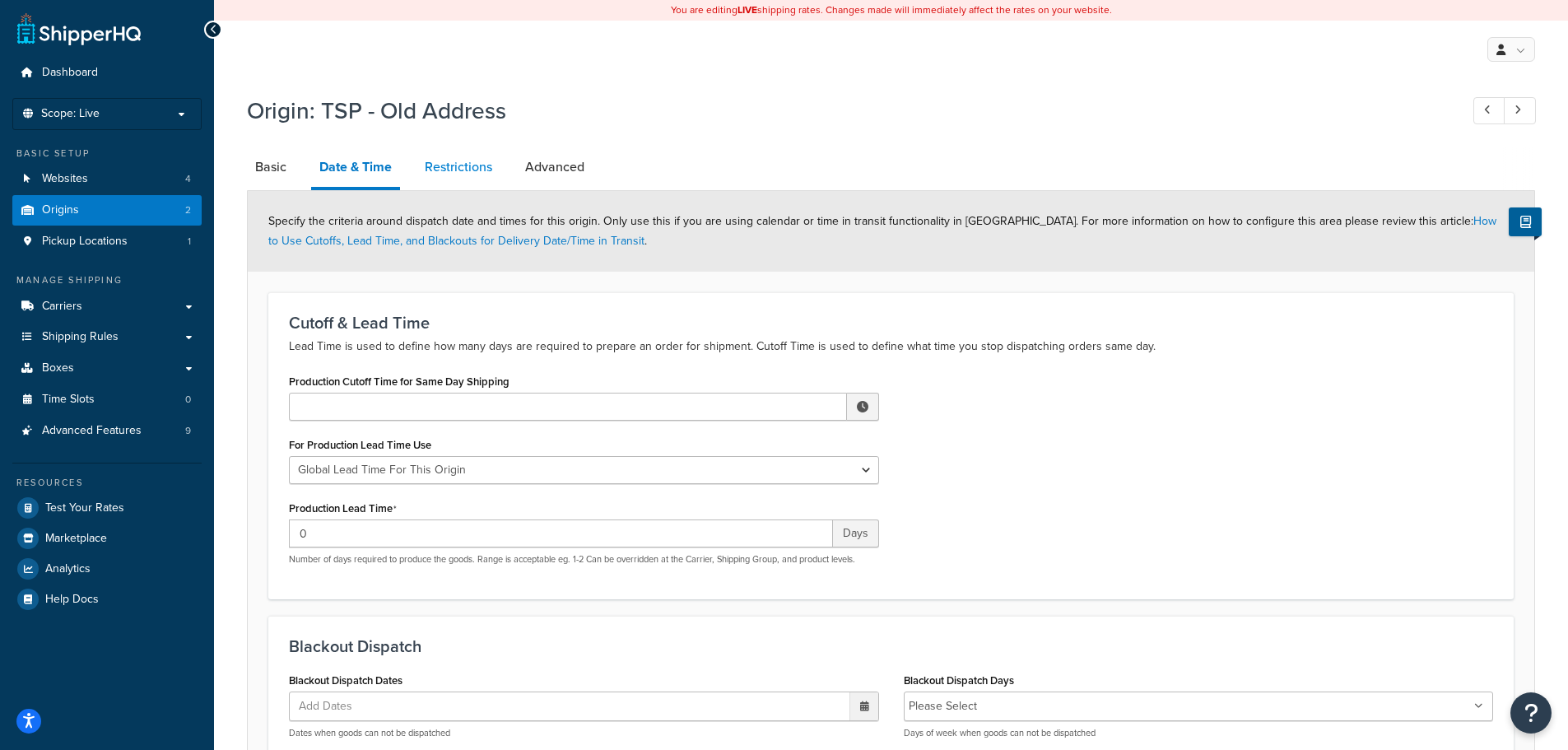
click at [441, 175] on link "Restrictions" at bounding box center [458, 166] width 84 height 39
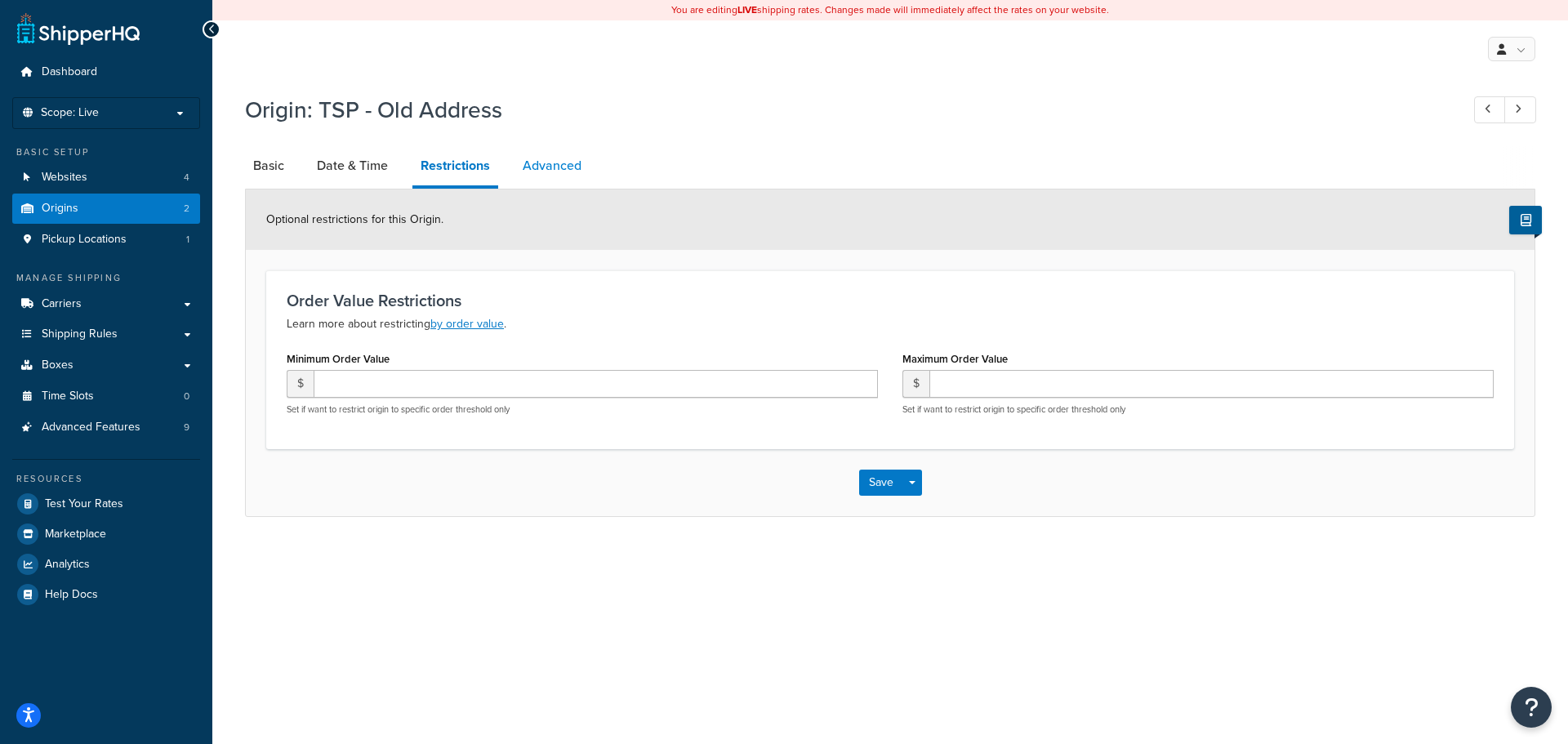
click at [564, 168] on link "Advanced" at bounding box center [552, 165] width 75 height 39
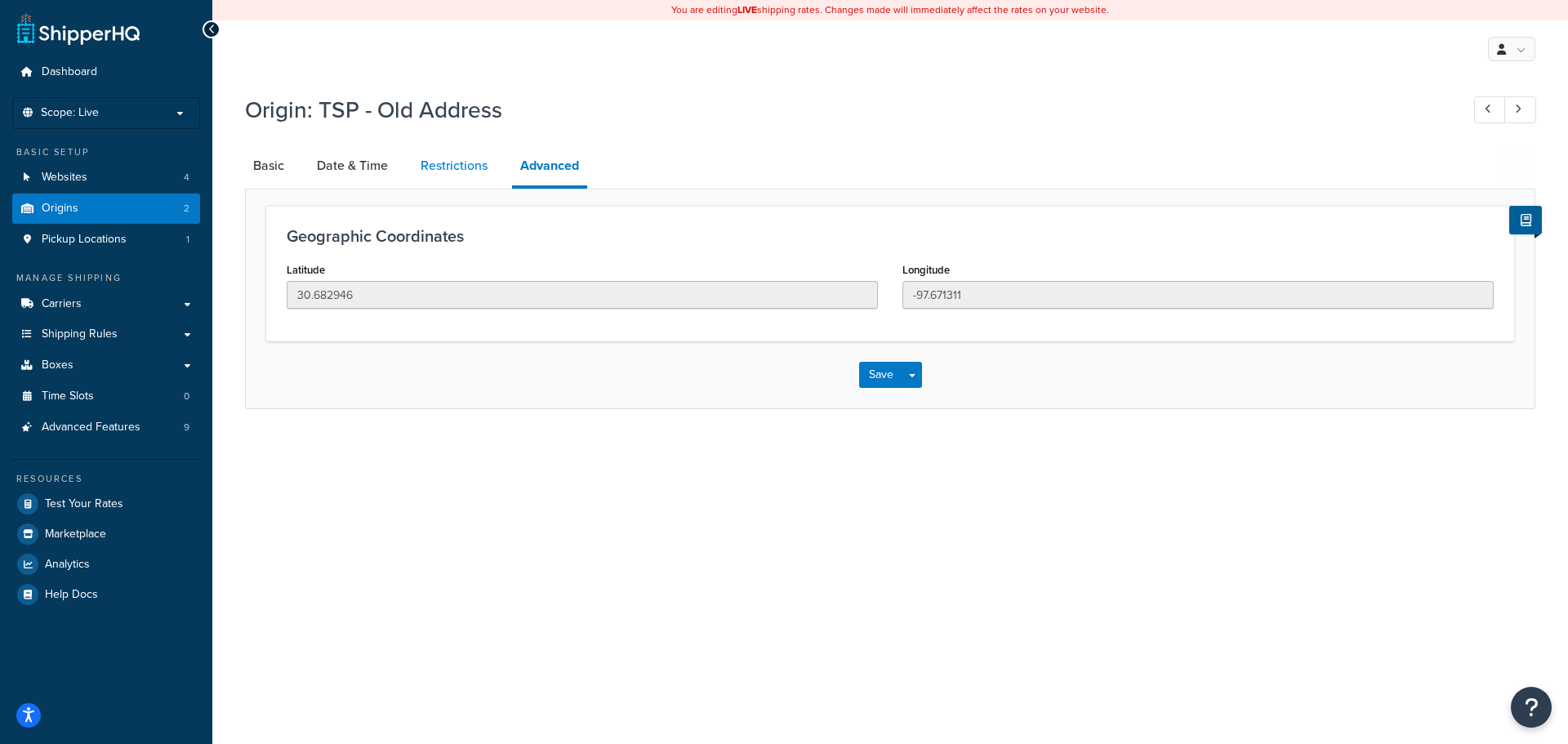
click at [475, 166] on link "Restrictions" at bounding box center [454, 165] width 83 height 39
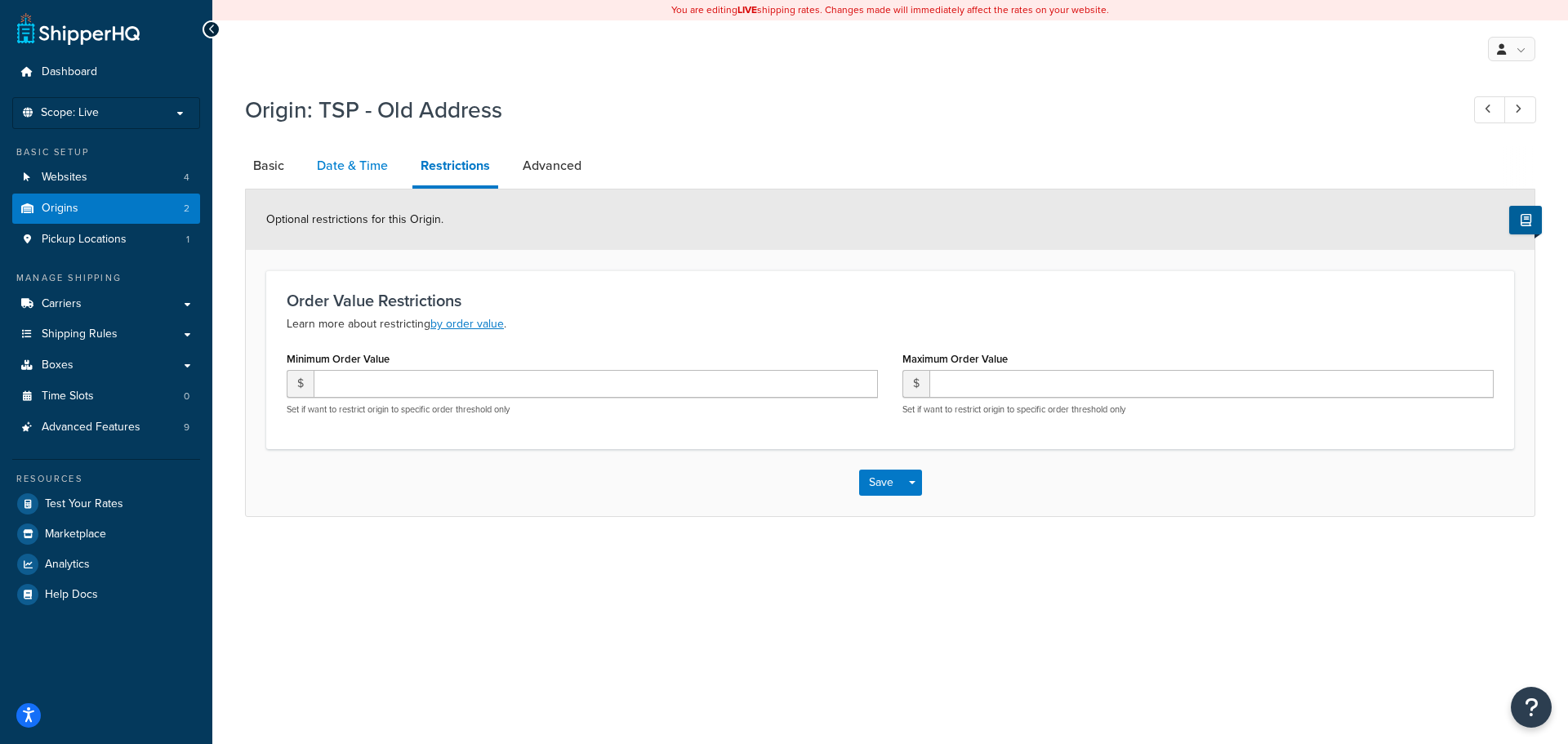
click at [366, 165] on link "Date & Time" at bounding box center [352, 165] width 88 height 39
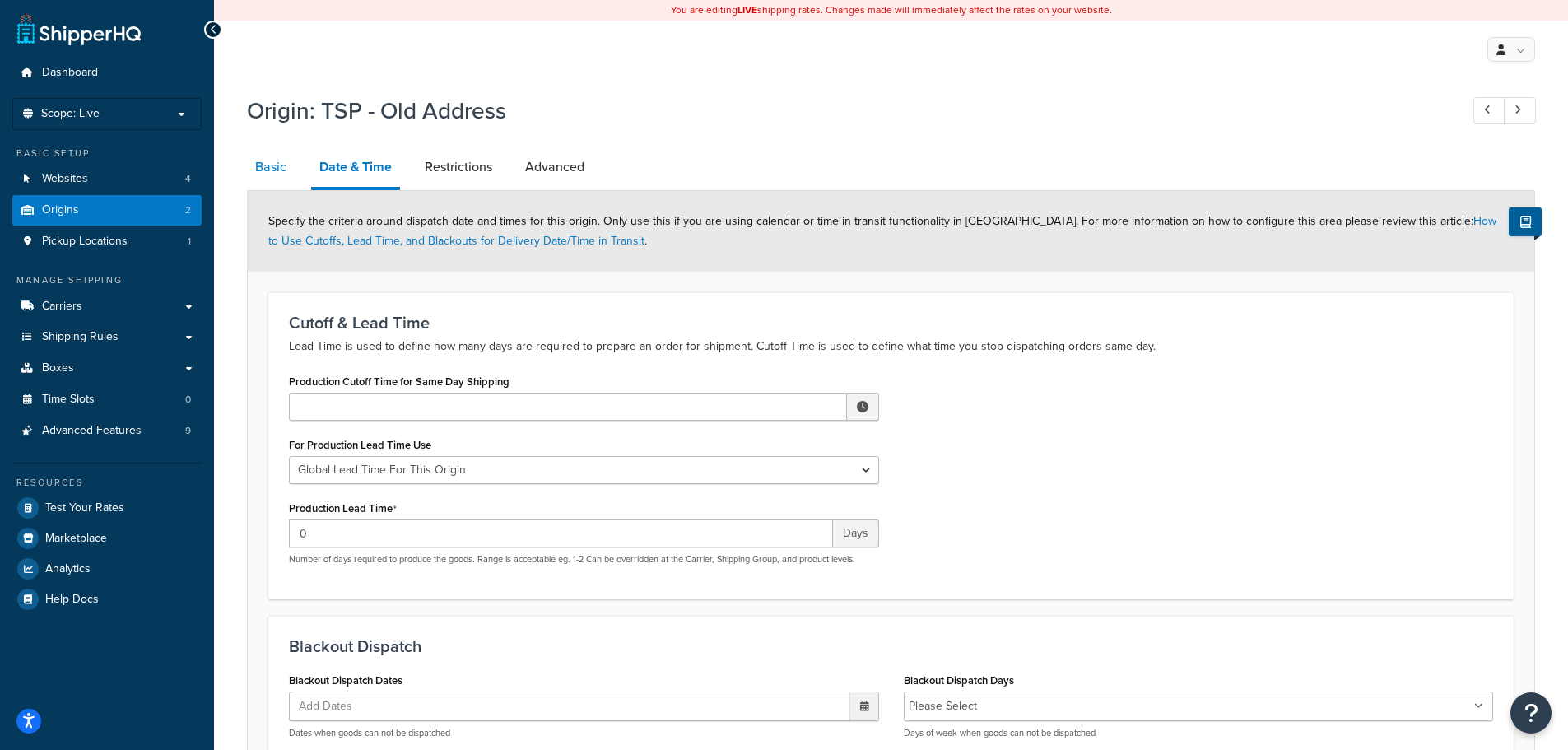
click at [265, 164] on link "Basic" at bounding box center [271, 166] width 47 height 39
select select "43"
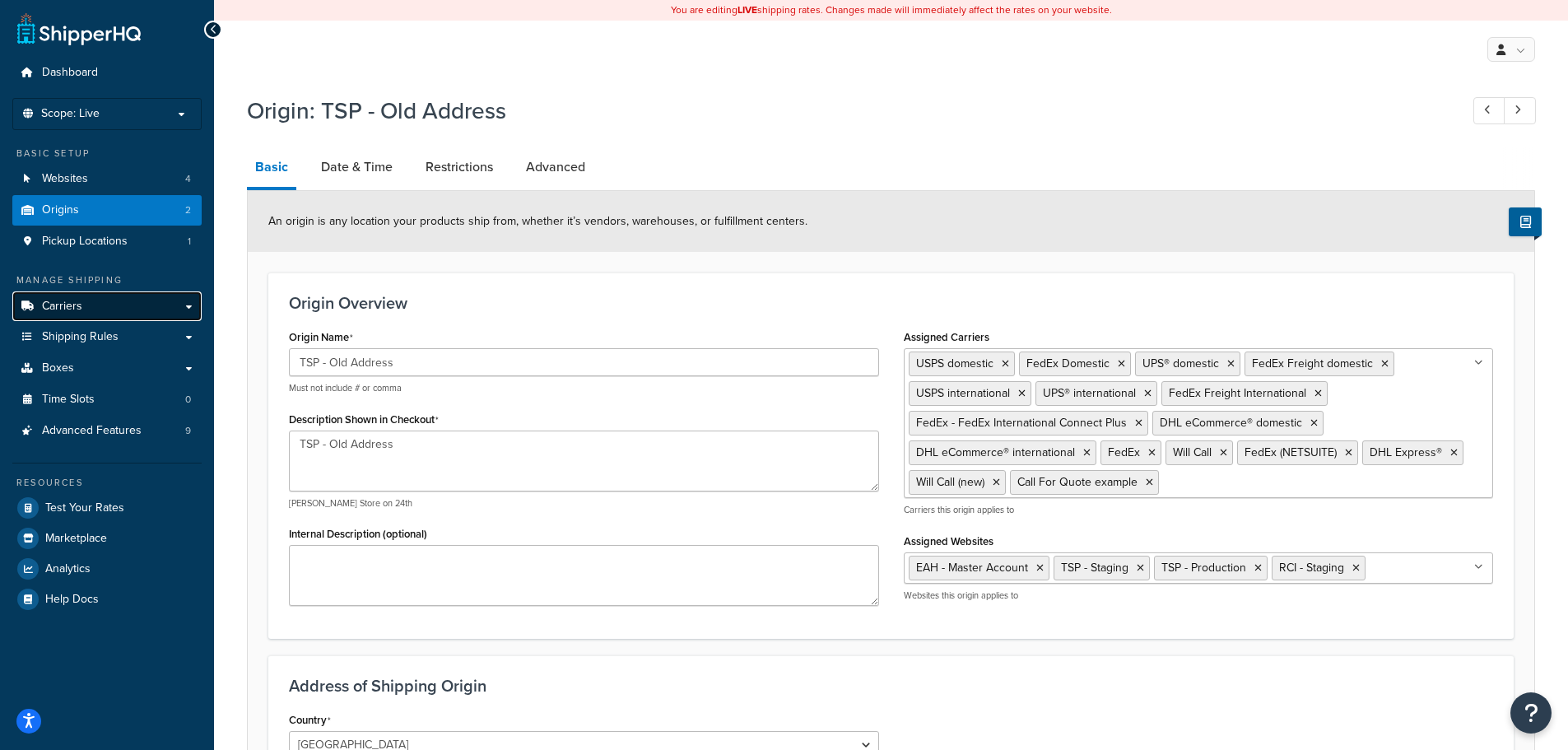
click at [95, 305] on link "Carriers" at bounding box center [107, 307] width 189 height 31
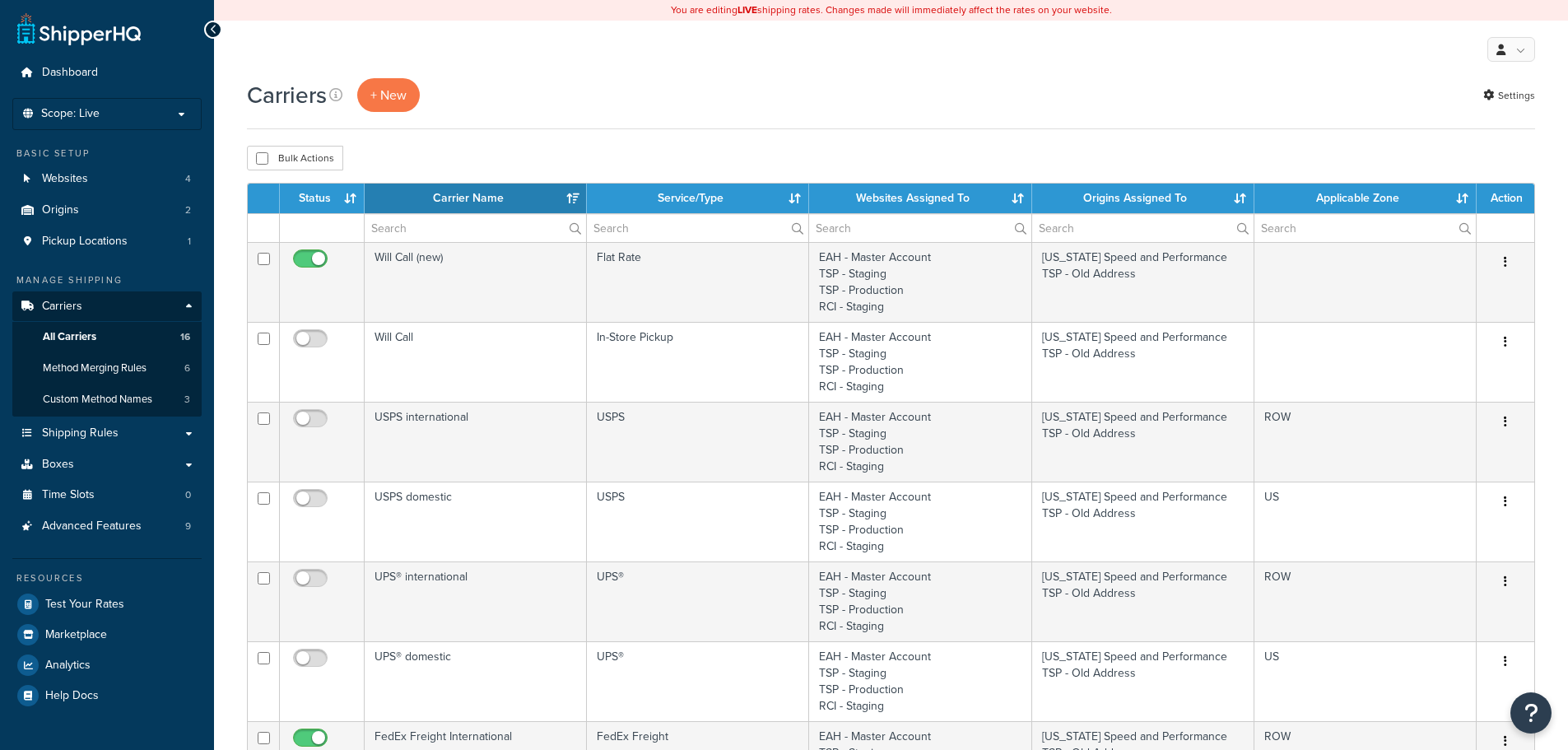
select select "15"
click at [101, 173] on link "Websites 4" at bounding box center [107, 179] width 189 height 31
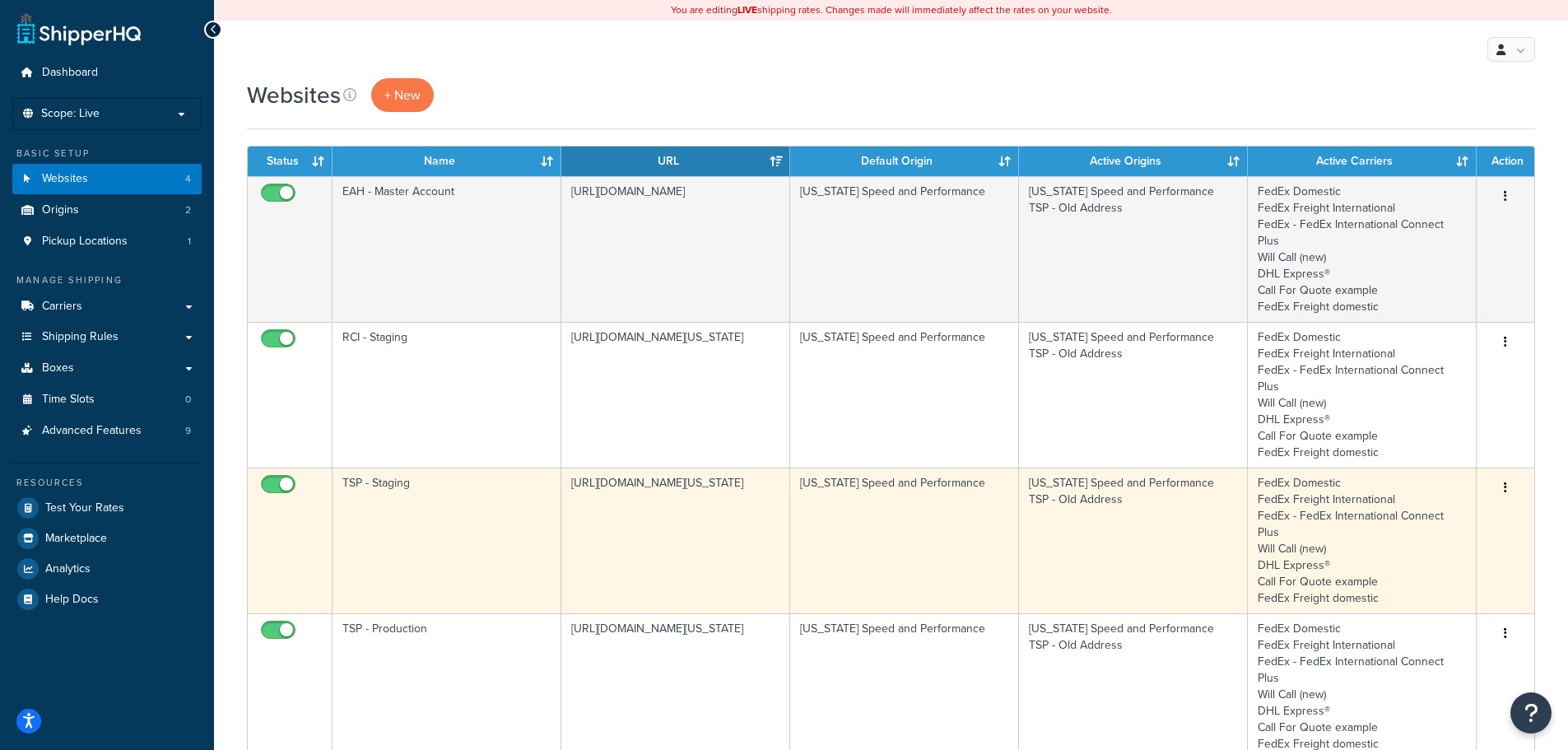
click at [447, 500] on td "TSP - Staging" at bounding box center [447, 541] width 229 height 145
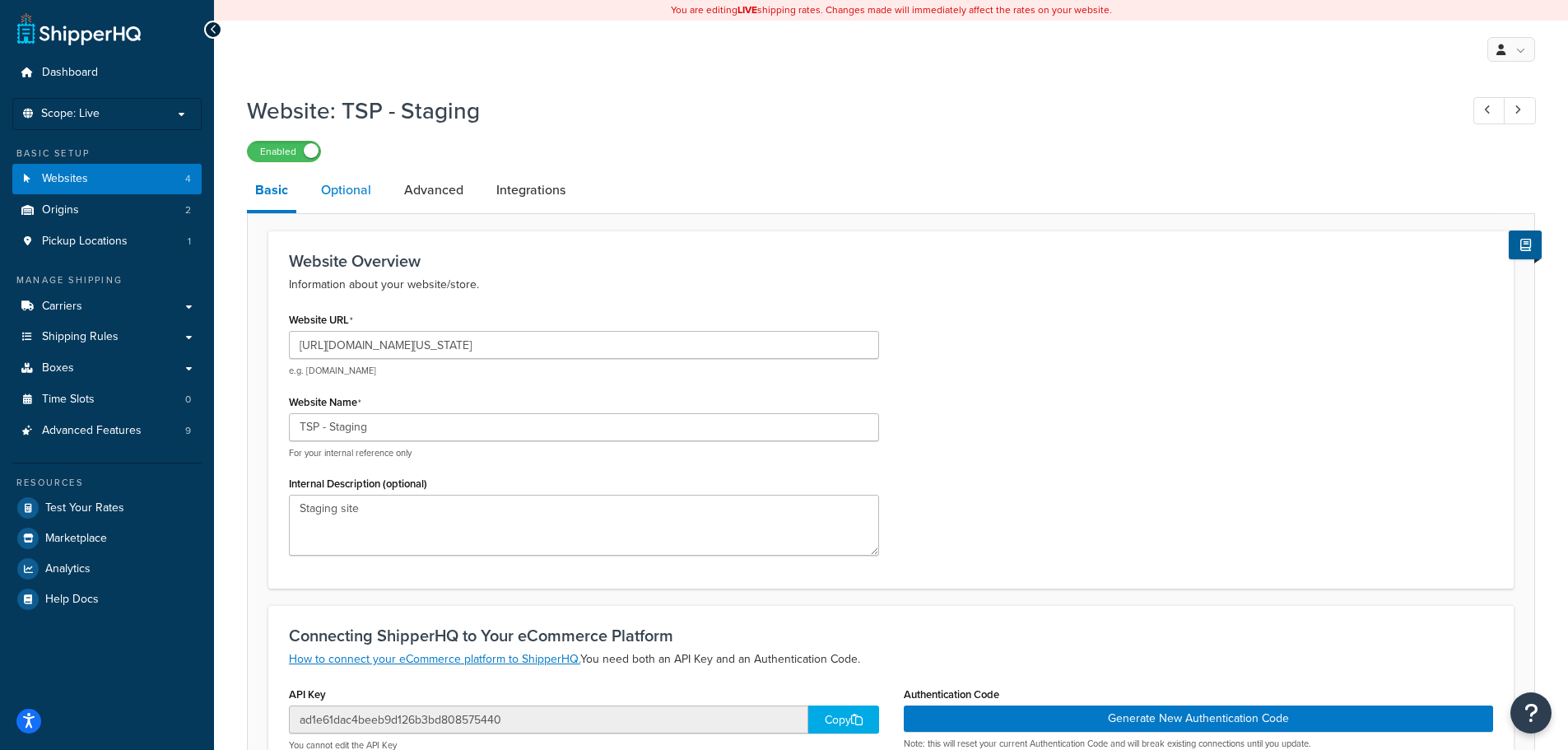
click at [351, 188] on link "Optional" at bounding box center [346, 189] width 67 height 39
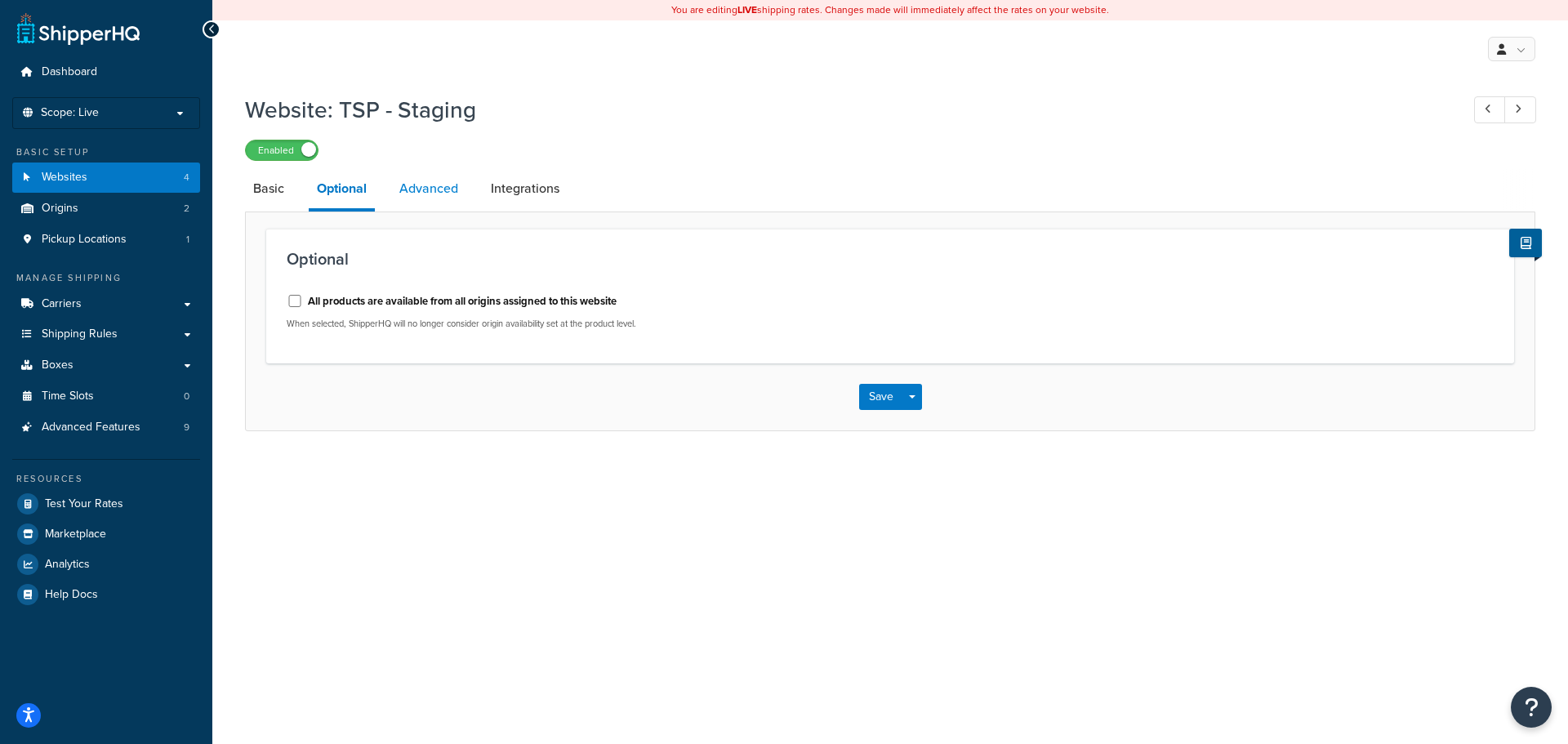
click at [435, 191] on link "Advanced" at bounding box center [429, 188] width 75 height 39
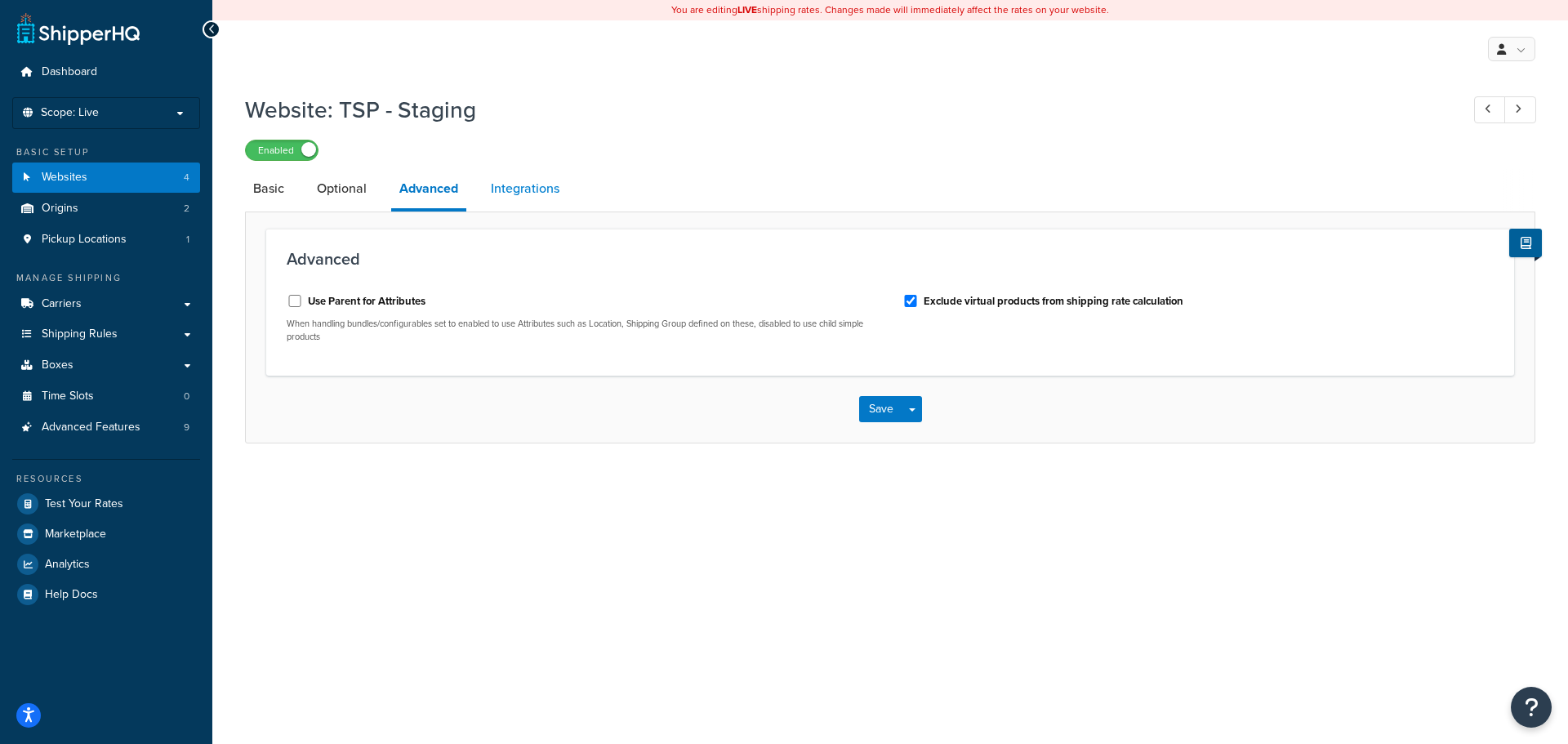
click at [510, 190] on link "Integrations" at bounding box center [525, 188] width 85 height 39
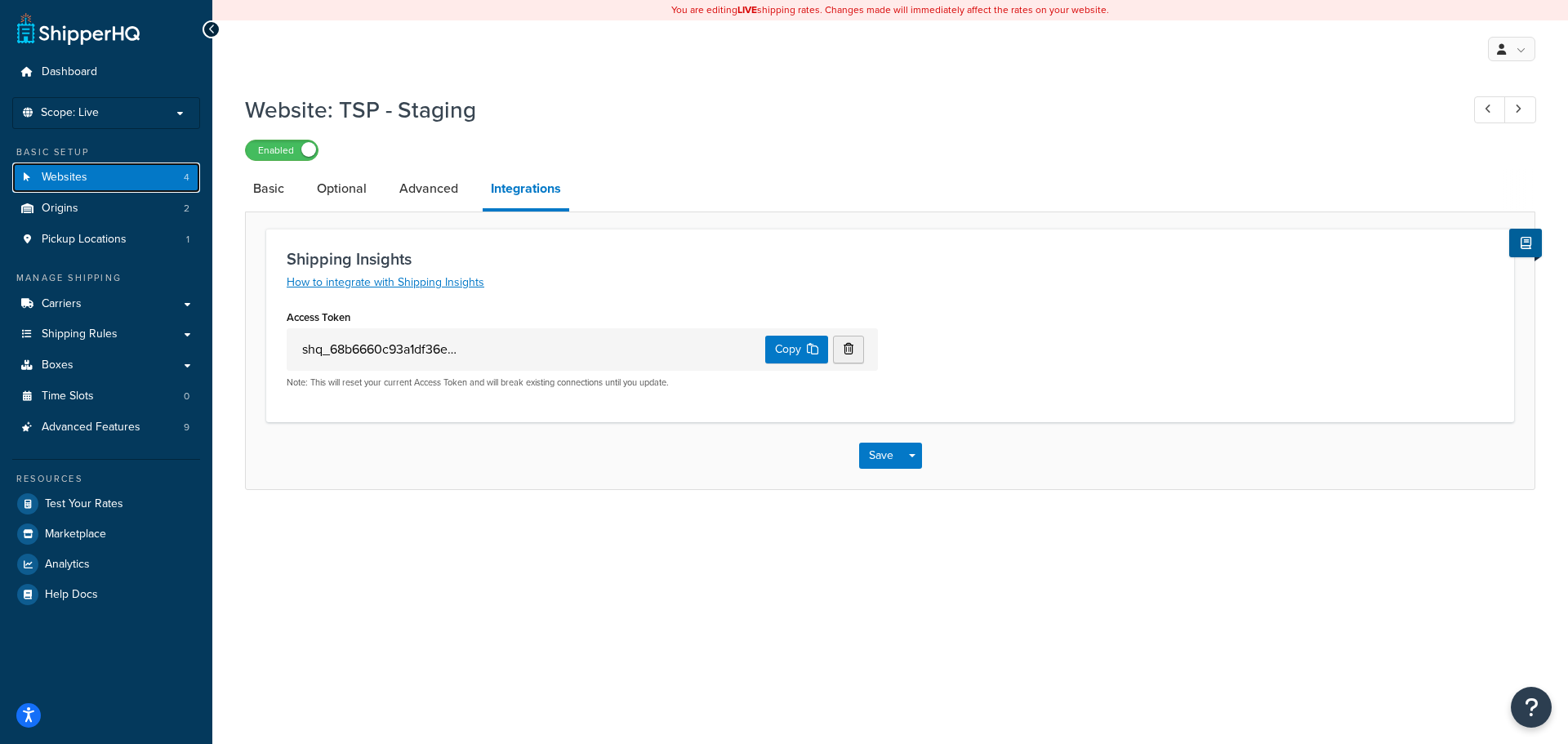
click at [97, 176] on link "Websites 4" at bounding box center [106, 177] width 188 height 30
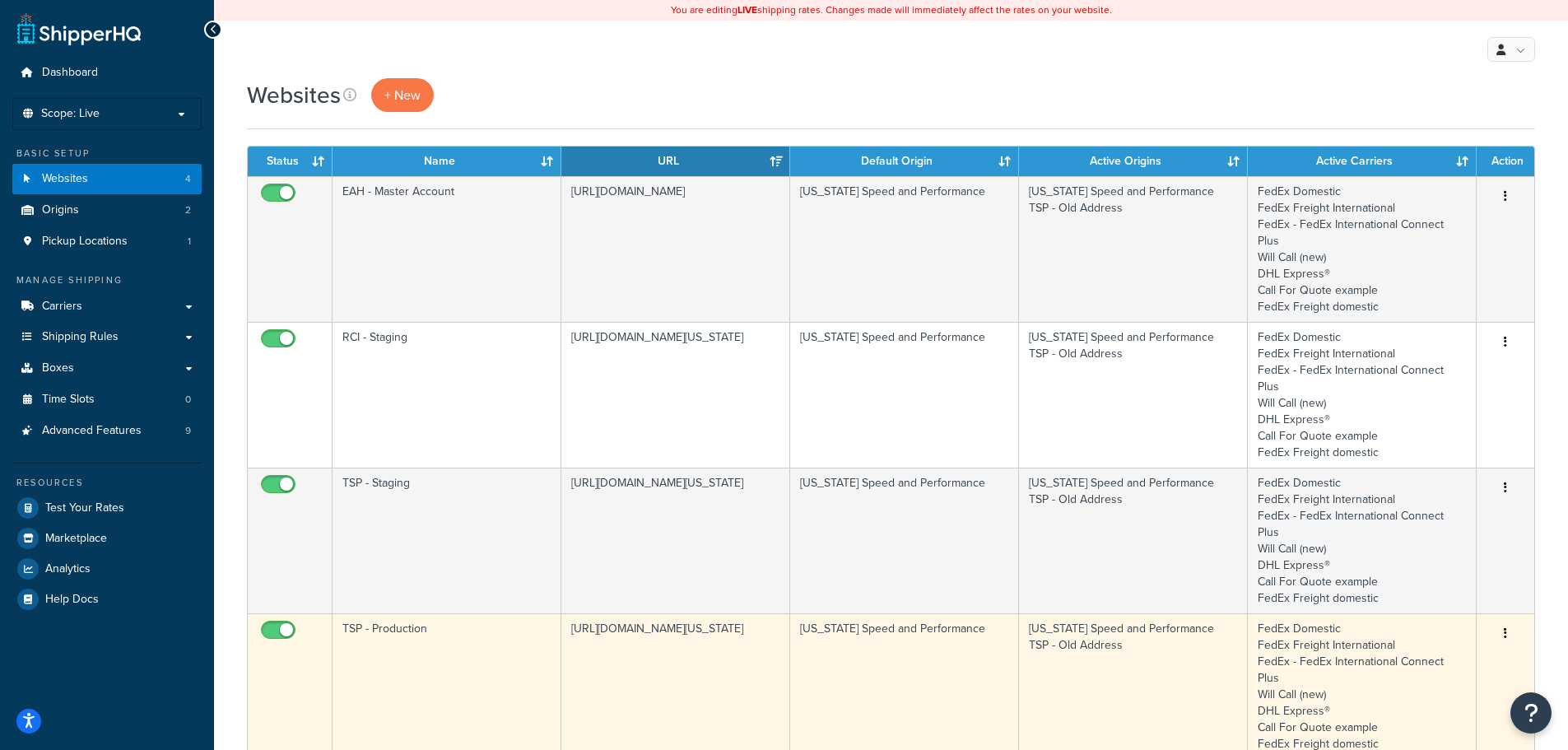
click at [401, 613] on td "TSP - Production" at bounding box center [447, 686] width 229 height 145
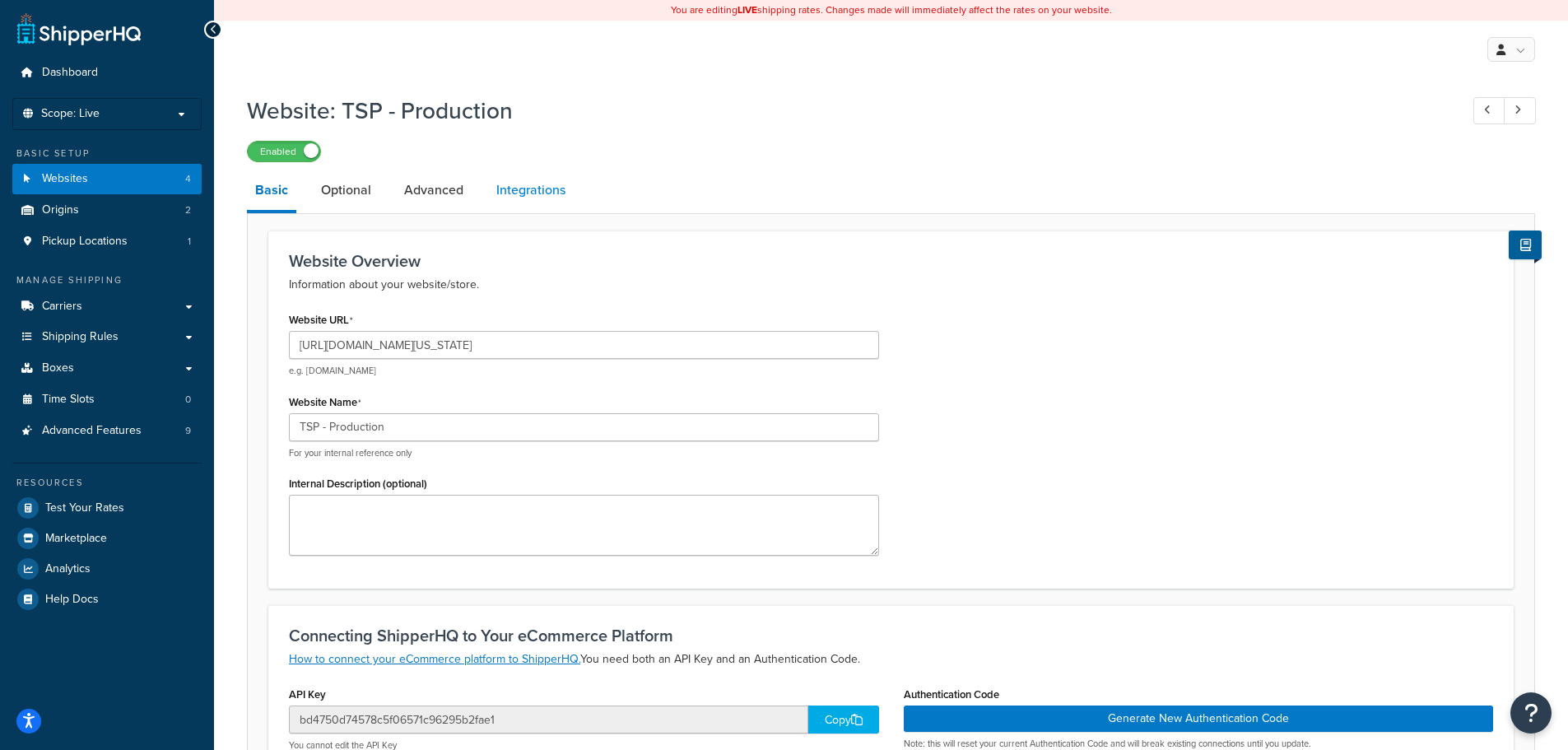
click at [515, 196] on link "Integrations" at bounding box center [531, 189] width 86 height 39
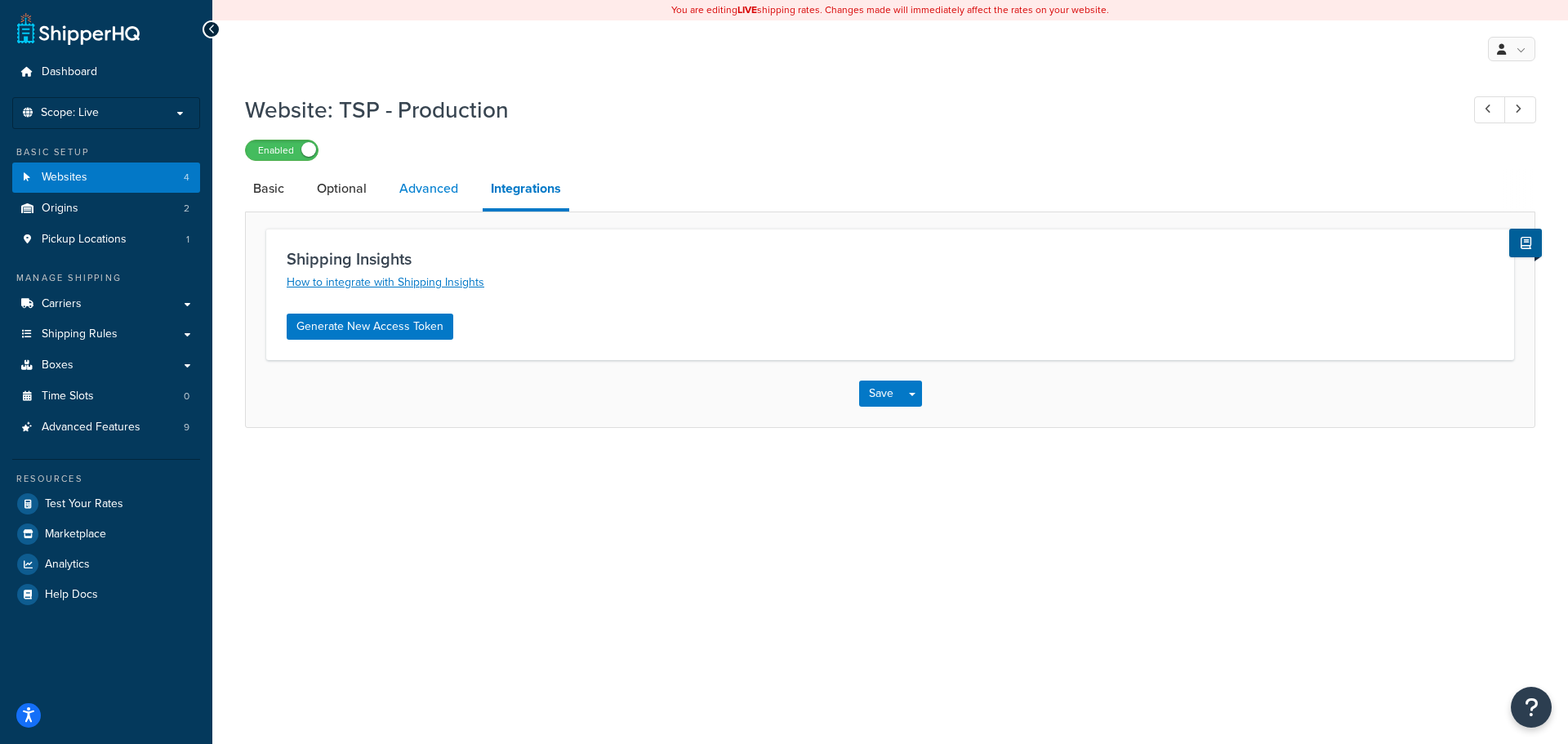
click at [435, 192] on link "Advanced" at bounding box center [429, 188] width 75 height 39
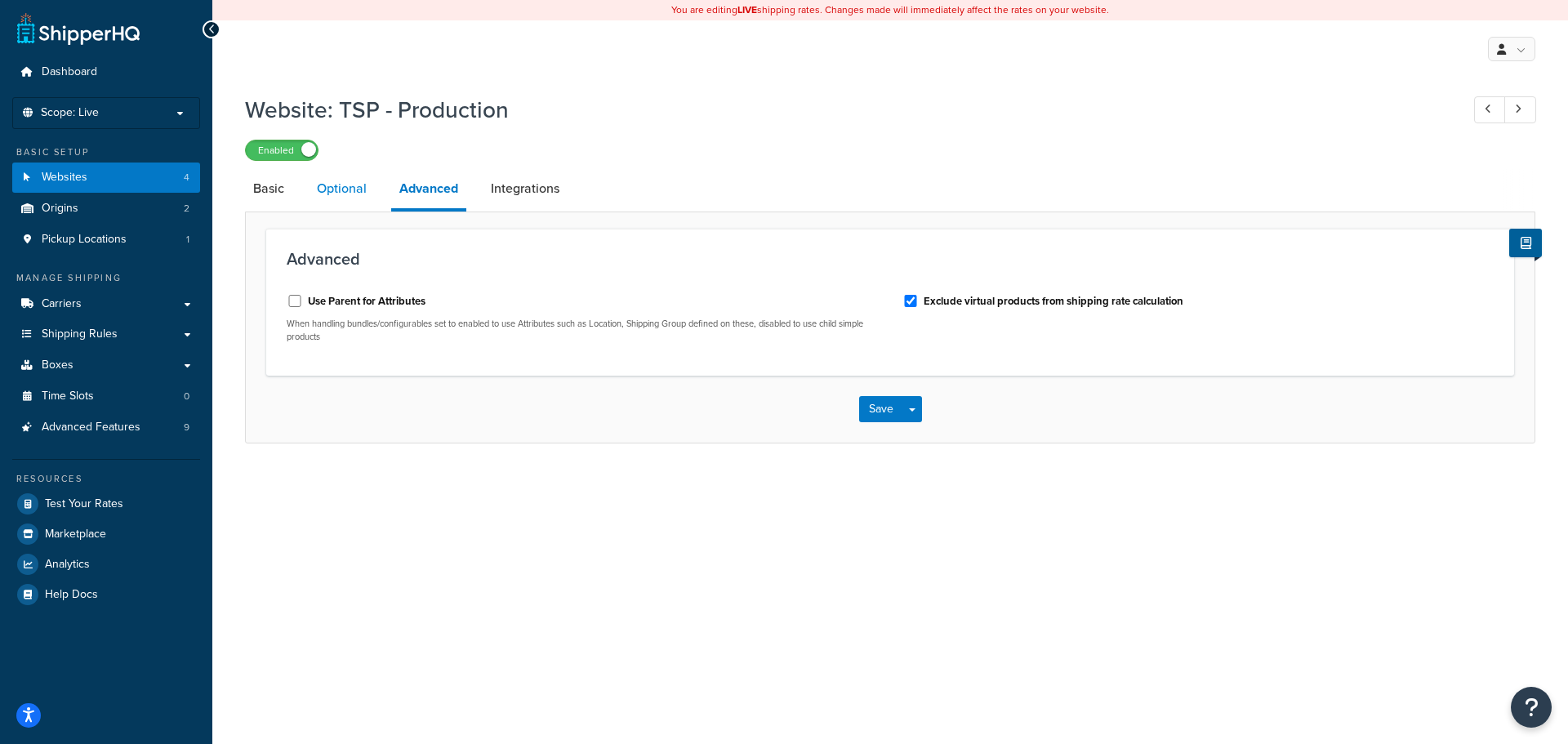
click at [349, 189] on link "Optional" at bounding box center [342, 188] width 66 height 39
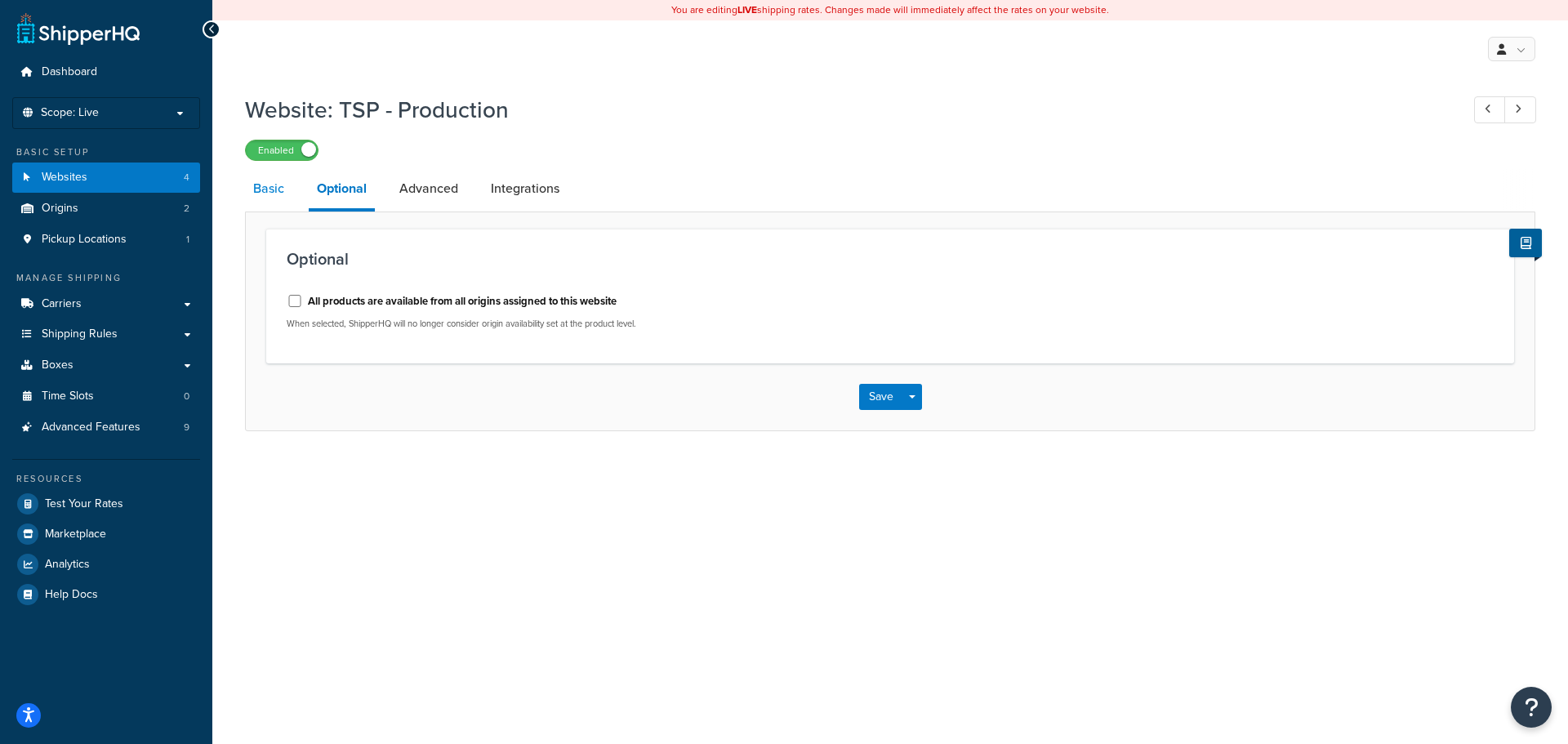
click at [278, 191] on link "Basic" at bounding box center [269, 188] width 47 height 39
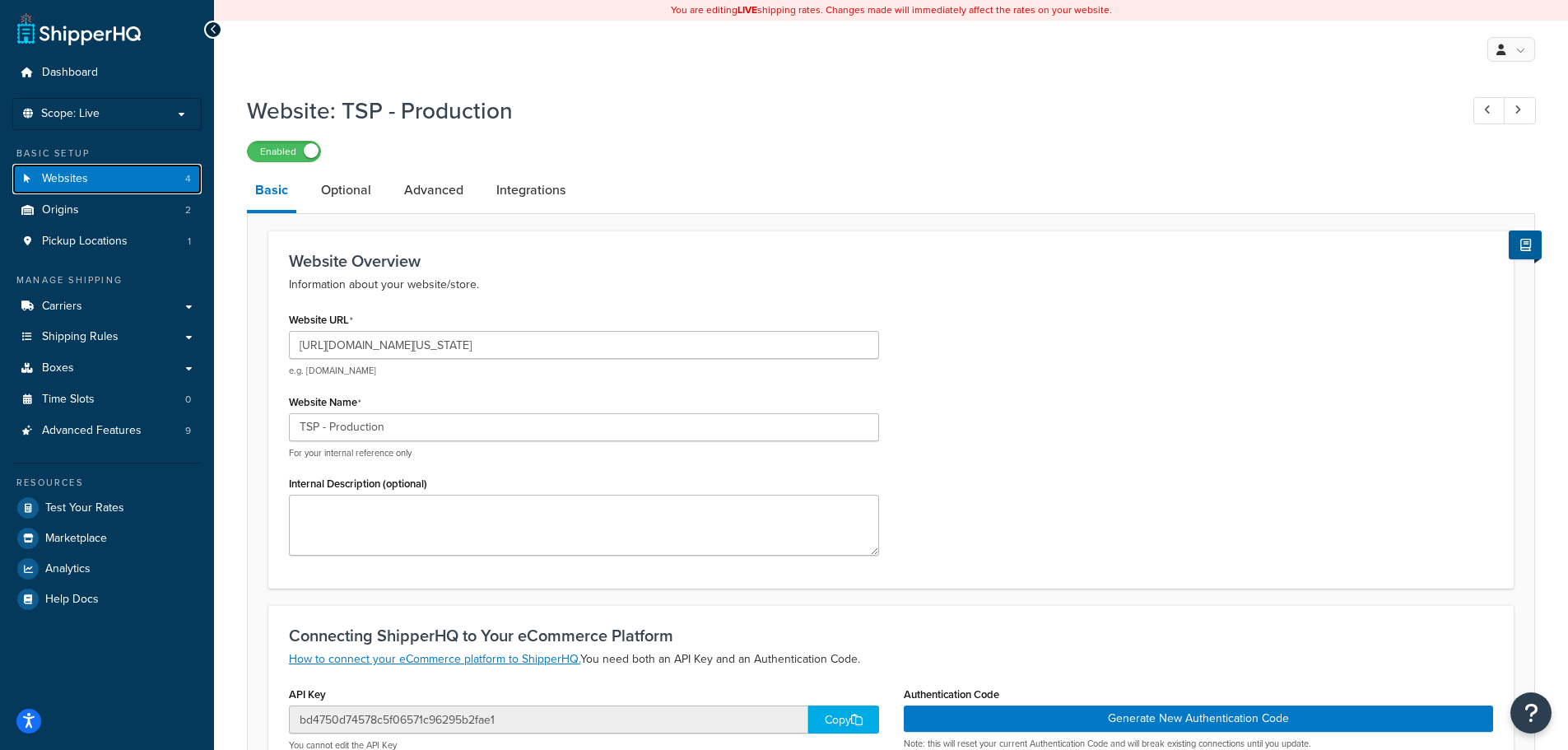
click at [88, 177] on link "Websites 4" at bounding box center [107, 179] width 189 height 31
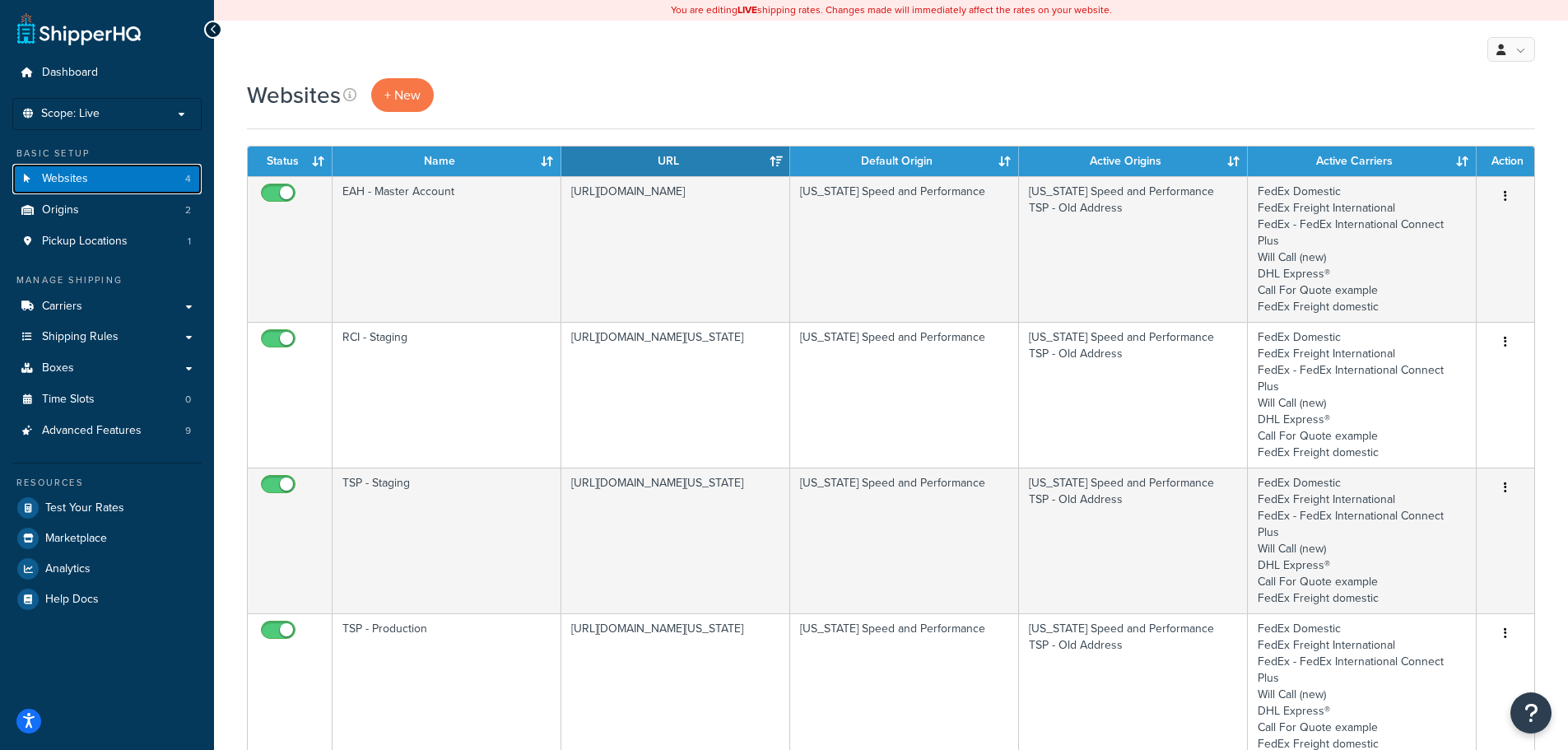
click at [101, 177] on link "Websites 4" at bounding box center [107, 179] width 189 height 31
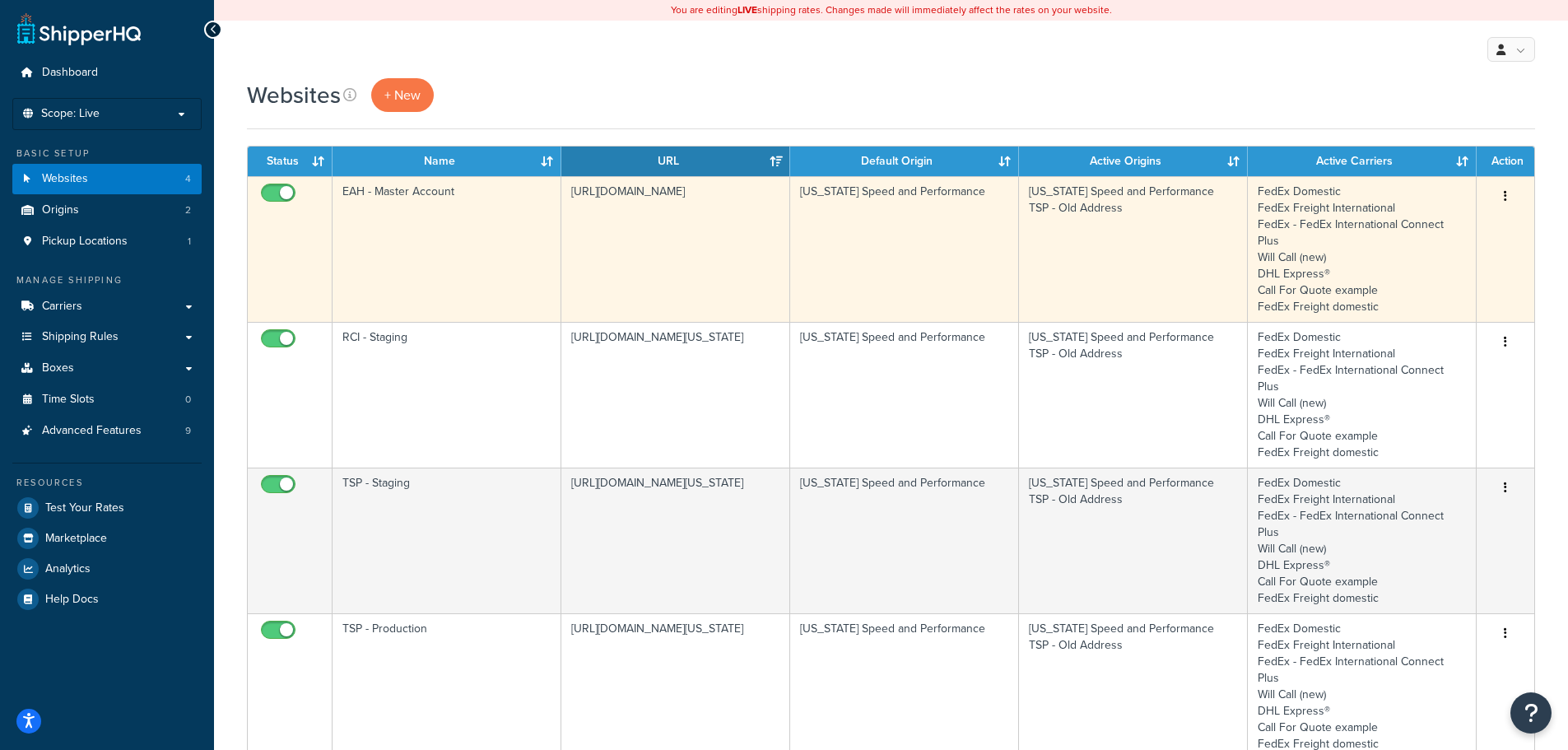
click at [446, 189] on td "EAH - Master Account" at bounding box center [447, 249] width 229 height 145
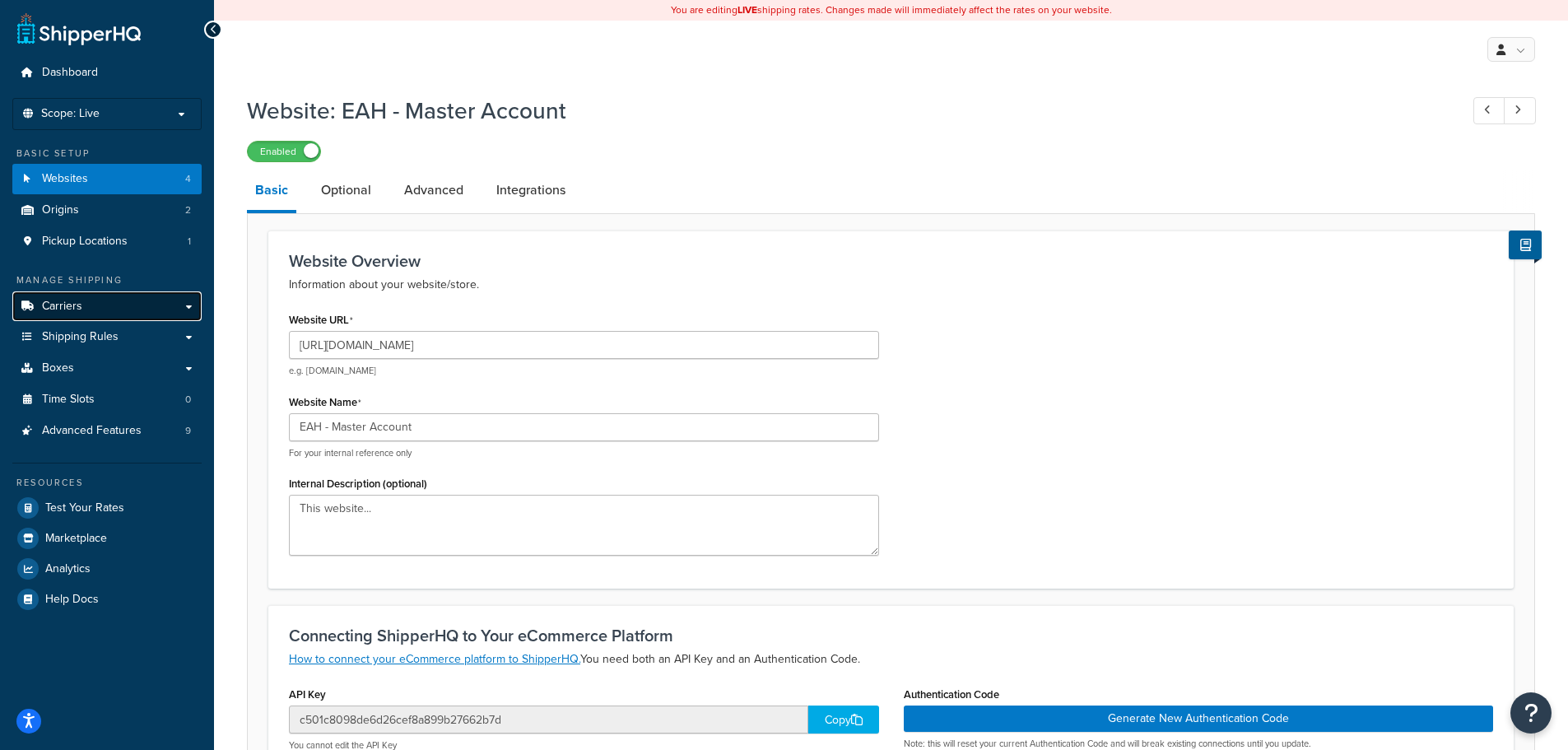
click at [102, 305] on link "Carriers" at bounding box center [107, 307] width 189 height 31
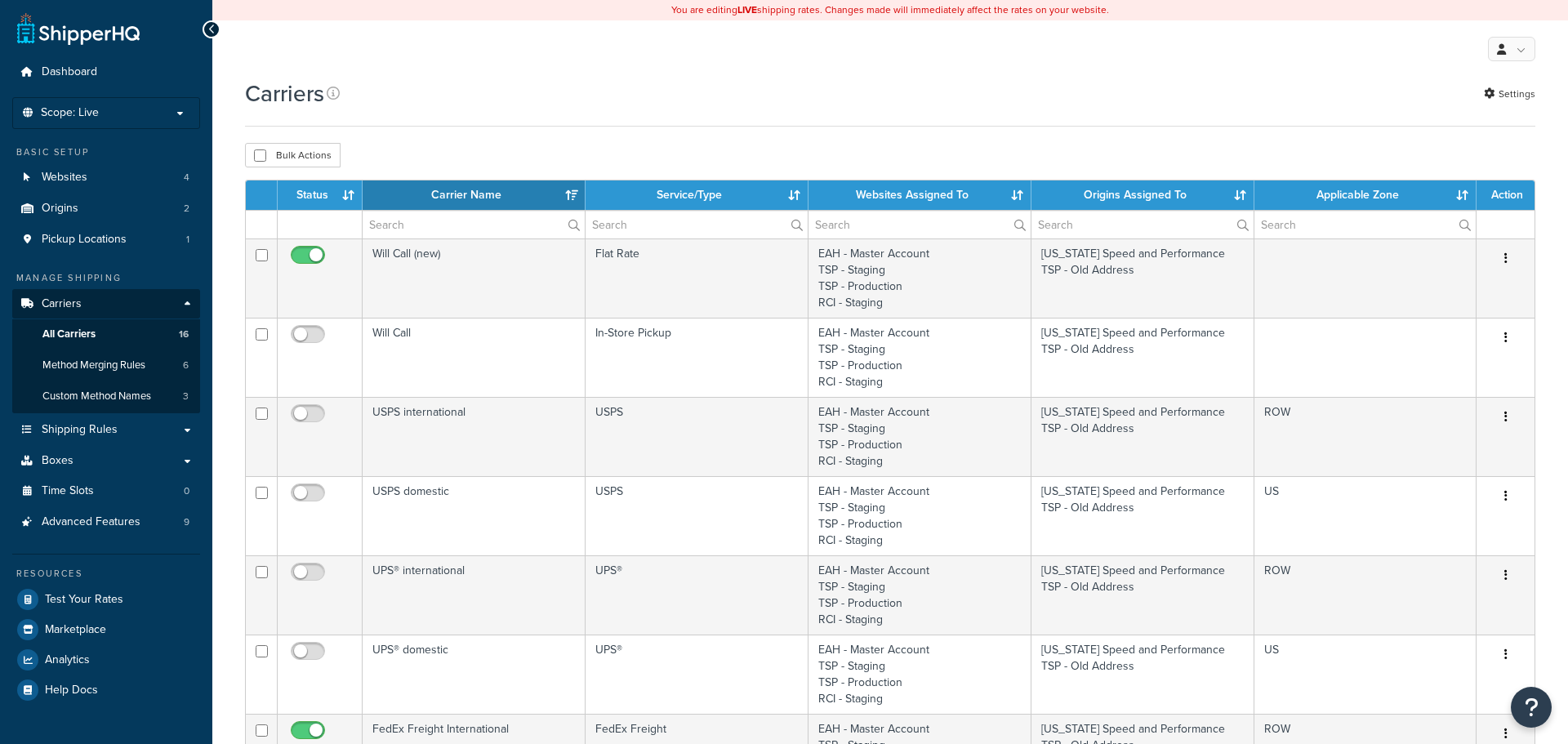
select select "15"
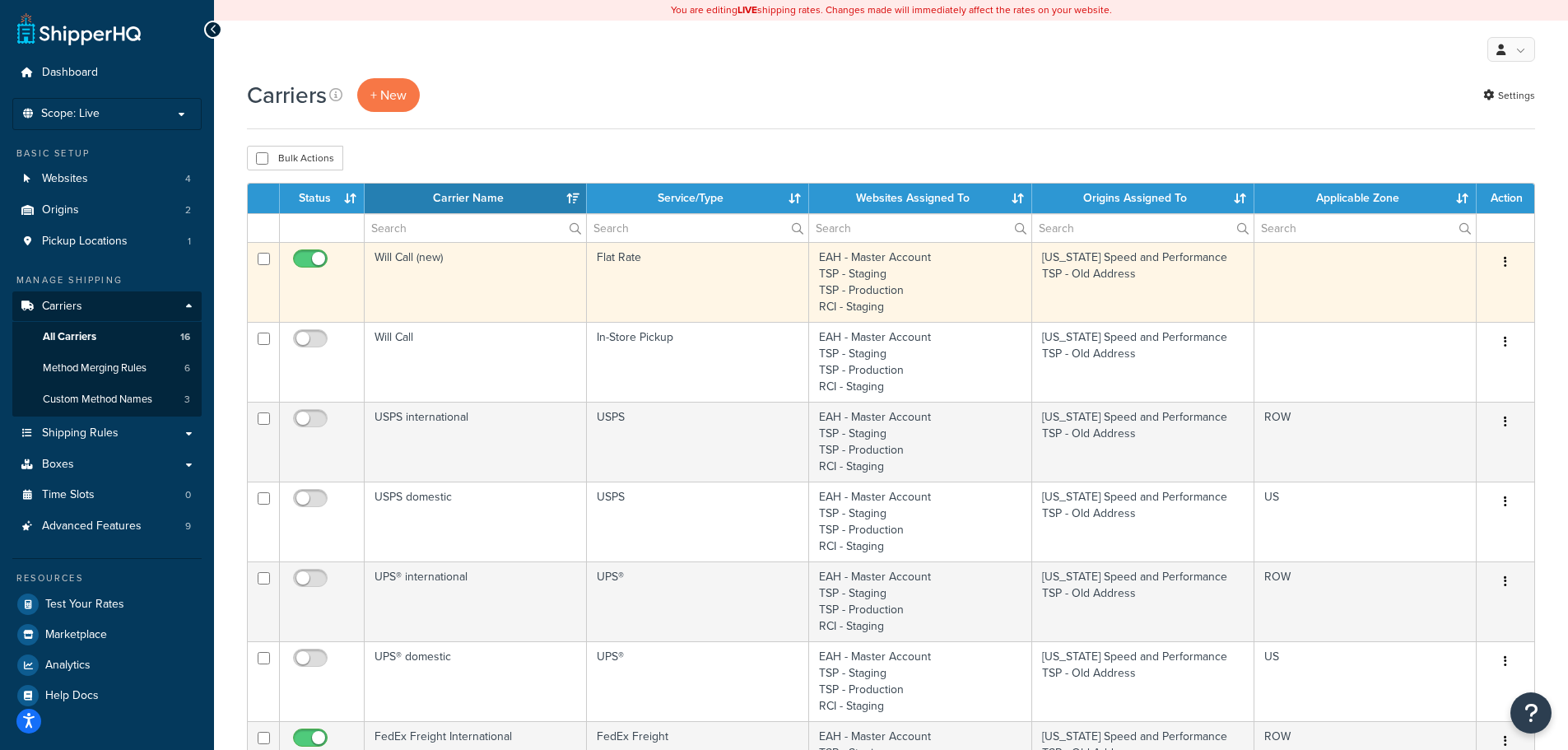
click at [465, 275] on td "Will Call (new)" at bounding box center [476, 281] width 222 height 80
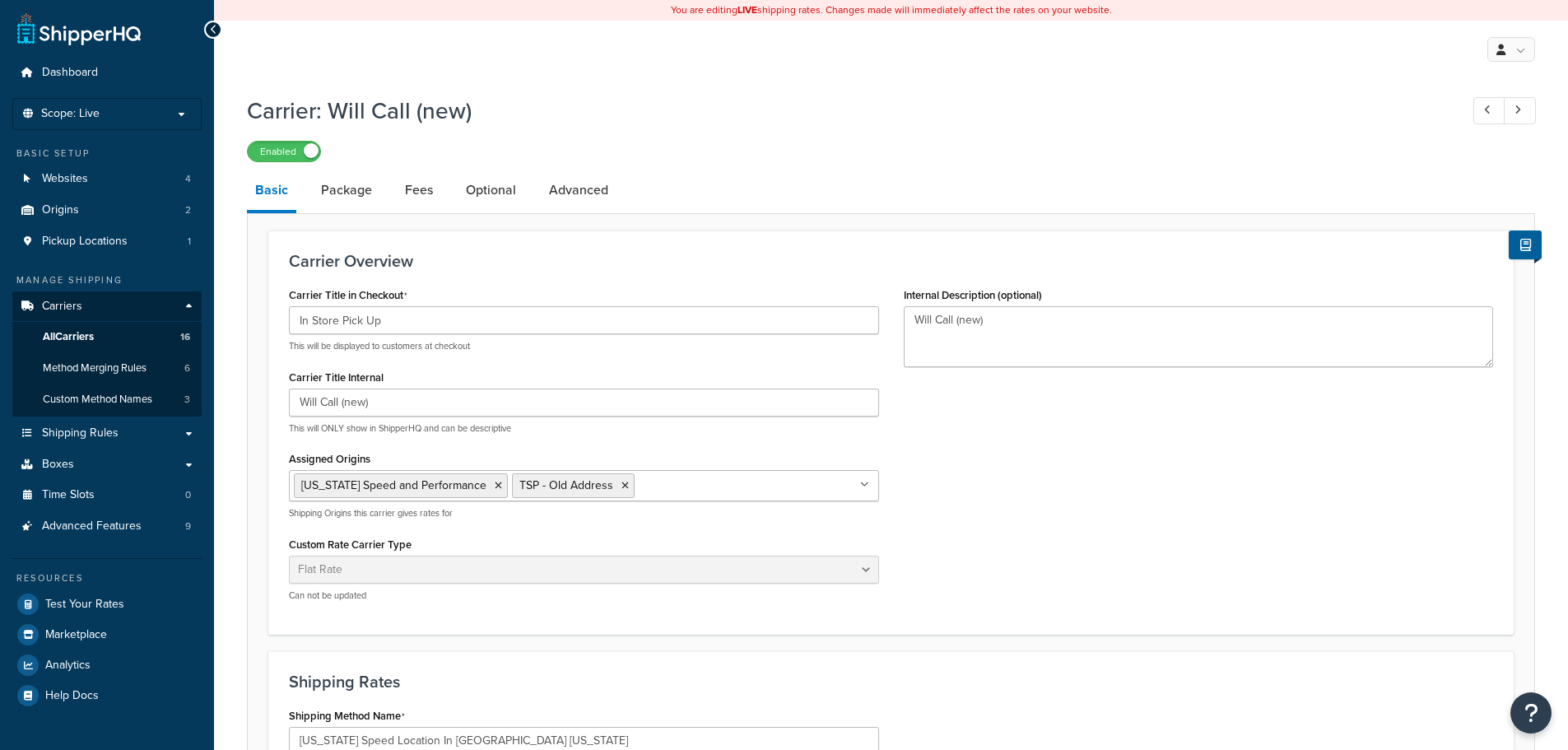
select select "flat"
click at [345, 189] on link "Package" at bounding box center [346, 189] width 67 height 39
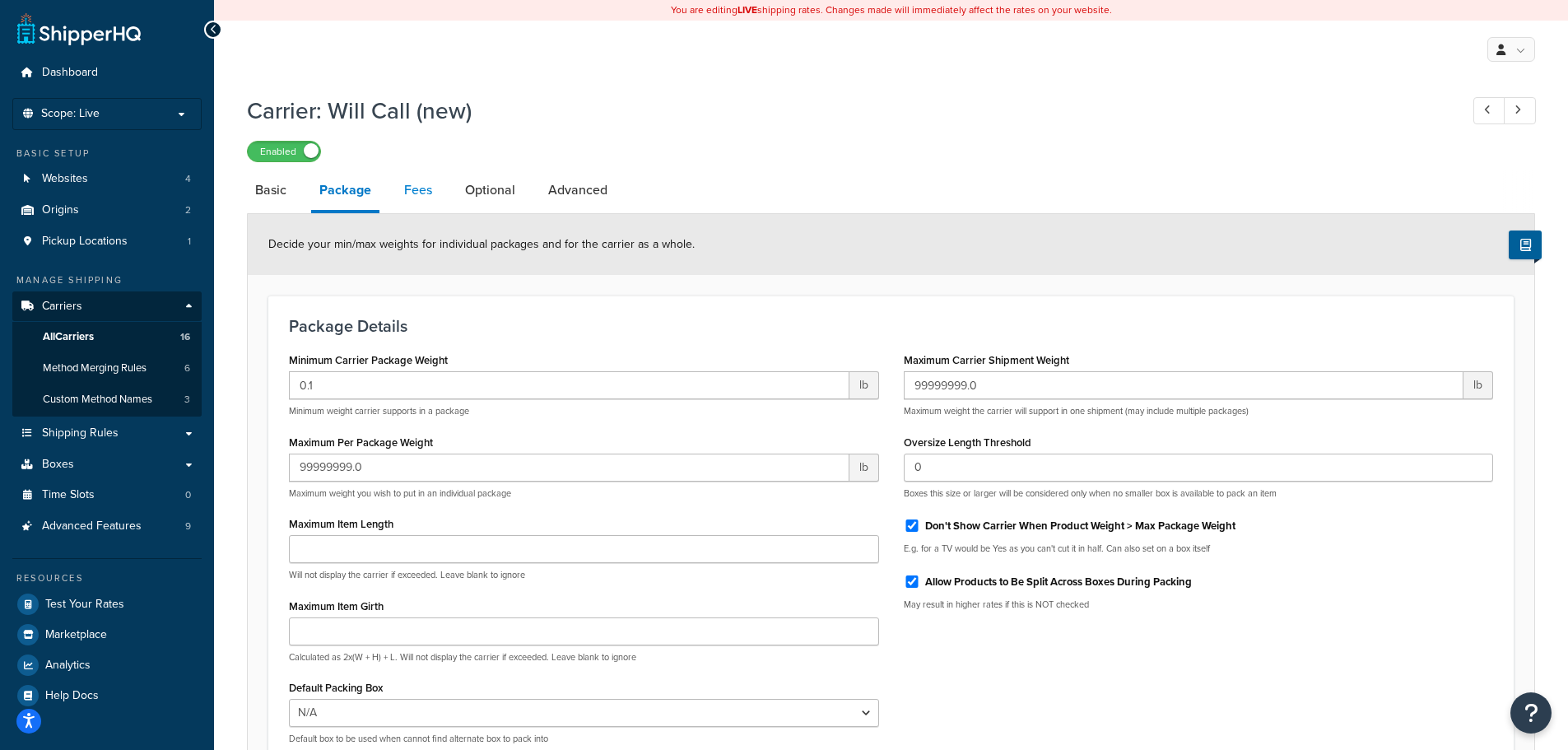
click at [422, 194] on link "Fees" at bounding box center [418, 189] width 45 height 39
select select "AFTER"
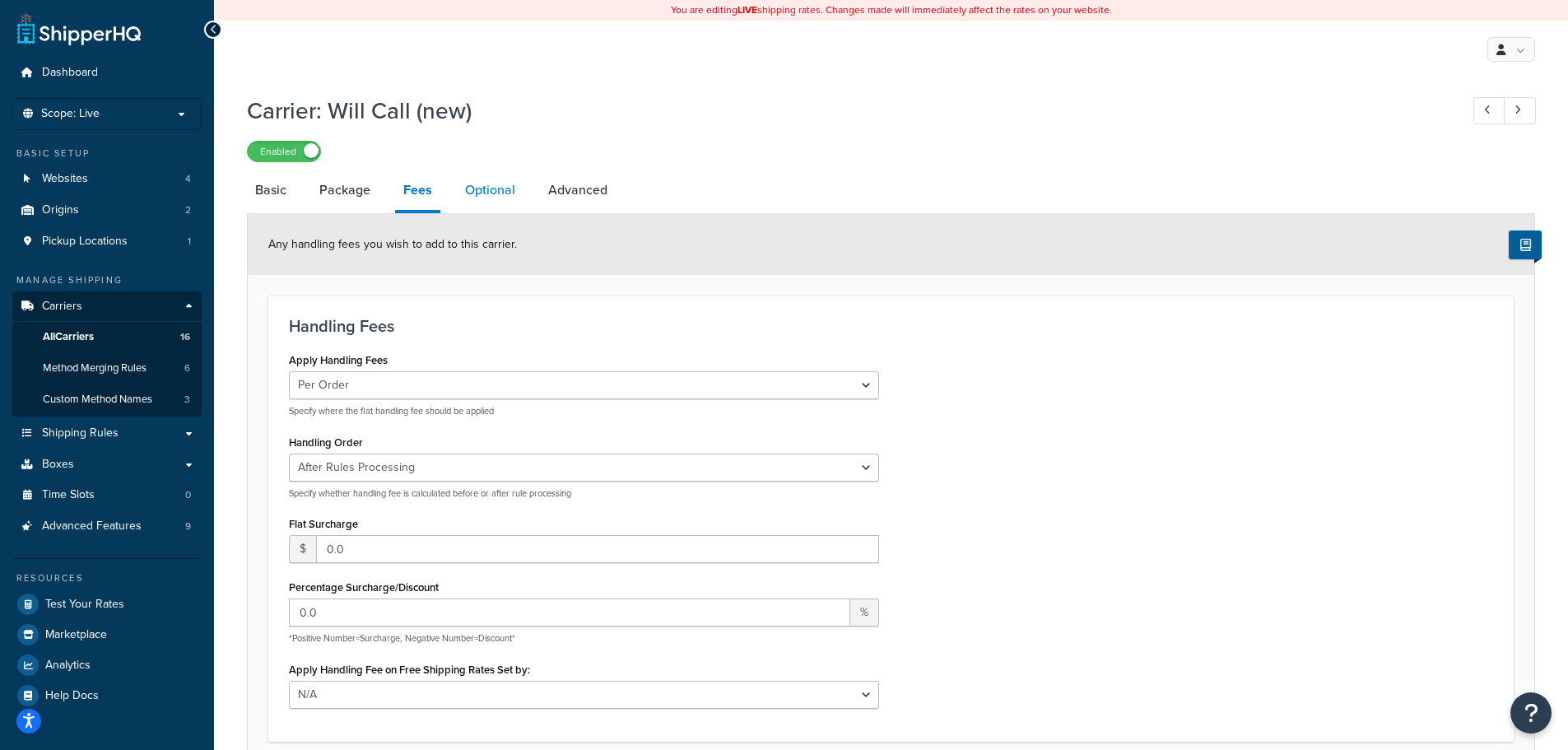
click at [484, 188] on link "Optional" at bounding box center [490, 189] width 67 height 39
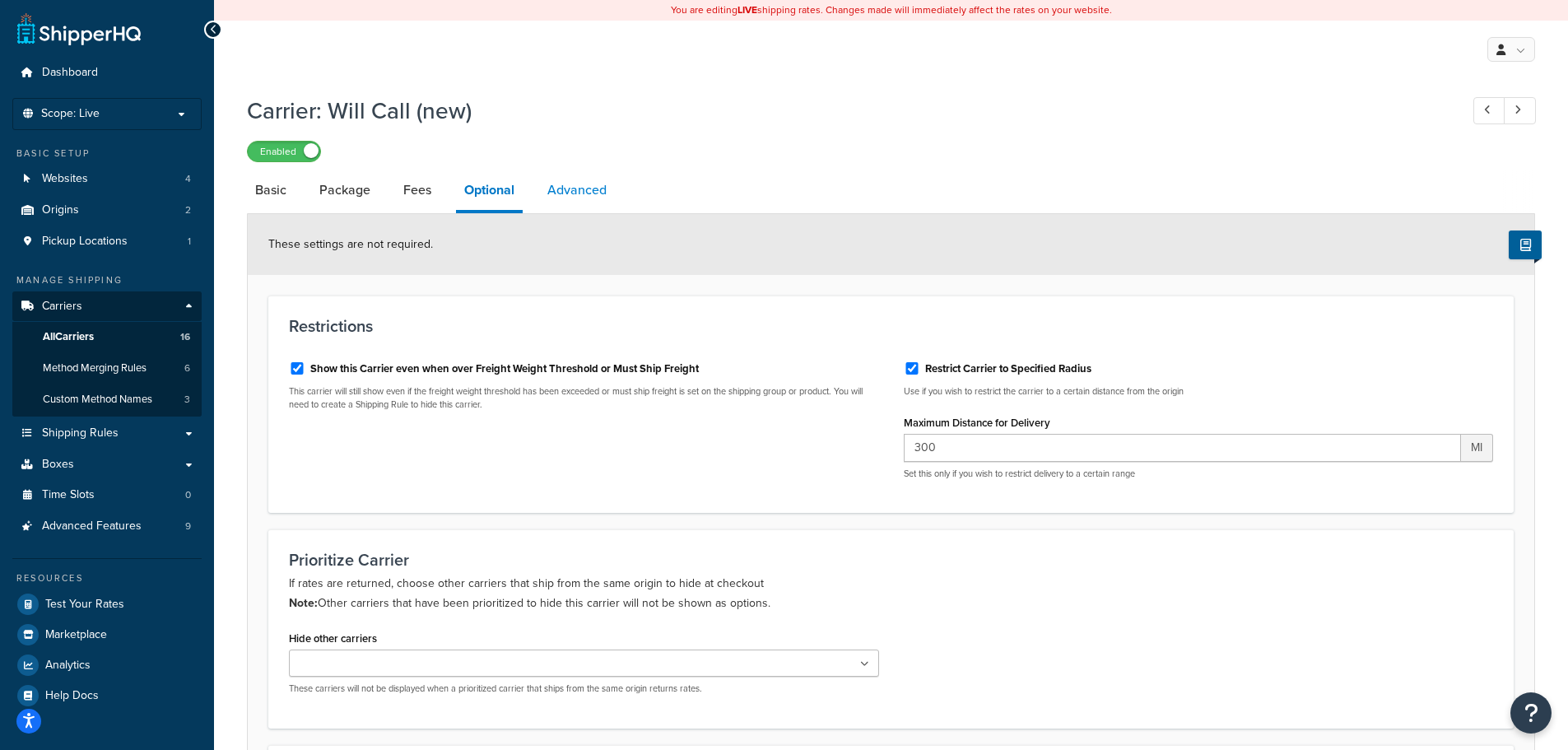
click at [588, 188] on link "Advanced" at bounding box center [576, 189] width 75 height 39
select select "false"
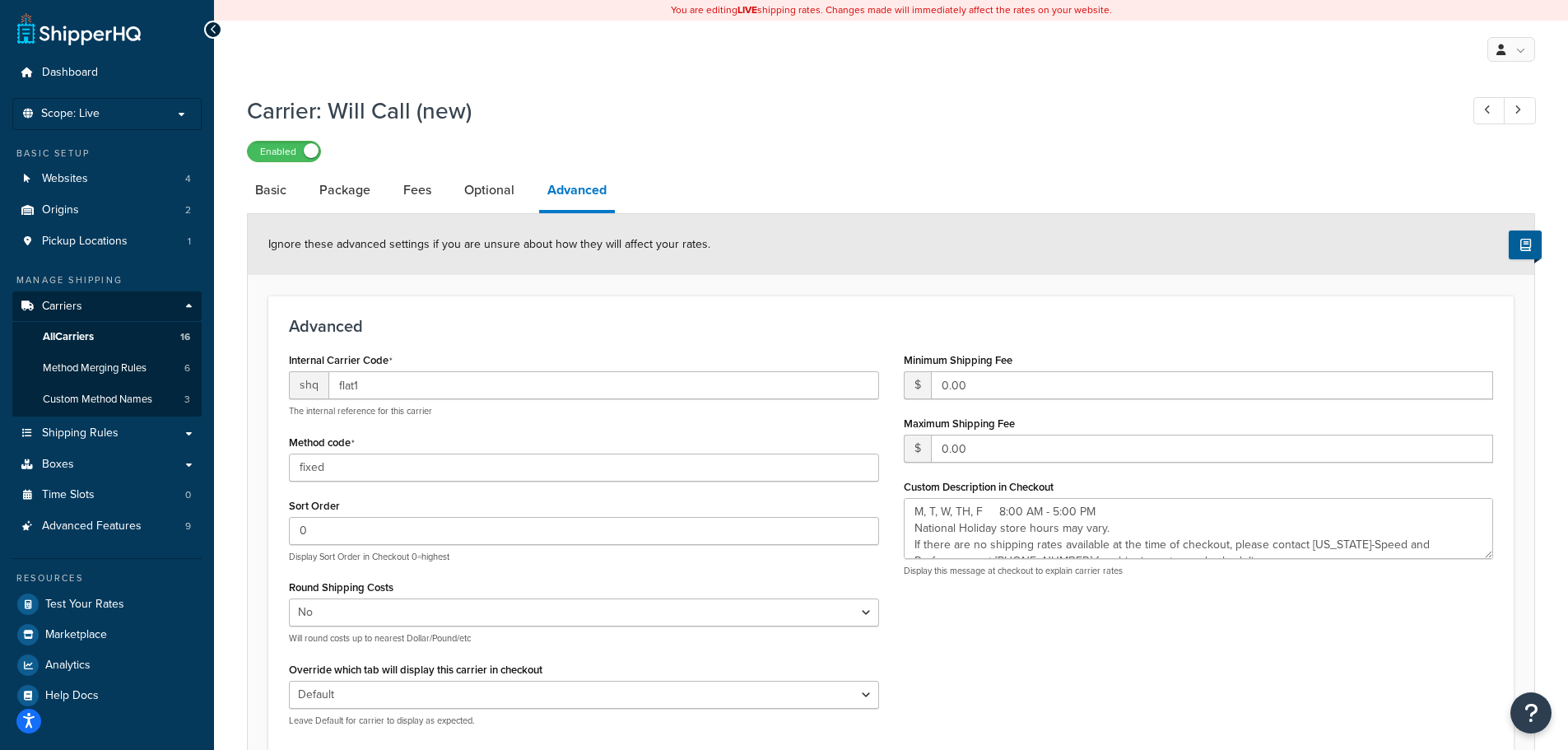
type textarea "M, T, W, TH, F 8:00 AM - 5:00 PM National Holiday store hours may vary. If ther…"
click at [146, 331] on link "All Carriers 16" at bounding box center [107, 336] width 189 height 31
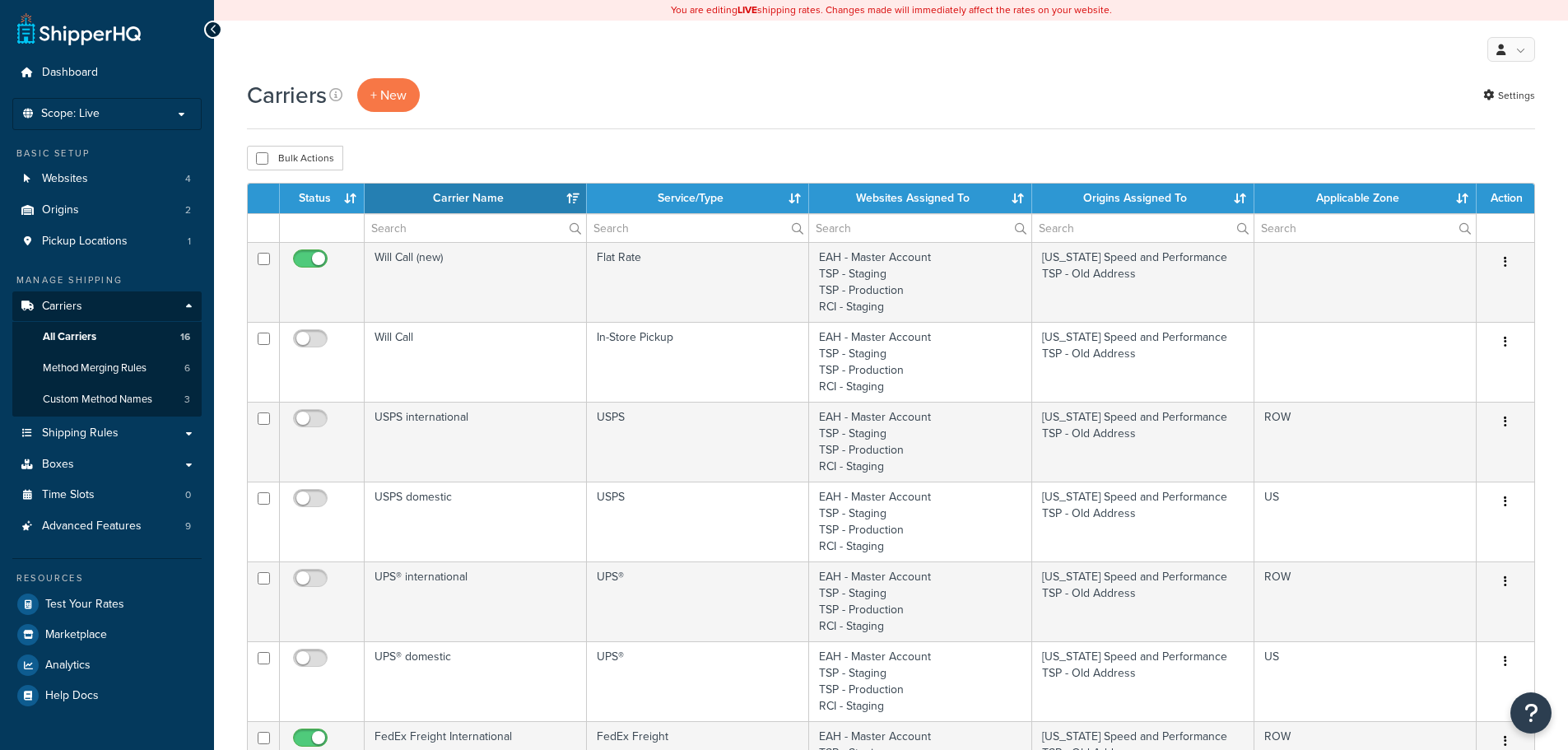
select select "15"
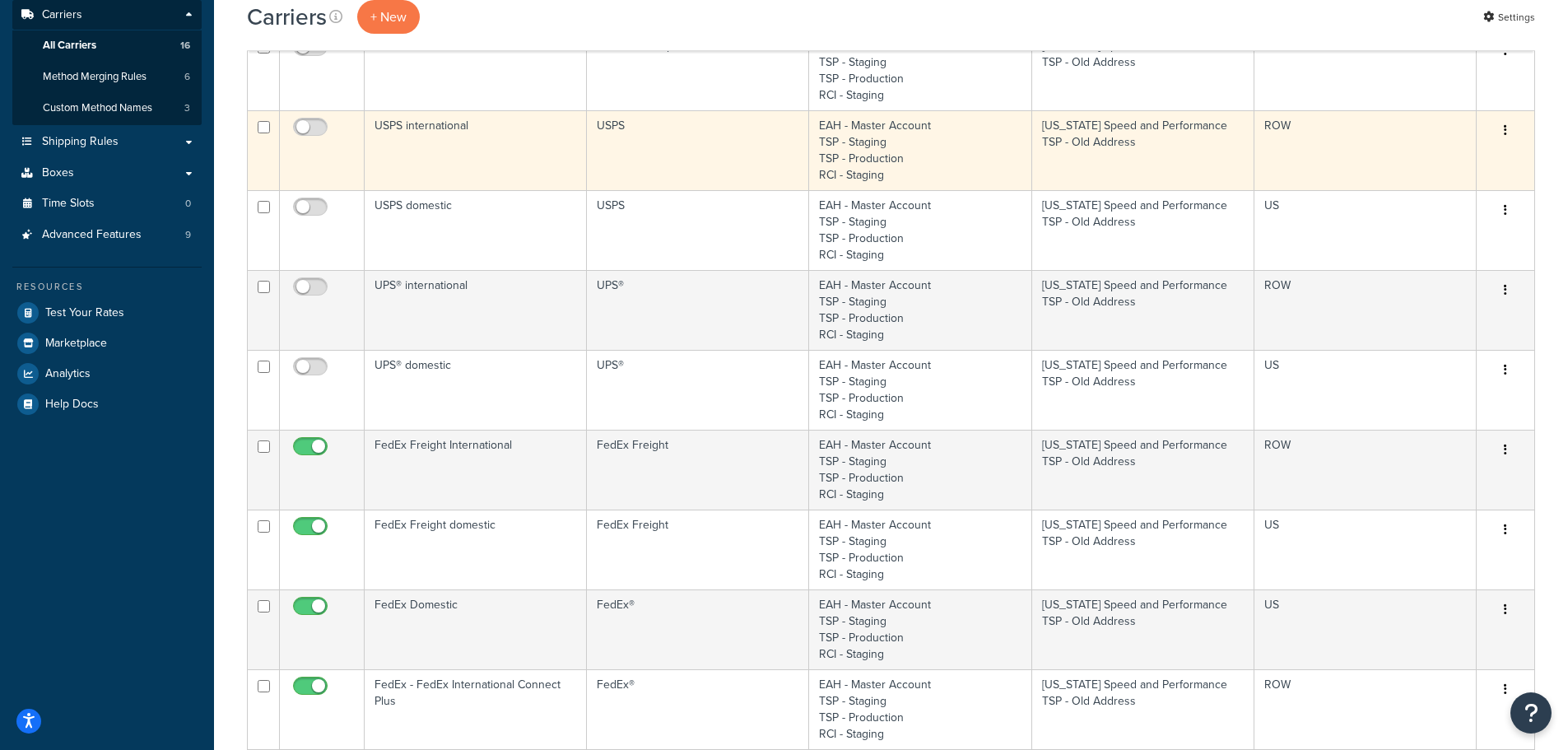
scroll to position [329, 0]
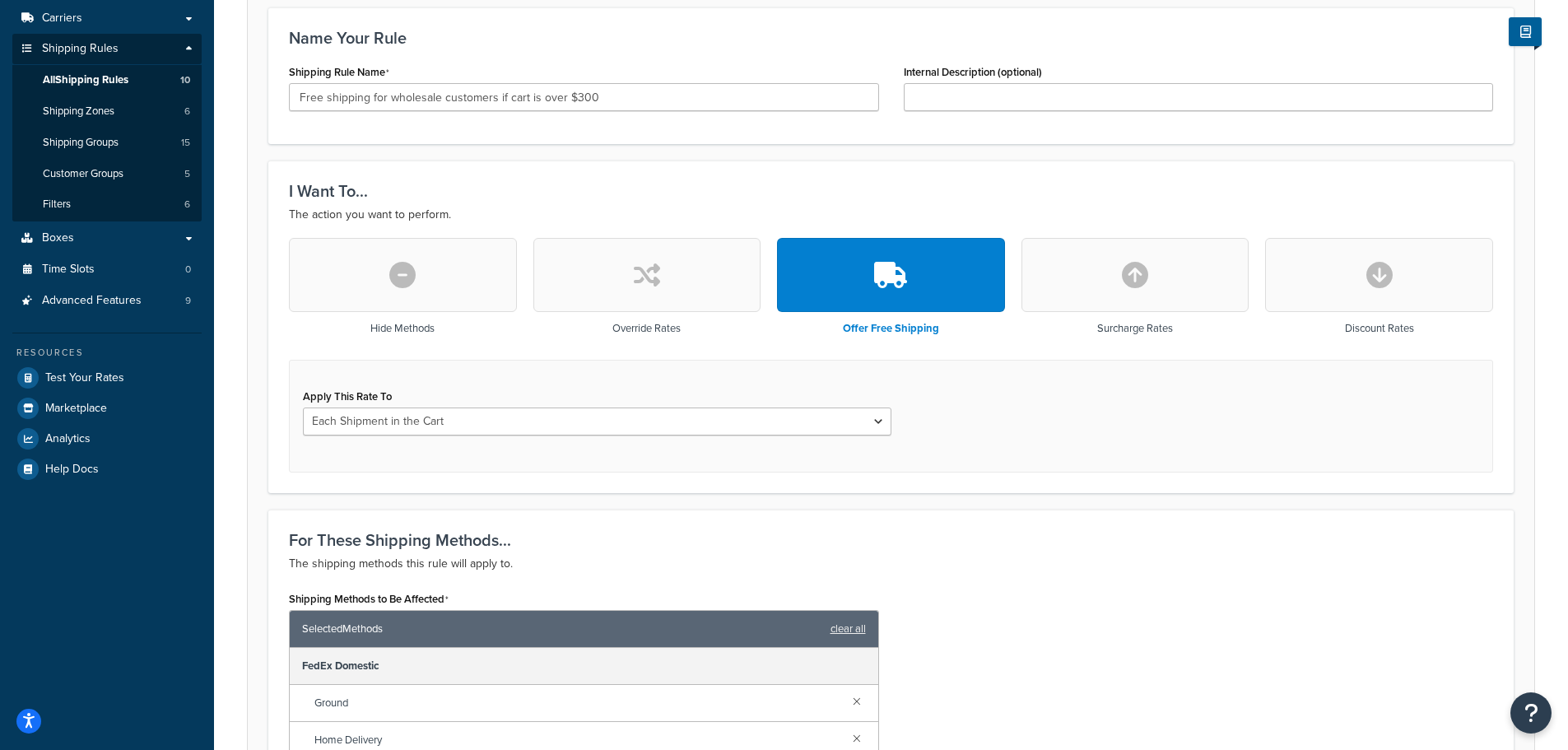
scroll to position [329, 0]
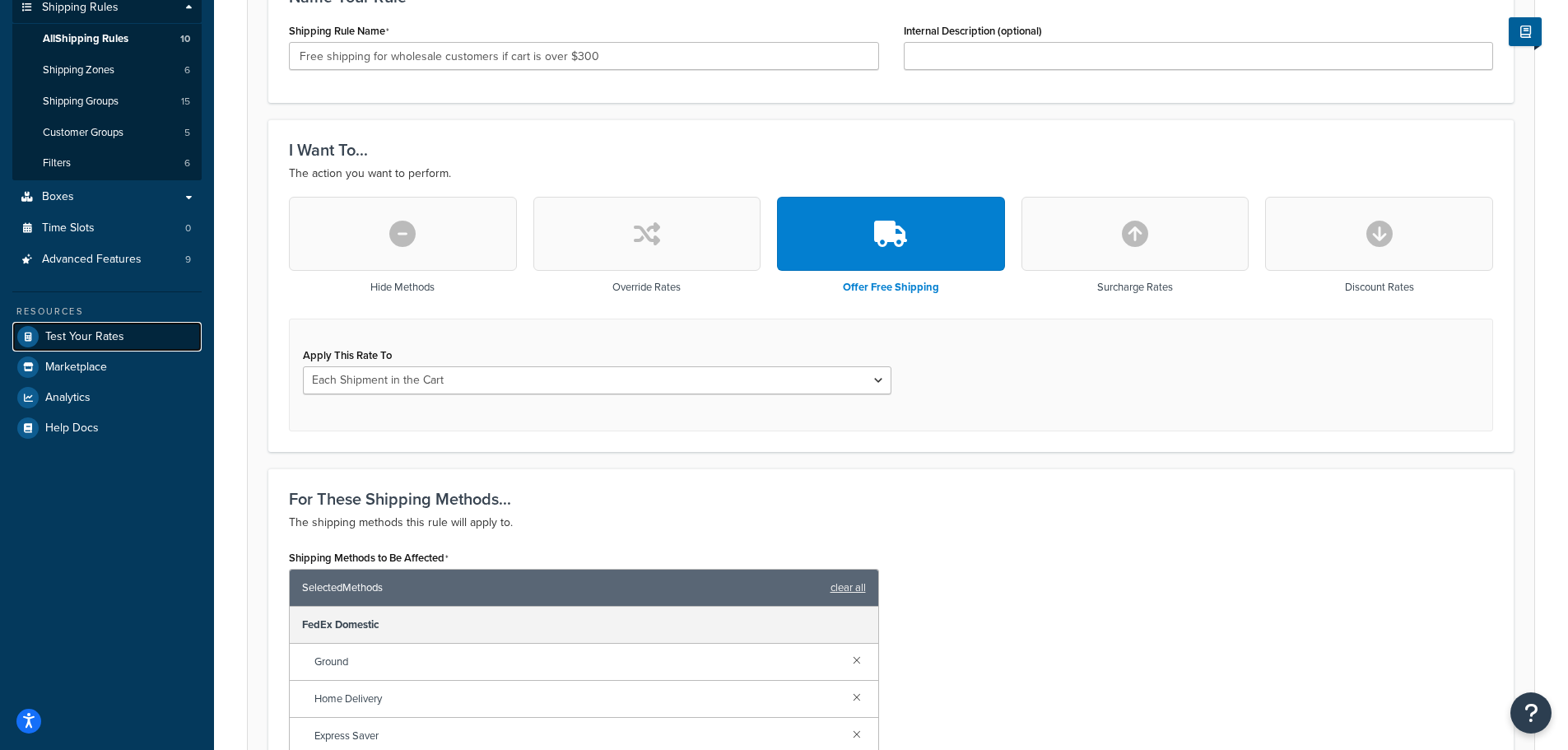
click at [80, 341] on span "Test Your Rates" at bounding box center [85, 337] width 79 height 14
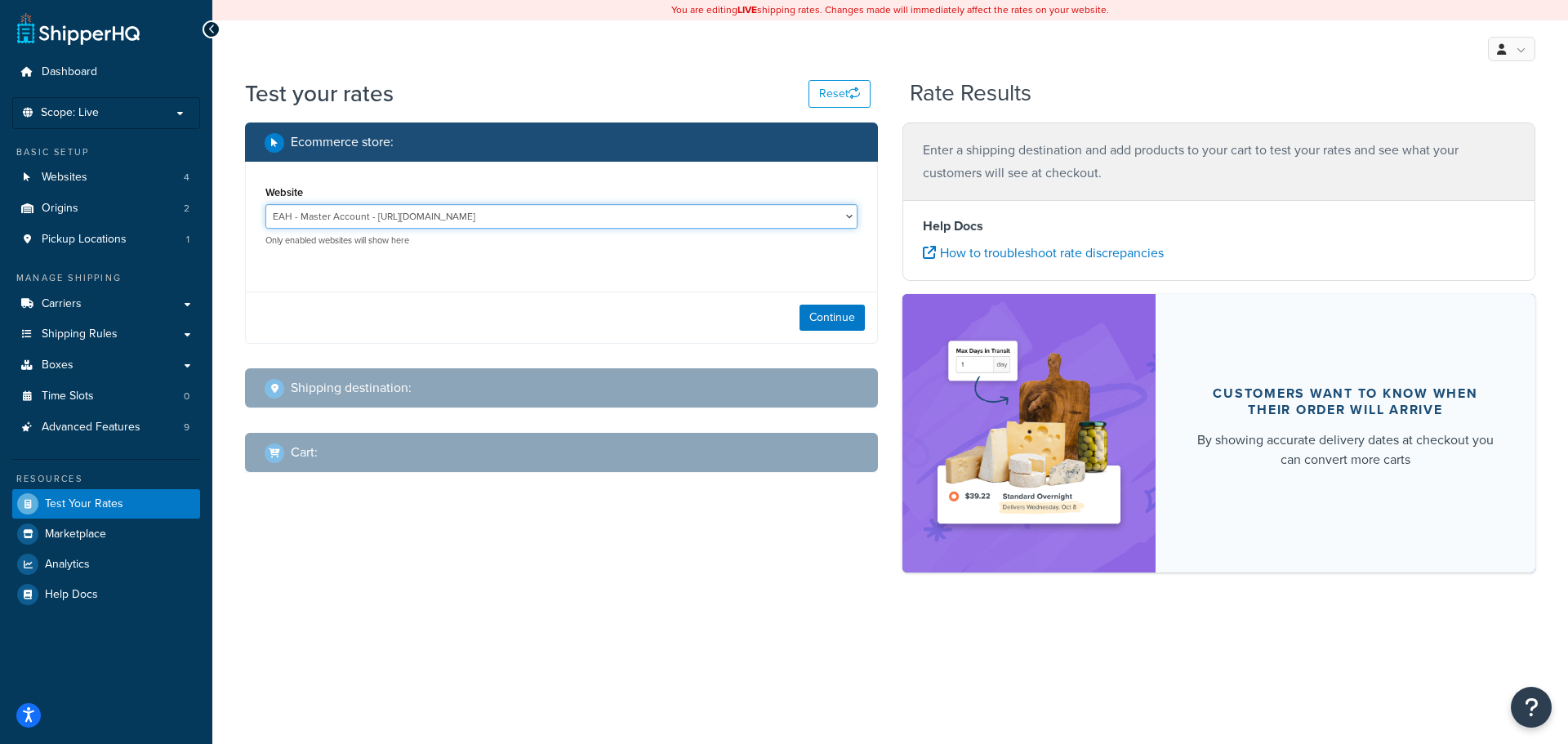
click at [839, 223] on select "EAH - Master Account - https://www.enthusiastautoholdings.com/ RCI - Staging - …" at bounding box center [561, 216] width 592 height 24
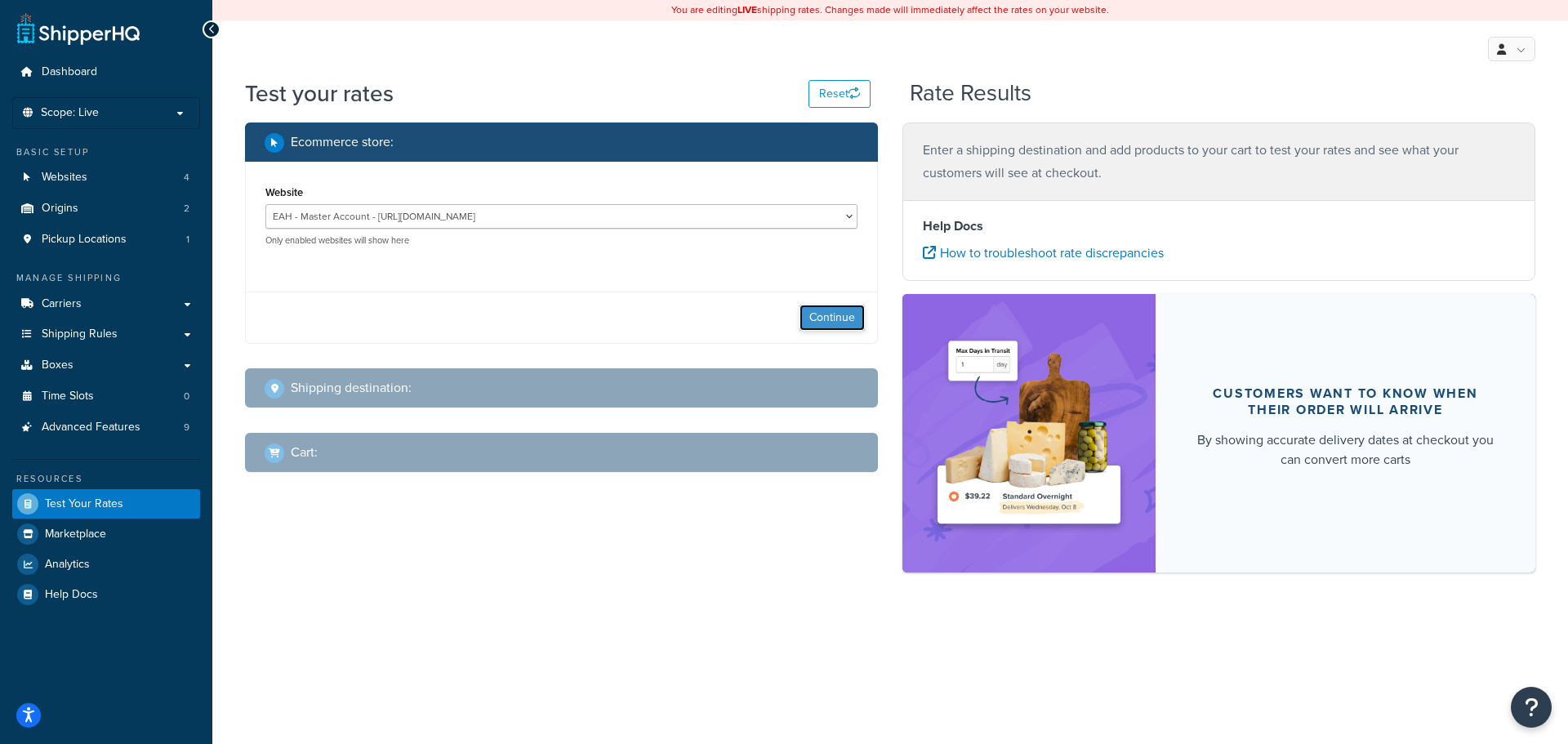
click at [853, 316] on button "Continue" at bounding box center [832, 317] width 65 height 26
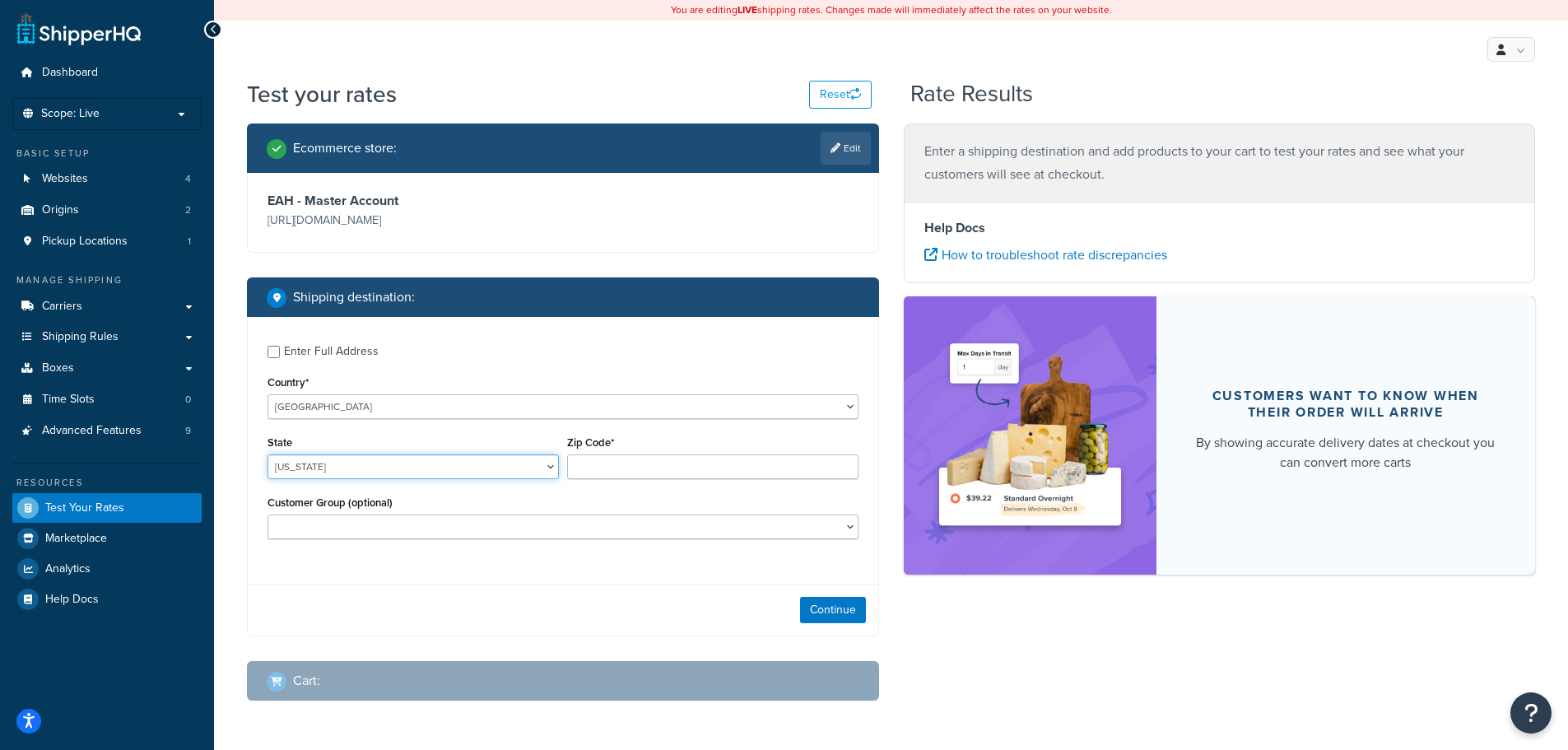
click at [429, 471] on select "Alabama Alaska American Samoa Arizona Arkansas Armed Forces Americas Armed Forc…" at bounding box center [413, 467] width 292 height 25
select select "OH"
click at [267, 455] on select "Alabama Alaska American Samoa Arizona Arkansas Armed Forces Americas Armed Forc…" at bounding box center [413, 467] width 292 height 25
click at [619, 470] on input "Zip Code*" at bounding box center [712, 467] width 292 height 25
type input "44256"
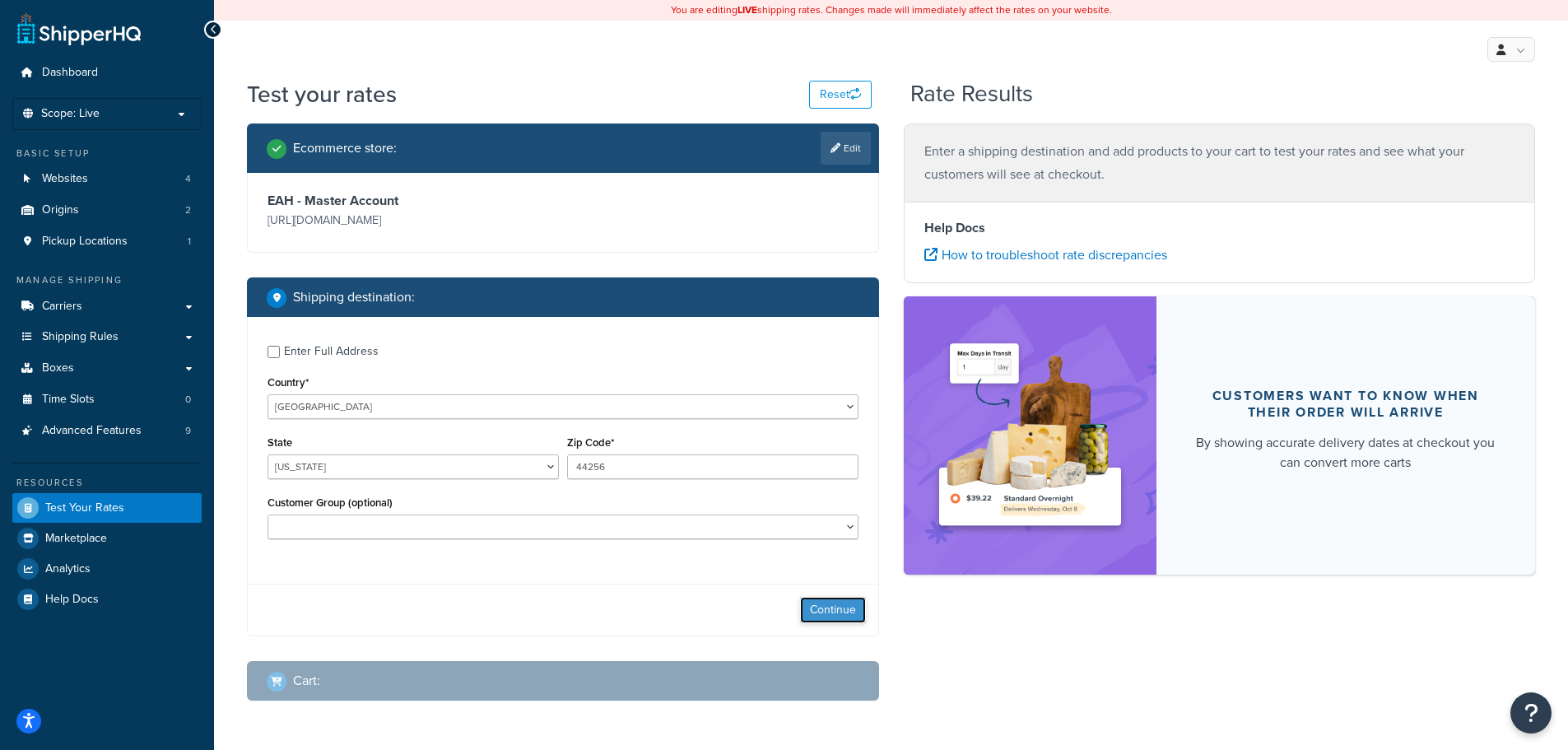
click at [829, 608] on button "Continue" at bounding box center [832, 610] width 66 height 26
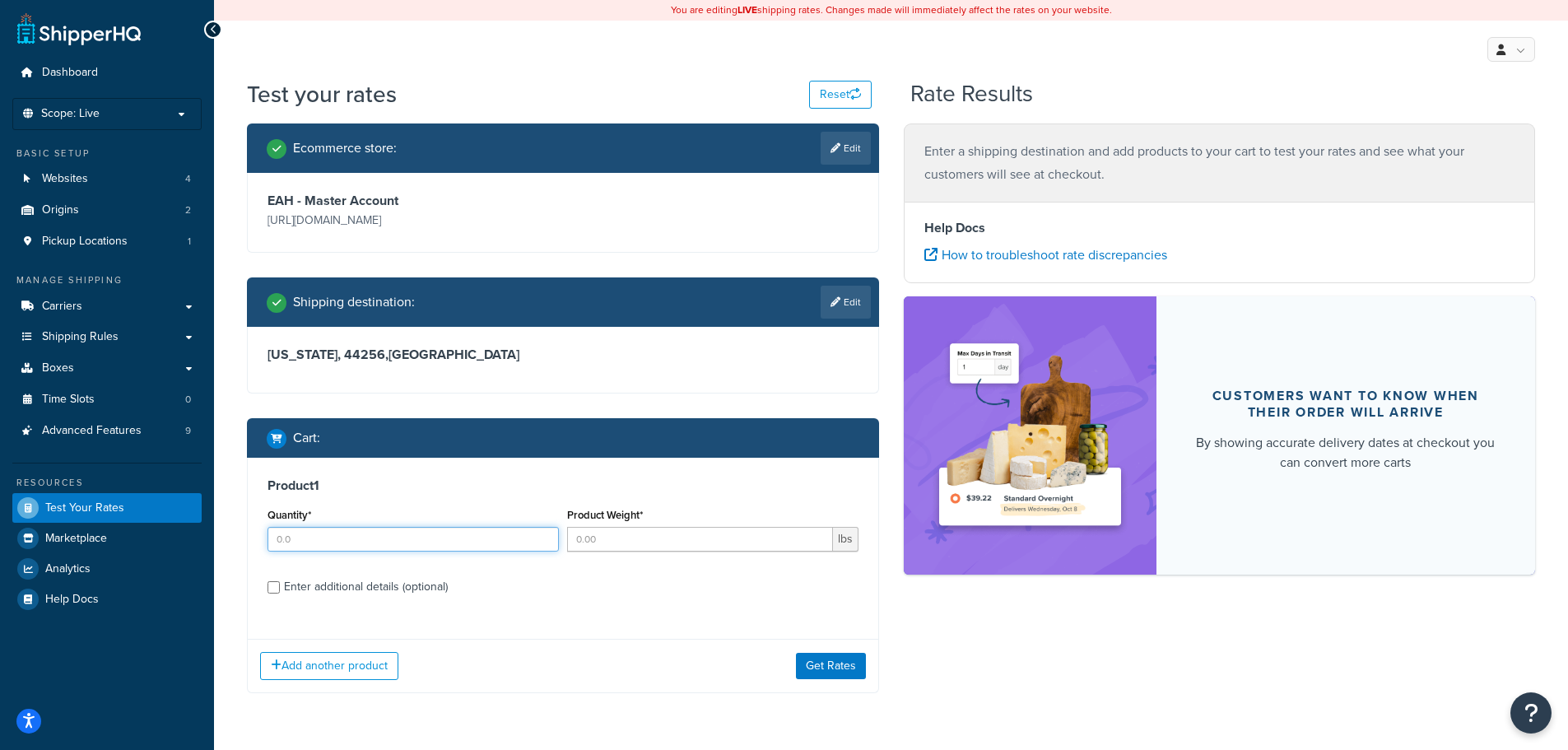
click at [477, 547] on input "Quantity*" at bounding box center [413, 539] width 292 height 25
type input "1"
click at [614, 543] on input "Product Weight*" at bounding box center [699, 539] width 265 height 25
type input "50"
click at [824, 662] on button "Get Rates" at bounding box center [830, 666] width 70 height 26
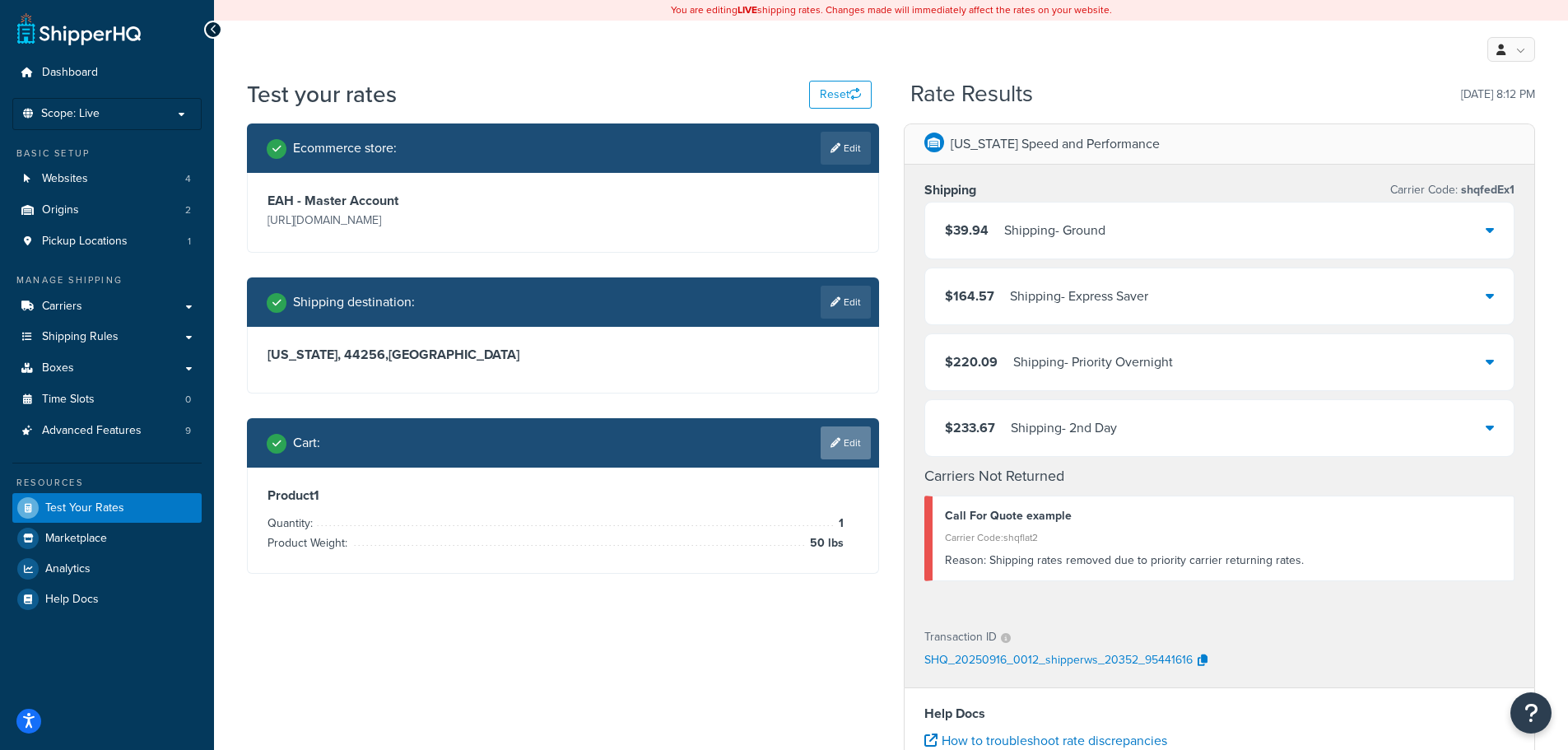
click at [860, 451] on link "Edit" at bounding box center [845, 443] width 50 height 33
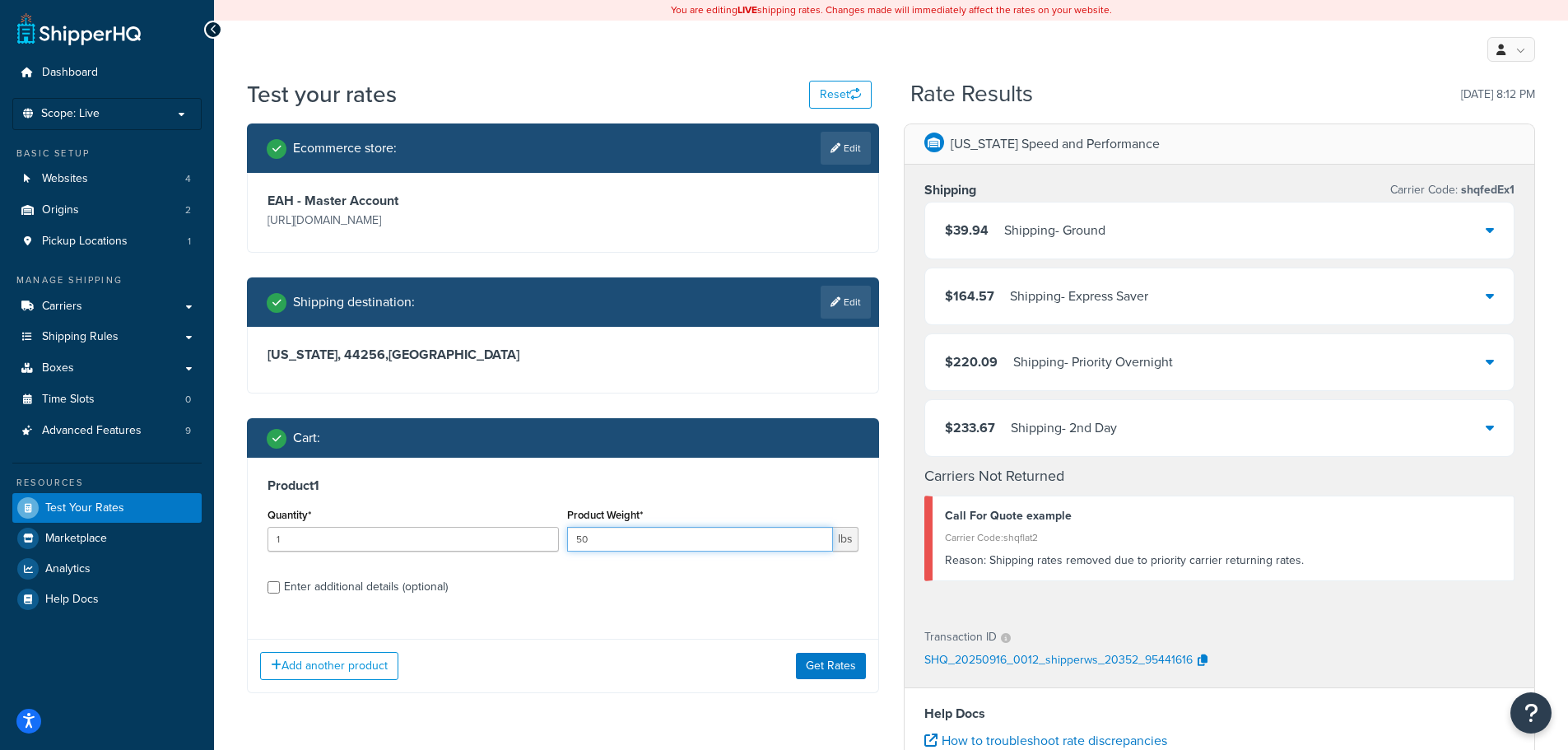
click at [702, 536] on input "50" at bounding box center [699, 539] width 265 height 25
type input "500"
click at [823, 660] on button "Get Rates" at bounding box center [830, 666] width 70 height 26
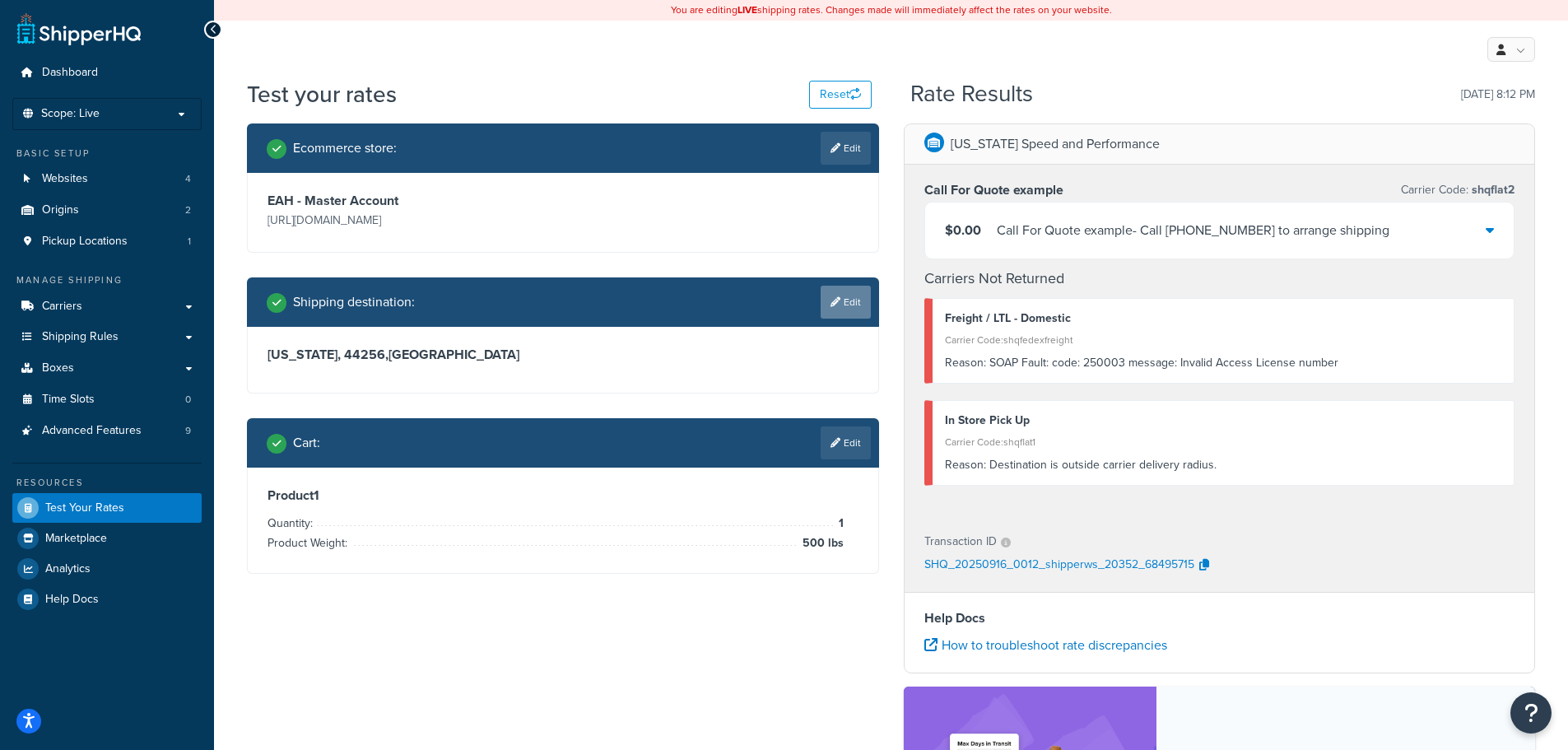
click at [864, 293] on link "Edit" at bounding box center [845, 302] width 50 height 33
select select "OH"
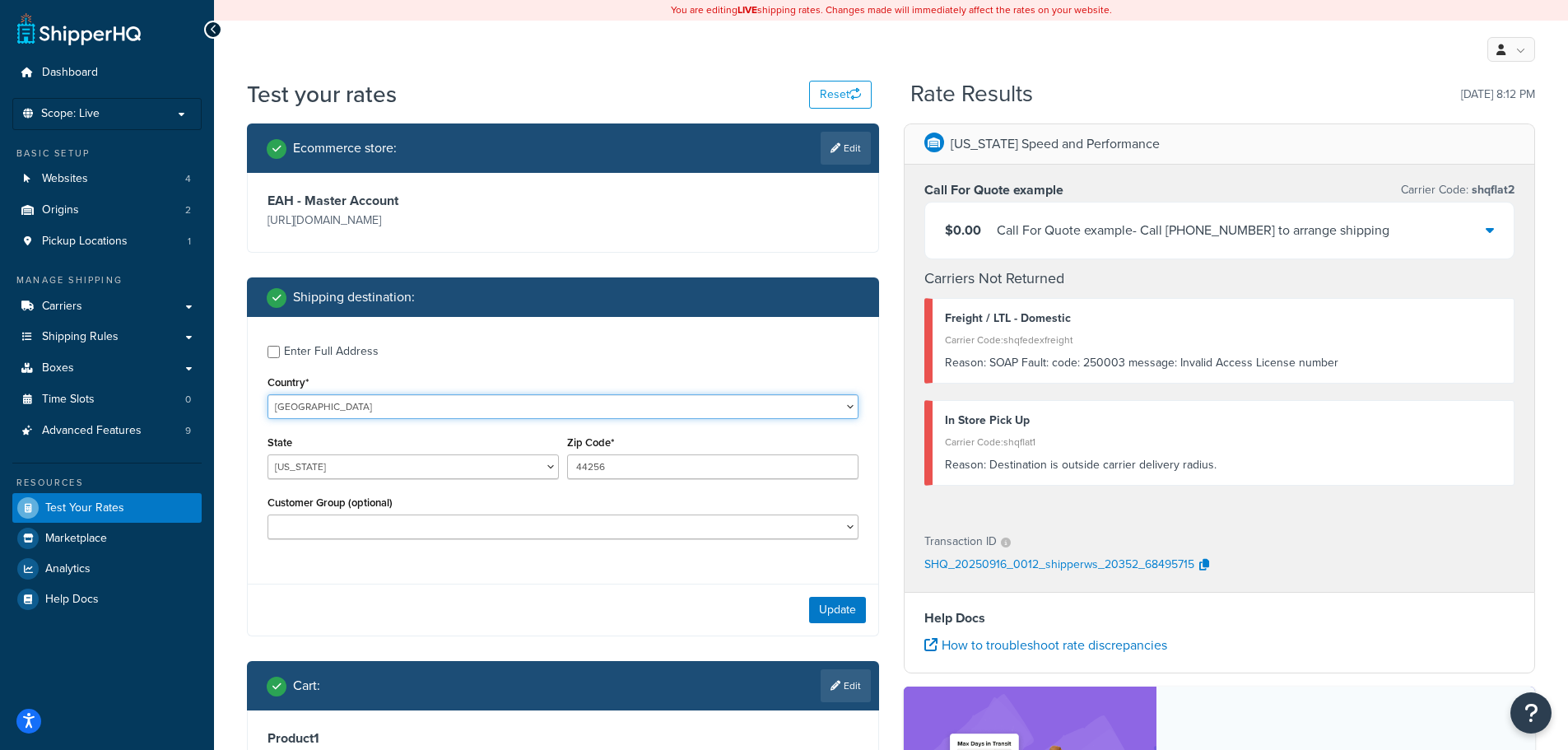
click at [427, 411] on select "United States United Kingdom Afghanistan Åland Islands Albania Algeria American…" at bounding box center [562, 407] width 591 height 25
select select "GB"
click at [267, 394] on select "United States United Kingdom Afghanistan Åland Islands Albania Algeria American…" at bounding box center [562, 407] width 591 height 25
type input "OH"
click at [419, 463] on input "Region" at bounding box center [413, 467] width 292 height 25
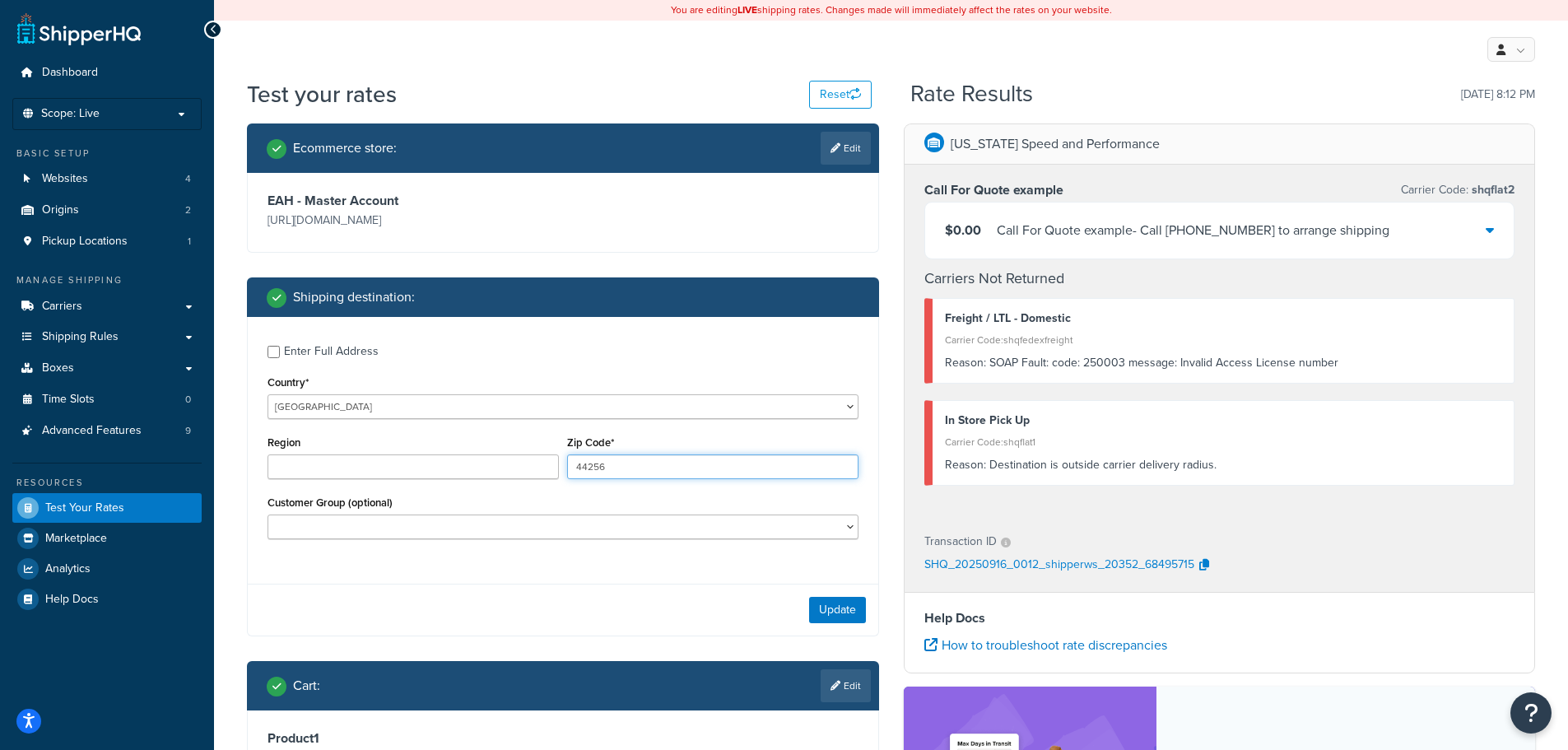
click at [594, 473] on input "44256" at bounding box center [712, 467] width 292 height 25
click at [505, 514] on select "Logged In Not Logged in Retail Wholesale" at bounding box center [562, 527] width 591 height 25
click at [514, 473] on input "Region" at bounding box center [413, 467] width 292 height 25
click at [611, 467] on input "44256" at bounding box center [712, 467] width 292 height 25
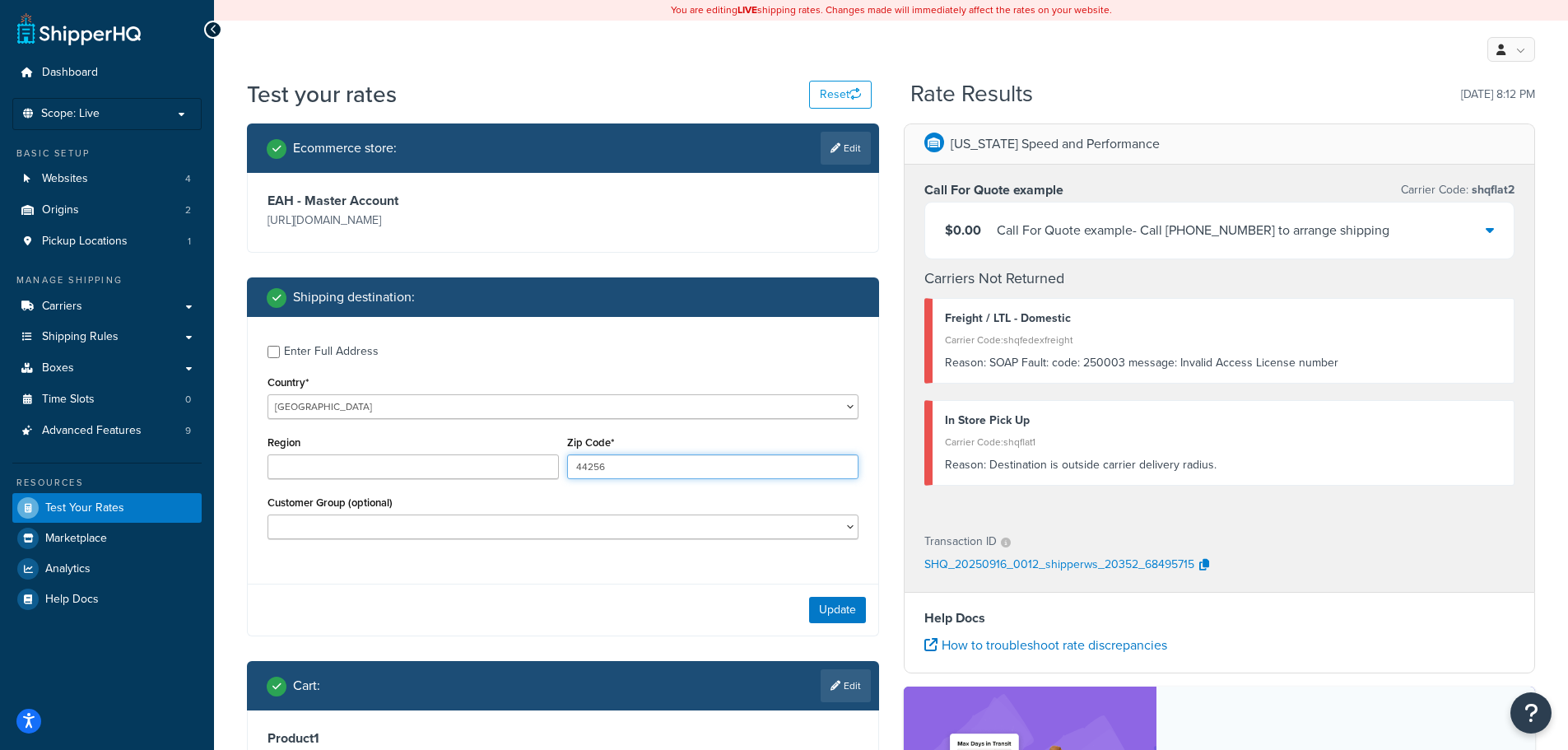
click at [611, 467] on input "44256" at bounding box center [712, 467] width 292 height 25
type input "E178eQ"
click at [404, 482] on div "Region" at bounding box center [413, 461] width 300 height 60
click at [406, 474] on input "Region" at bounding box center [413, 467] width 292 height 25
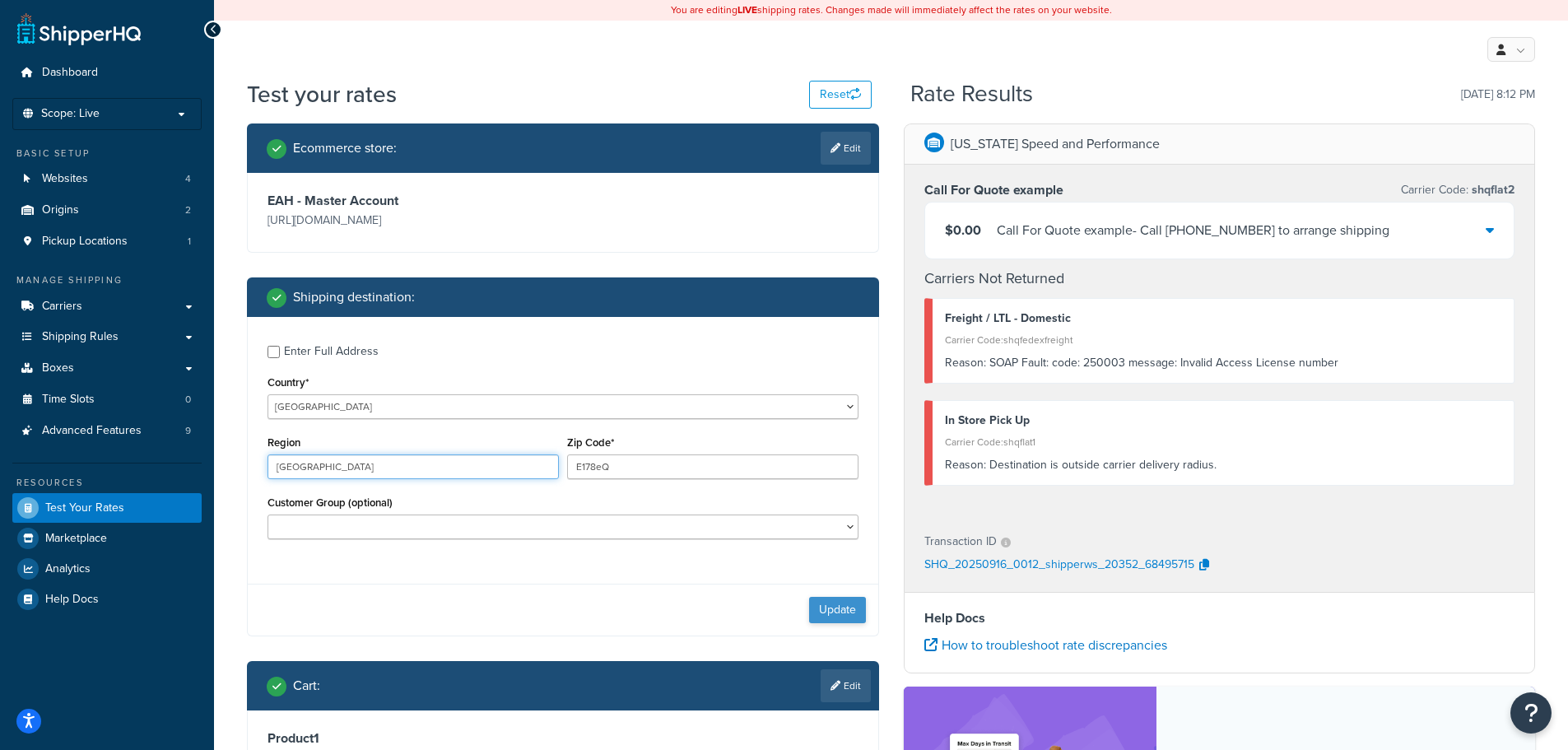
type input "london"
click at [846, 618] on button "Update" at bounding box center [837, 610] width 57 height 26
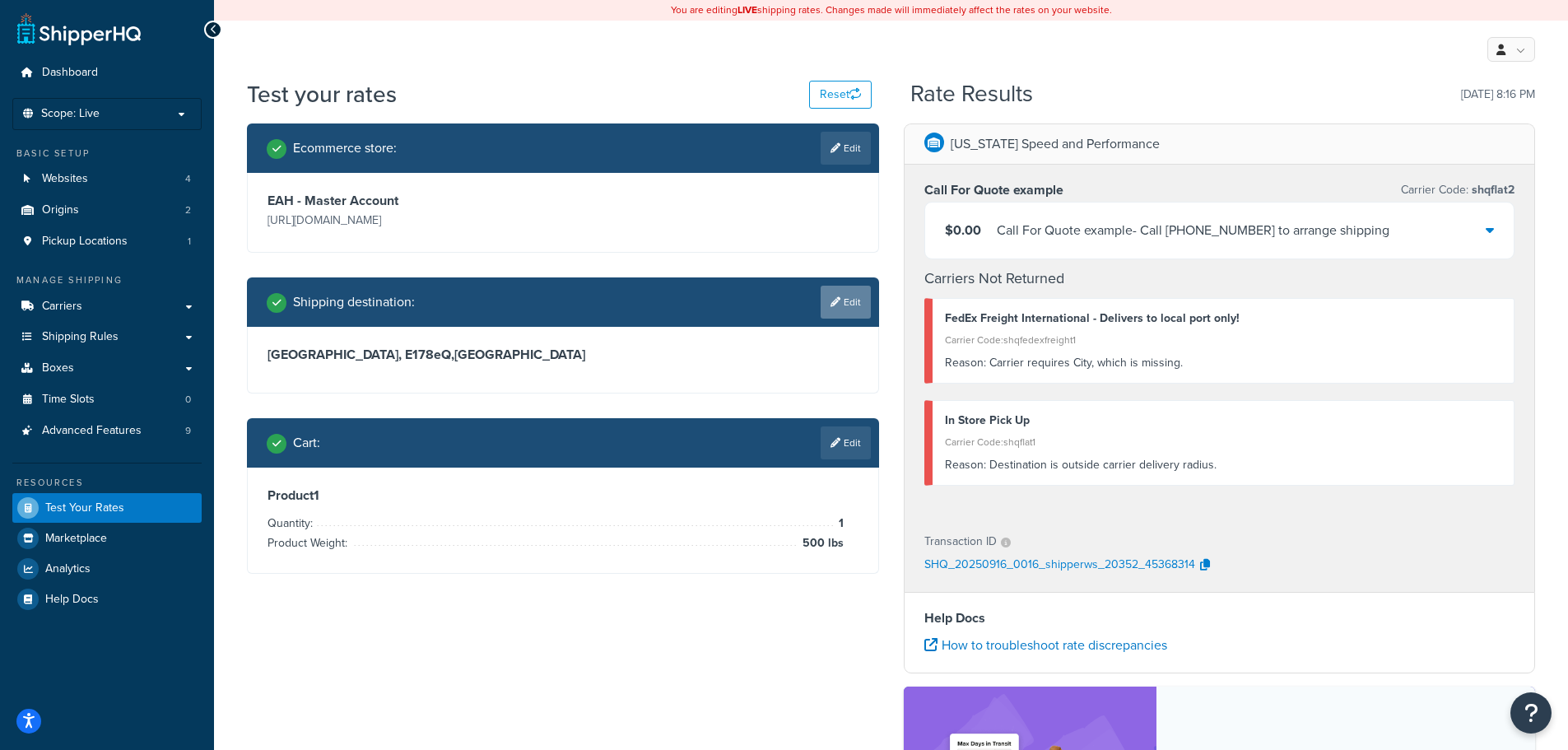
click at [852, 299] on link "Edit" at bounding box center [845, 302] width 50 height 33
select select "GB"
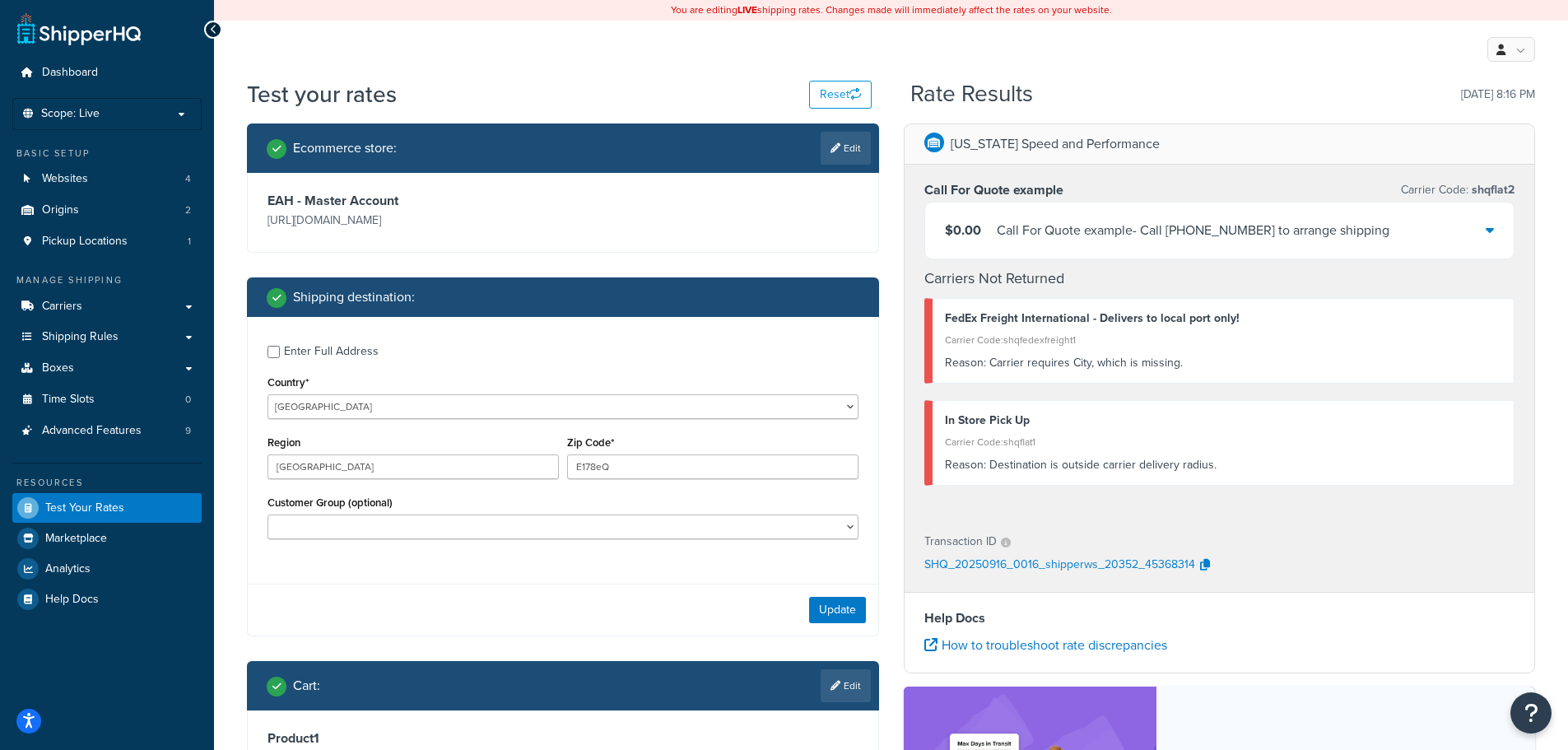
click at [341, 354] on div "Enter Full Address" at bounding box center [331, 351] width 95 height 23
click at [279, 354] on input "Enter Full Address" at bounding box center [273, 352] width 12 height 12
checkbox input "true"
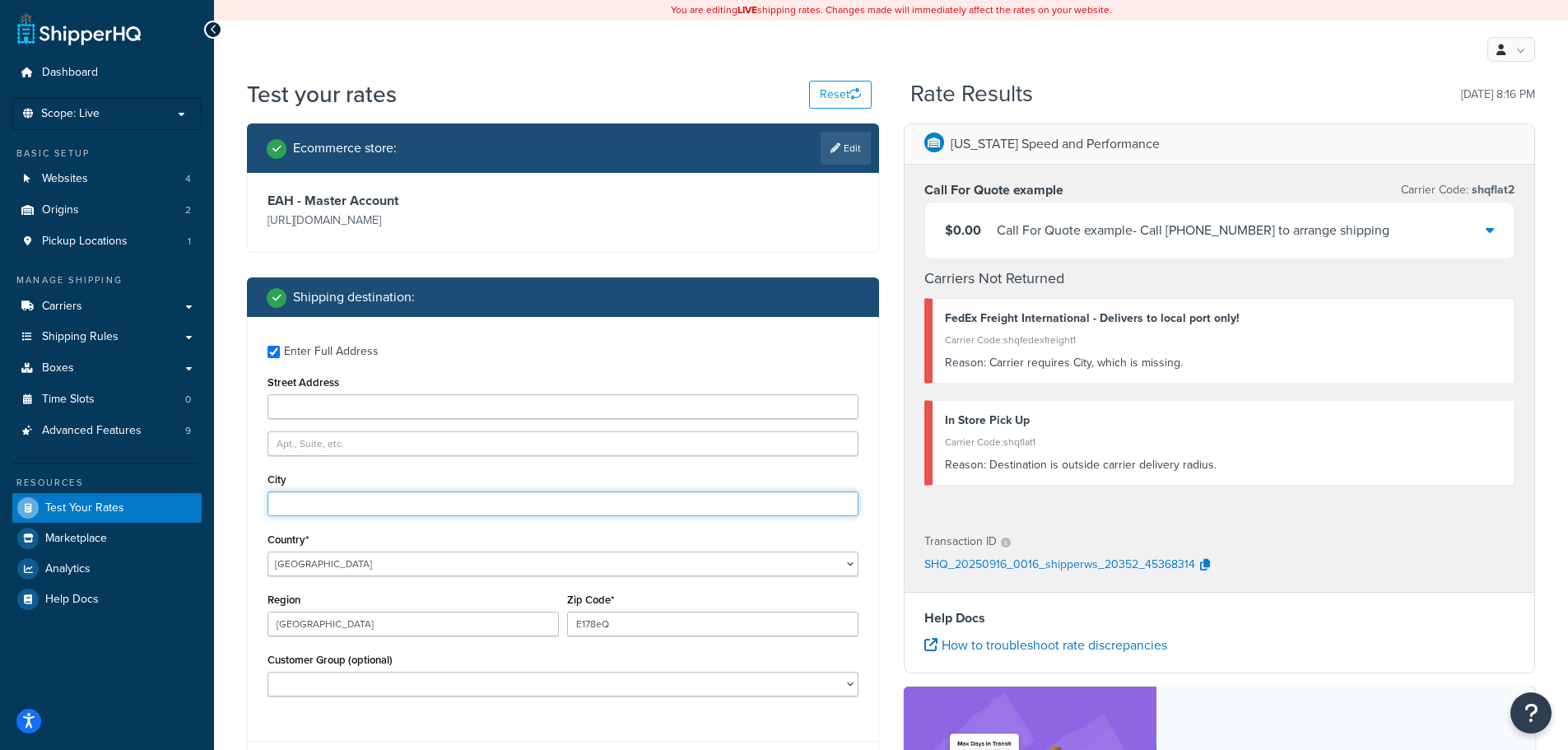
click at [368, 497] on input "City" at bounding box center [562, 504] width 591 height 25
type input "London"
drag, startPoint x: 401, startPoint y: 626, endPoint x: 251, endPoint y: 616, distance: 150.3
click at [251, 616] on div "Enter Full Address Street Address City London Country* United States United Kin…" at bounding box center [563, 523] width 631 height 412
type input "England"
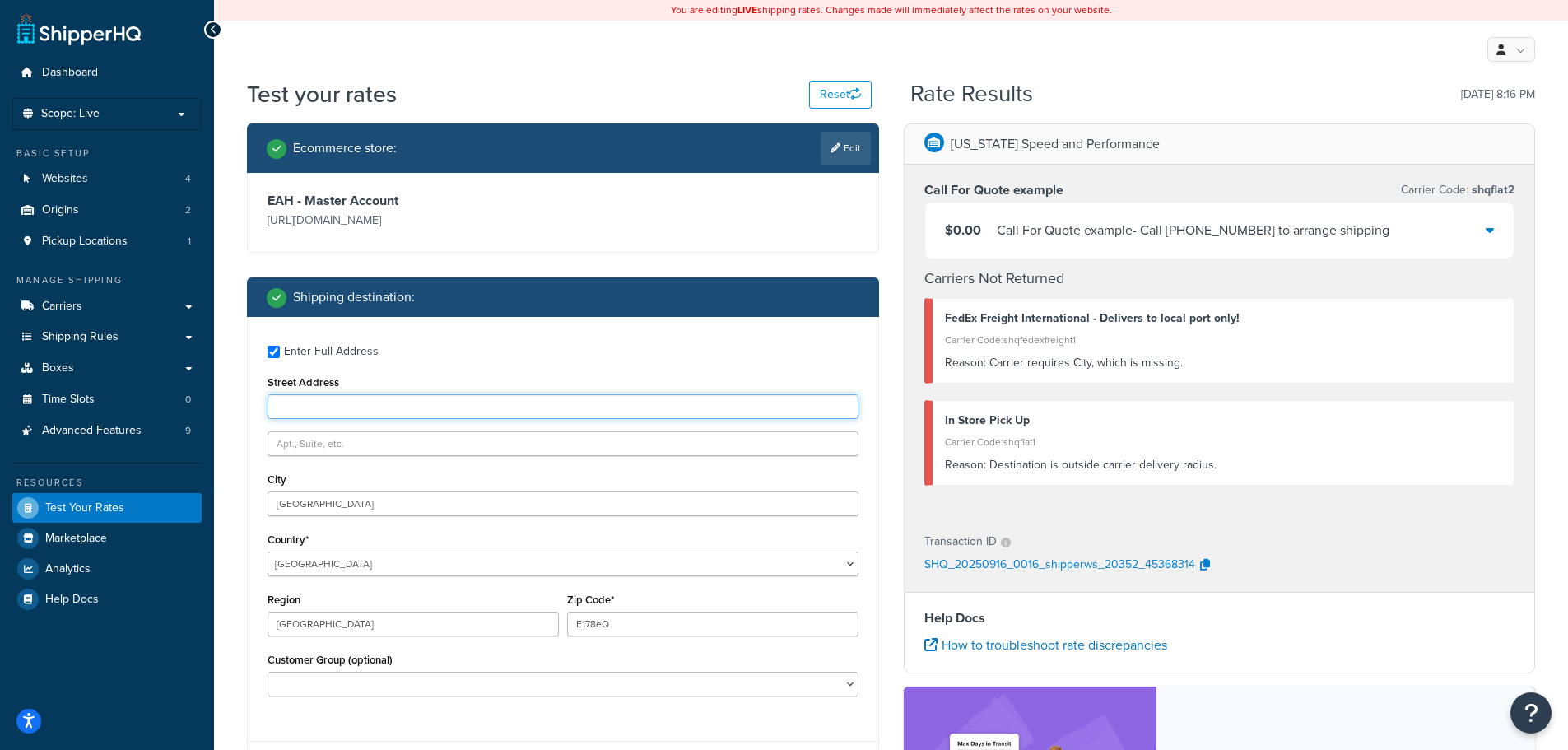
click at [352, 401] on input "Street Address" at bounding box center [562, 407] width 591 height 25
click at [301, 409] on input "Street Address" at bounding box center [562, 407] width 591 height 25
paste input "46 Harris St"
type input "46 Harris St"
click at [366, 448] on input "text" at bounding box center [562, 443] width 591 height 25
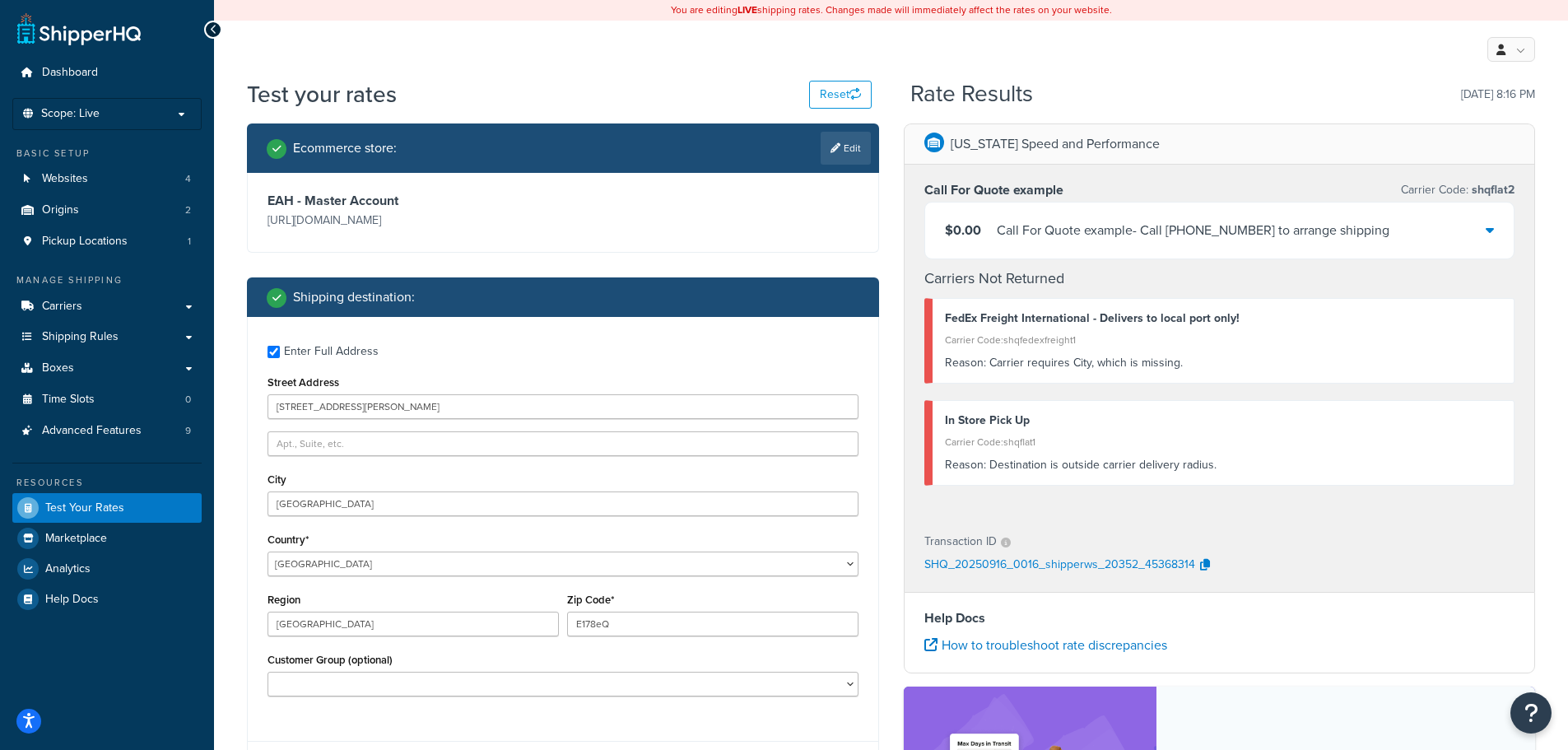
click at [365, 540] on div "Country* United States United Kingdom Afghanistan Åland Islands Albania Algeria…" at bounding box center [562, 552] width 591 height 47
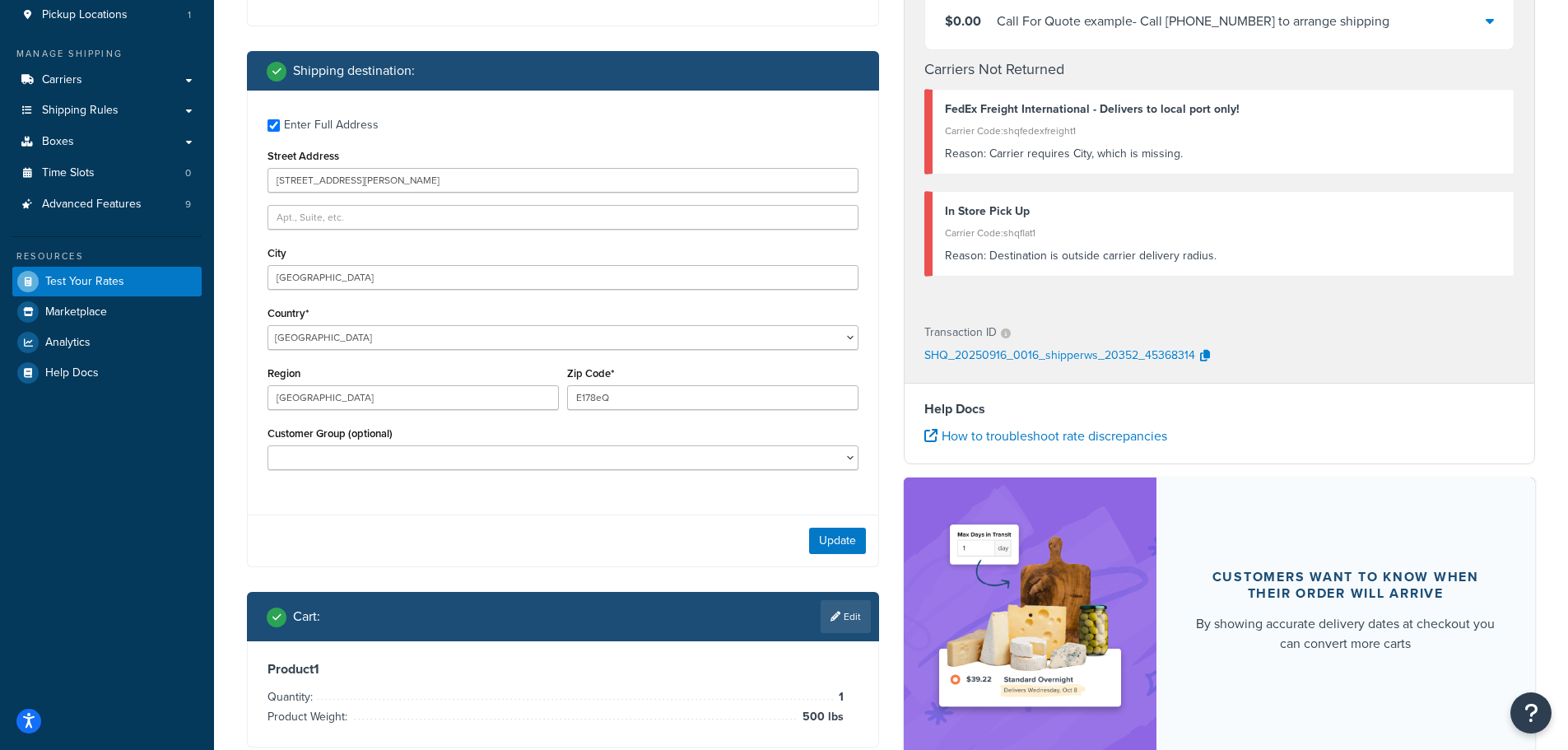
scroll to position [247, 0]
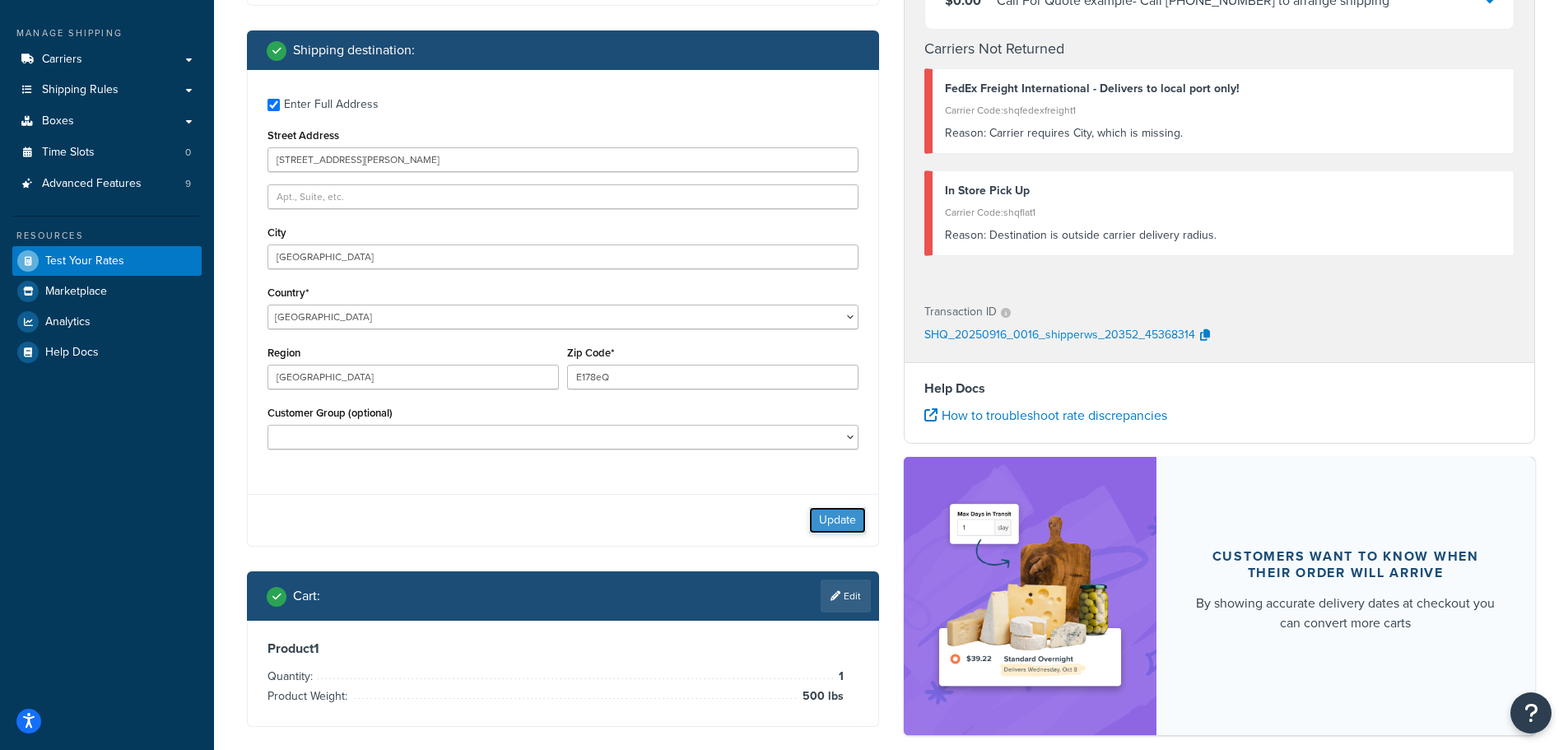
click at [809, 525] on button "Update" at bounding box center [837, 520] width 57 height 26
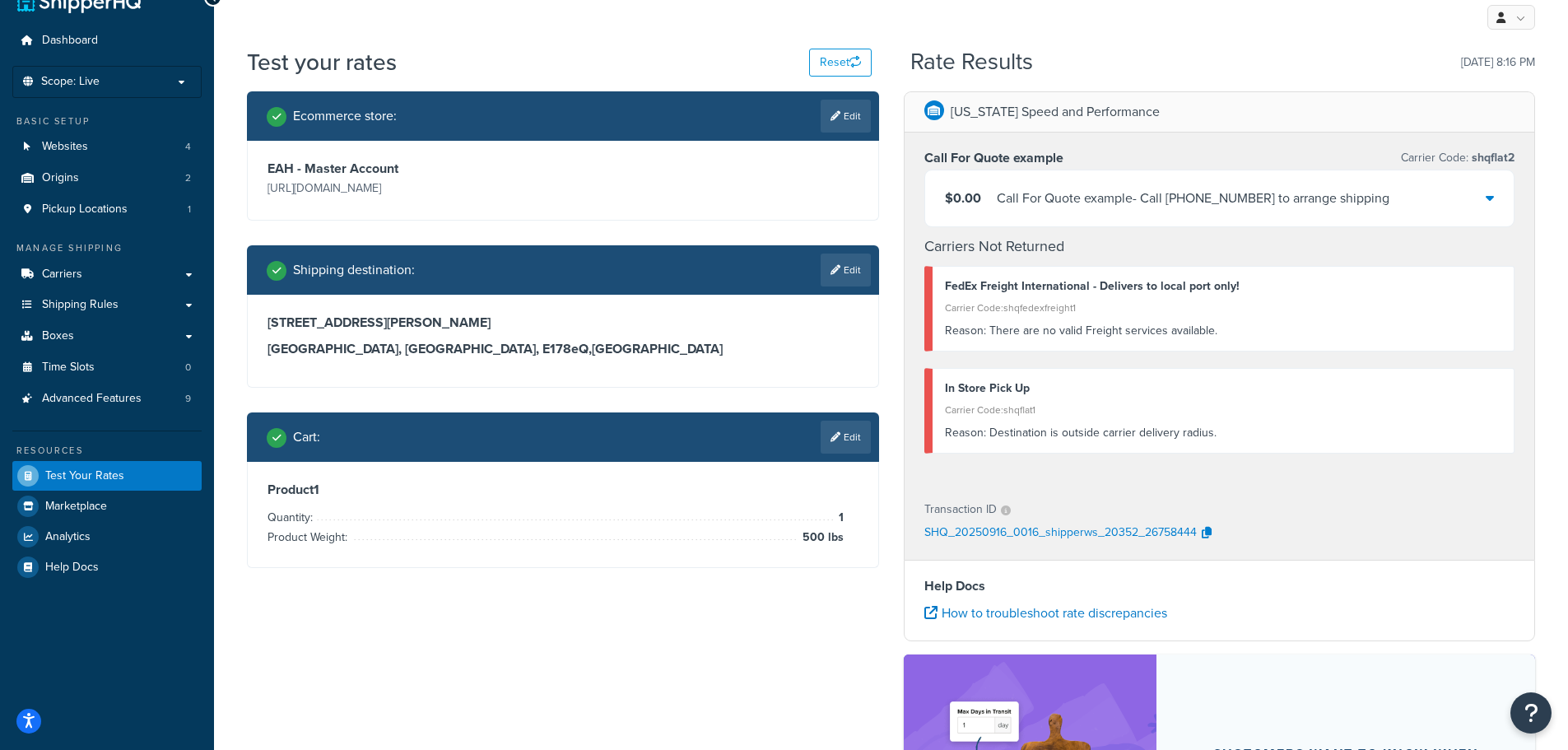
scroll to position [0, 0]
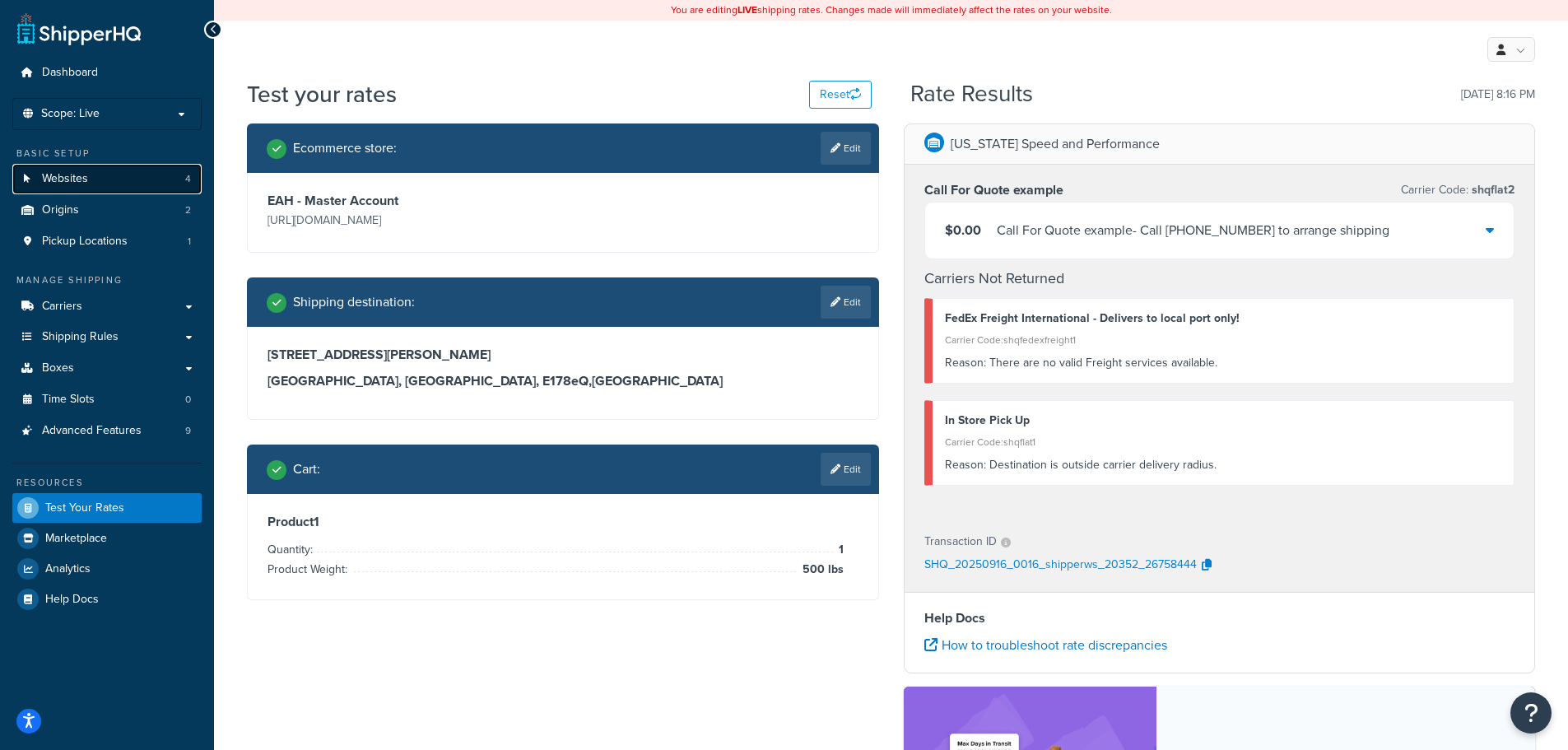
click at [96, 182] on link "Websites 4" at bounding box center [107, 179] width 189 height 31
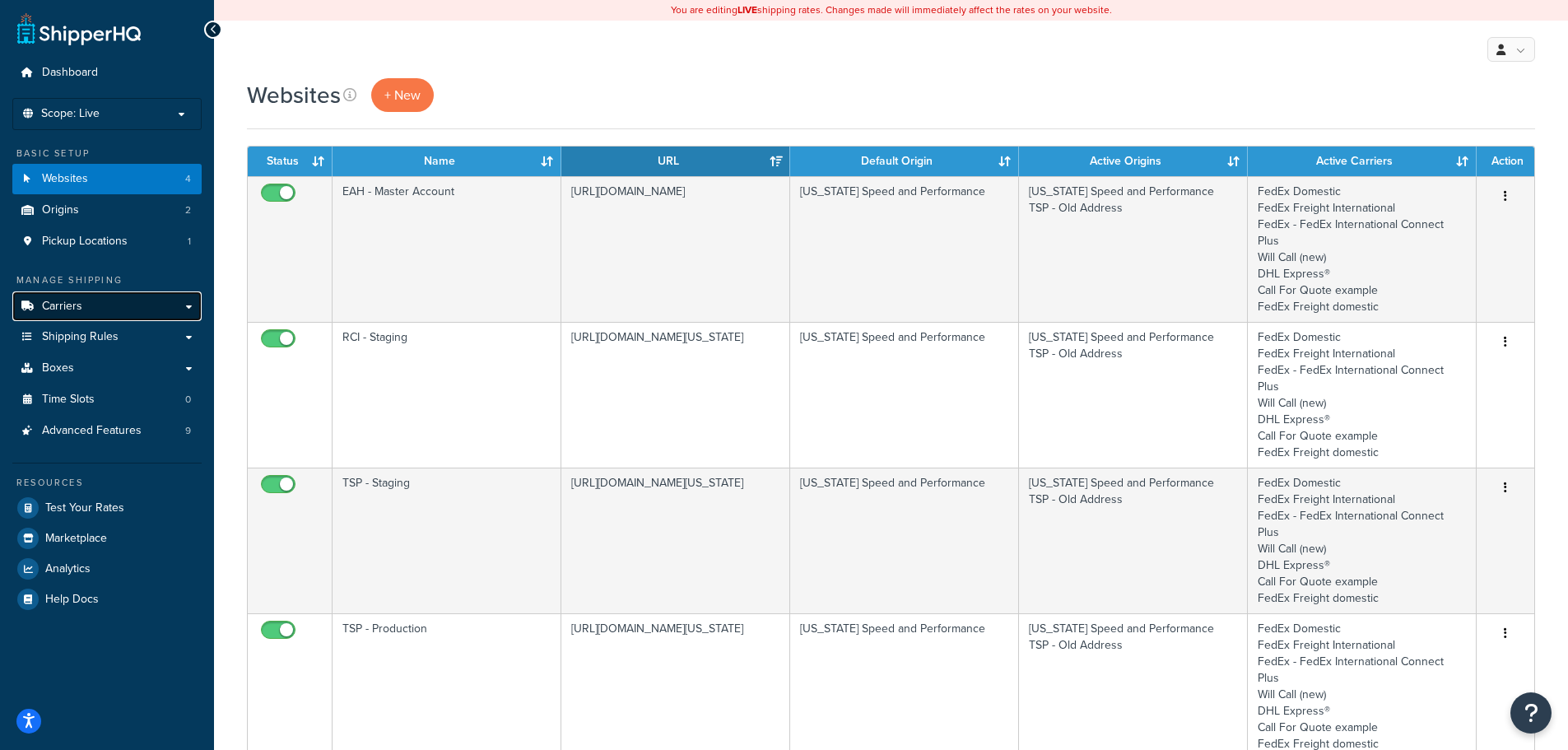
click at [95, 306] on link "Carriers" at bounding box center [107, 307] width 189 height 31
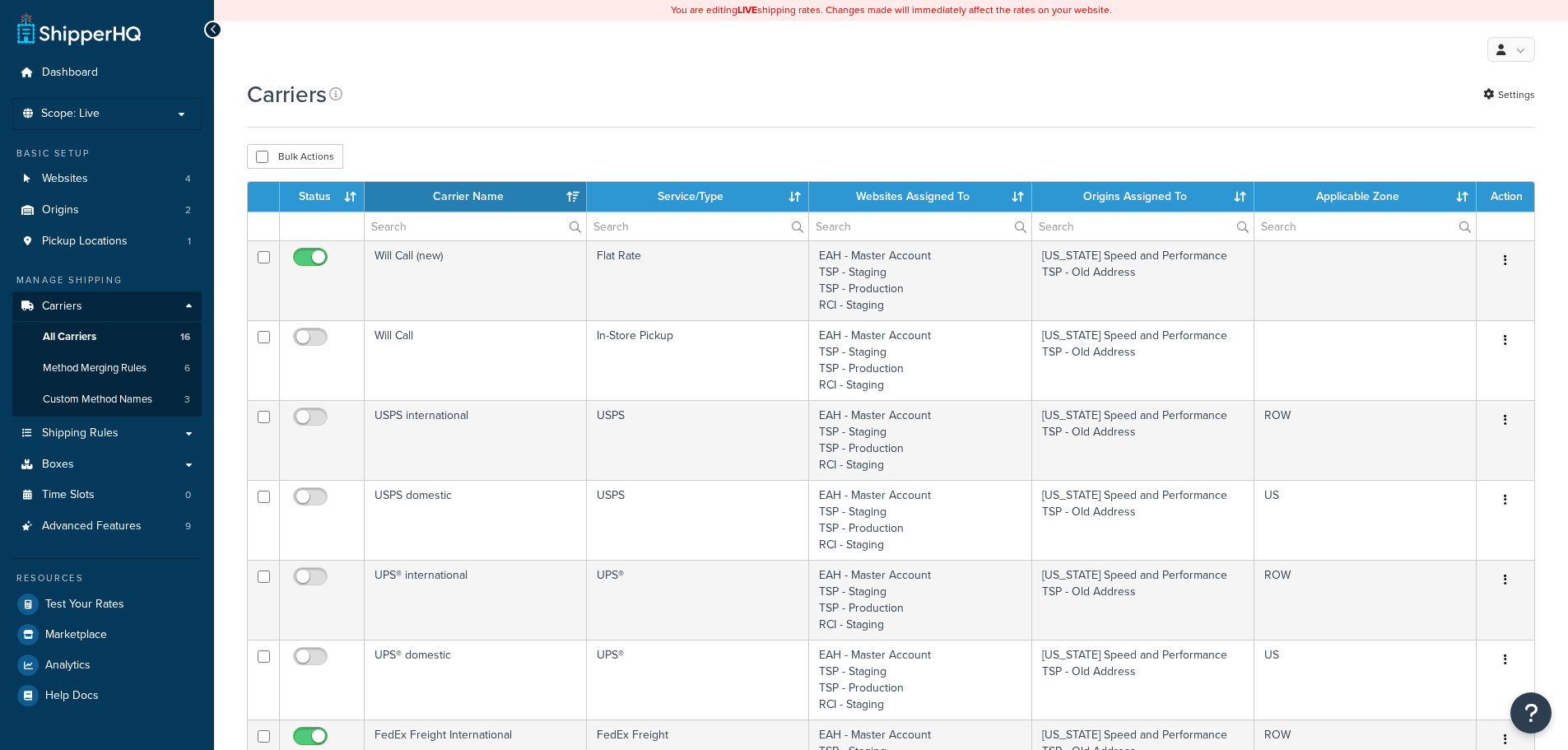
select select "15"
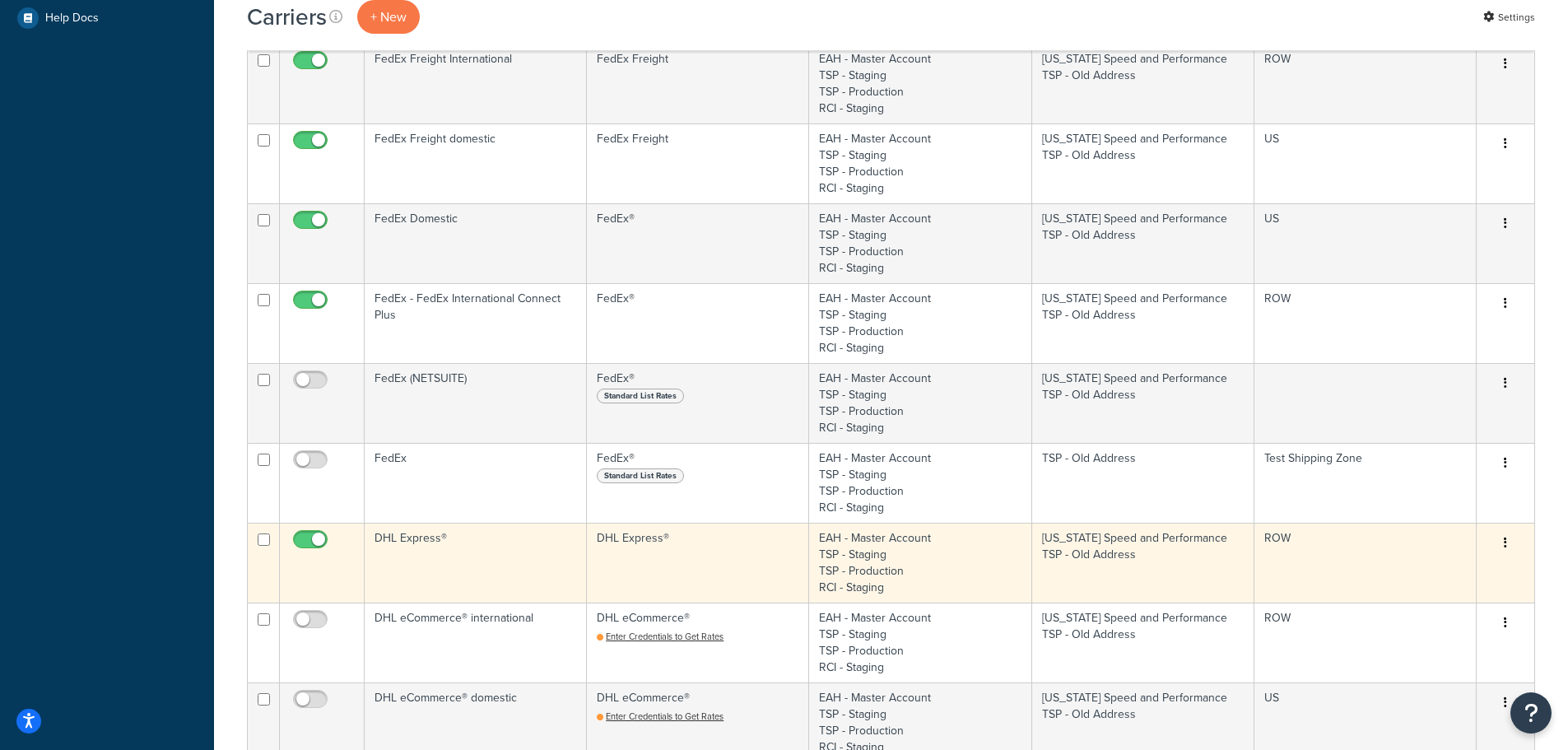
scroll to position [494, 0]
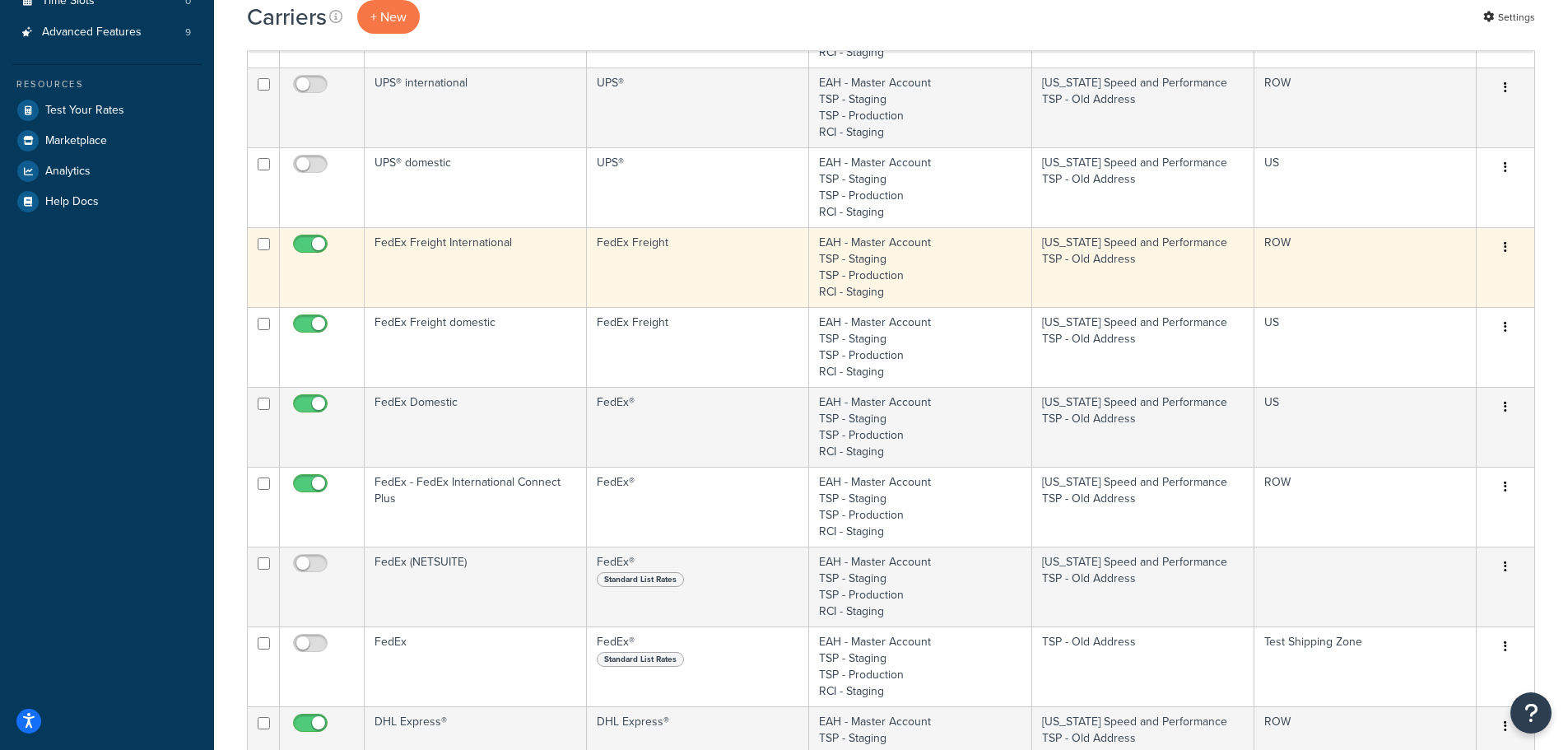
click at [497, 267] on td "FedEx Freight International" at bounding box center [476, 266] width 222 height 80
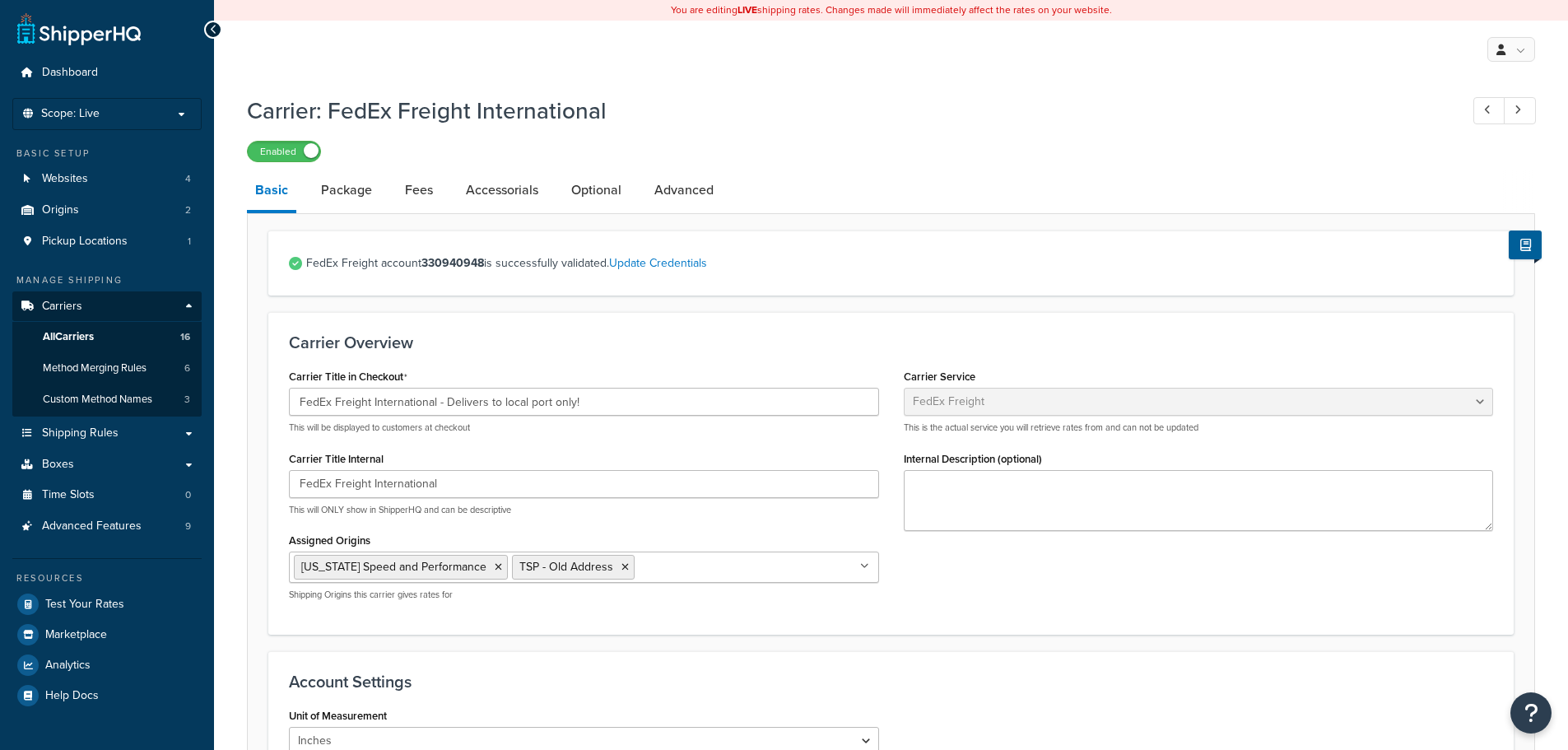
select select "fedExFreight"
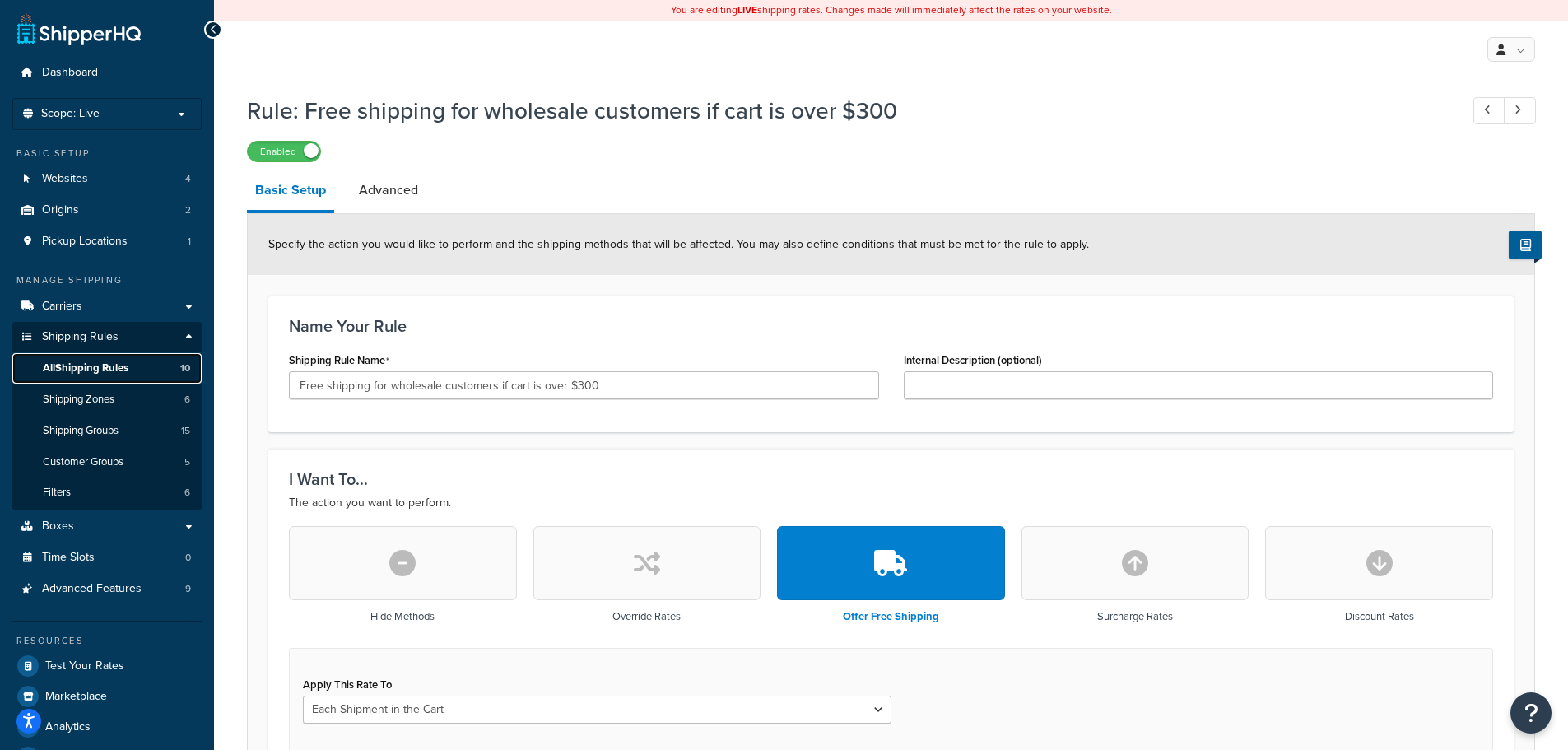
click at [105, 369] on span "All Shipping Rules" at bounding box center [86, 368] width 86 height 14
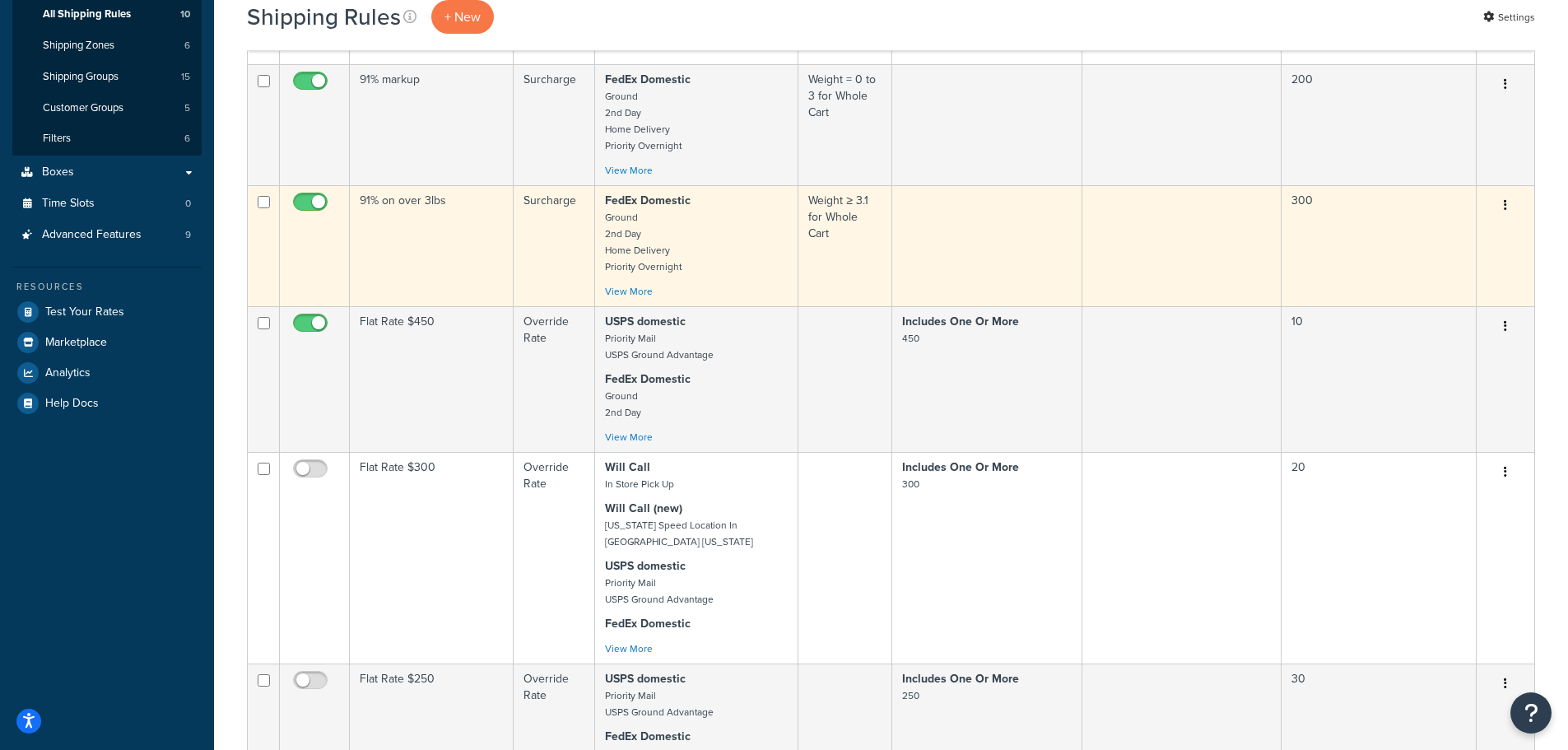
scroll to position [412, 0]
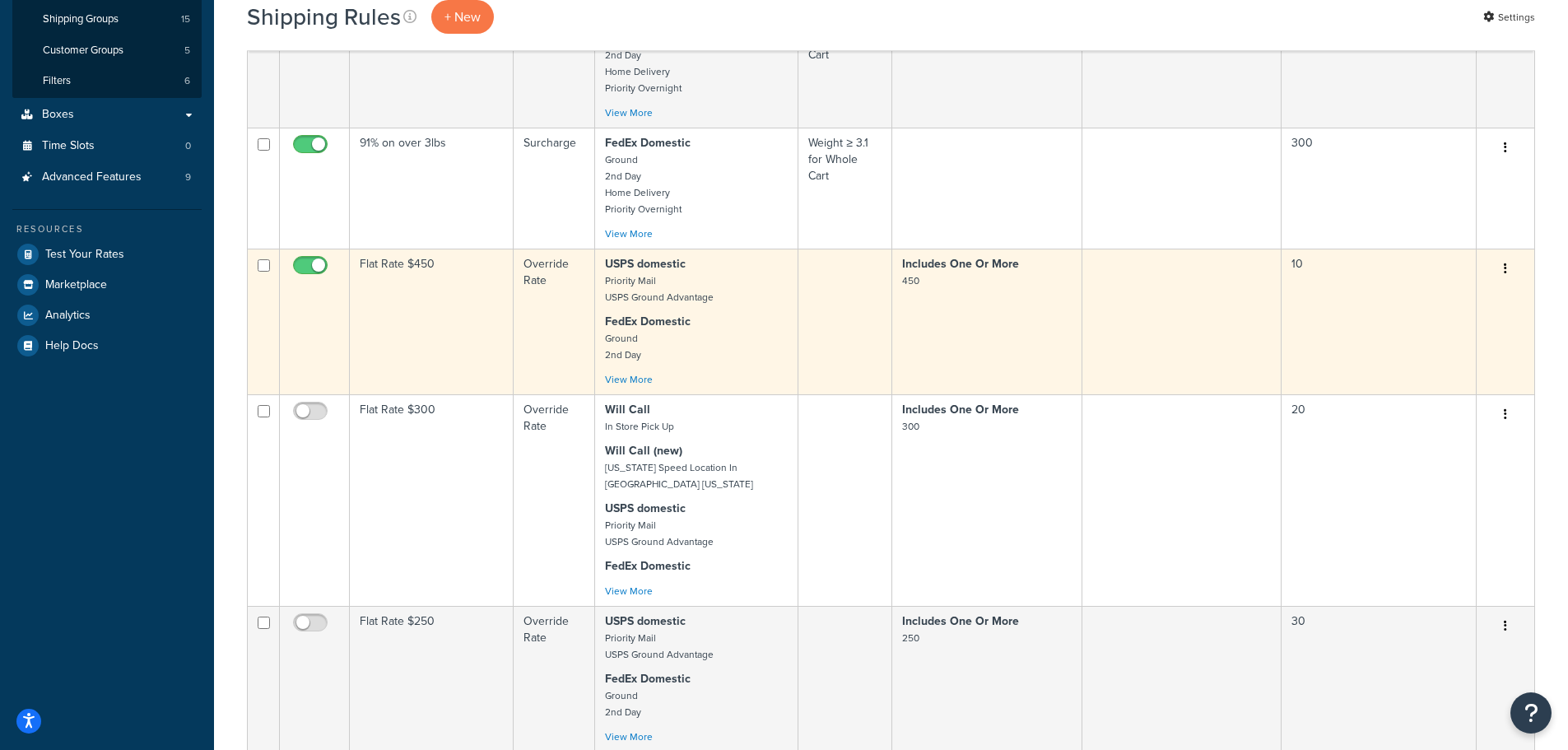
click at [411, 293] on td "Flat Rate $450" at bounding box center [431, 322] width 164 height 145
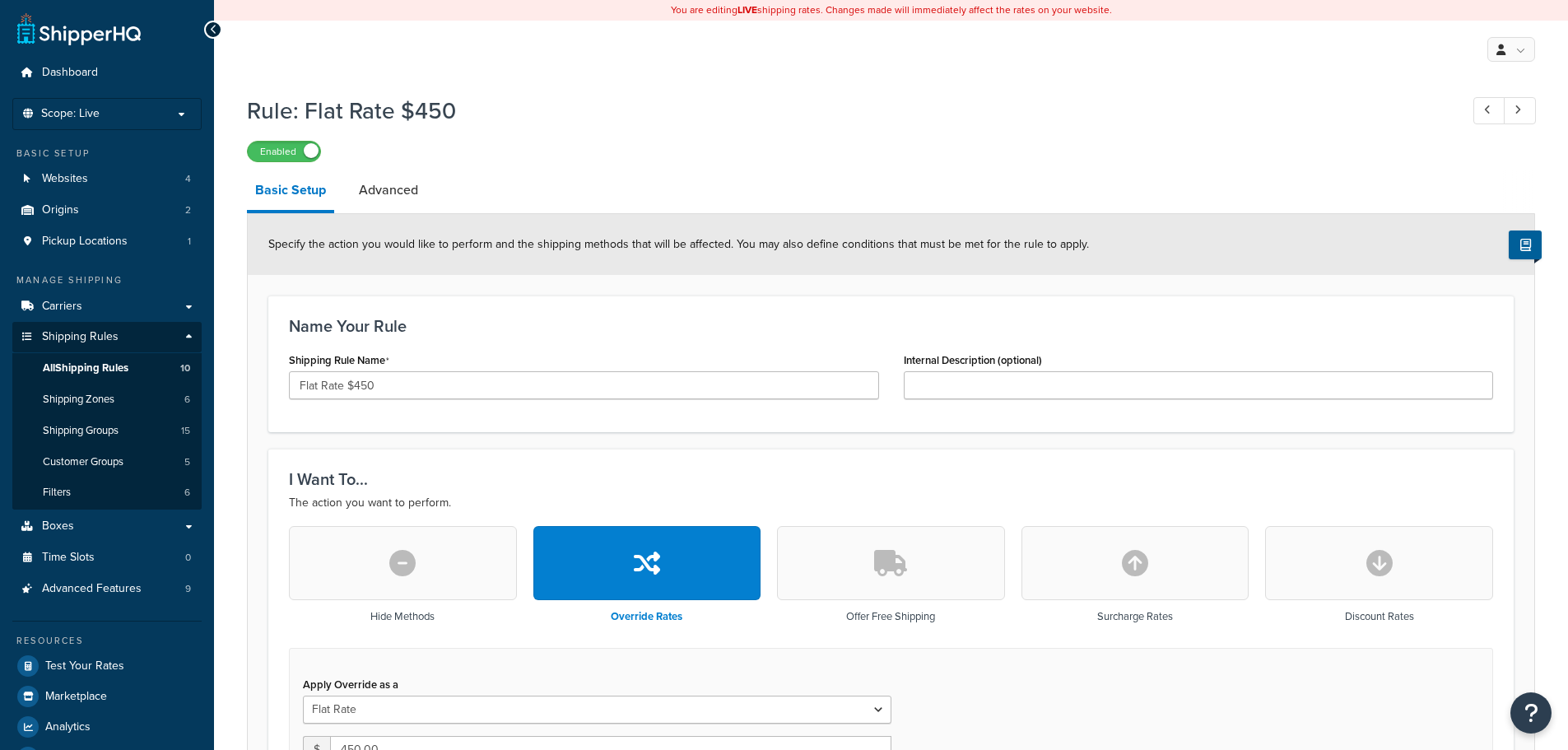
select select "ITEM"
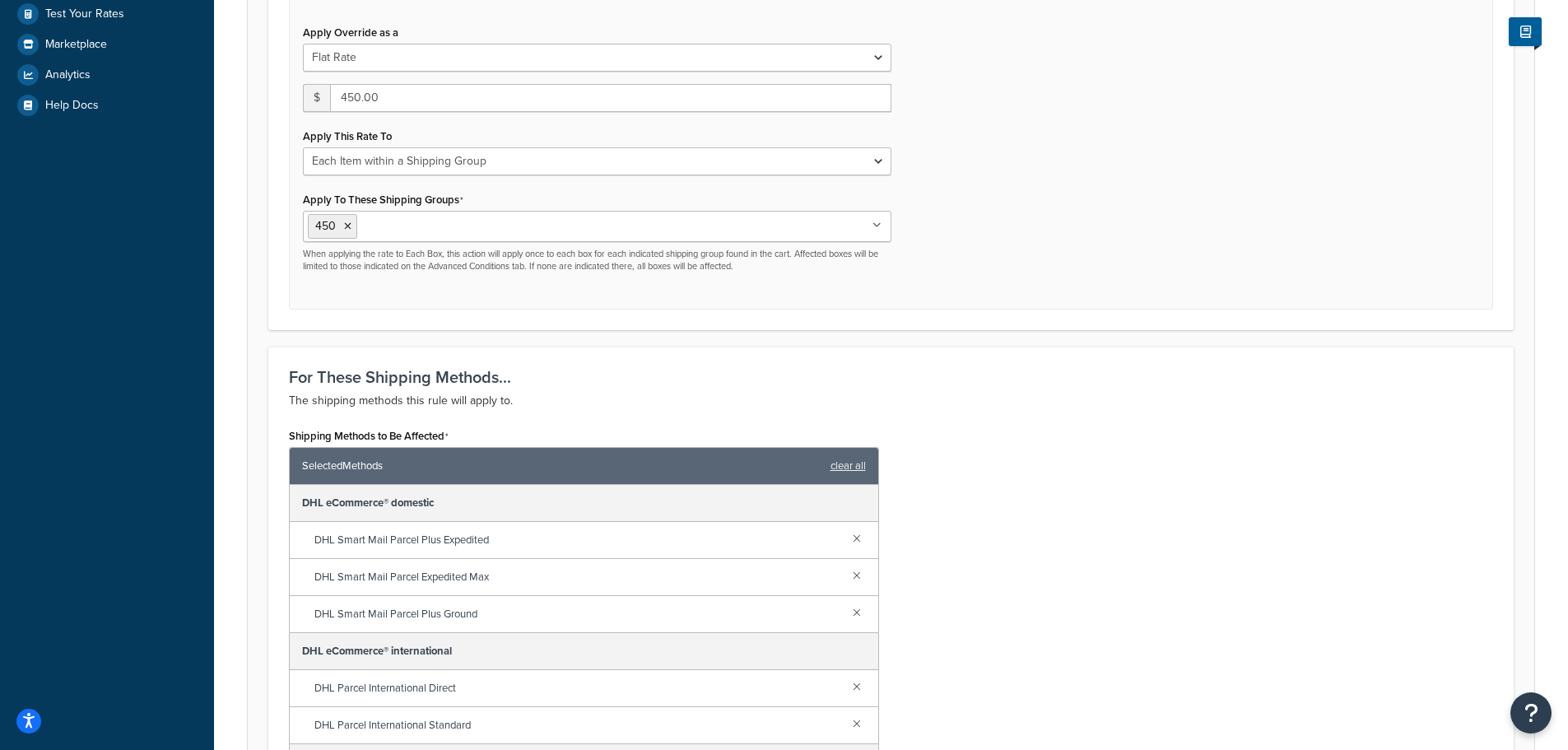
scroll to position [412, 0]
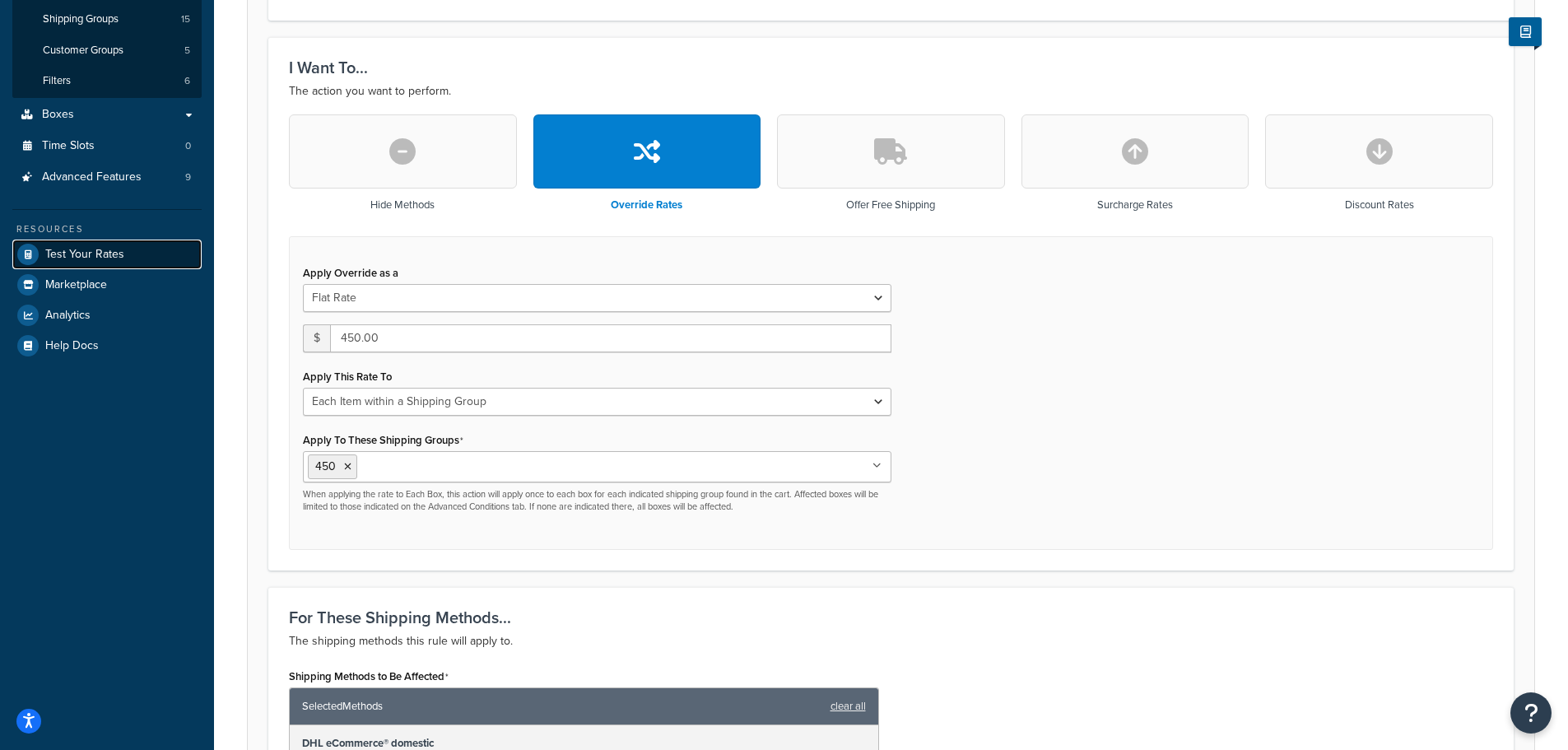
click at [125, 256] on link "Test Your Rates" at bounding box center [107, 254] width 189 height 30
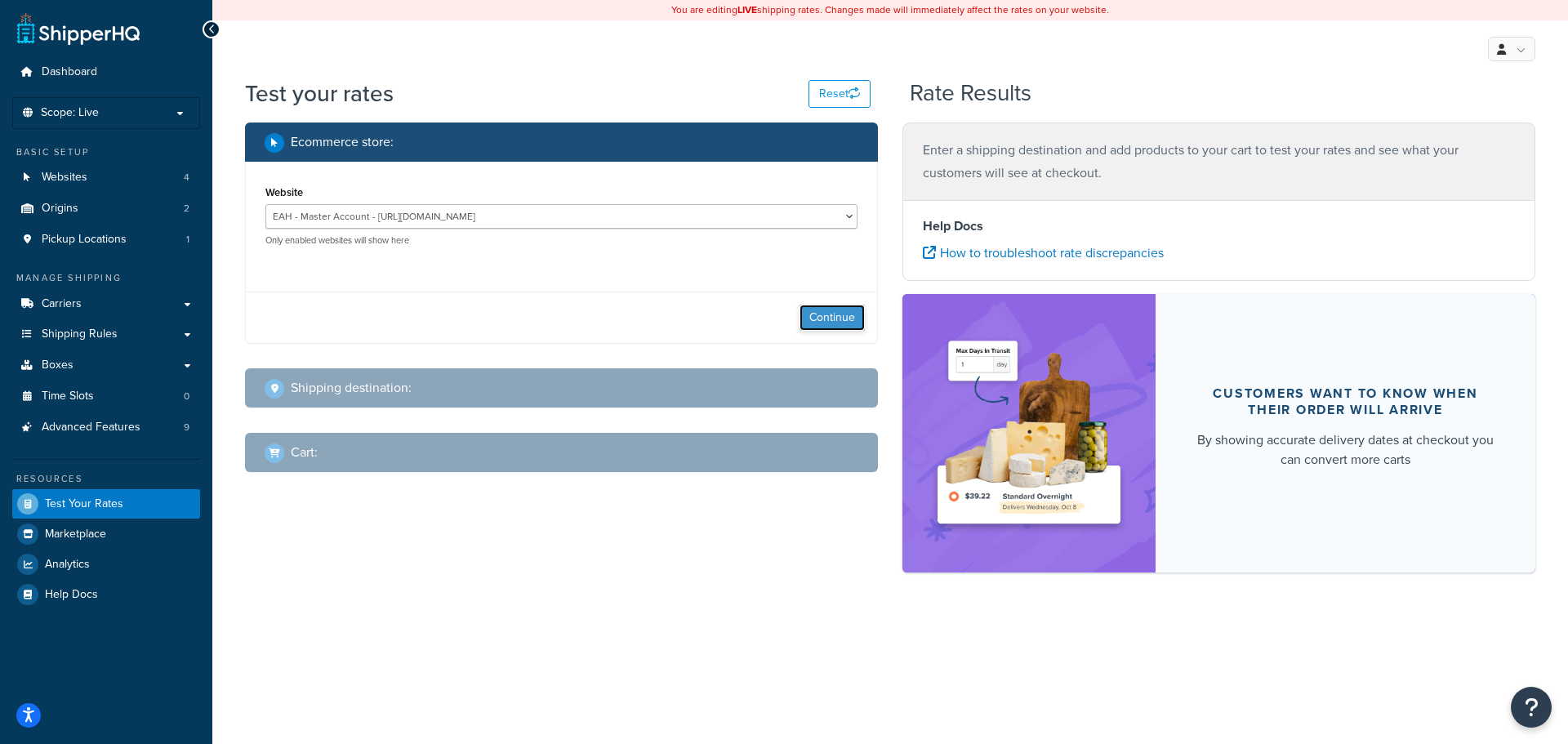
click at [830, 321] on button "Continue" at bounding box center [832, 317] width 65 height 26
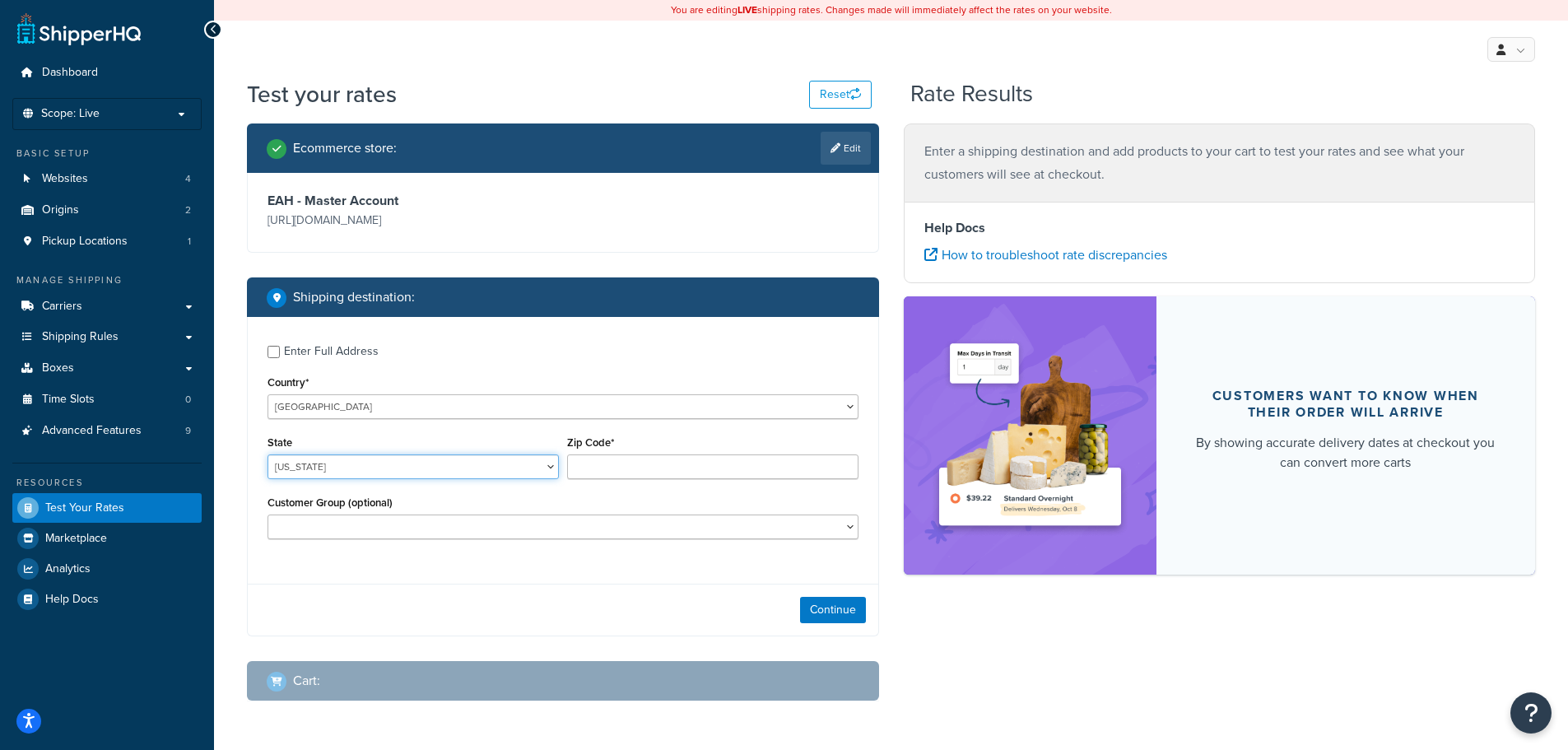
click at [515, 467] on select "Alabama Alaska American Samoa Arizona Arkansas Armed Forces Americas Armed Forc…" at bounding box center [413, 467] width 292 height 25
select select "OH"
click at [267, 455] on select "Alabama Alaska American Samoa Arizona Arkansas Armed Forces Americas Armed Forc…" at bounding box center [413, 467] width 292 height 25
click at [600, 463] on input "Zip Code*" at bounding box center [712, 467] width 292 height 25
type input "44256"
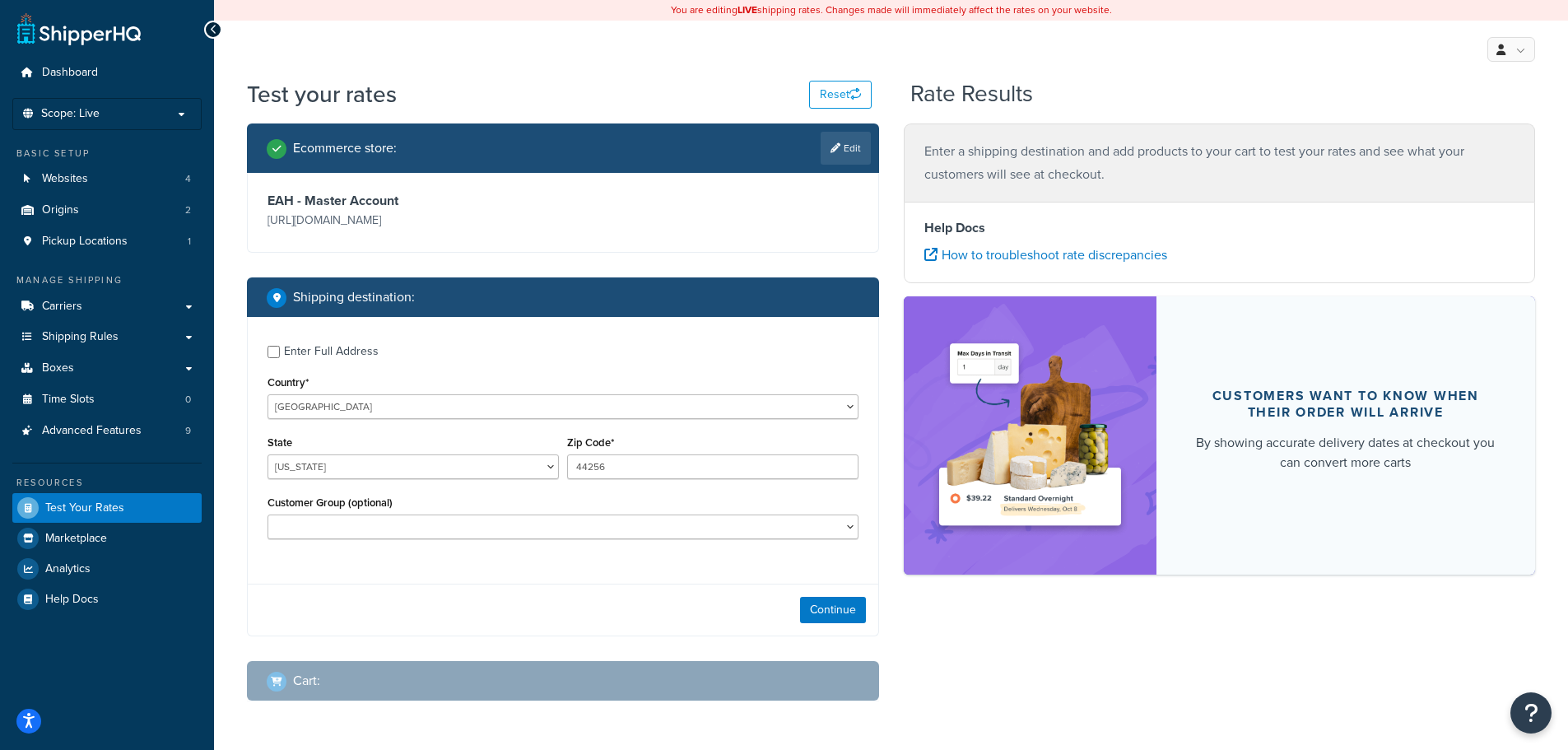
click at [353, 353] on div "Enter Full Address" at bounding box center [331, 351] width 95 height 23
click at [279, 353] on input "Enter Full Address" at bounding box center [273, 352] width 12 height 12
checkbox input "true"
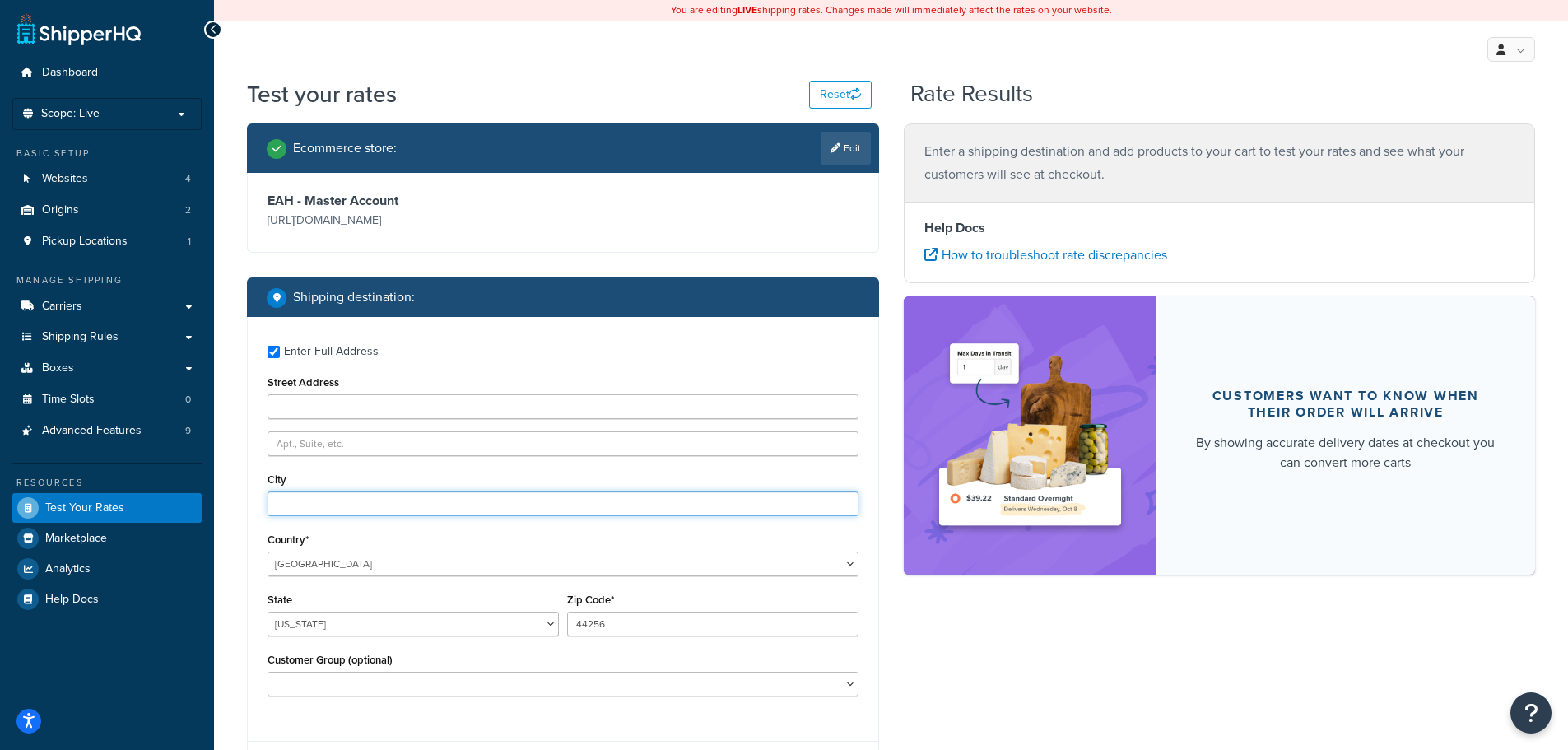
click at [378, 507] on input "City" at bounding box center [562, 504] width 591 height 25
type input "medina"
type input "120 north state"
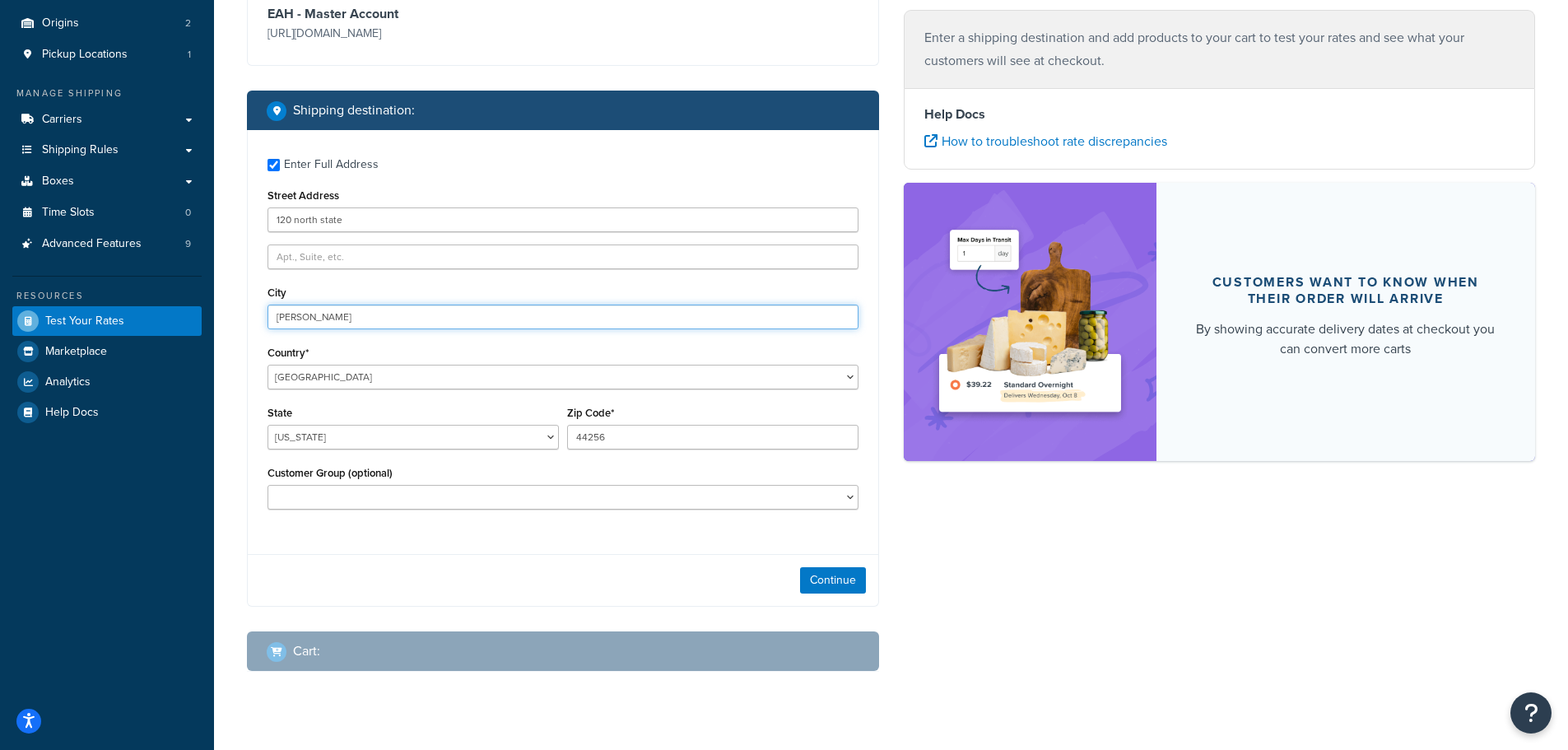
scroll to position [216, 0]
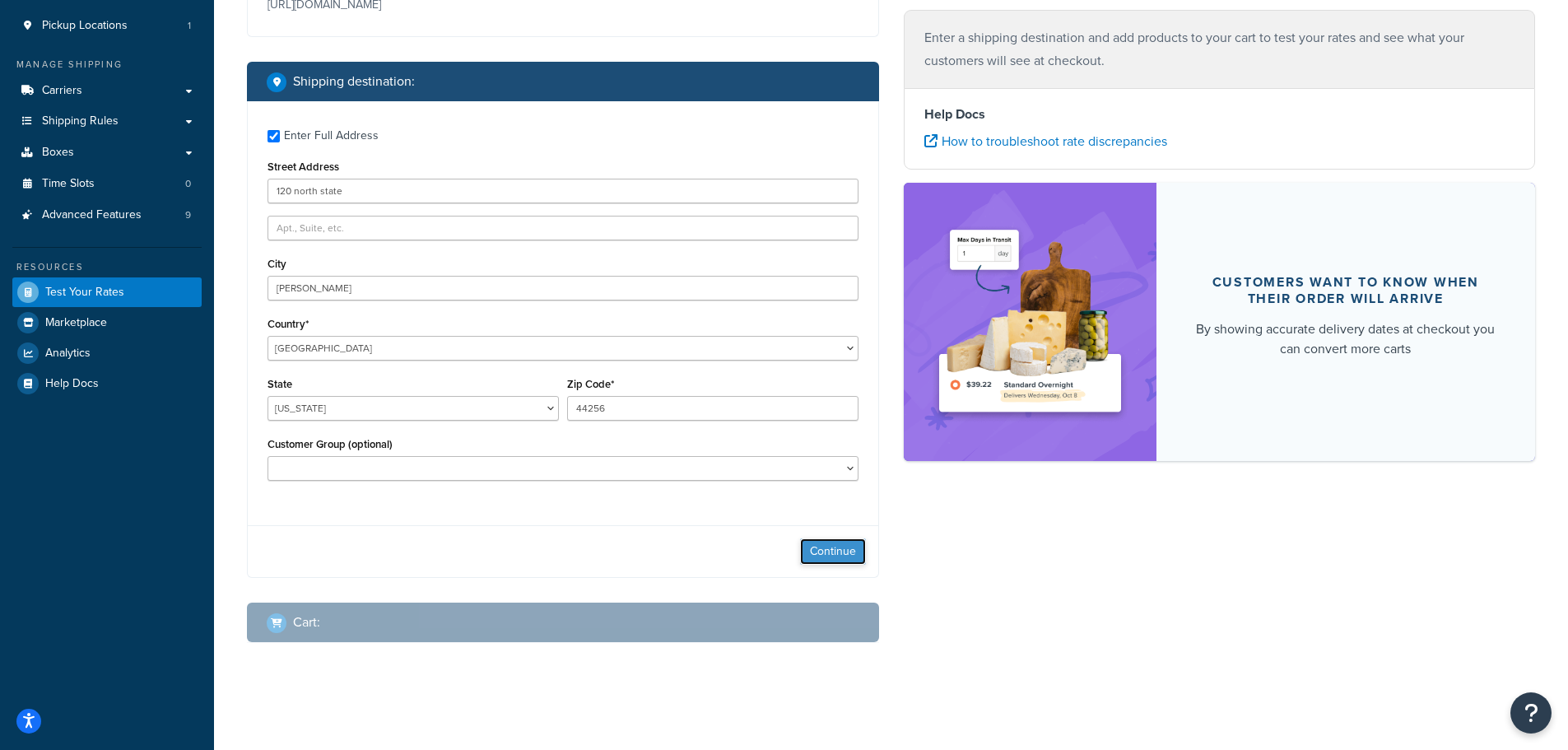
click at [852, 552] on button "Continue" at bounding box center [832, 551] width 66 height 26
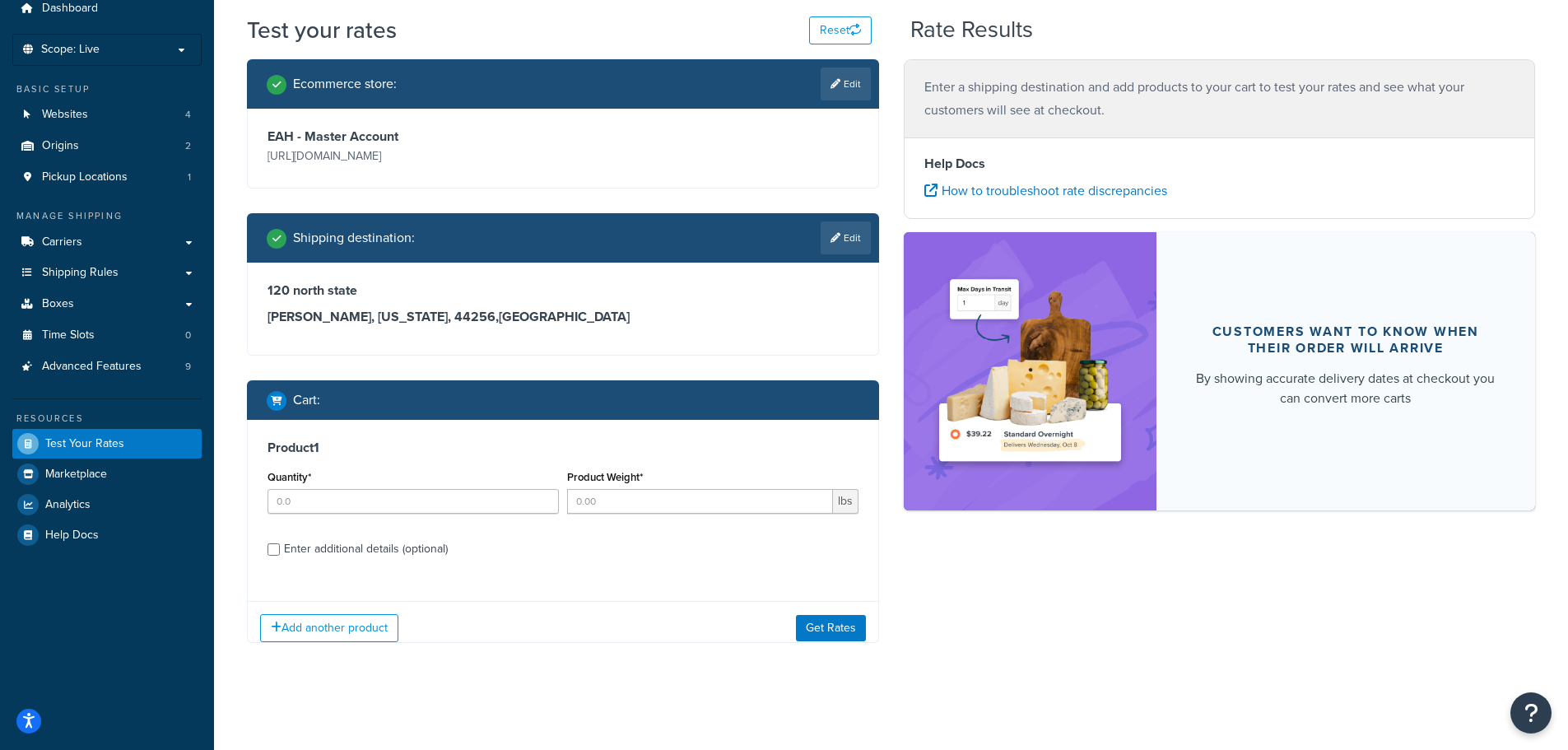
scroll to position [76, 0]
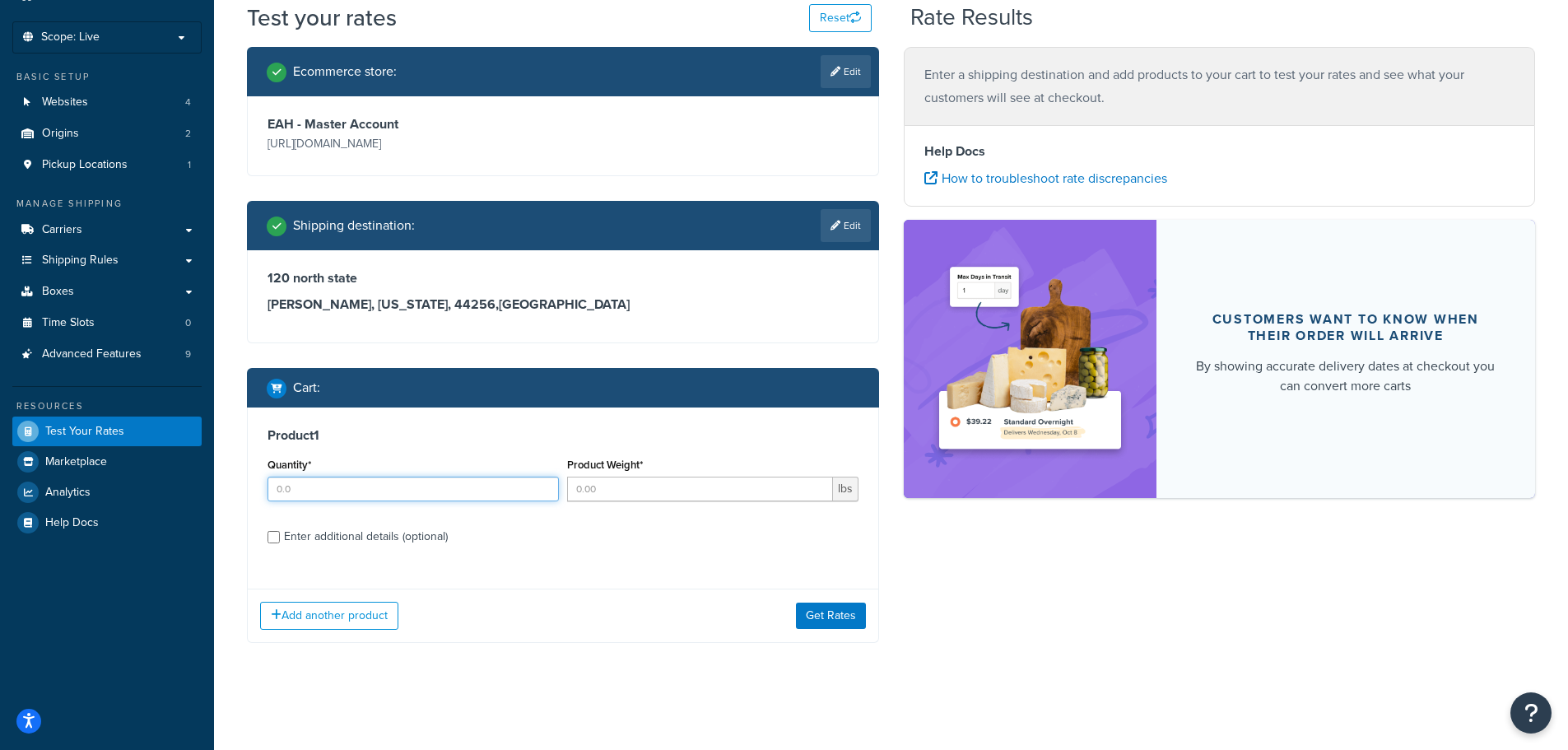
click at [441, 491] on input "Quantity*" at bounding box center [413, 489] width 292 height 25
type input "1"
click at [657, 485] on input "Product Weight*" at bounding box center [699, 489] width 265 height 25
click at [374, 536] on div "Product 1 Quantity* 1 Product Weight* lbs Enter additional details (optional)" at bounding box center [563, 492] width 631 height 169
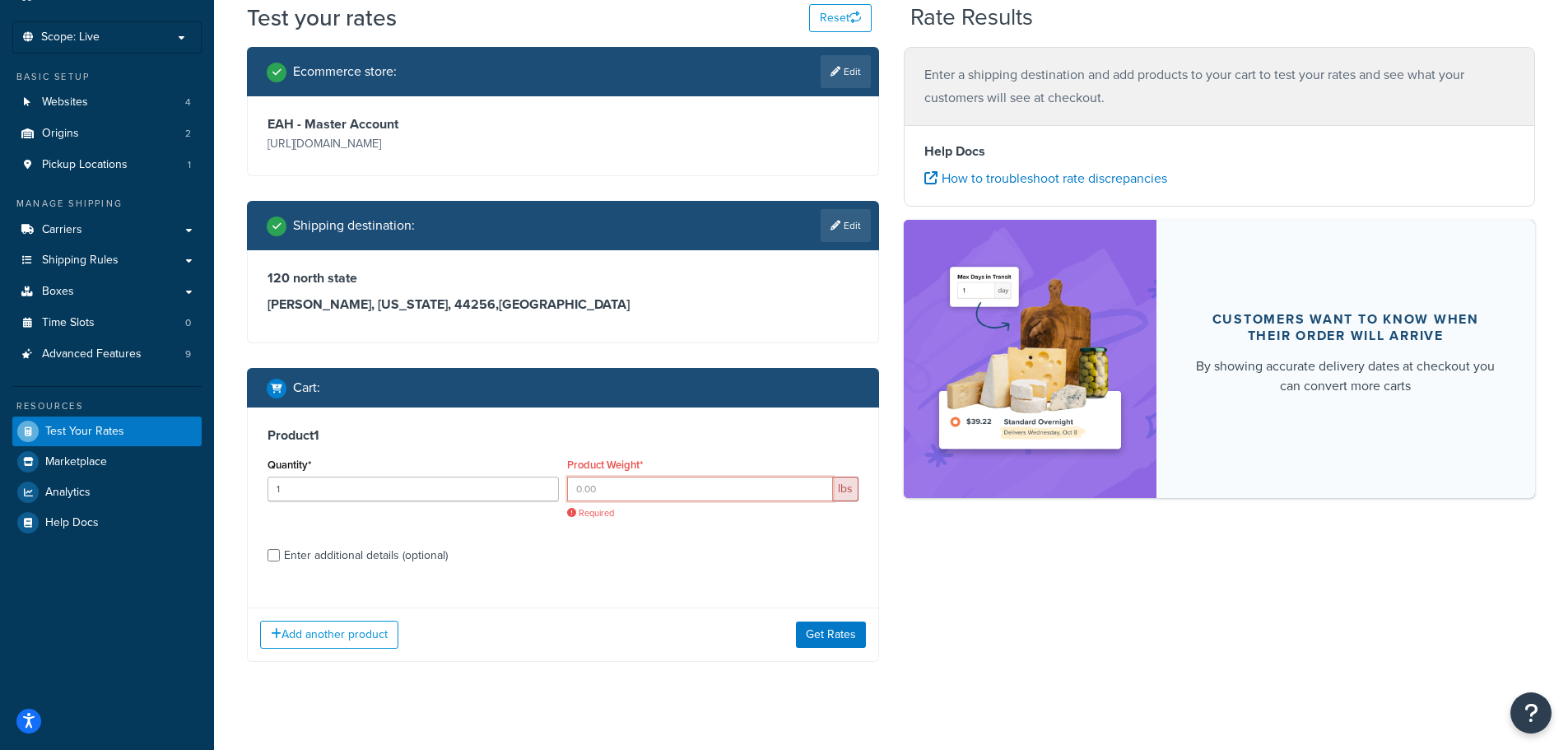
click at [735, 492] on input "Product Weight*" at bounding box center [699, 489] width 265 height 25
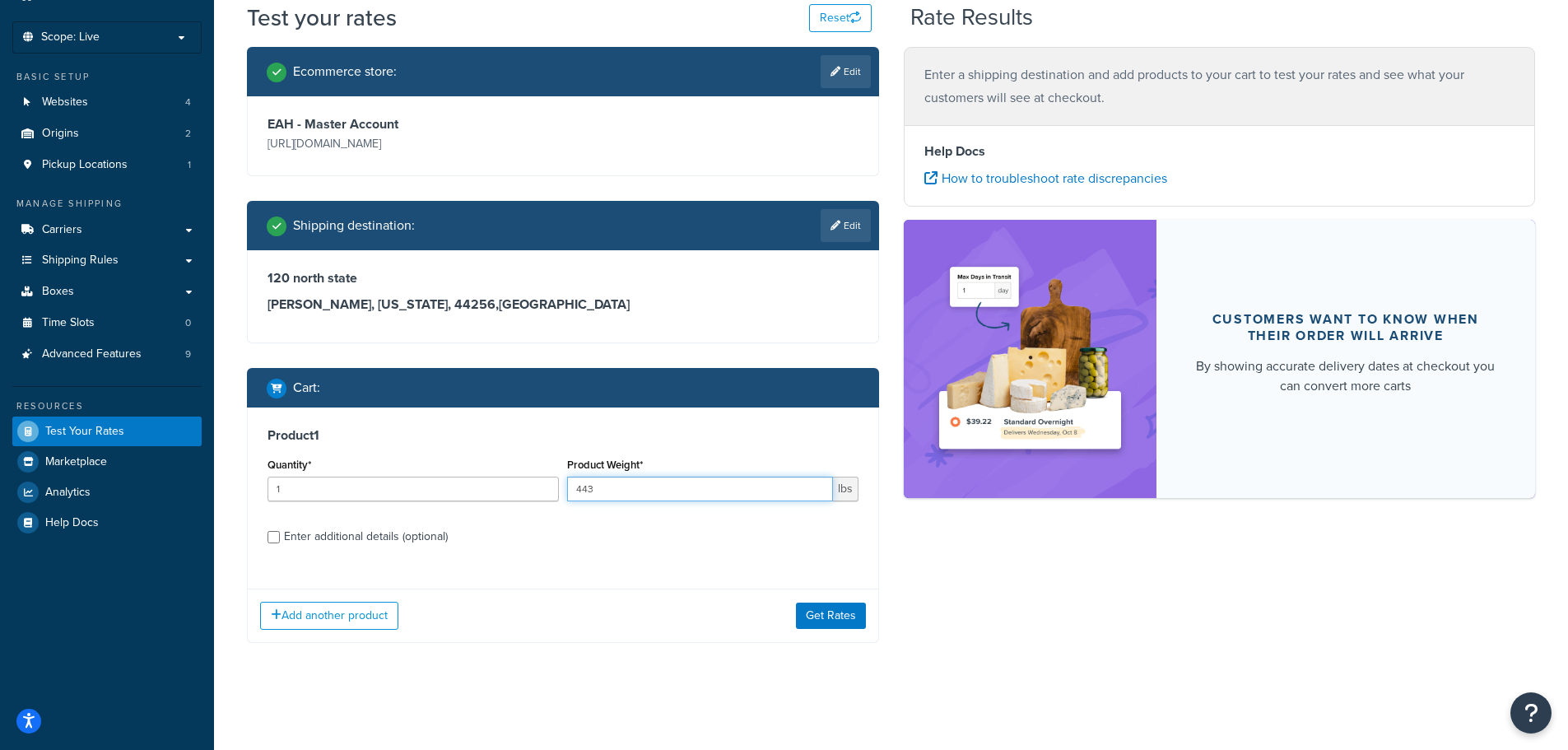
type input "443"
click at [904, 522] on div "Ecommerce store : Edit EAH - Master Account https://www.enthusiastautoholdings.…" at bounding box center [891, 357] width 1312 height 620
click at [371, 535] on div "Enter additional details (optional)" at bounding box center [365, 536] width 164 height 23
click at [279, 535] on input "Enter additional details (optional)" at bounding box center [273, 537] width 12 height 12
checkbox input "true"
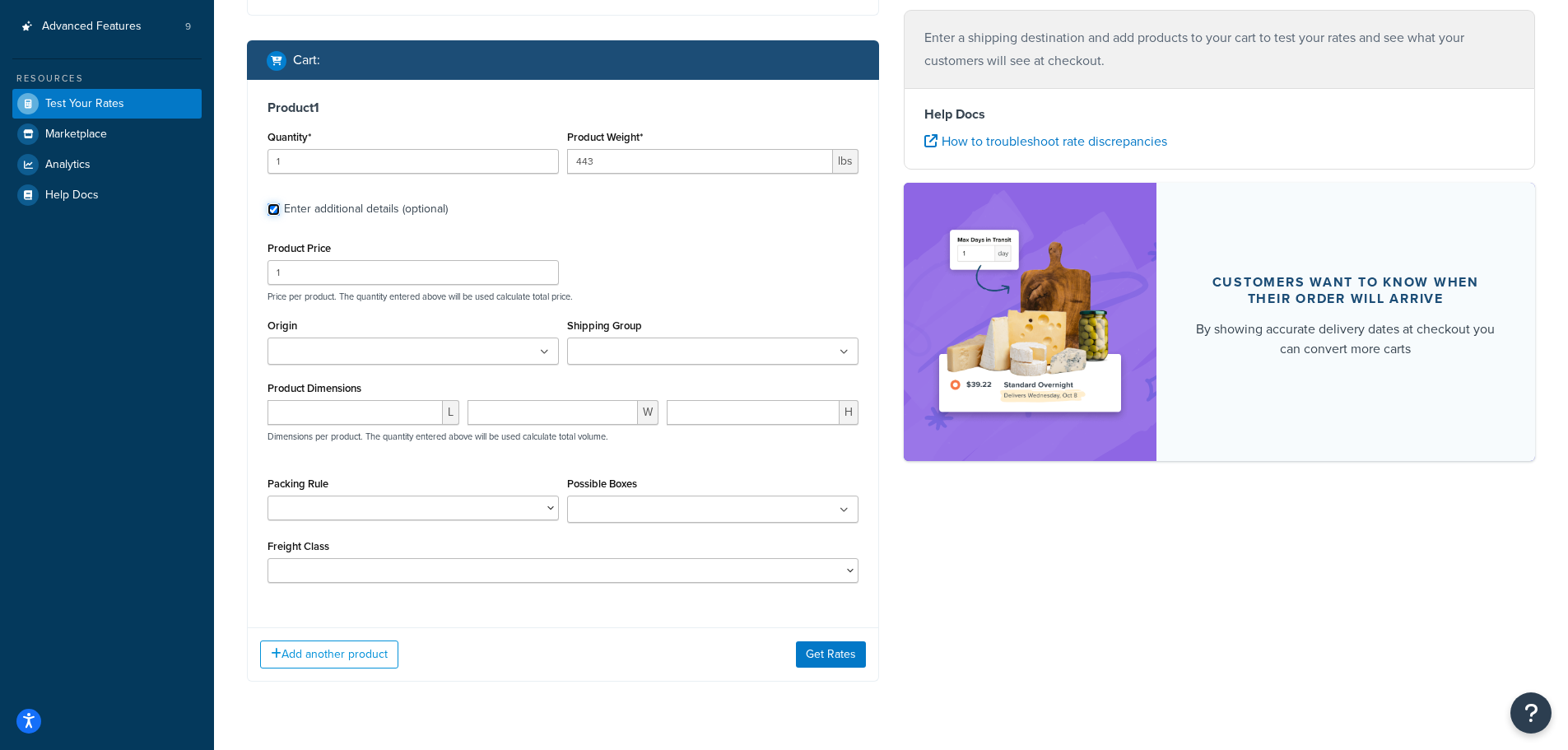
scroll to position [406, 0]
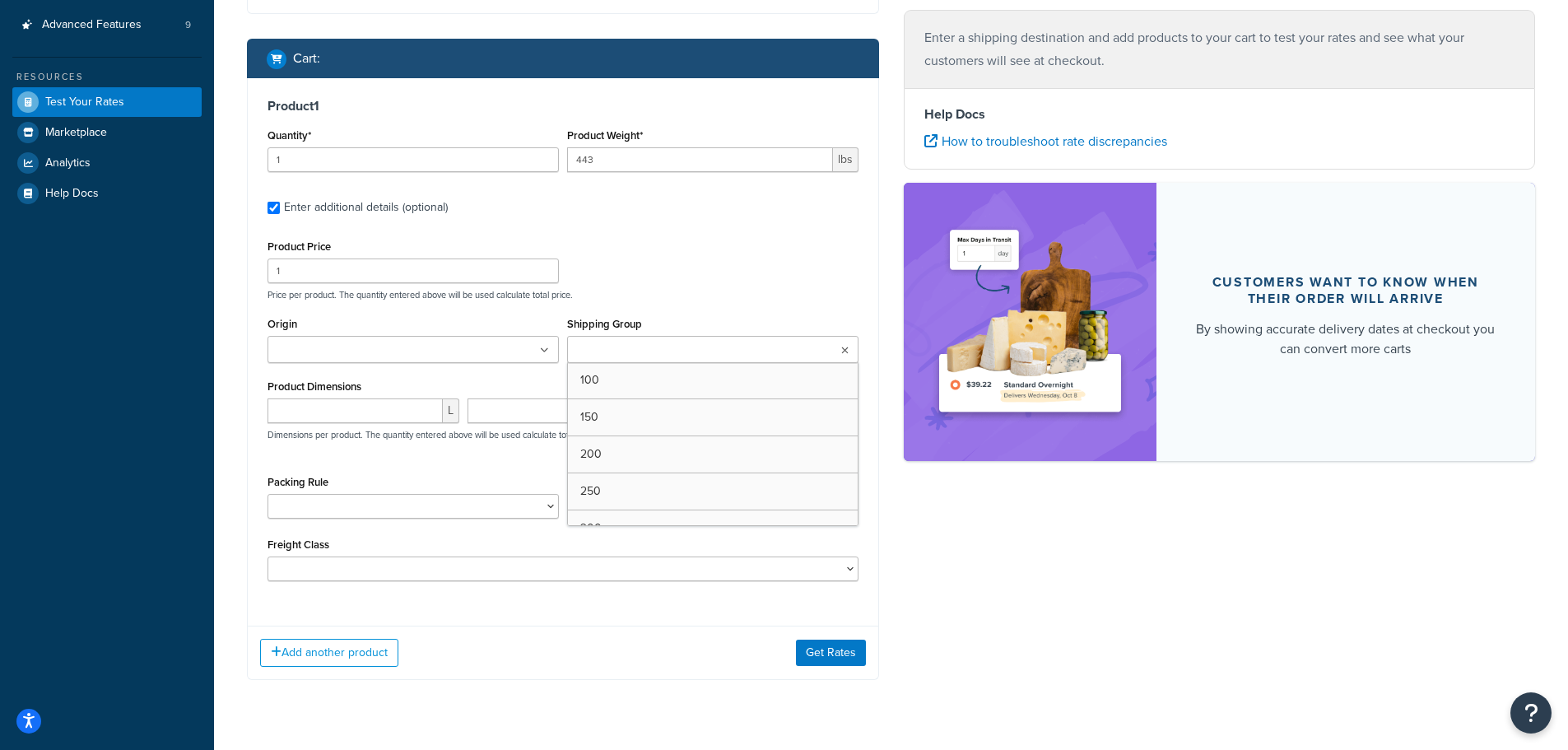
click at [577, 347] on input "Shipping Group" at bounding box center [645, 350] width 145 height 18
click at [699, 270] on div "Product Price 1 Price per product. The quantity entered above will be used calc…" at bounding box center [563, 268] width 599 height 65
click at [352, 418] on input "number" at bounding box center [355, 414] width 175 height 25
type input "41"
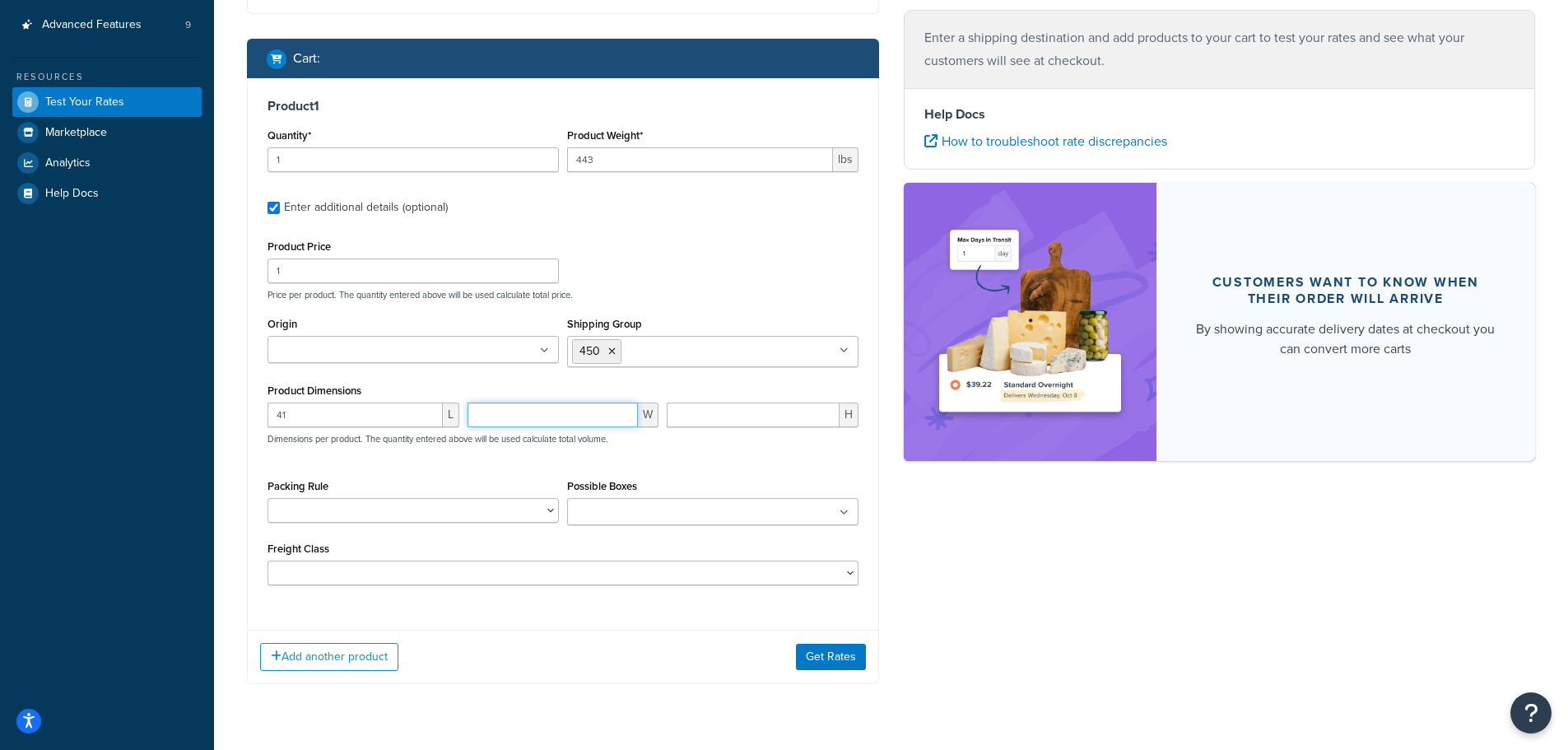
click at [499, 411] on input "number" at bounding box center [553, 414] width 171 height 25
type input "34"
click at [687, 412] on input "number" at bounding box center [752, 414] width 173 height 25
type input "25"
click at [835, 654] on button "Get Rates" at bounding box center [830, 657] width 70 height 26
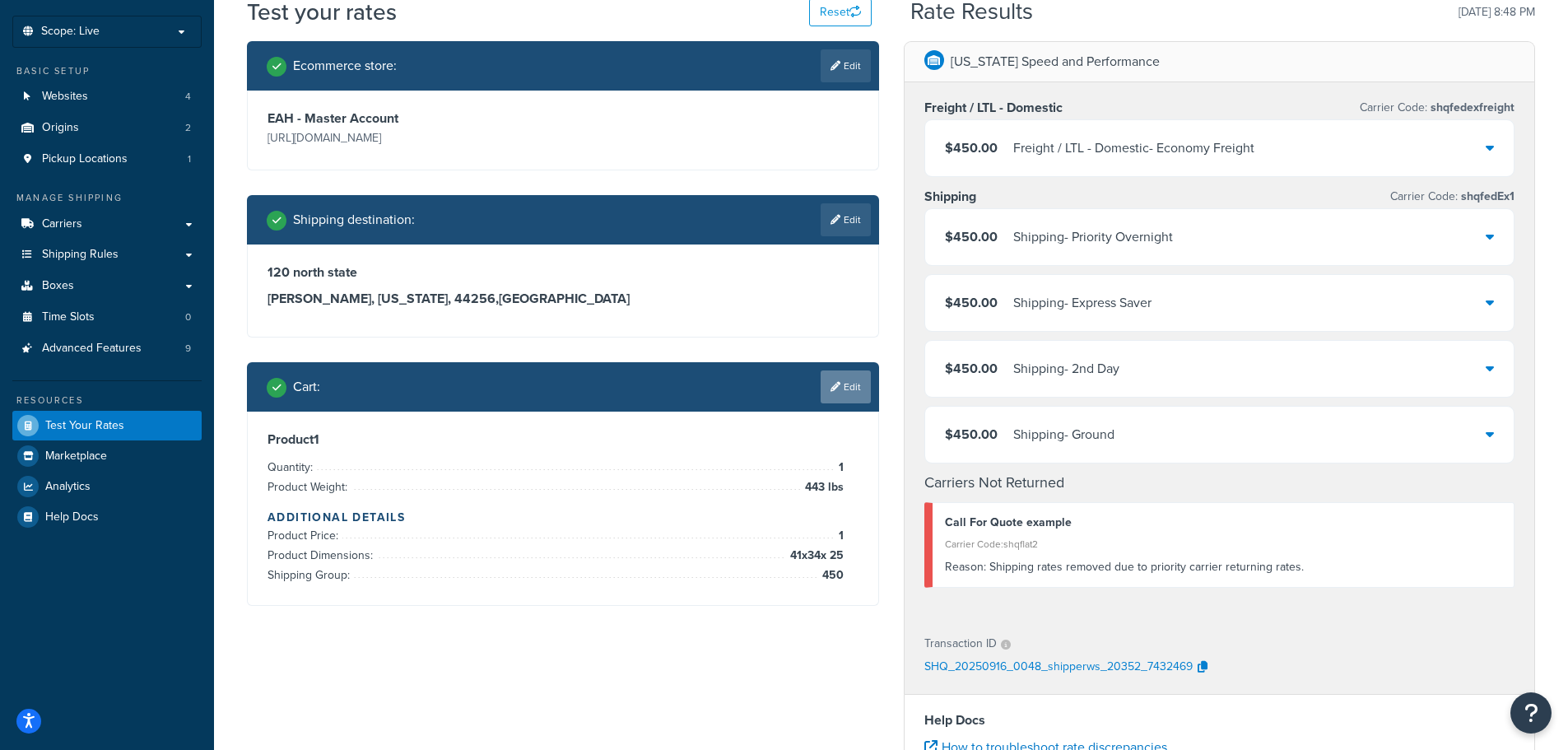
click at [858, 386] on link "Edit" at bounding box center [845, 387] width 50 height 33
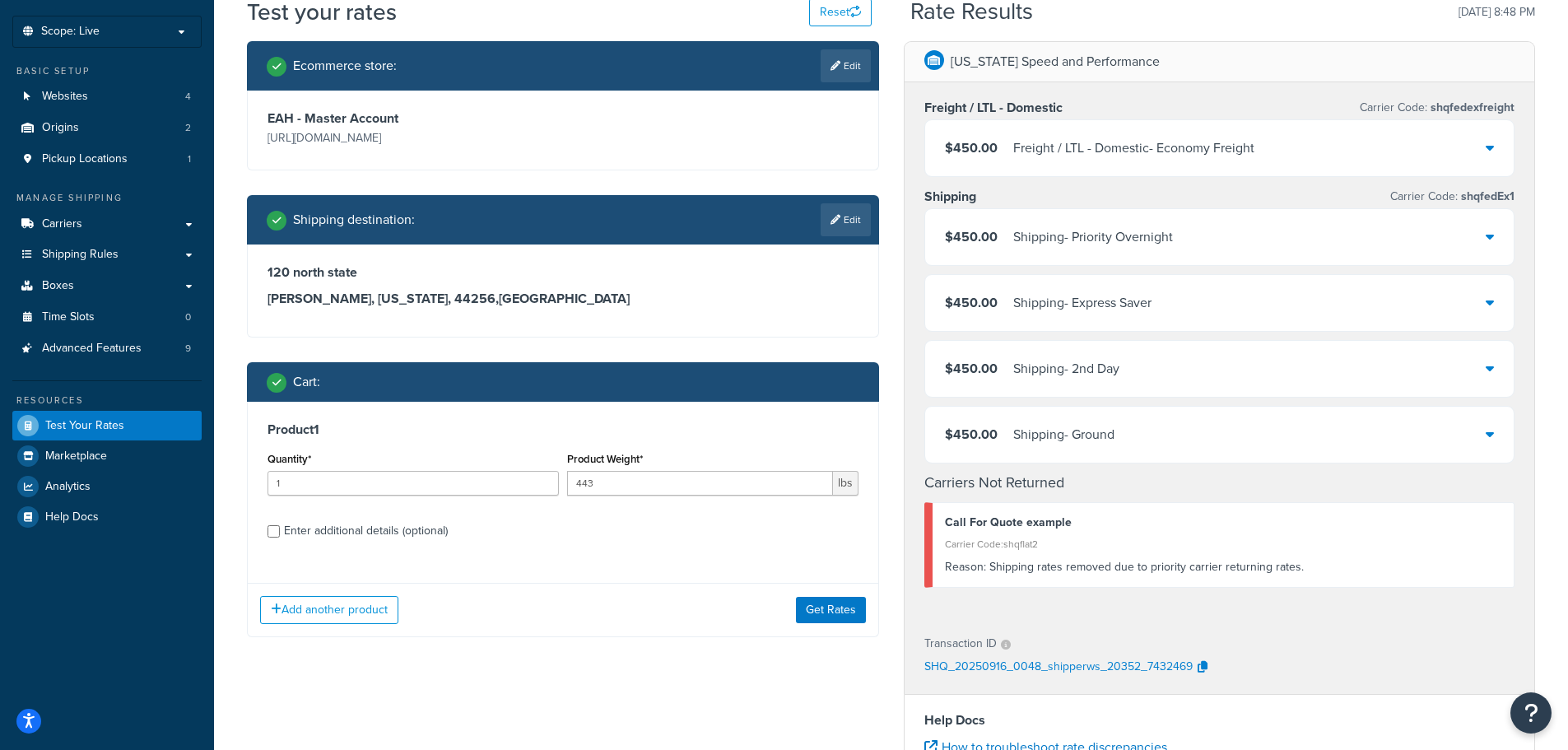
click at [353, 525] on div "Enter additional details (optional)" at bounding box center [365, 531] width 164 height 23
click at [279, 525] on input "Enter additional details (optional)" at bounding box center [273, 531] width 12 height 12
checkbox input "true"
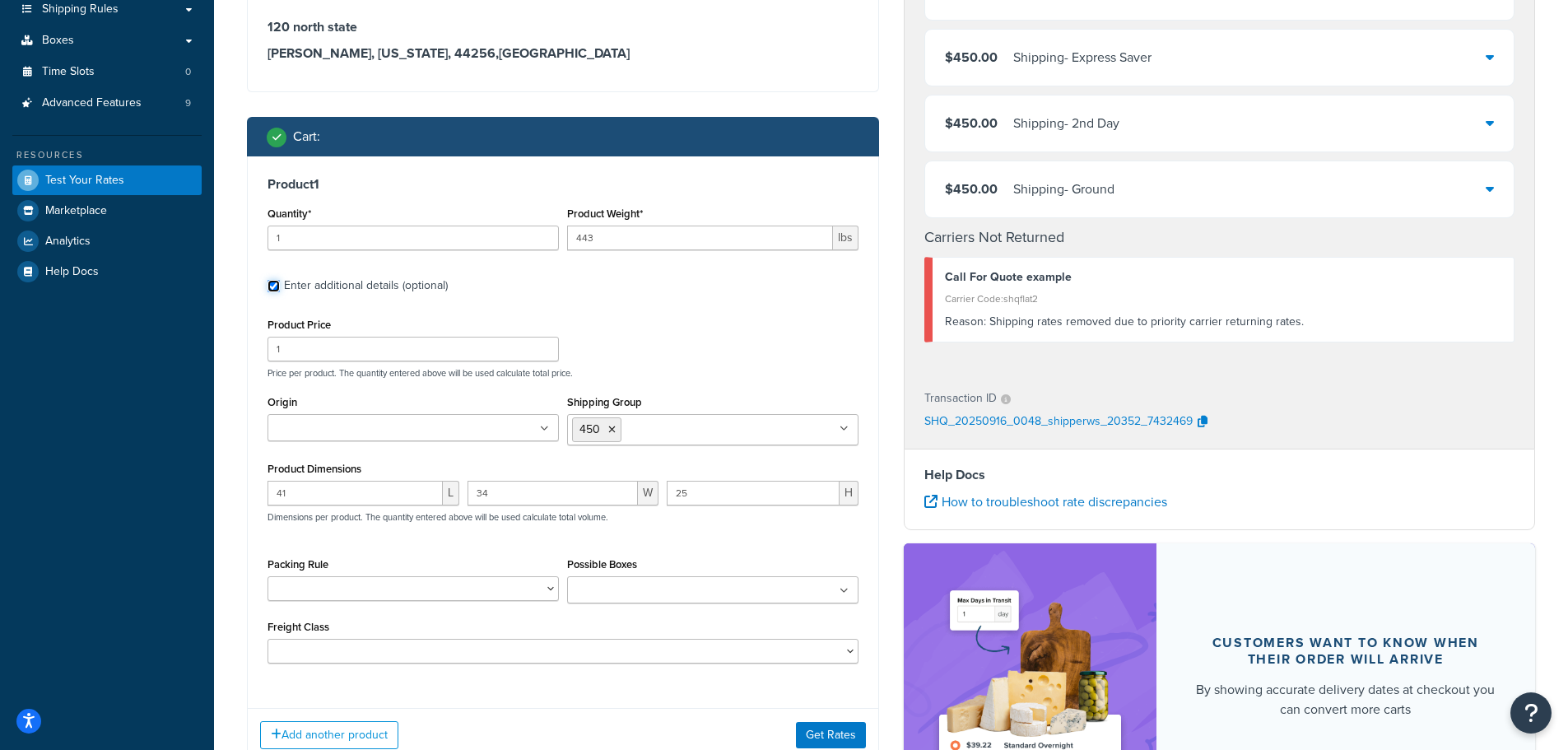
scroll to position [412, 0]
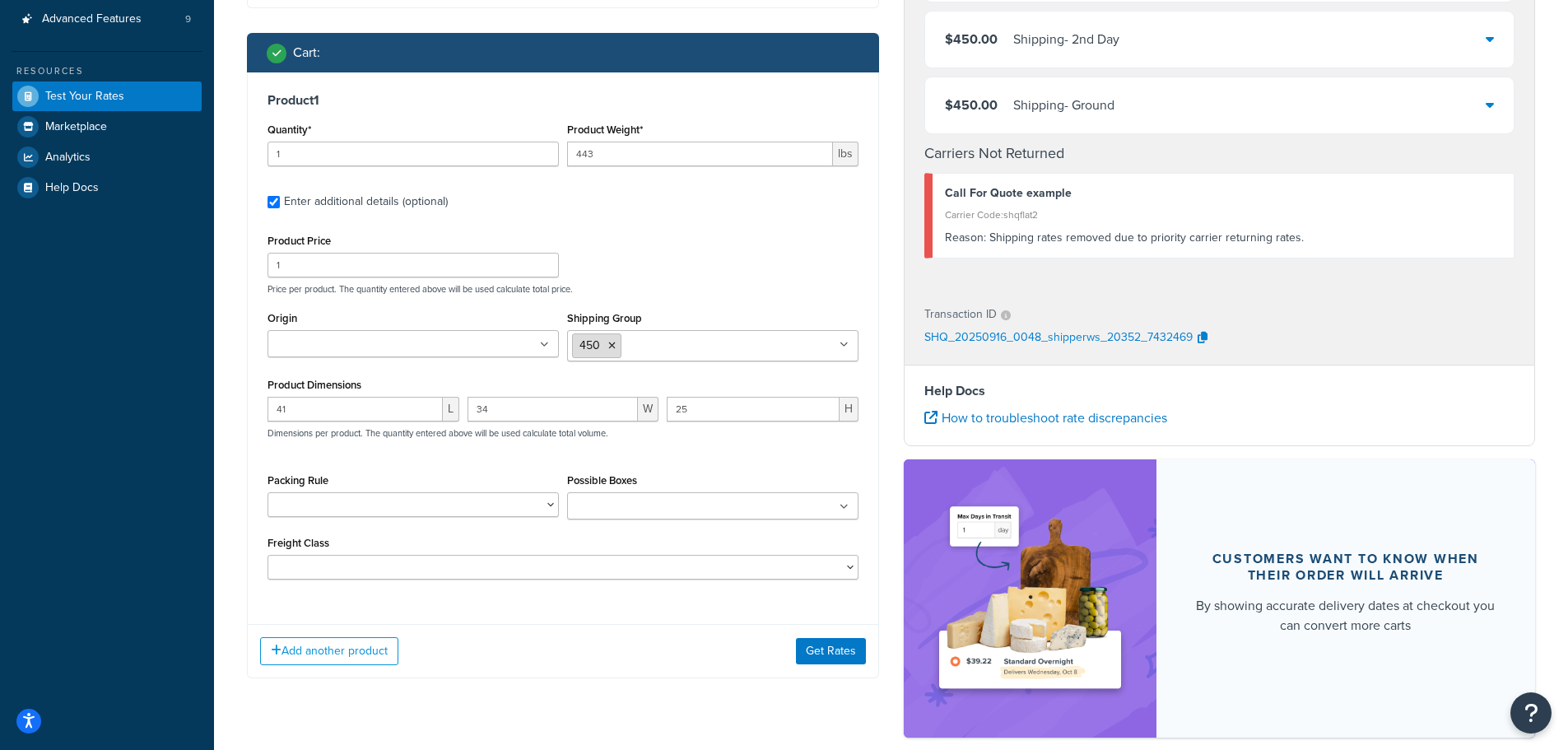
click at [613, 352] on li "450" at bounding box center [597, 345] width 49 height 25
click at [614, 347] on icon at bounding box center [611, 345] width 7 height 10
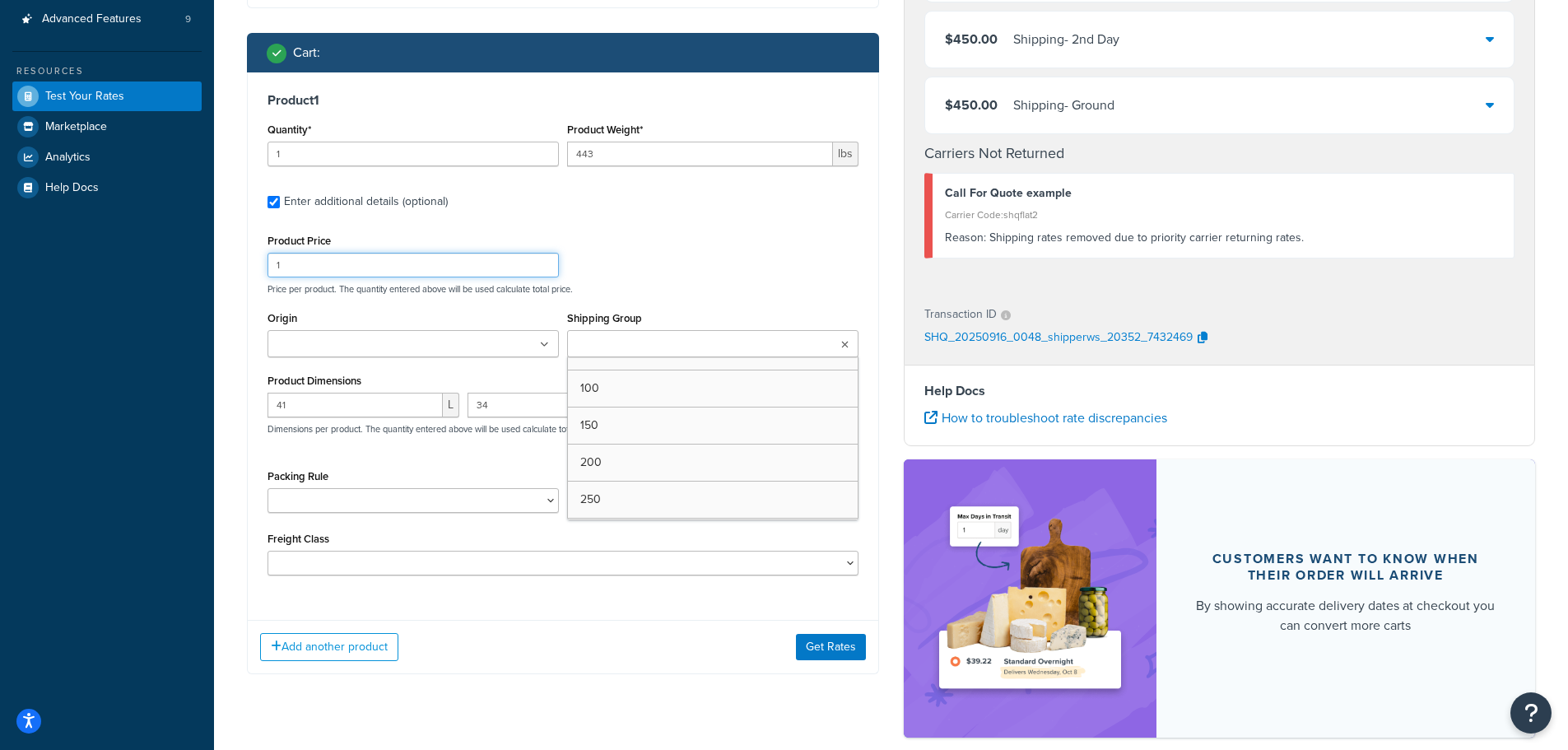
click at [676, 261] on div "Product Price 1 Price per product. The quantity entered above will be used calc…" at bounding box center [563, 262] width 599 height 65
click at [830, 644] on button "Get Rates" at bounding box center [830, 647] width 70 height 26
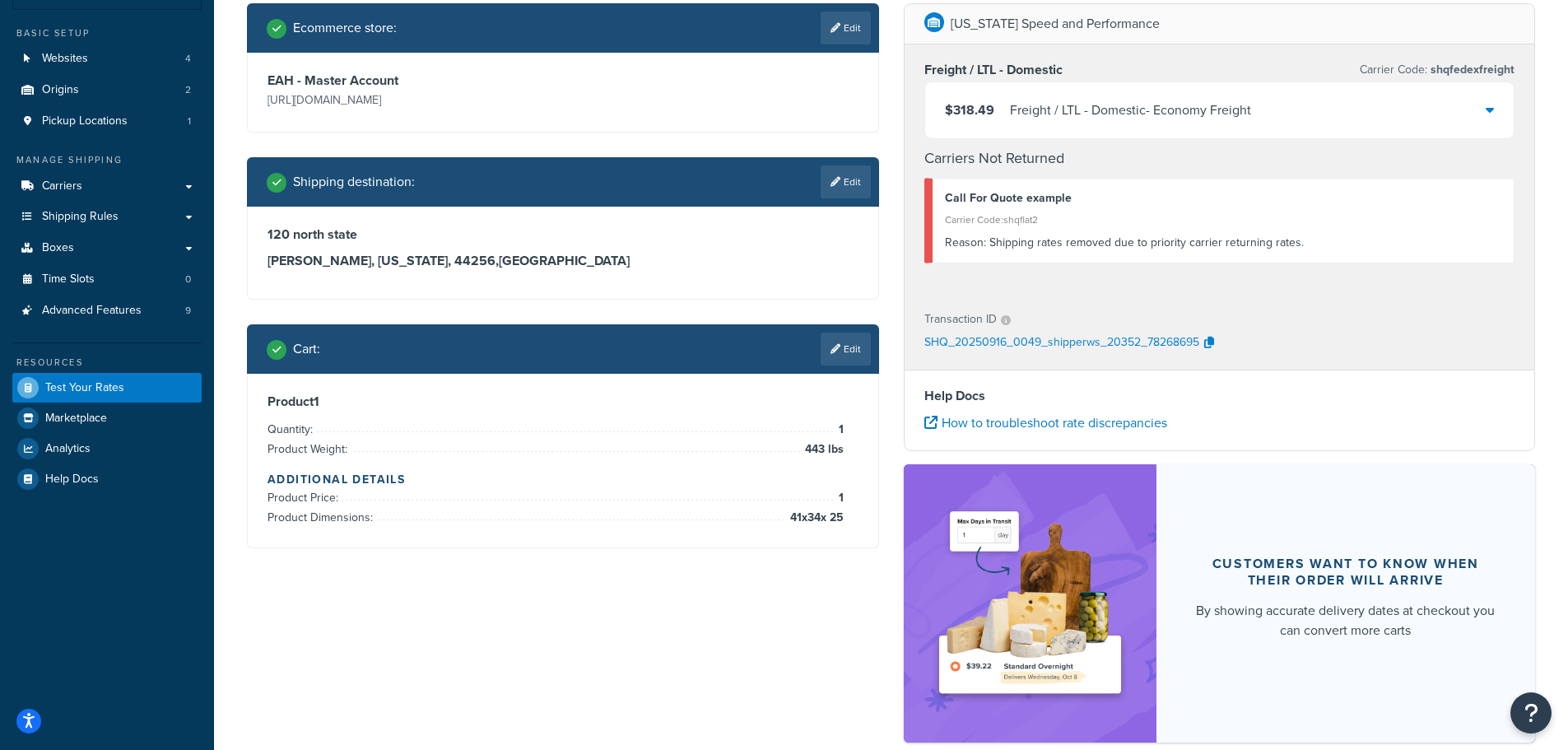
scroll to position [0, 0]
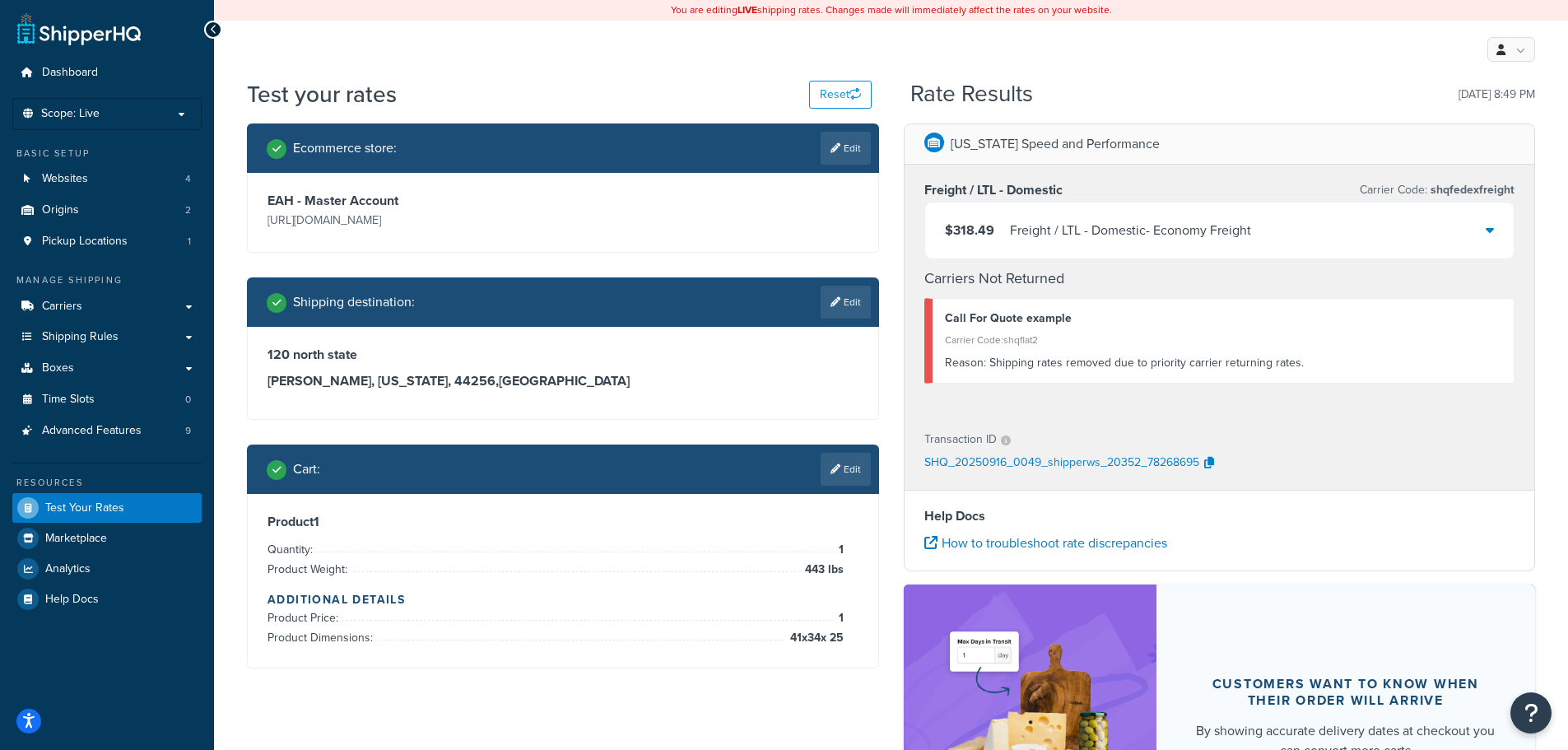
click at [1484, 226] on div "$318.49 Freight / LTL - Domestic - Economy Freight" at bounding box center [1219, 230] width 590 height 56
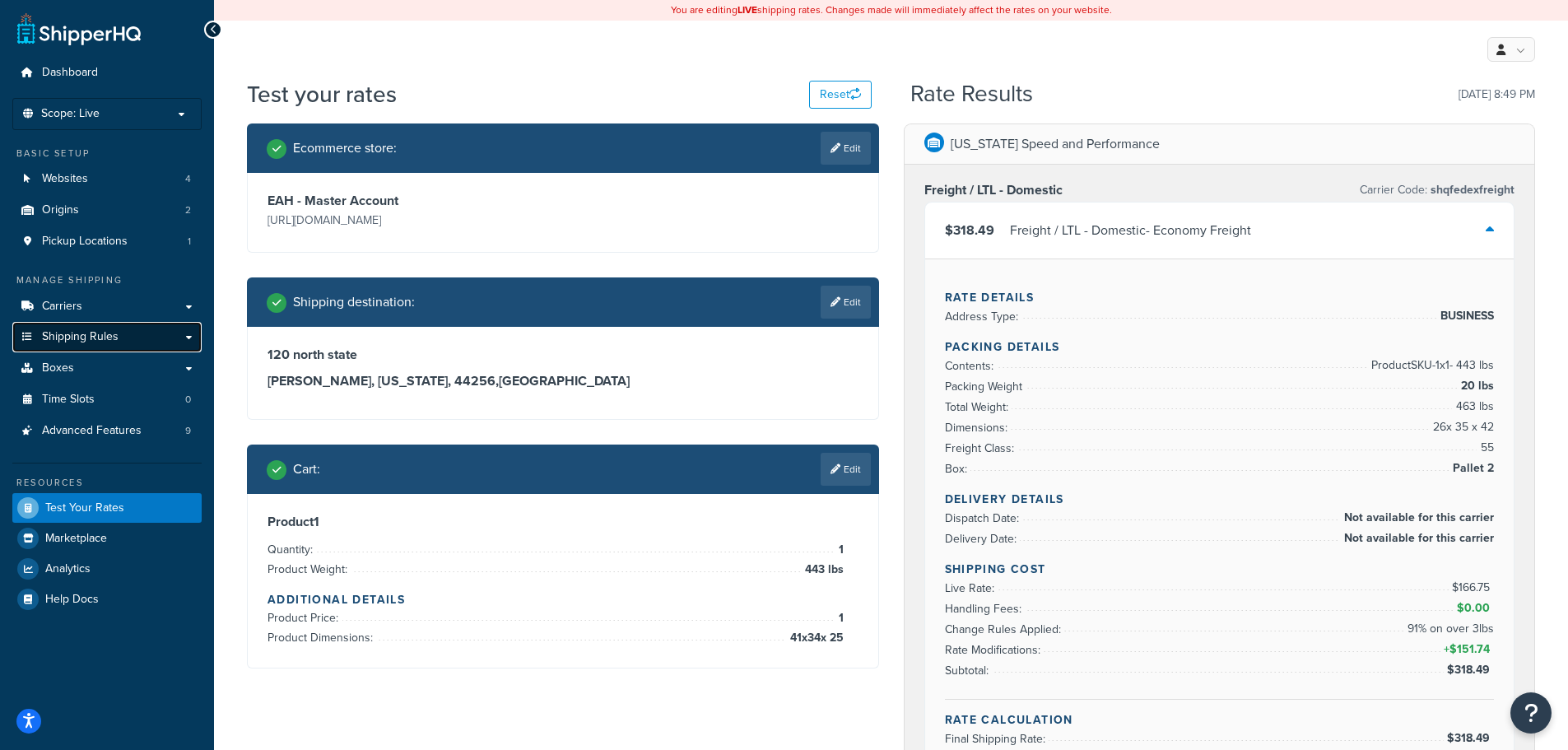
click at [106, 333] on span "Shipping Rules" at bounding box center [80, 337] width 76 height 14
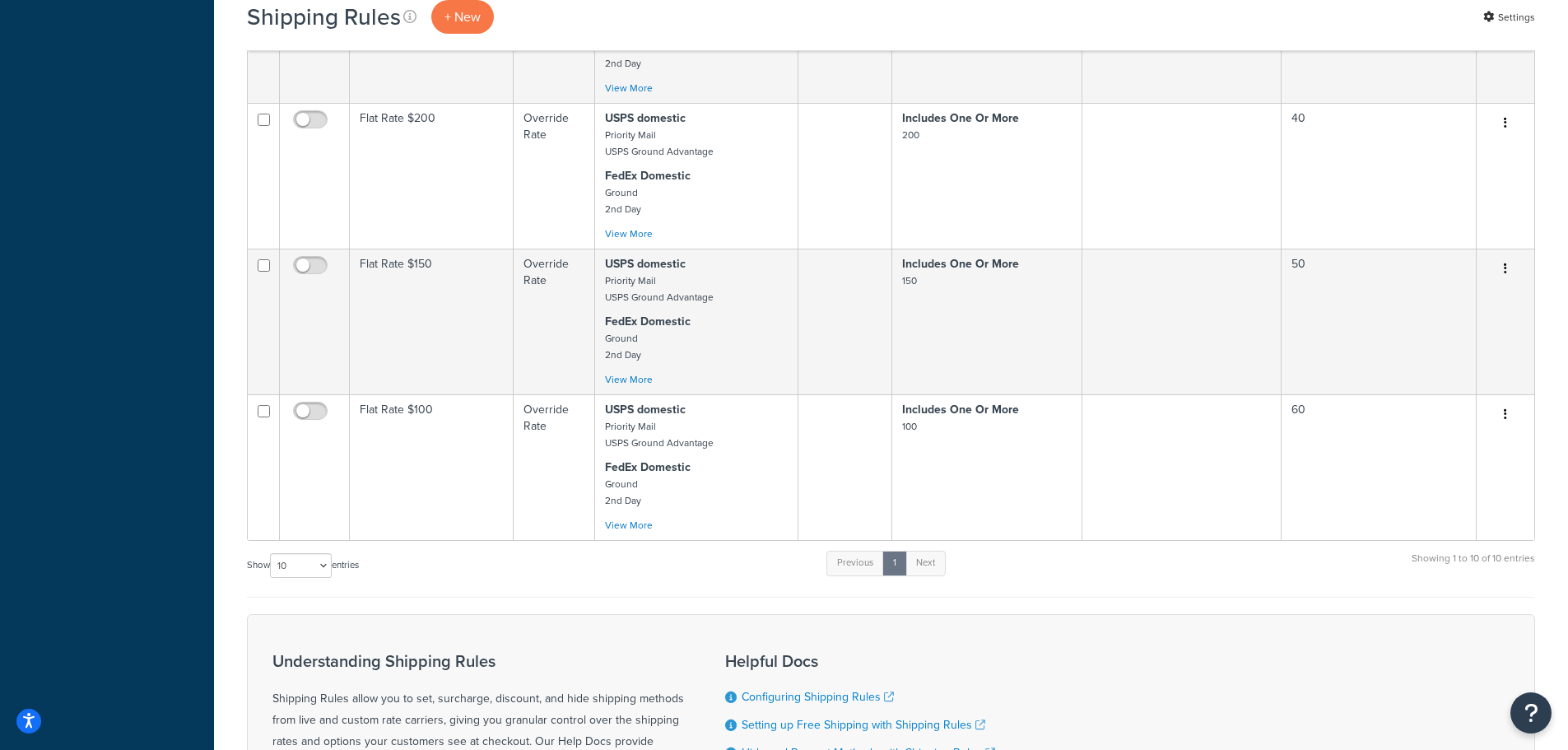
scroll to position [1317, 0]
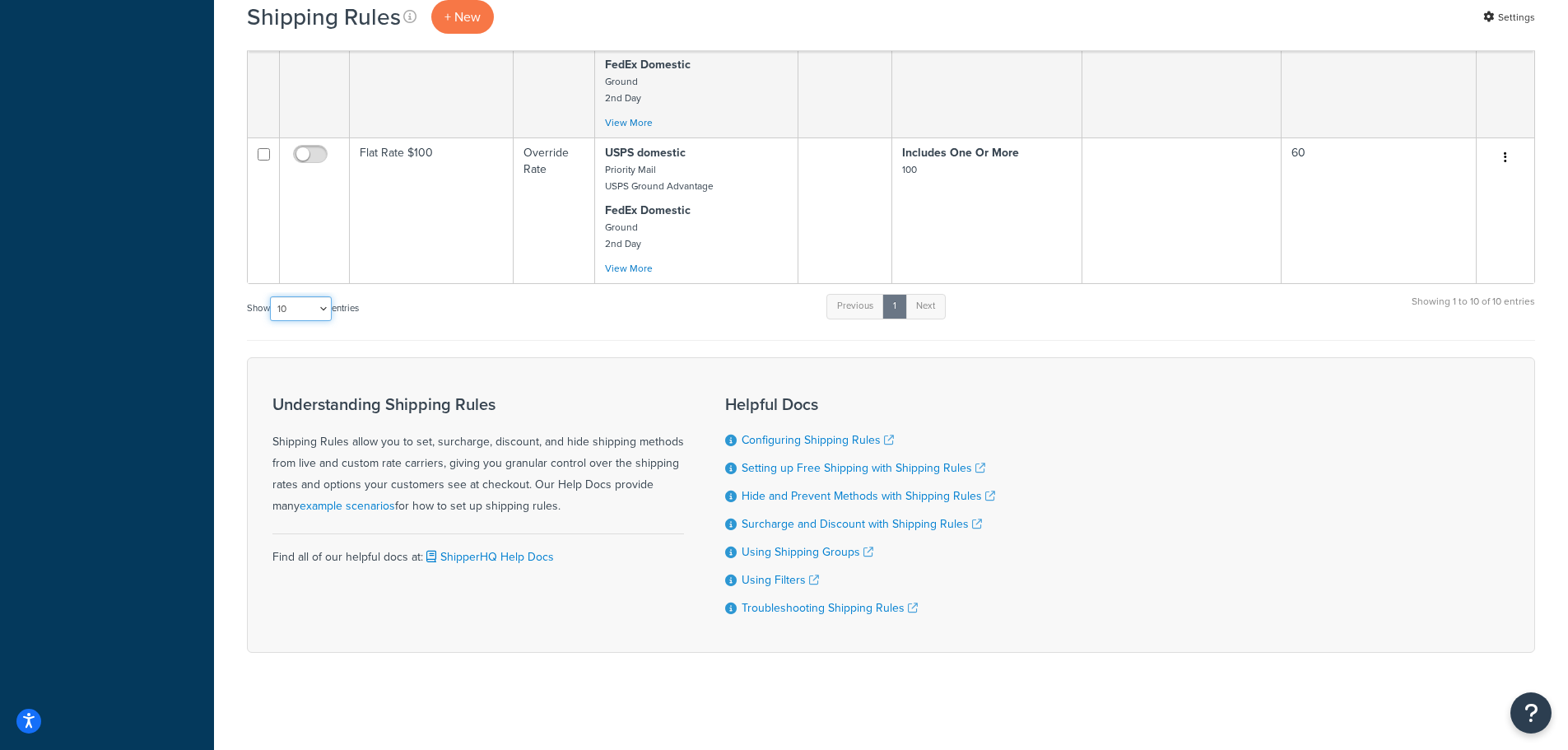
click at [320, 310] on select "10 15 25 50 100 1000" at bounding box center [300, 308] width 61 height 25
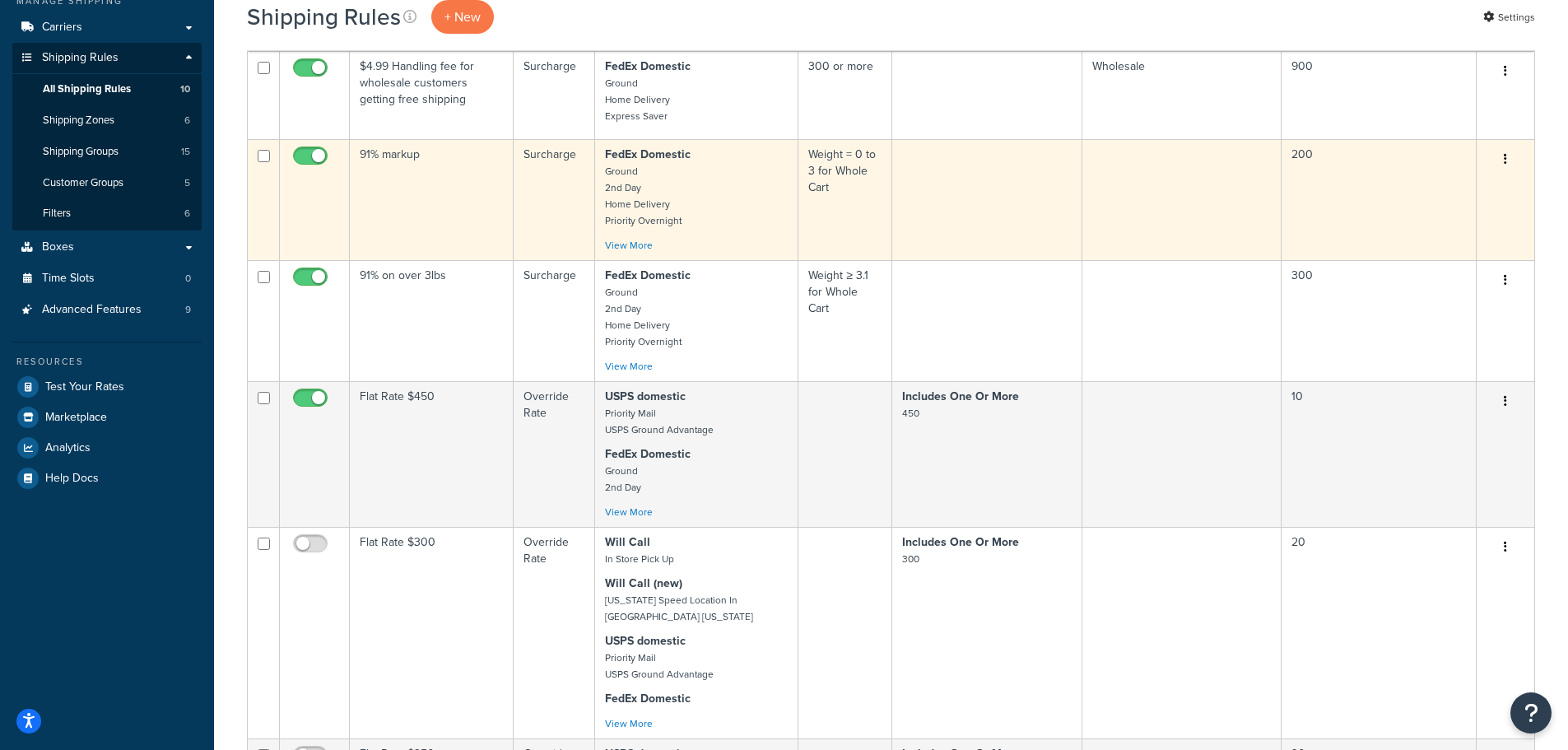
scroll to position [329, 0]
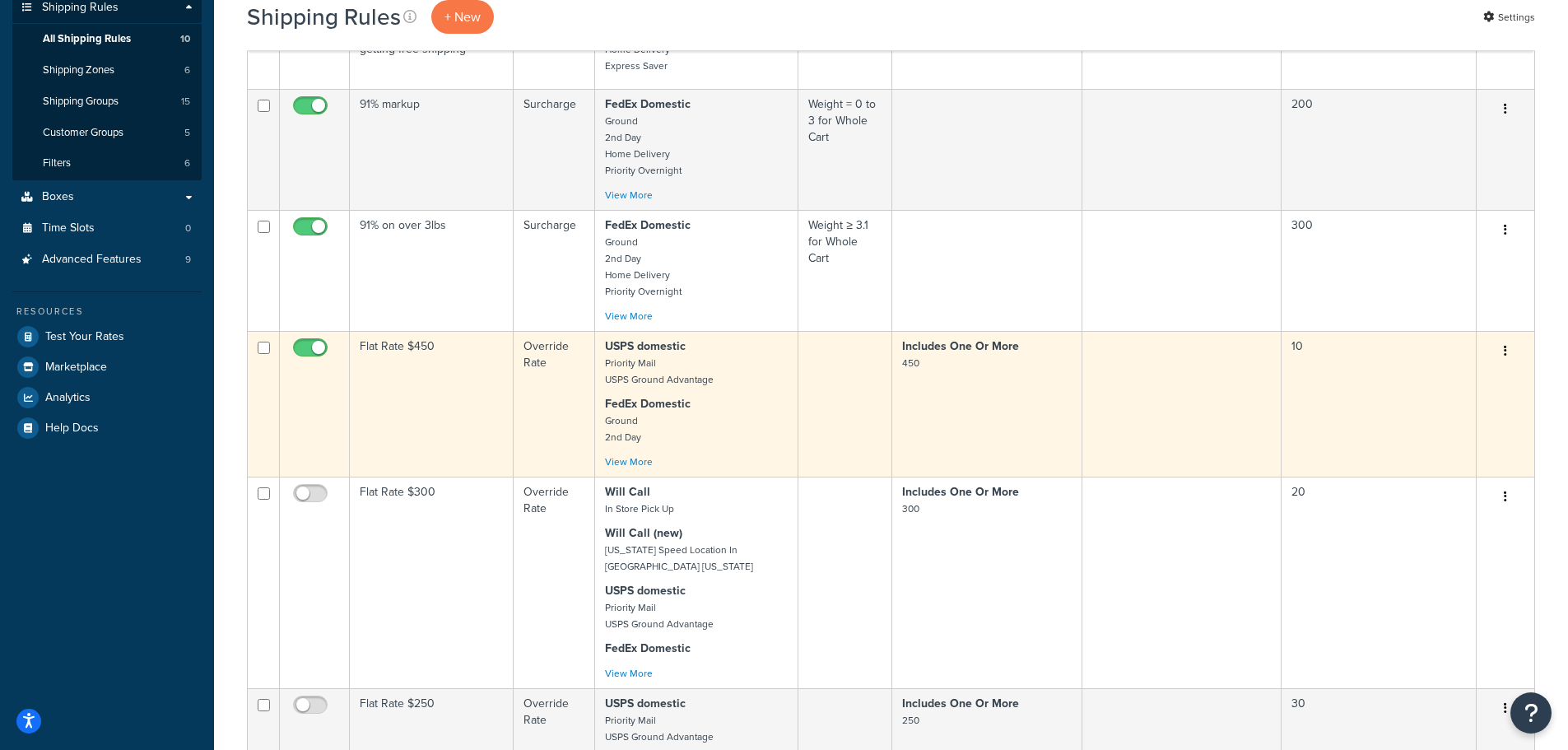
click at [481, 394] on td "Flat Rate $450" at bounding box center [431, 404] width 164 height 145
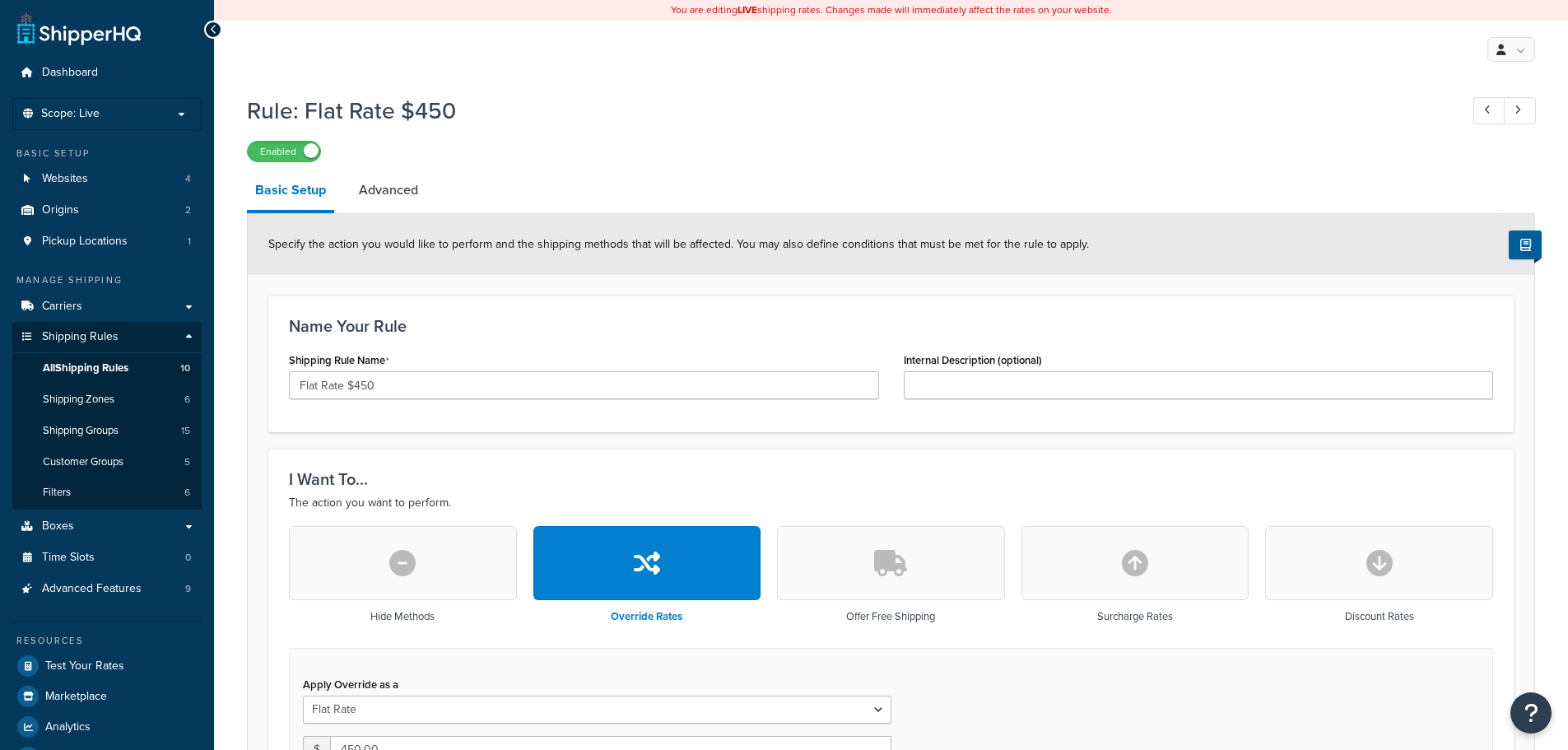
select select "ITEM"
